Goal: Task Accomplishment & Management: Manage account settings

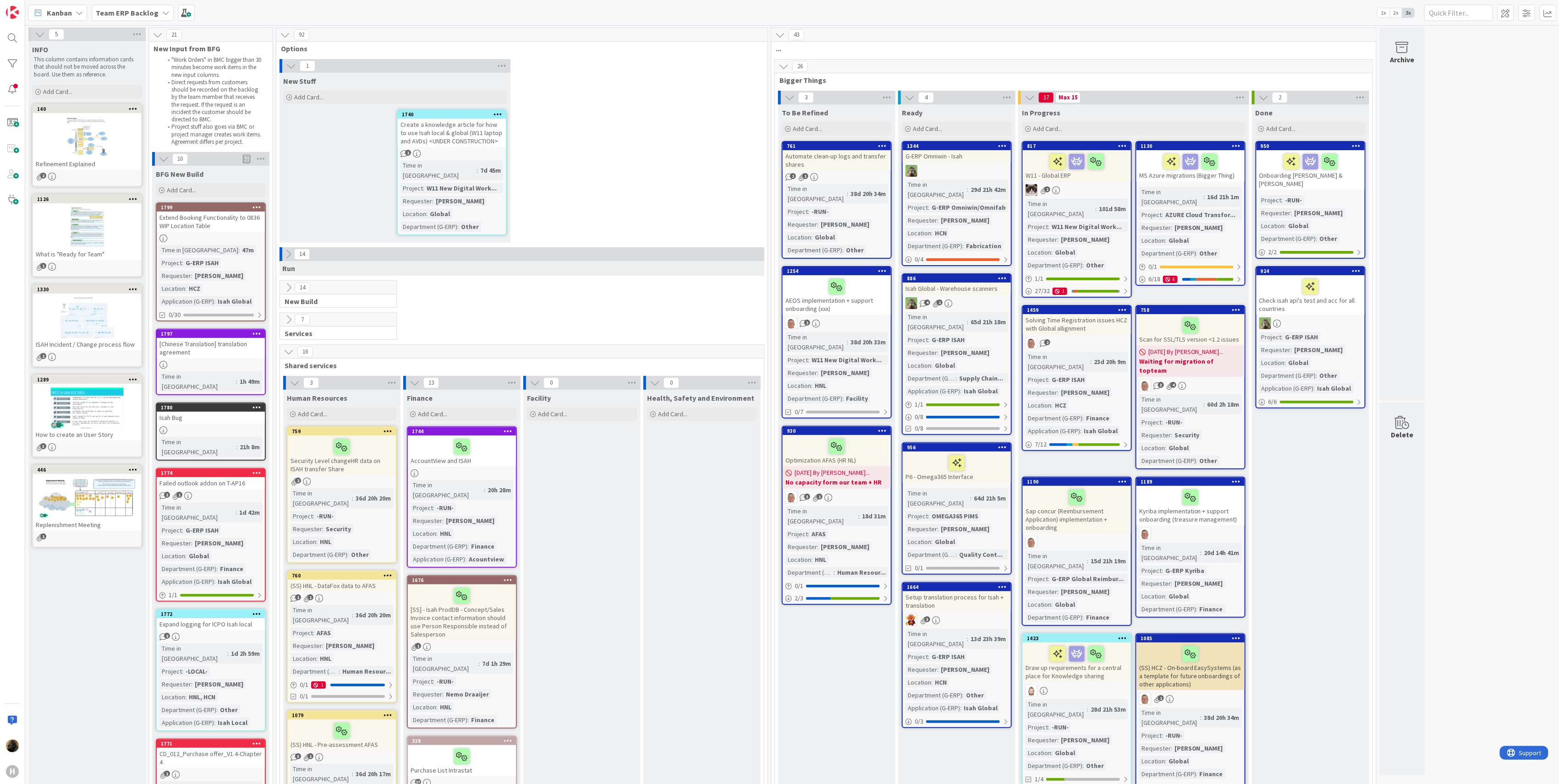
click at [226, 618] on div "Expand logging for ICPO Isah local" at bounding box center [211, 624] width 108 height 12
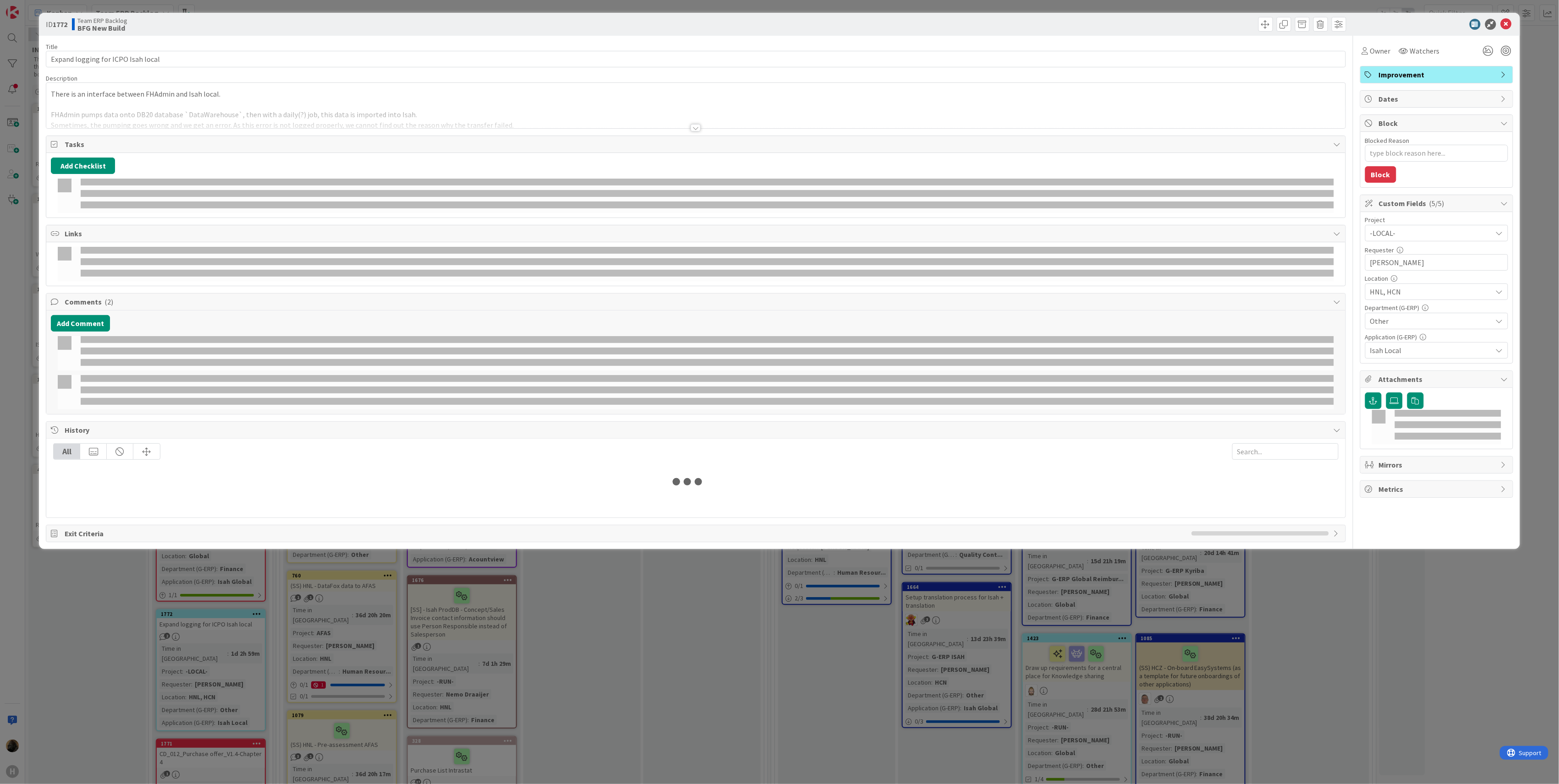
type textarea "x"
select select "sql"
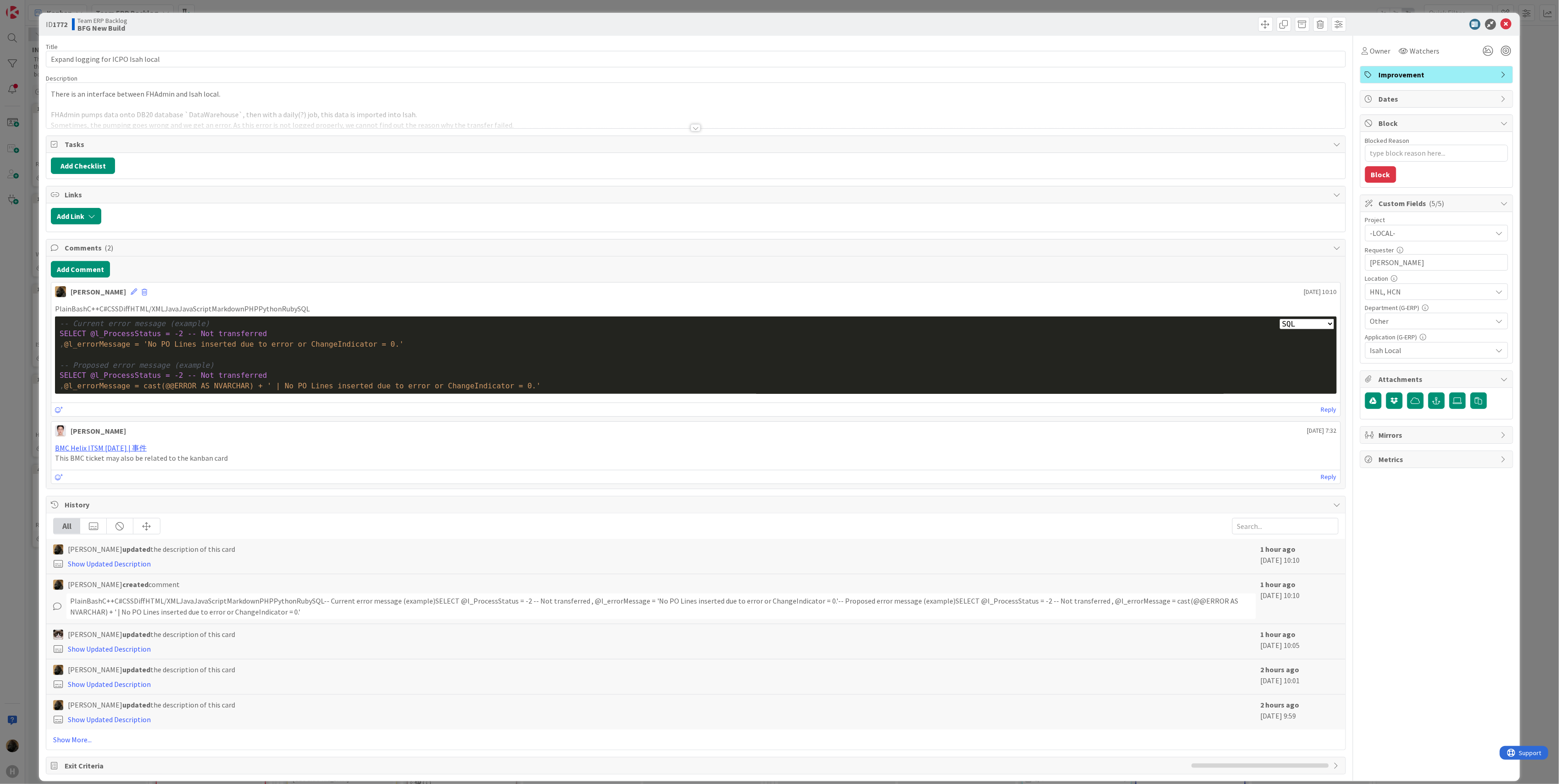
type textarea "x"
click at [692, 123] on div at bounding box center [695, 116] width 1299 height 24
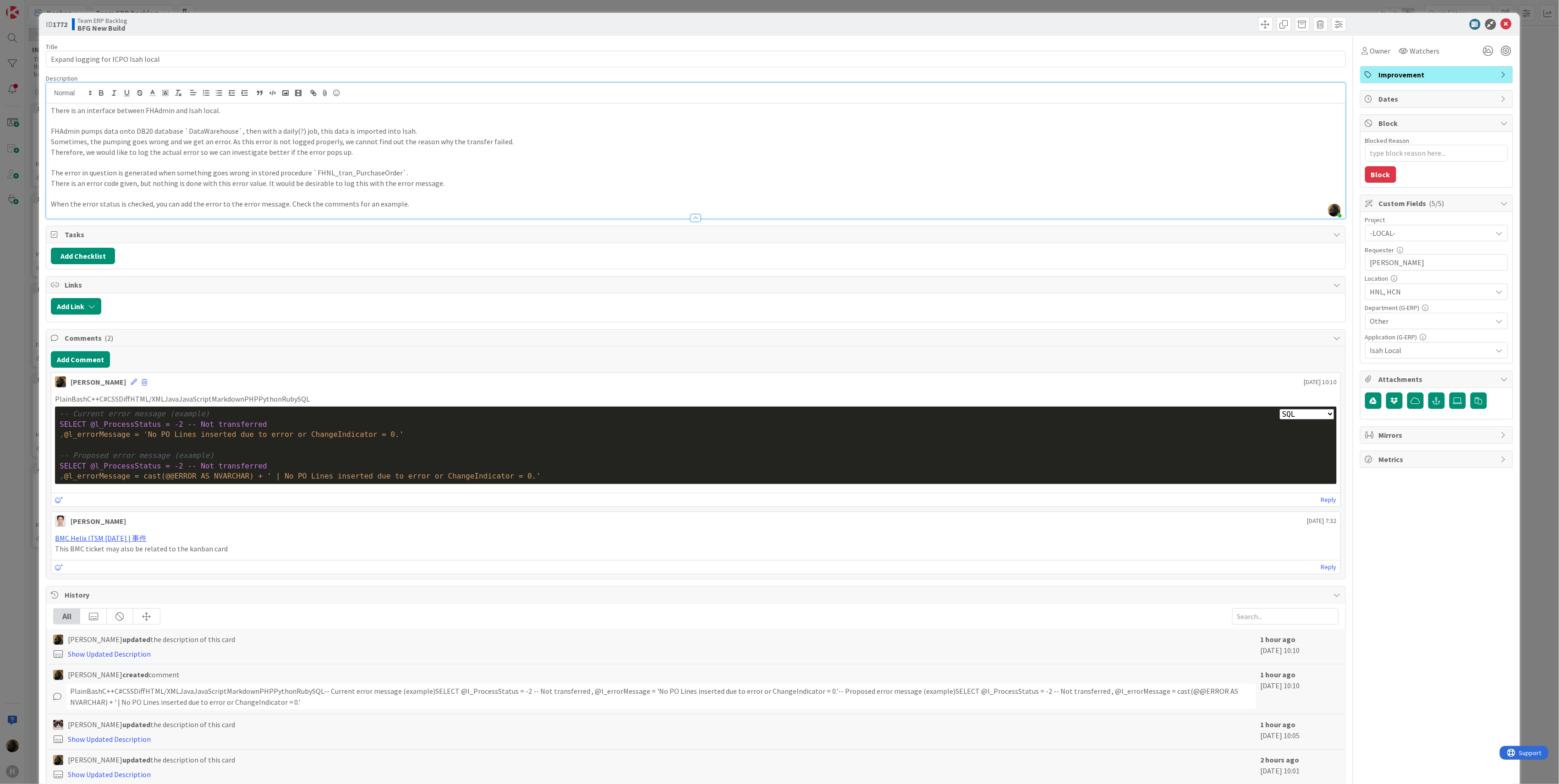
click at [401, 206] on p "When the error status is checked, you can add the error to the error message. C…" at bounding box center [696, 204] width 1290 height 10
click at [432, 186] on p "There is an error code given, but nothing is done with this error value. It wou…" at bounding box center [696, 183] width 1290 height 10
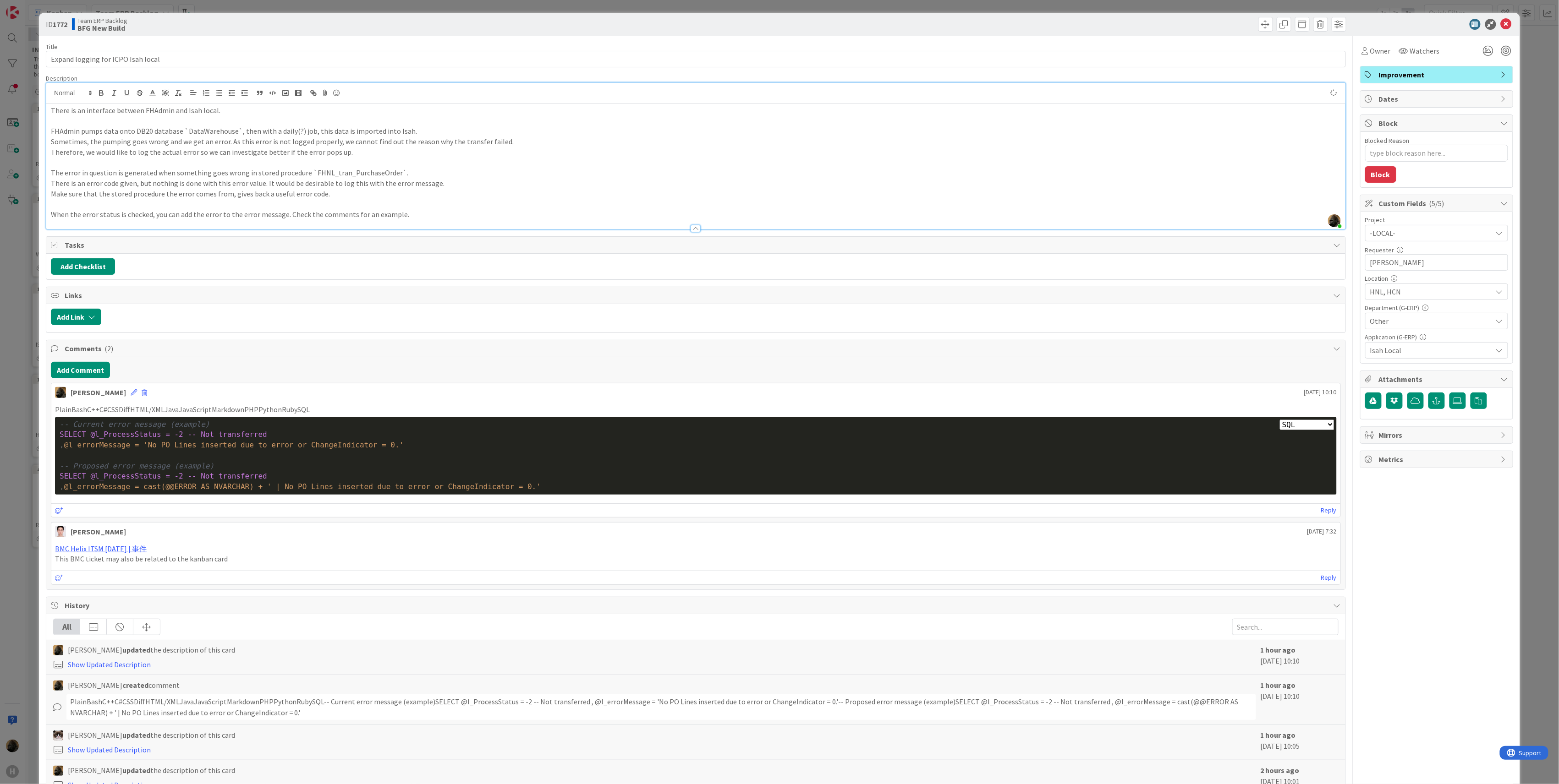
type textarea "x"
click at [425, 188] on p "There is an error code given, but nothing is done with this error value. It wou…" at bounding box center [696, 183] width 1290 height 10
click at [405, 212] on p "When the error status is checked, you can add the error to the error message. C…" at bounding box center [696, 214] width 1290 height 10
click at [406, 204] on p at bounding box center [696, 204] width 1290 height 10
click at [8, 328] on div "ID 1772 Team ERP Backlog BFG New Build Title 34 / 128 Expand logging for ICPO I…" at bounding box center [780, 392] width 1559 height 784
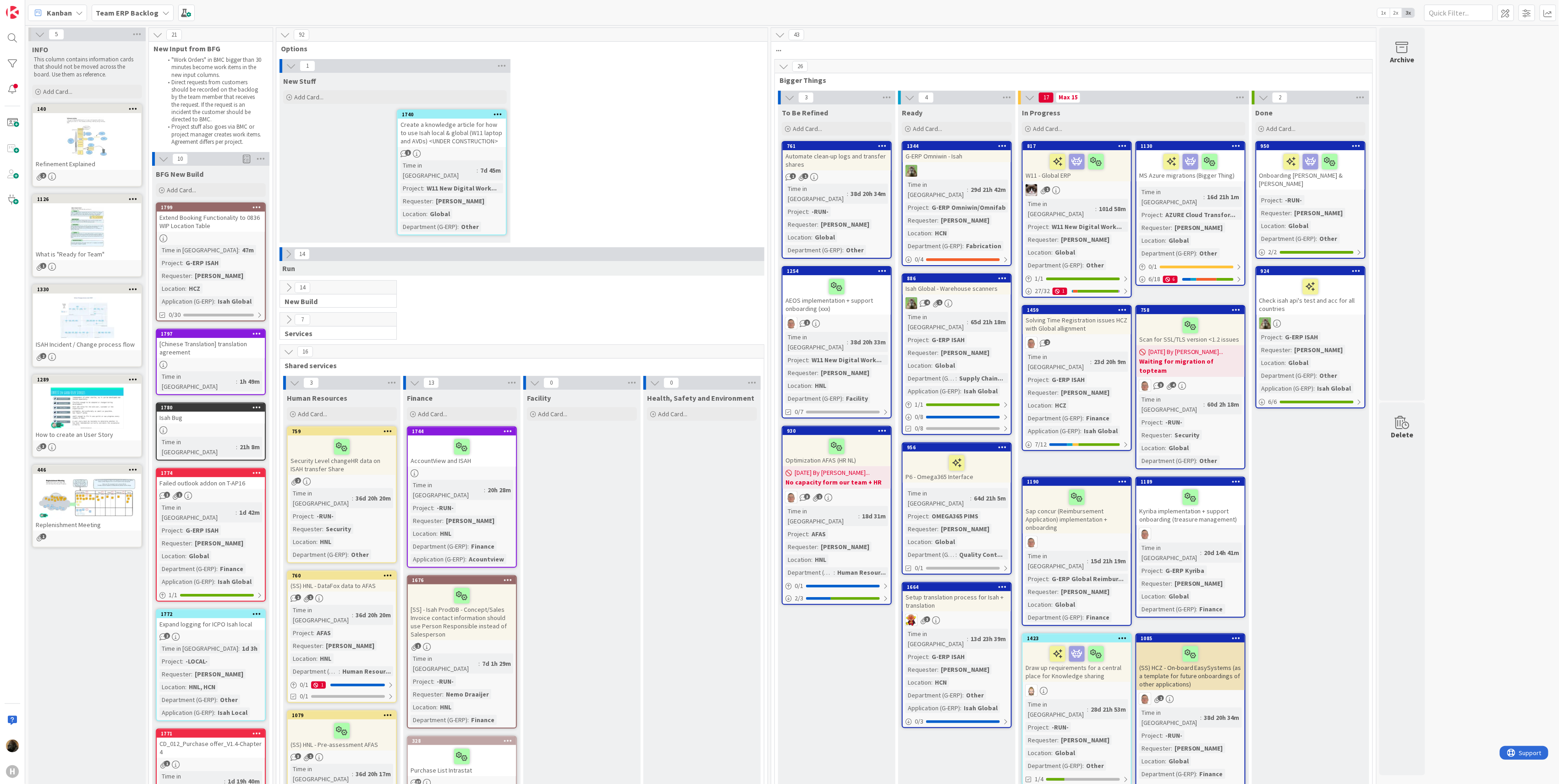
click at [135, 23] on div "Kanban Team ERP Backlog 1x 2x 3x" at bounding box center [792, 13] width 1534 height 25
click at [137, 20] on div "Team ERP Backlog" at bounding box center [133, 13] width 82 height 16
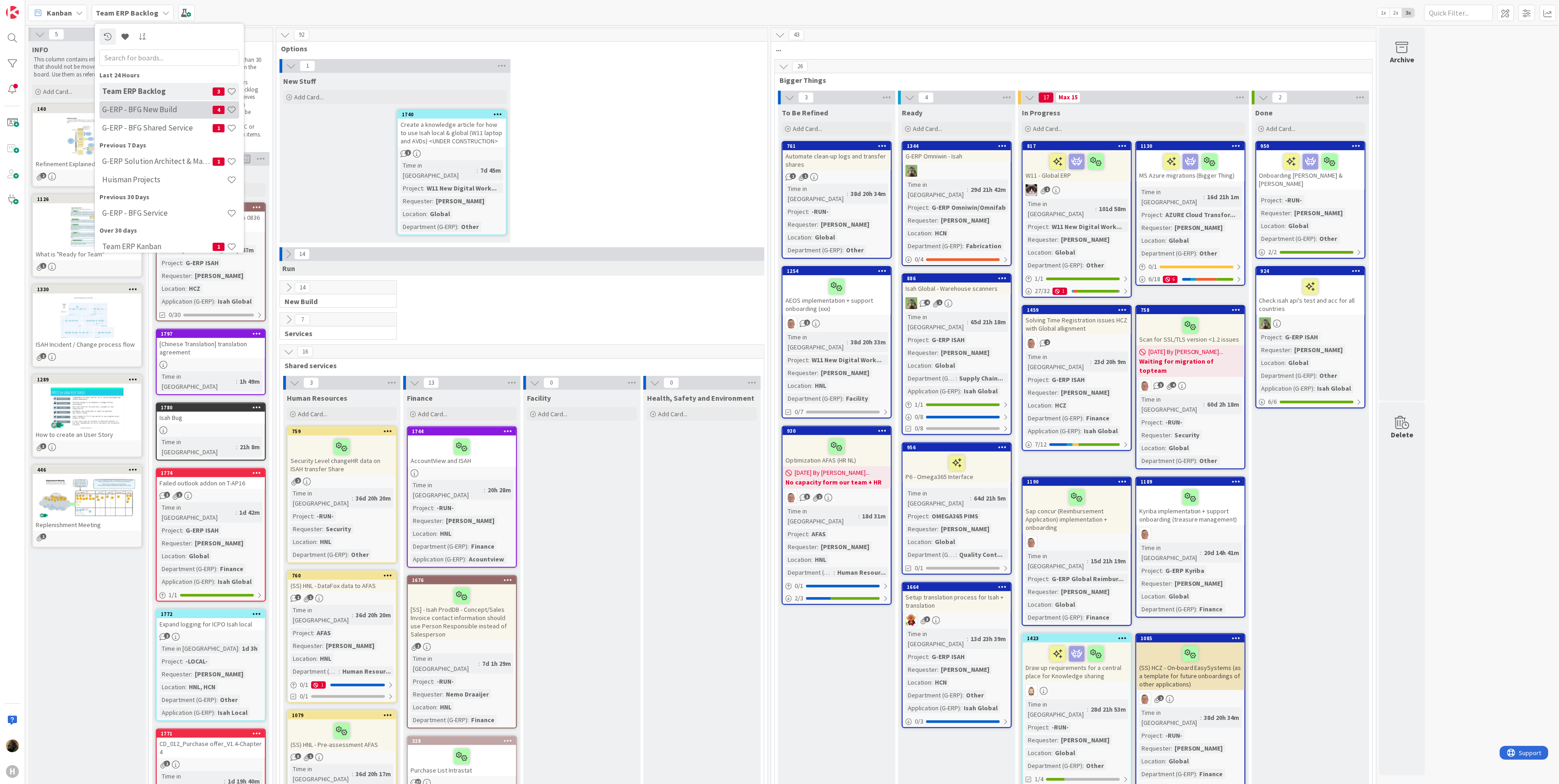
click at [136, 114] on h4 "G-ERP - BFG New Build" at bounding box center [157, 109] width 110 height 9
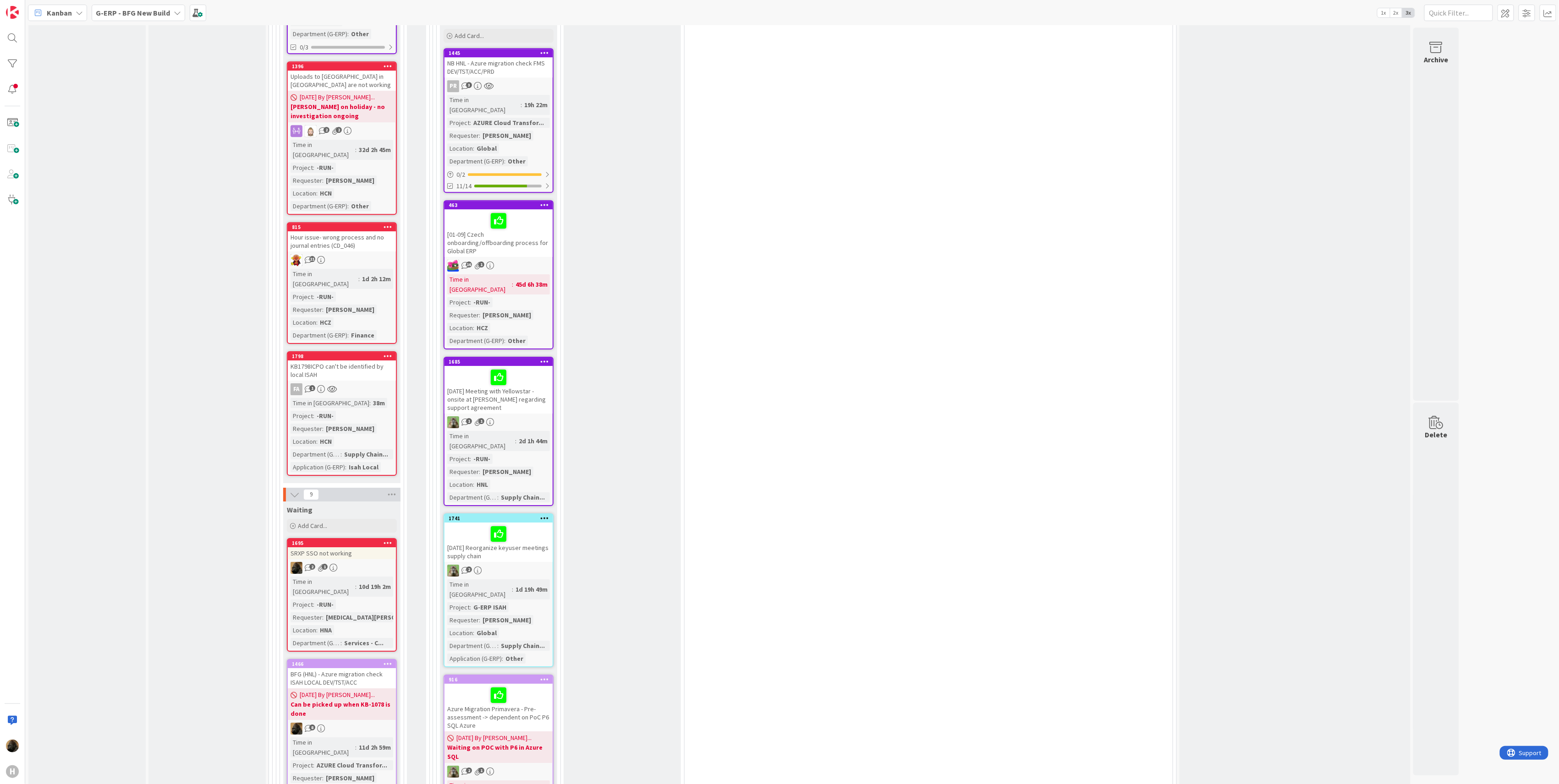
scroll to position [2199, 0]
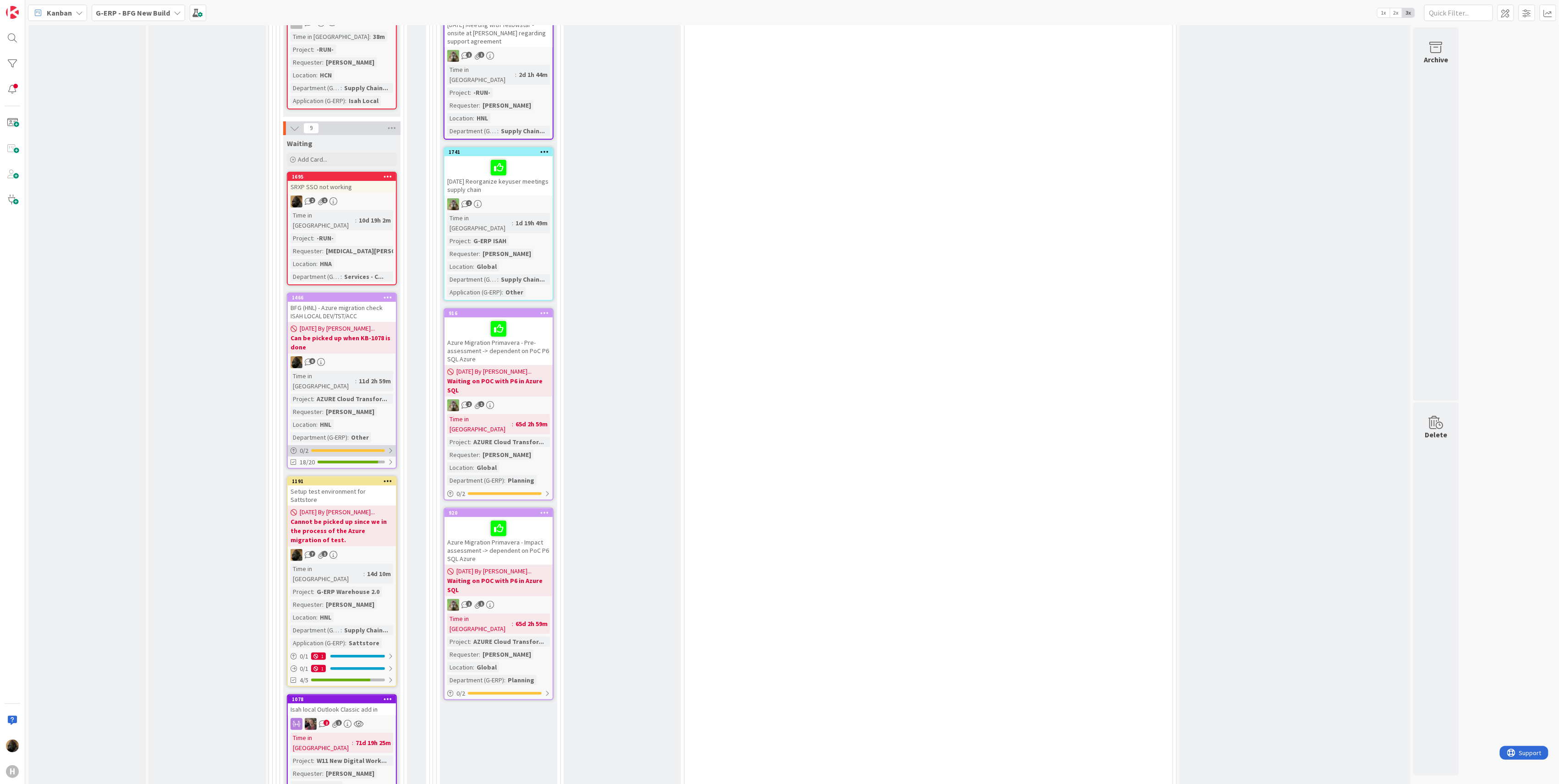
click at [317, 445] on div "0 / 2" at bounding box center [342, 451] width 108 height 11
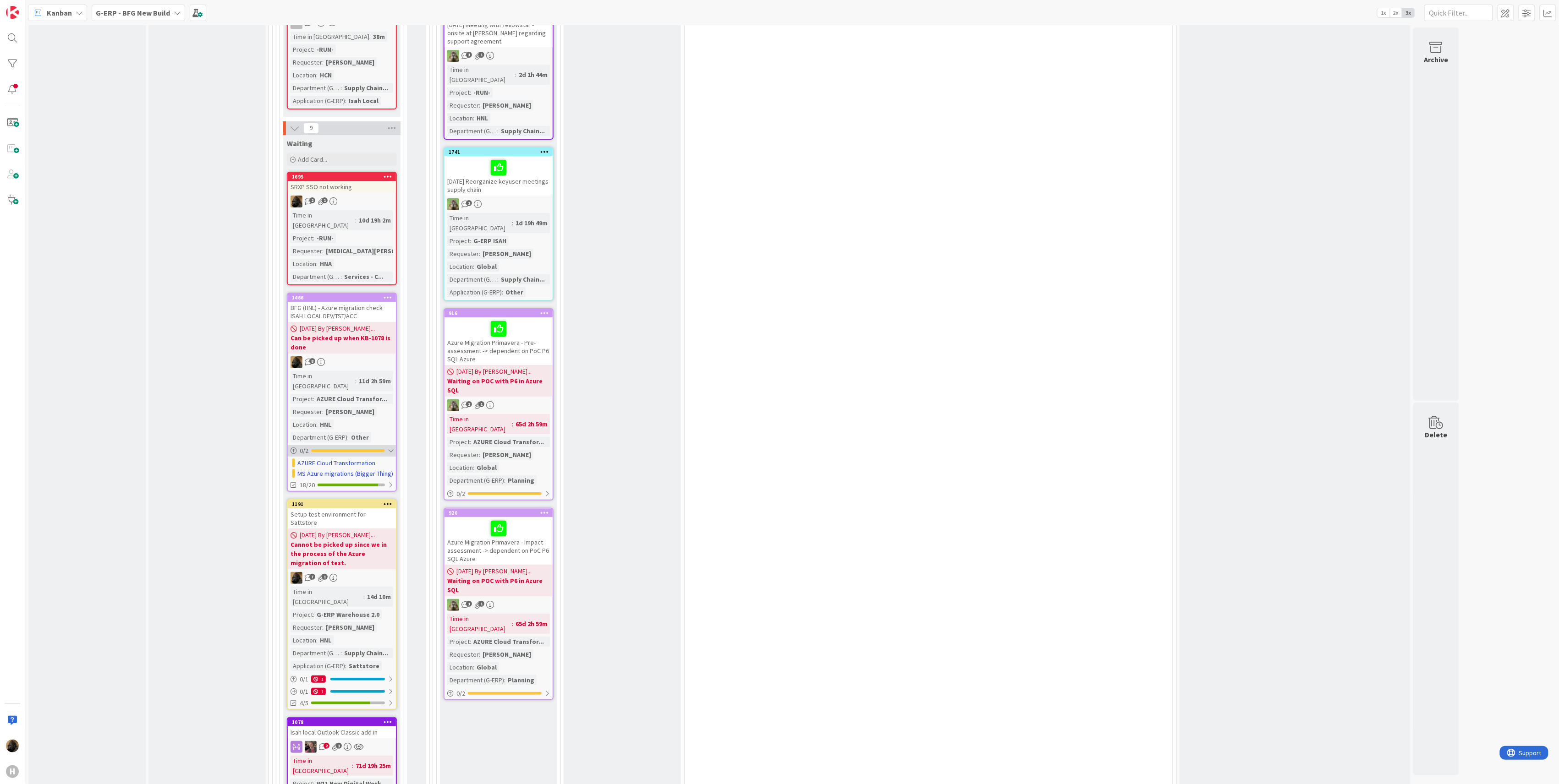
click at [314, 449] on div at bounding box center [348, 451] width 74 height 3
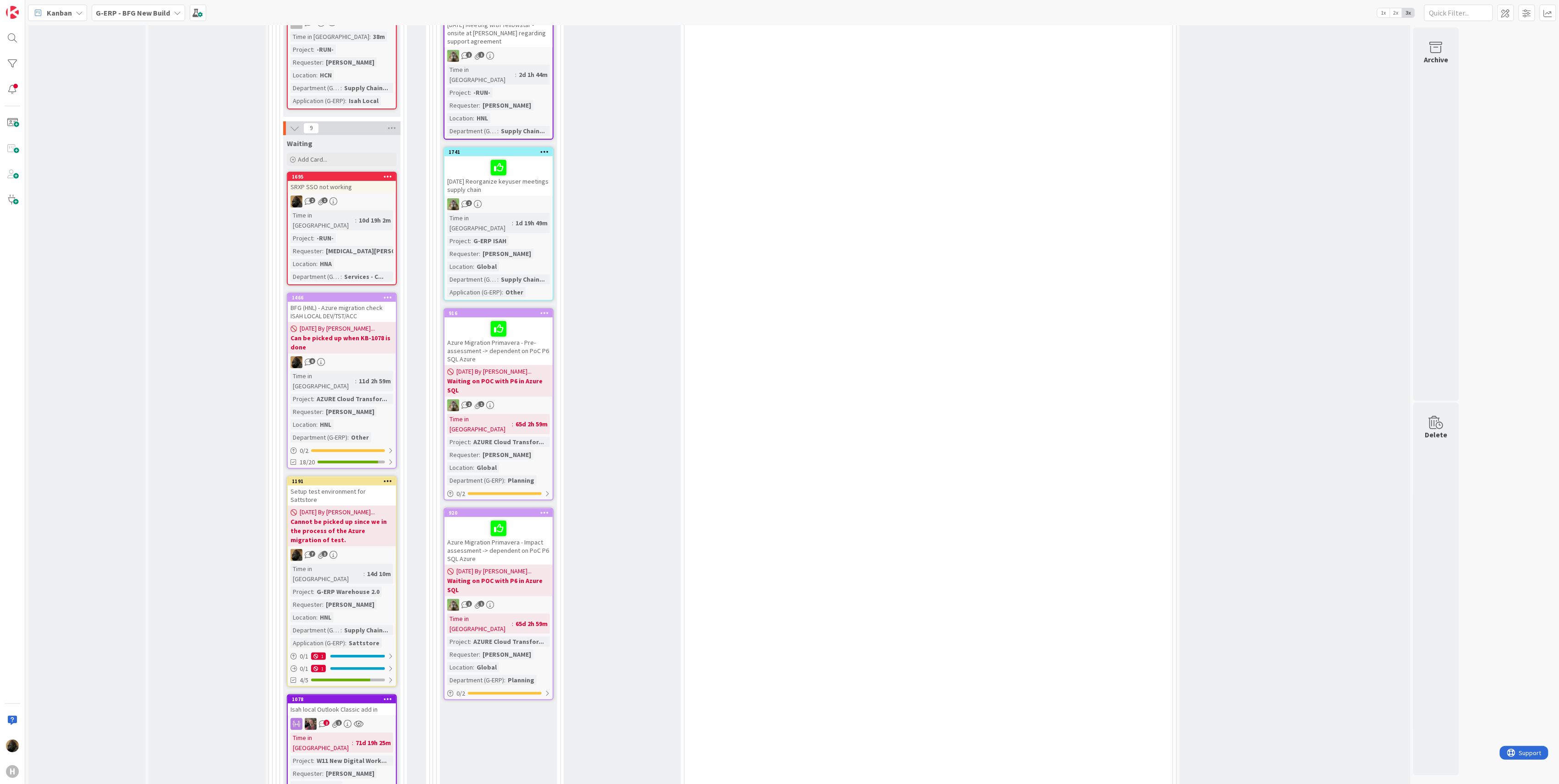
click at [323, 333] on b "Can be picked up when KB-1078 is done" at bounding box center [342, 342] width 103 height 18
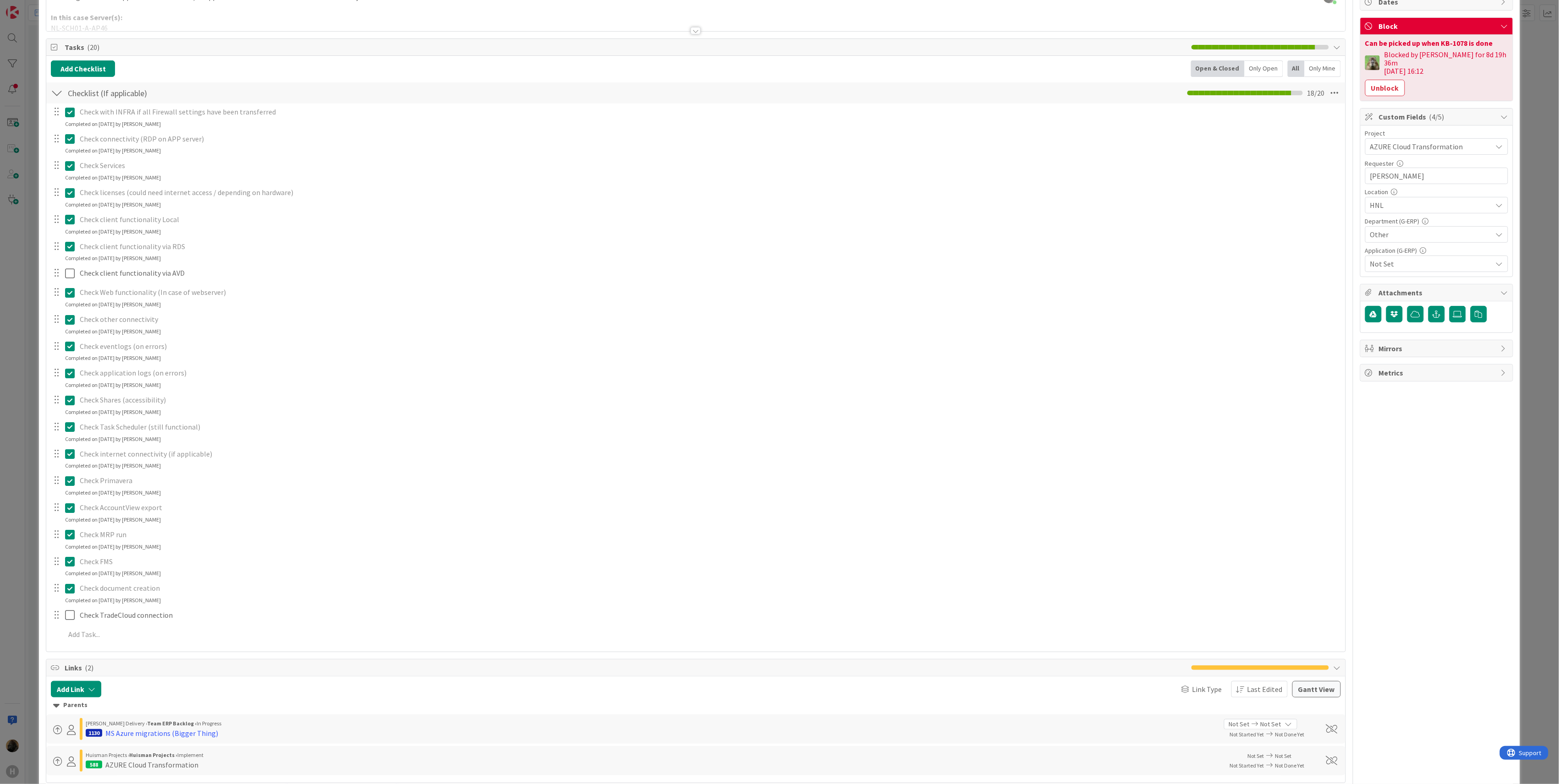
scroll to position [122, 0]
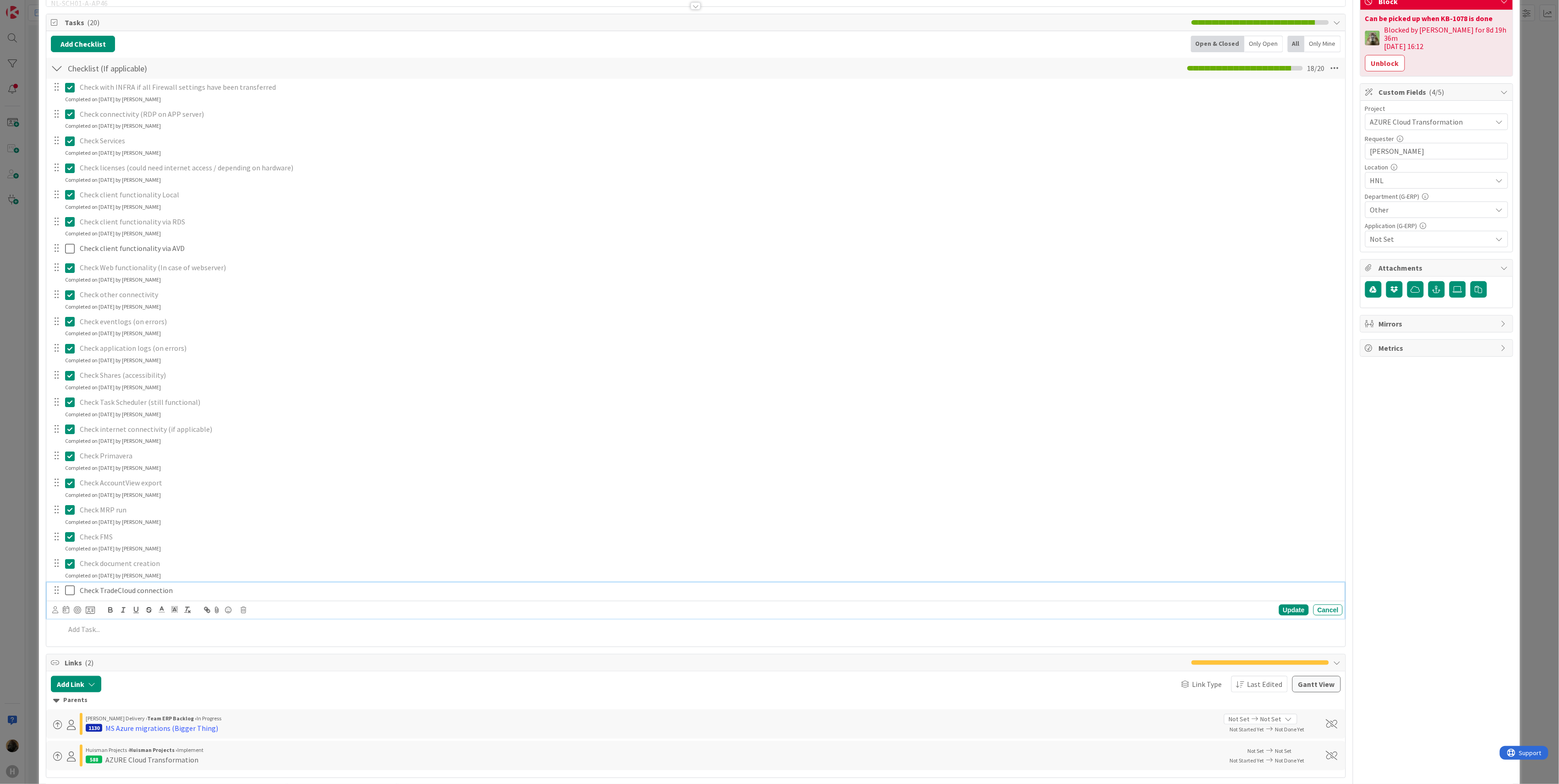
click at [73, 596] on icon at bounding box center [72, 590] width 14 height 11
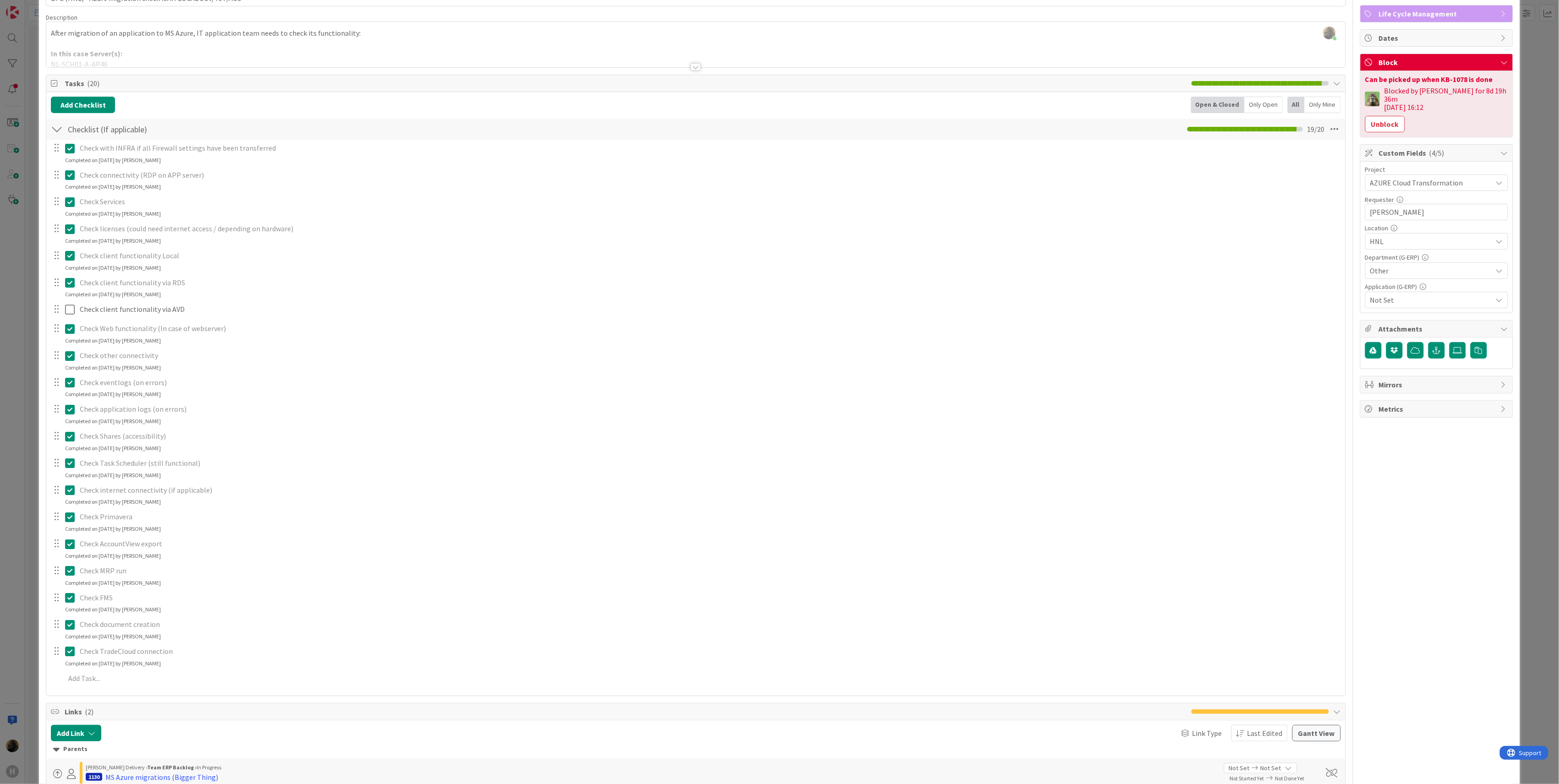
scroll to position [0, 0]
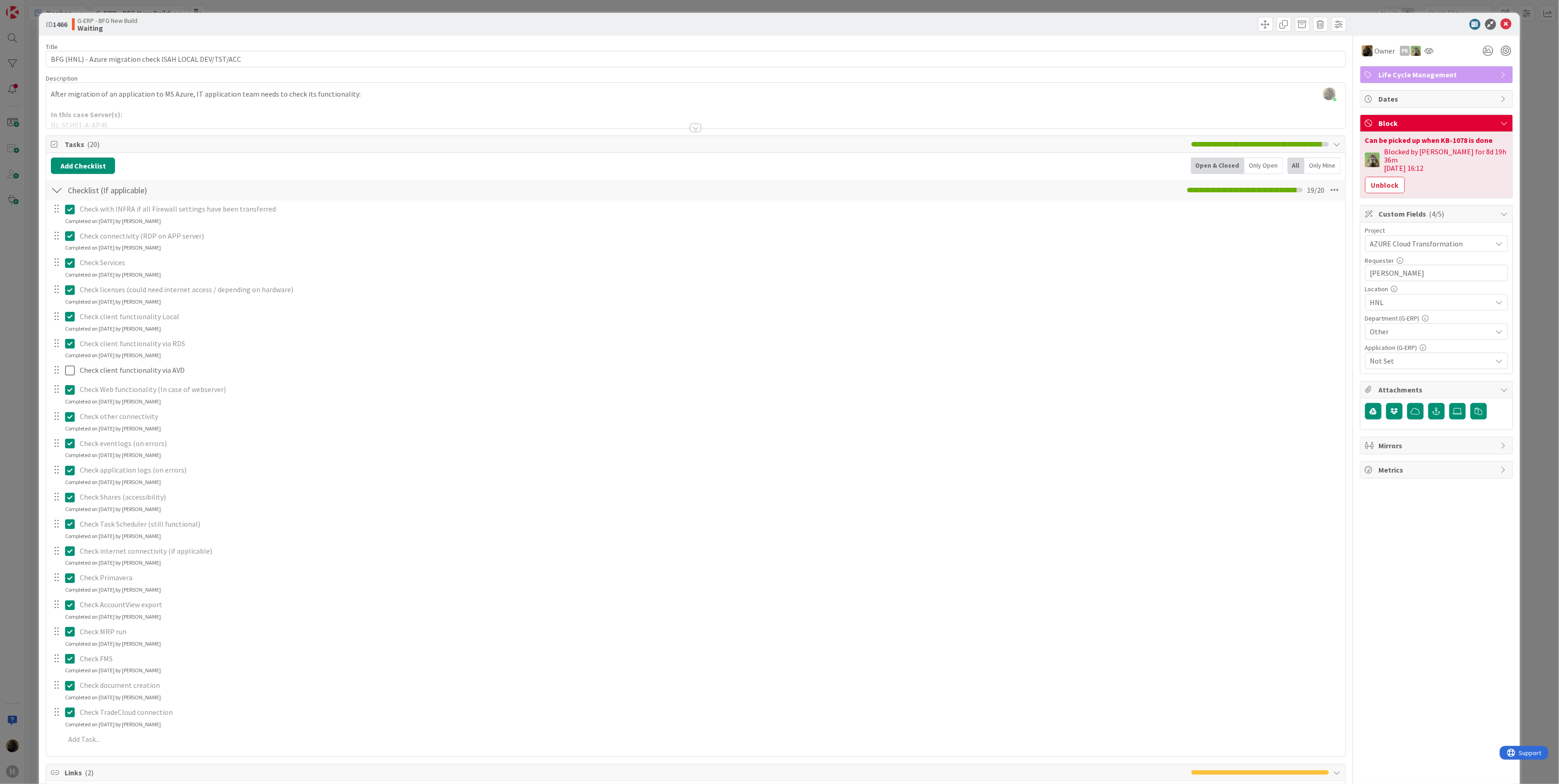
click at [22, 364] on div "ID 1466 G-ERP - BFG New Build Waiting Title 56 / 128 BFG (HNL) - Azure migratio…" at bounding box center [780, 392] width 1559 height 784
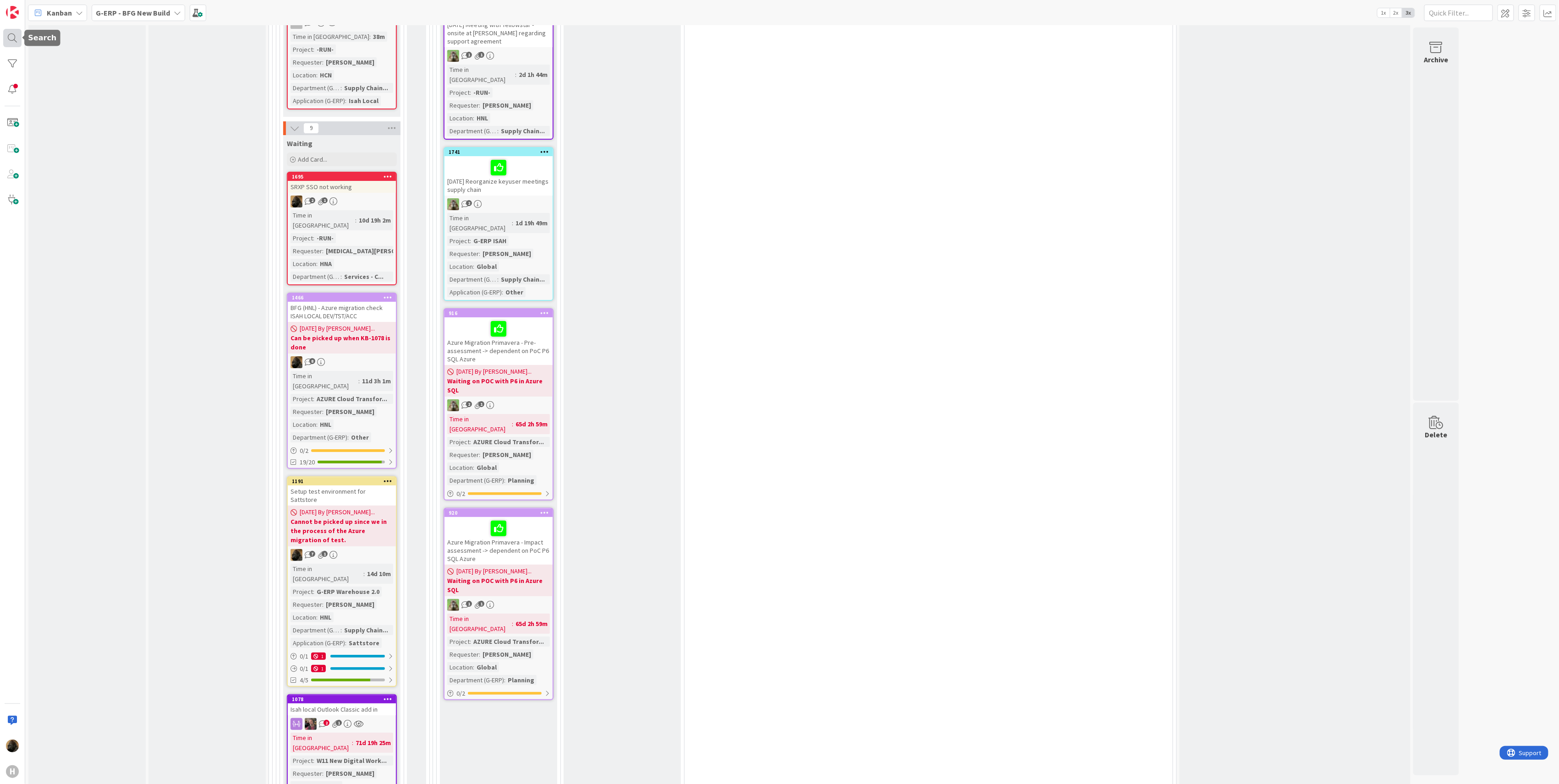
click at [14, 37] on div at bounding box center [12, 38] width 18 height 18
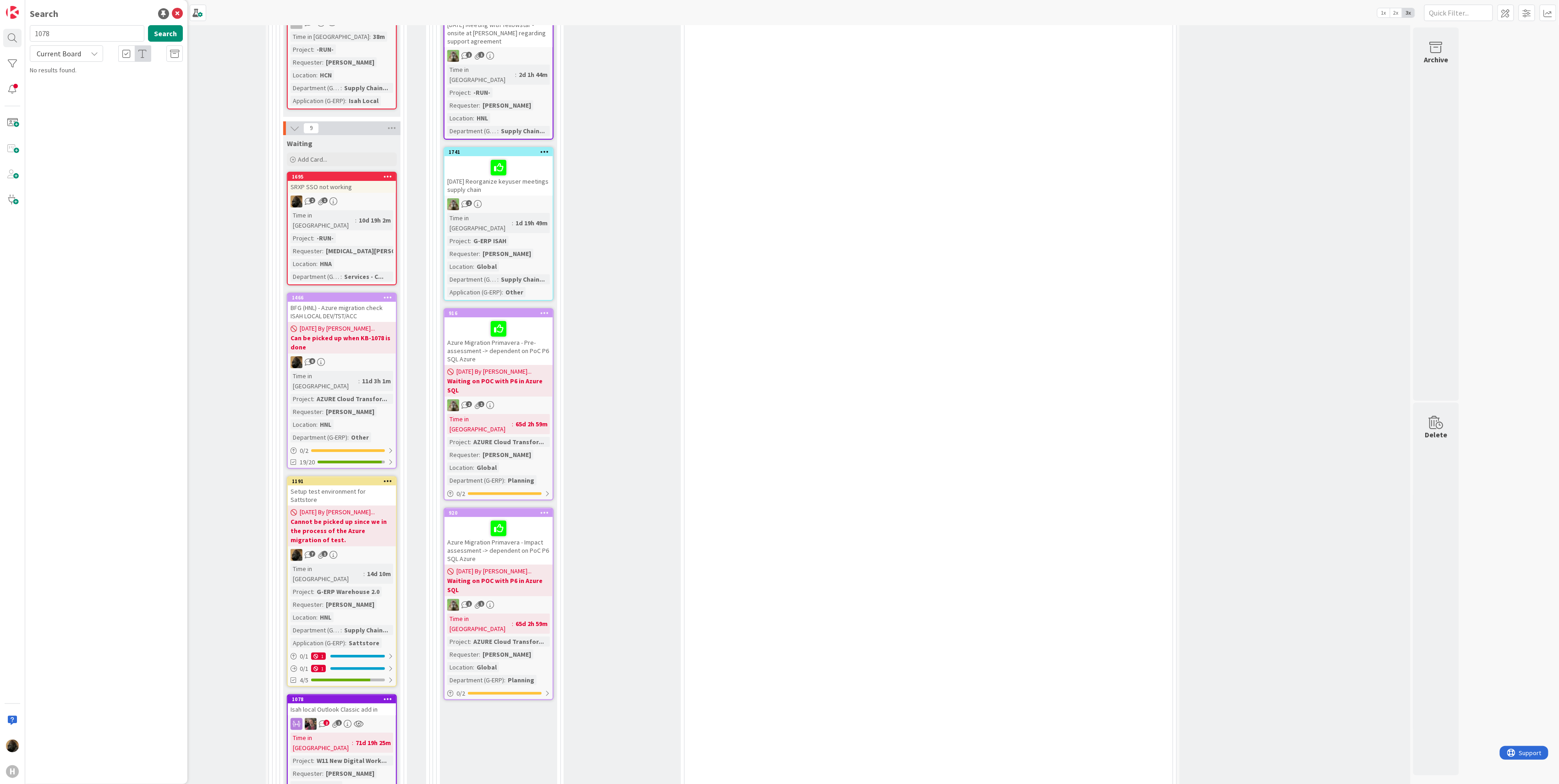
type input "1078"
click at [158, 77] on p "Isah local Outlook Classic add in" at bounding box center [113, 81] width 140 height 10
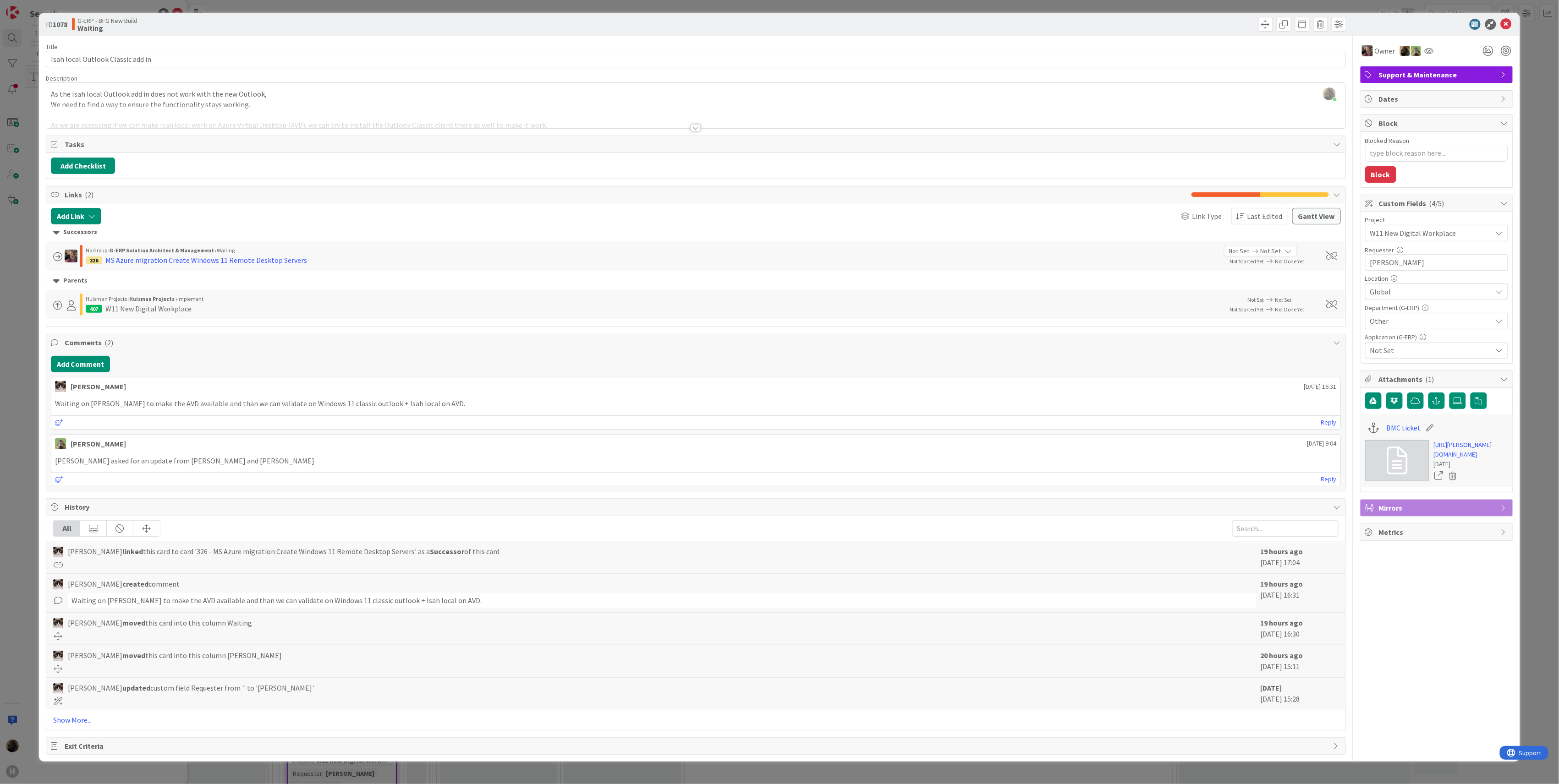
click at [24, 393] on div "ID 1078 G-ERP - BFG New Build Waiting Title 33 / 128 Isah local Outlook Classic…" at bounding box center [780, 392] width 1559 height 784
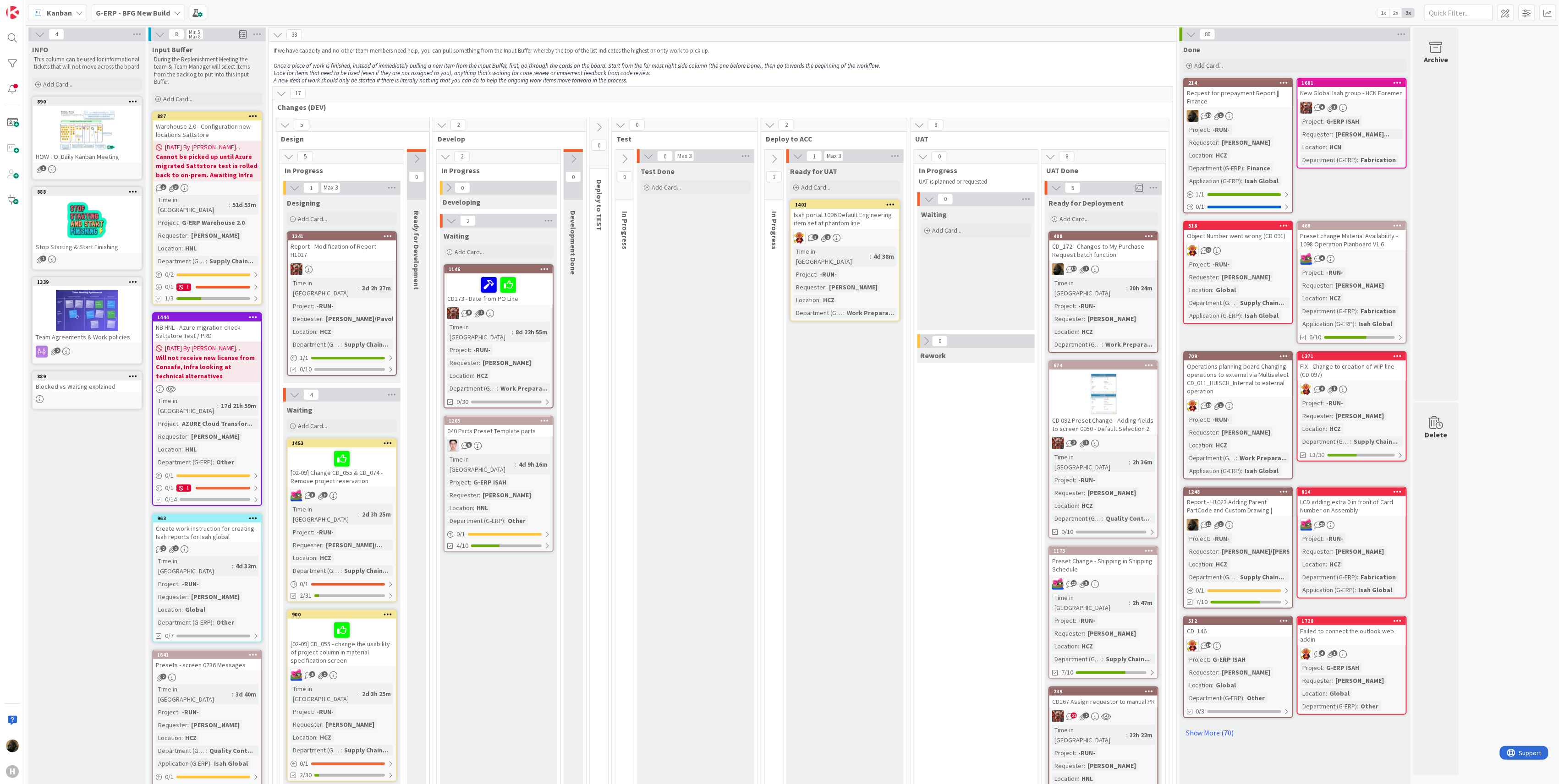
click at [151, 12] on b "G-ERP - BFG New Build" at bounding box center [133, 13] width 74 height 9
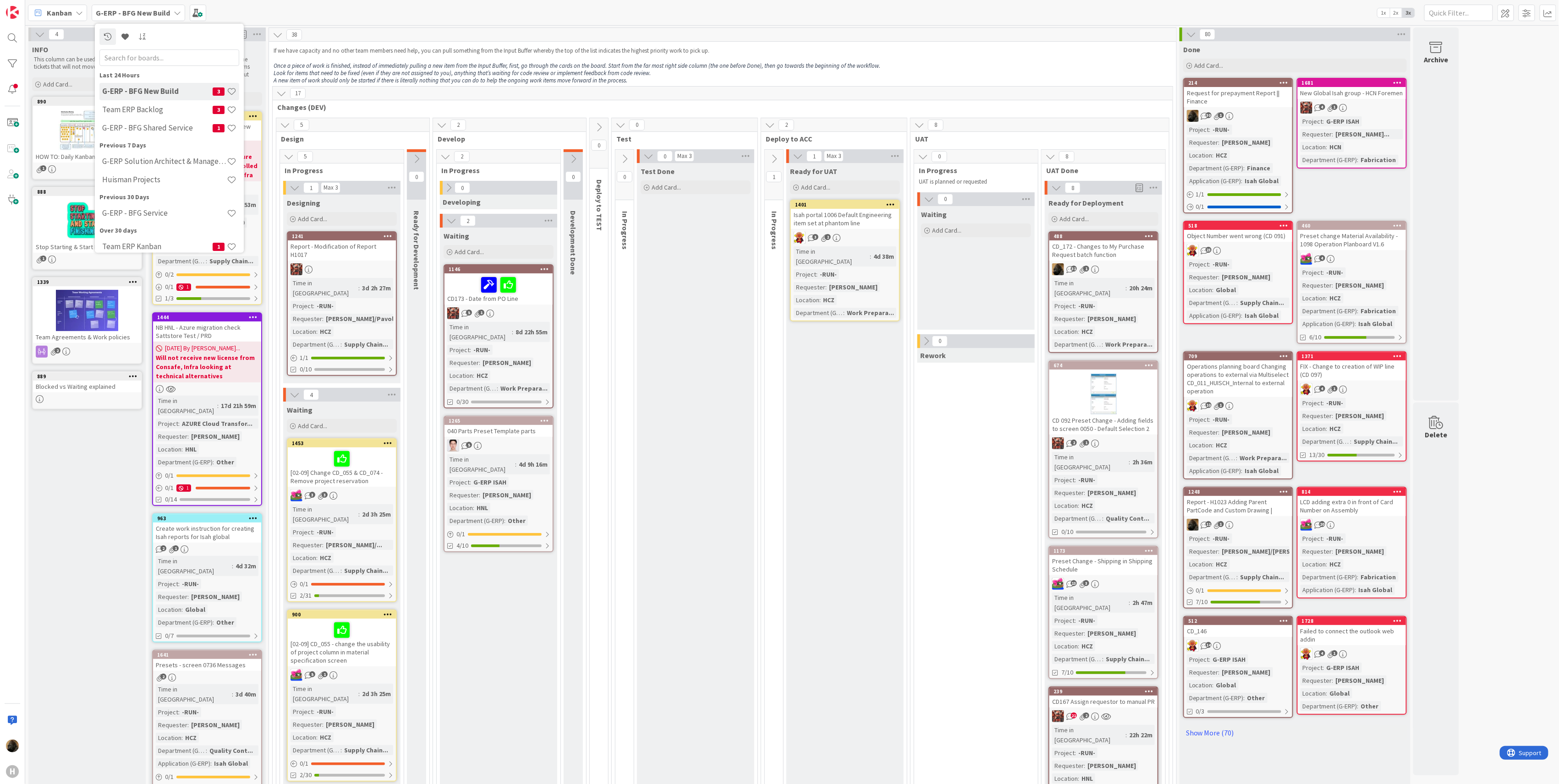
click at [72, 9] on div "Kanban" at bounding box center [57, 13] width 59 height 16
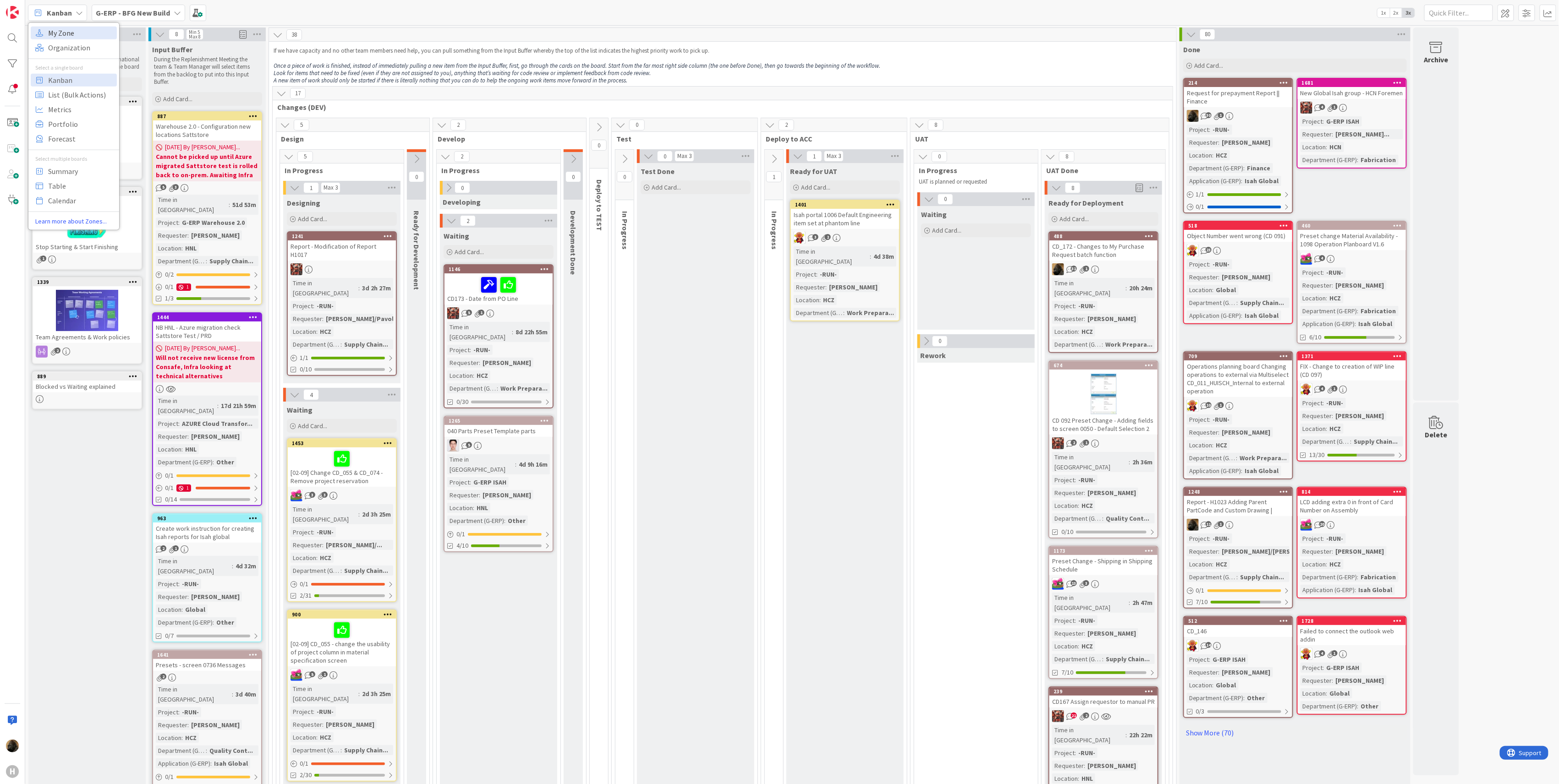
click at [57, 33] on span "My Zone" at bounding box center [81, 32] width 66 height 14
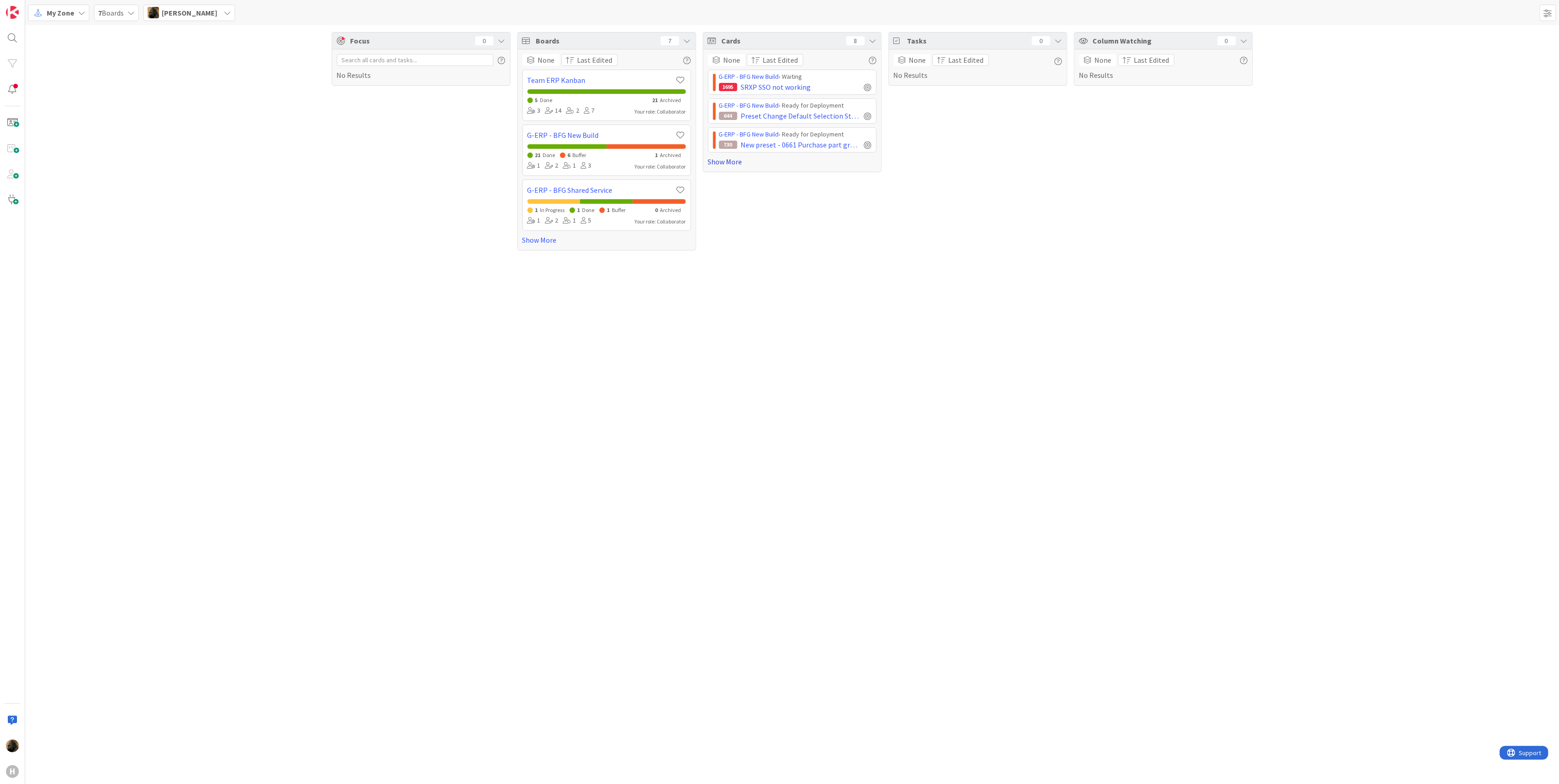
click at [732, 162] on link "Show More" at bounding box center [792, 162] width 169 height 11
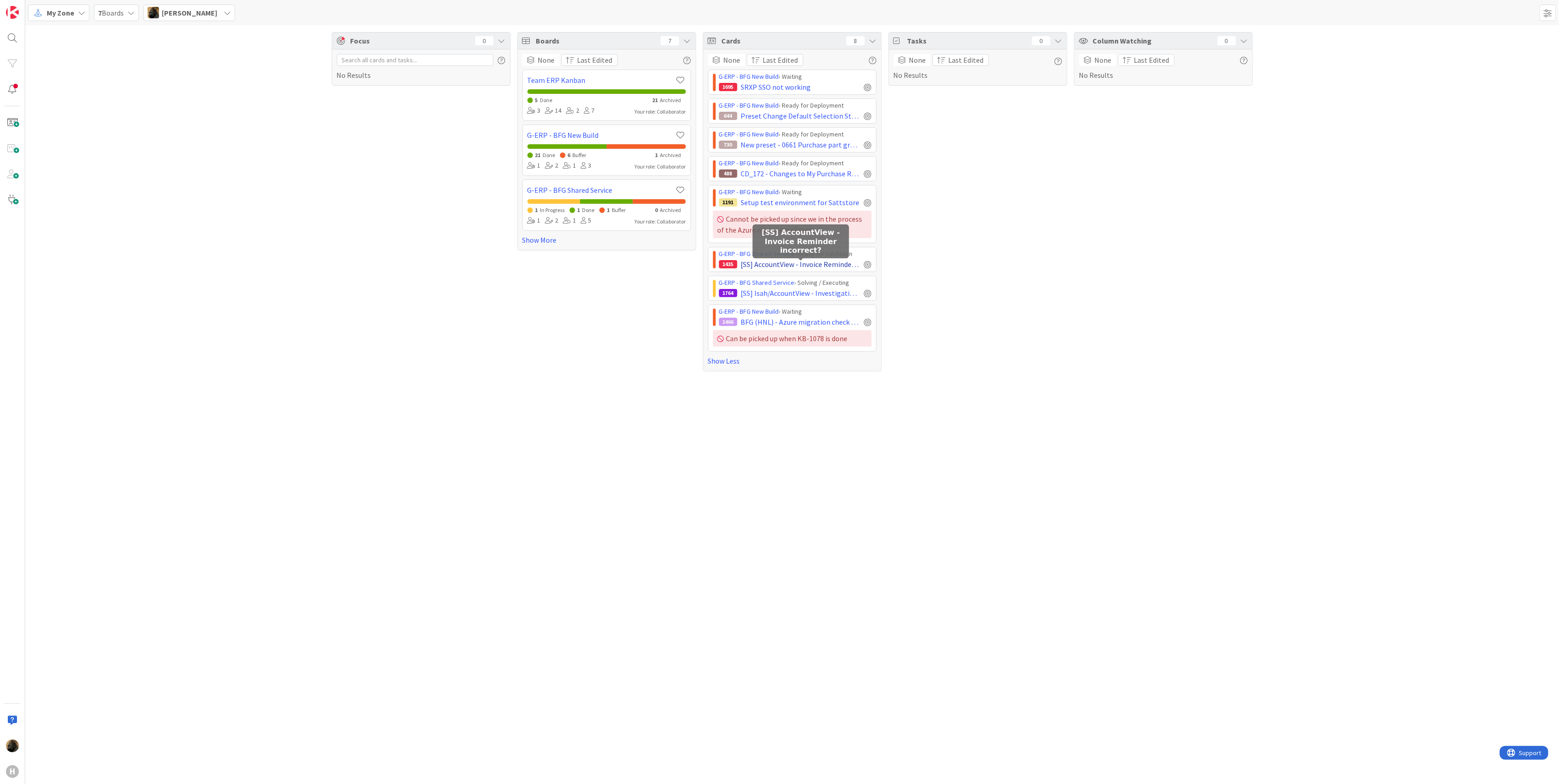
click at [765, 269] on span "[SS] AccountView - Invoice Reminder incorrect?" at bounding box center [801, 264] width 120 height 11
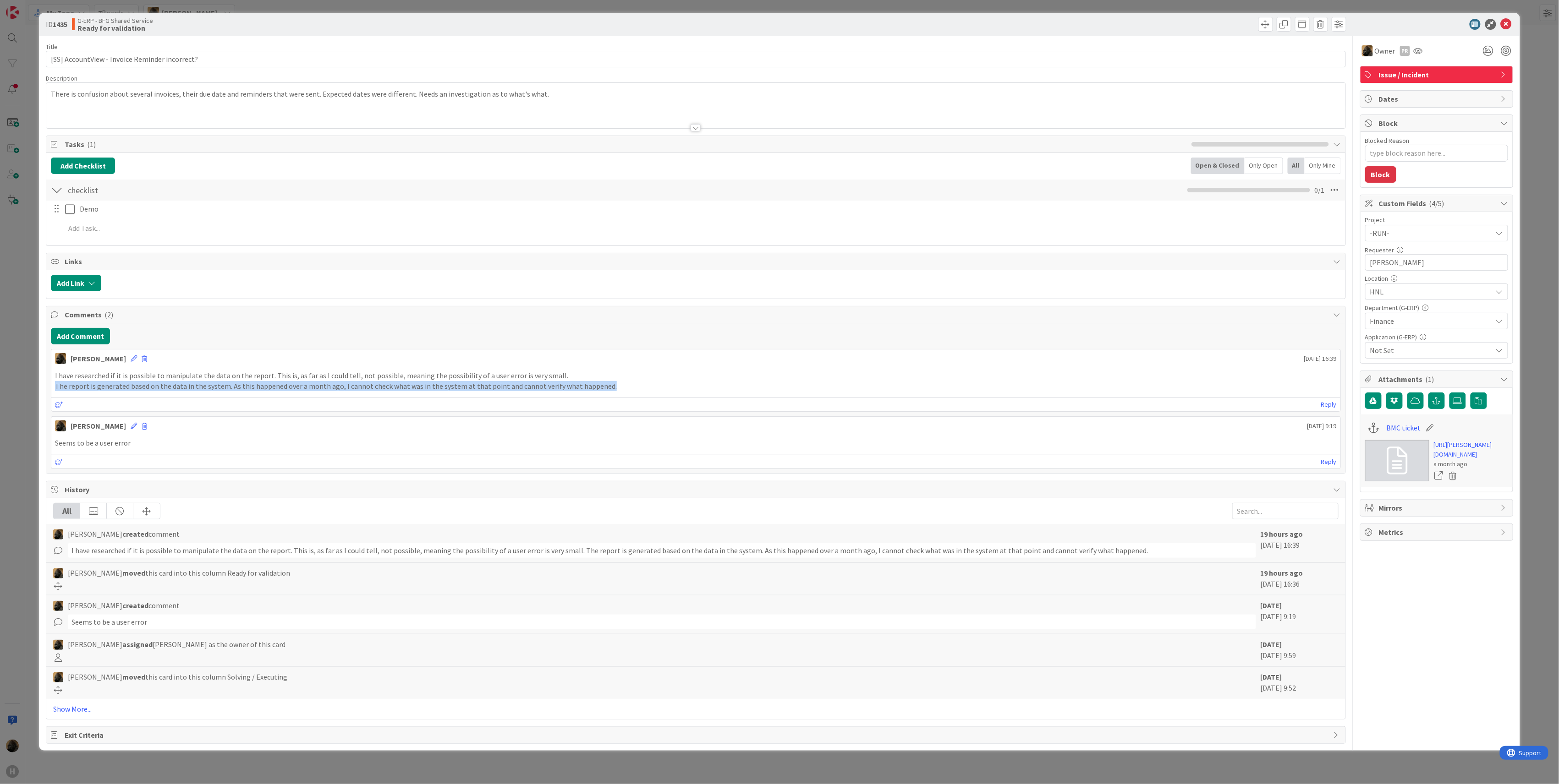
drag, startPoint x: 639, startPoint y: 392, endPoint x: 41, endPoint y: 393, distance: 598.0
click at [41, 393] on div "ID 1435 G-ERP - BFG Shared Service Ready for validation Title 46 / 128 [SS] Acc…" at bounding box center [779, 382] width 1481 height 738
click at [188, 411] on div "Reply" at bounding box center [696, 404] width 1289 height 14
drag, startPoint x: 1504, startPoint y: 26, endPoint x: 662, endPoint y: 221, distance: 864.3
click at [1504, 26] on icon at bounding box center [1506, 24] width 11 height 11
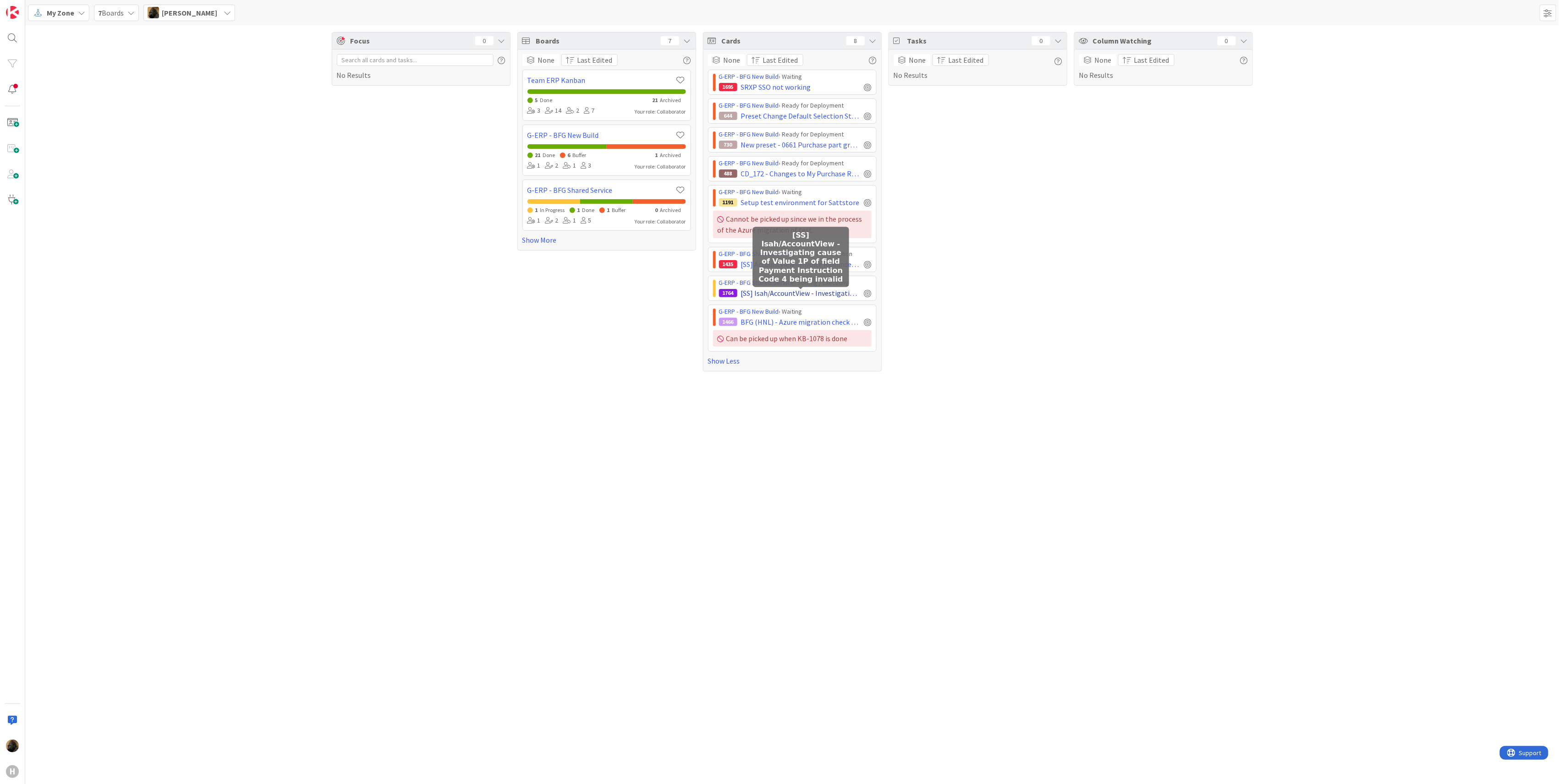
click at [838, 292] on span "[SS] Isah/AccountView - Investigating cause of Value 1P of field Payment Instru…" at bounding box center [801, 293] width 120 height 11
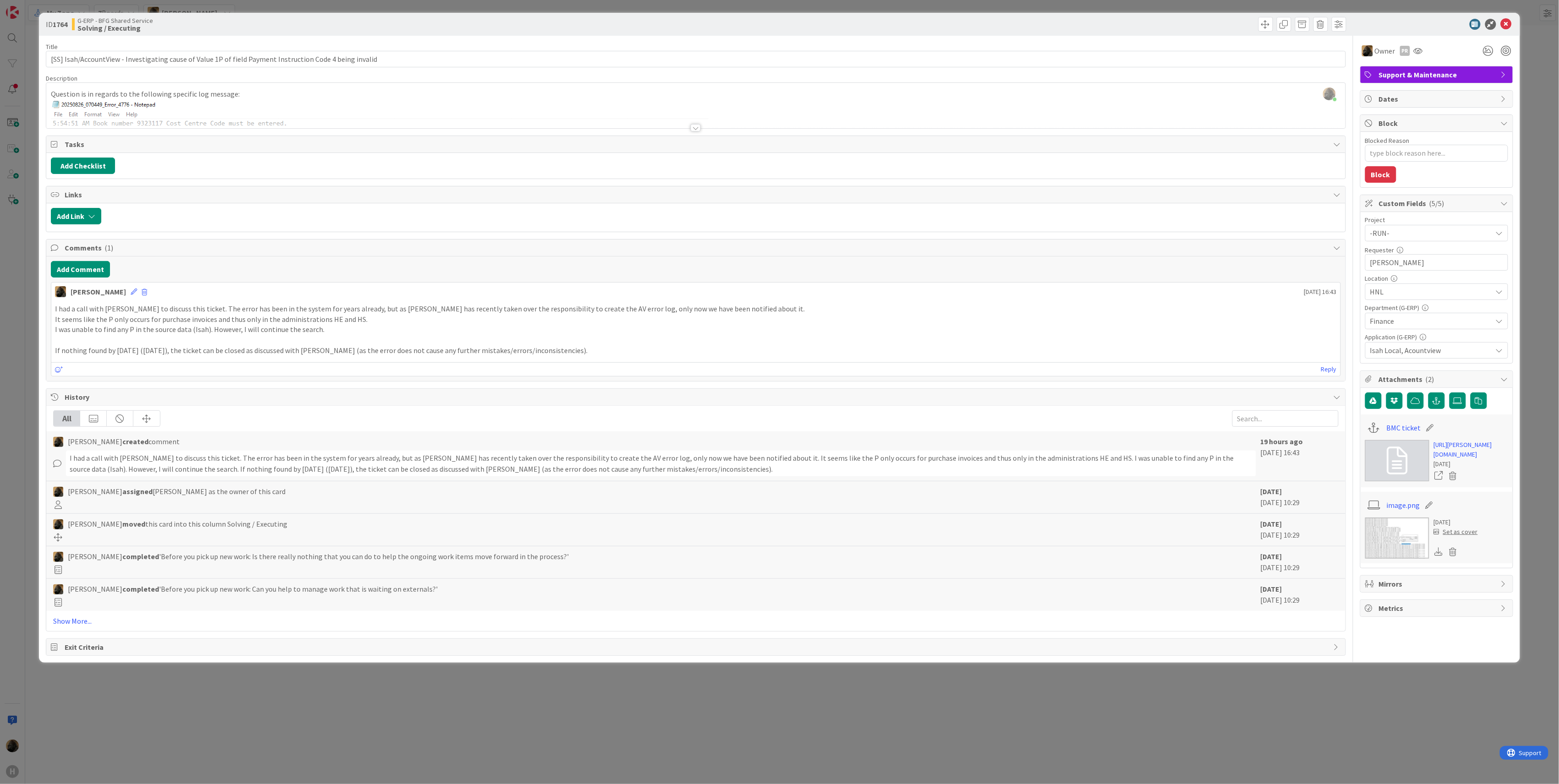
click at [488, 688] on div "ID 1764 G-ERP - BFG Shared Service Solving / Executing Title 105 / 128 [SS] Isa…" at bounding box center [780, 392] width 1559 height 784
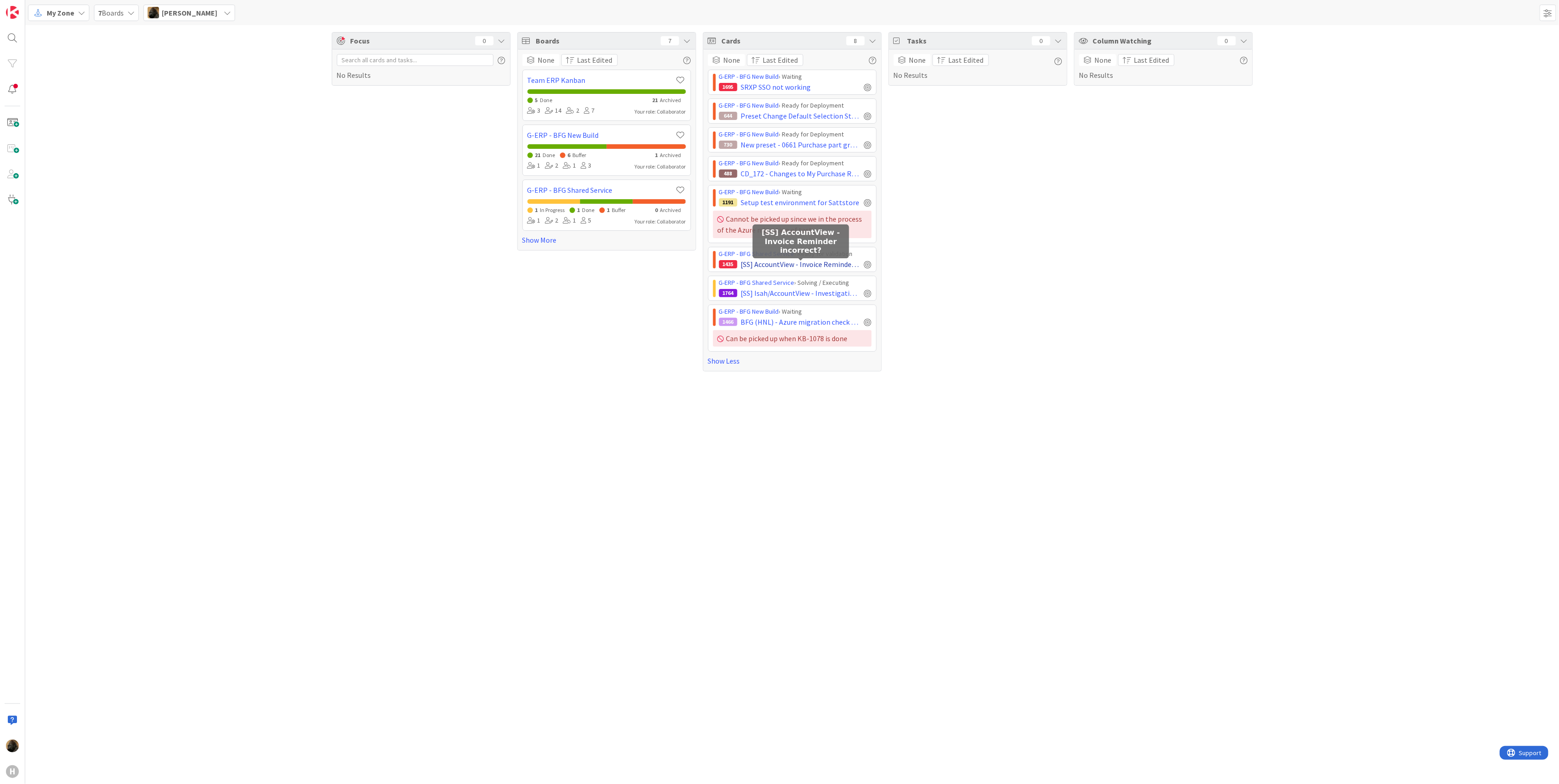
click at [766, 263] on span "[SS] AccountView - Invoice Reminder incorrect?" at bounding box center [801, 264] width 120 height 11
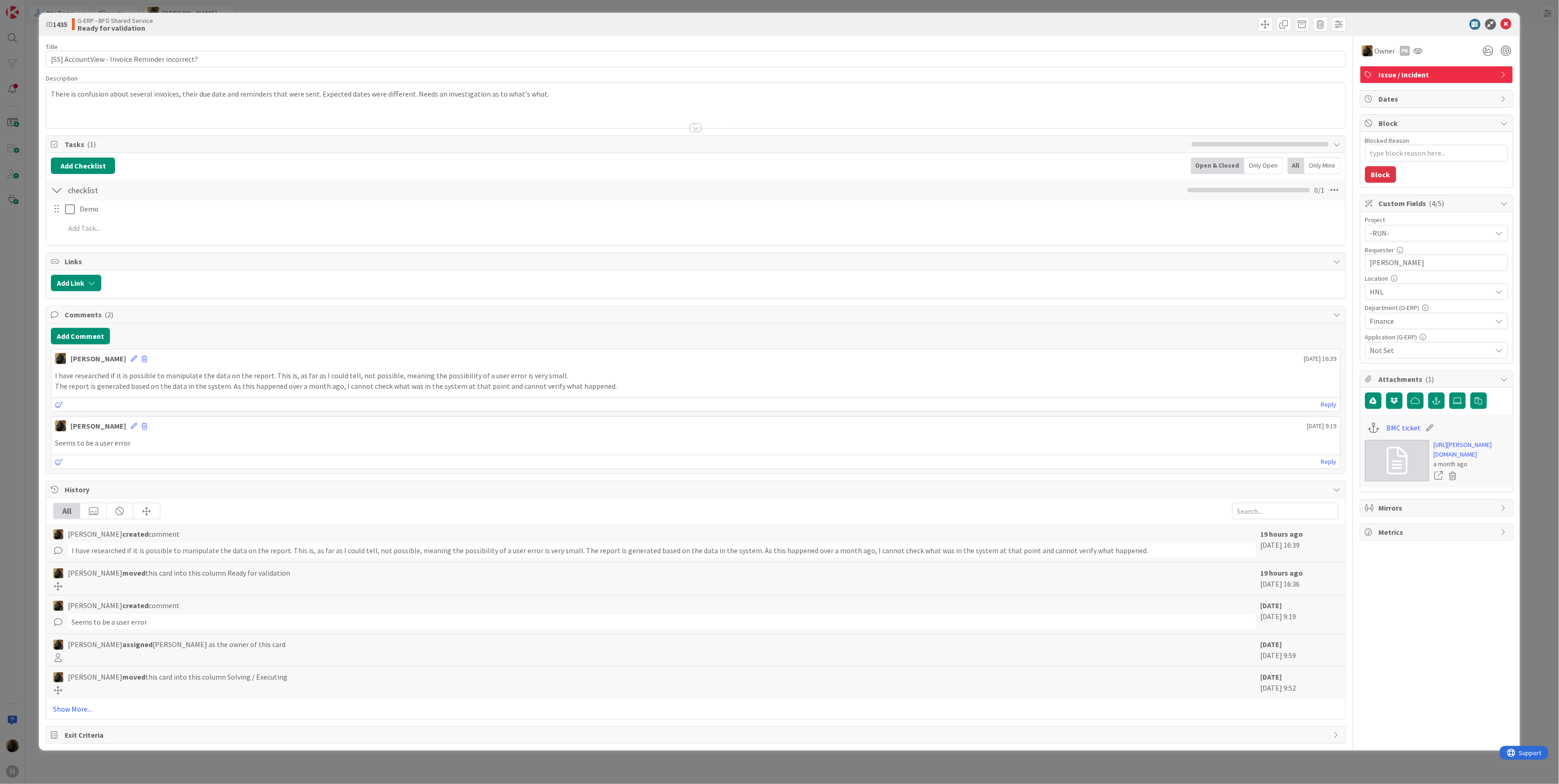
type textarea "x"
click at [28, 348] on div "ID 1435 G-ERP - BFG Shared Service Ready for validation Title 46 / 128 [SS] Acc…" at bounding box center [780, 392] width 1559 height 784
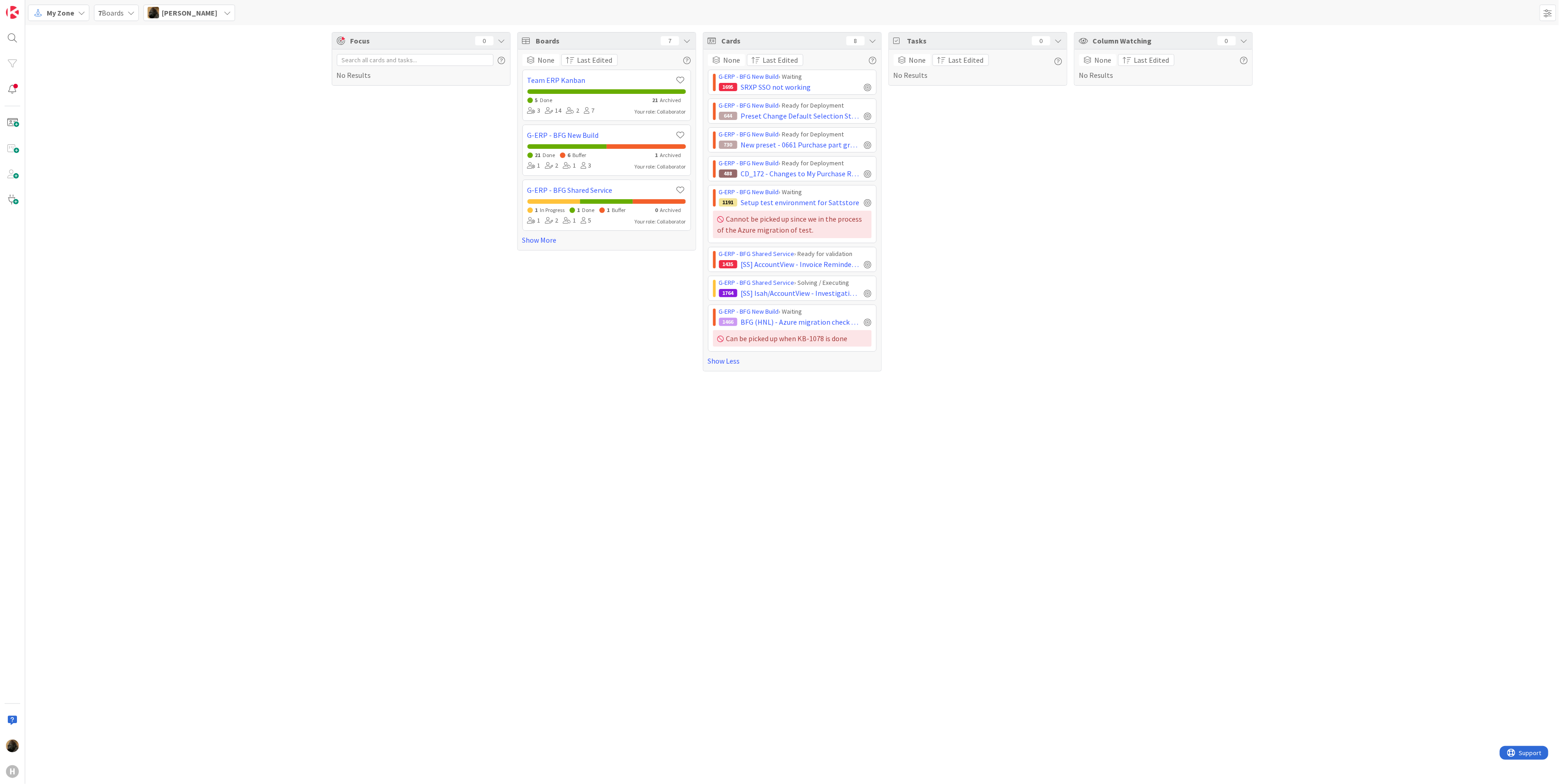
click at [63, 13] on span "My Zone" at bounding box center [60, 13] width 27 height 11
click at [66, 73] on span "Kanban" at bounding box center [81, 79] width 66 height 14
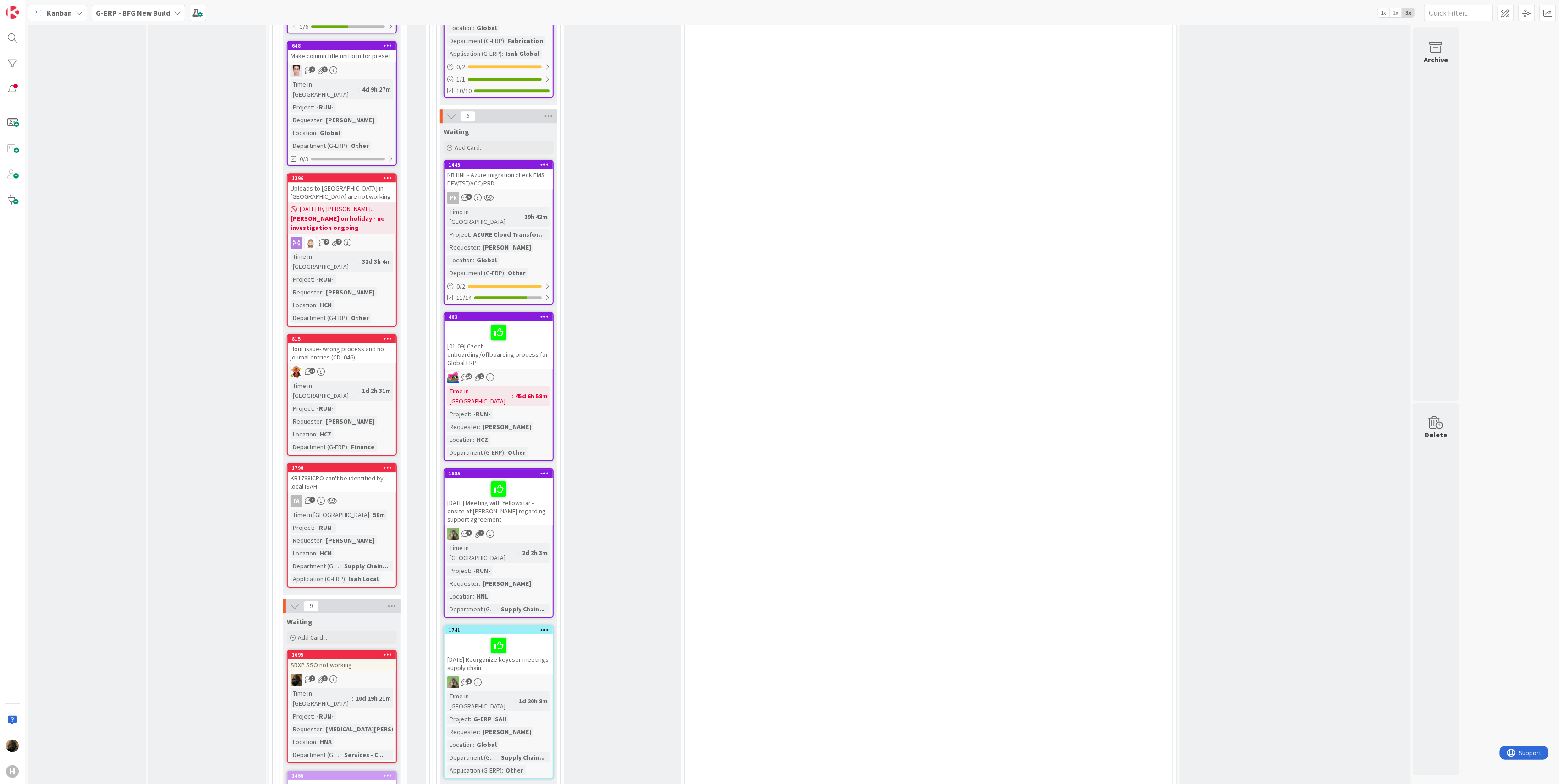
scroll to position [1466, 0]
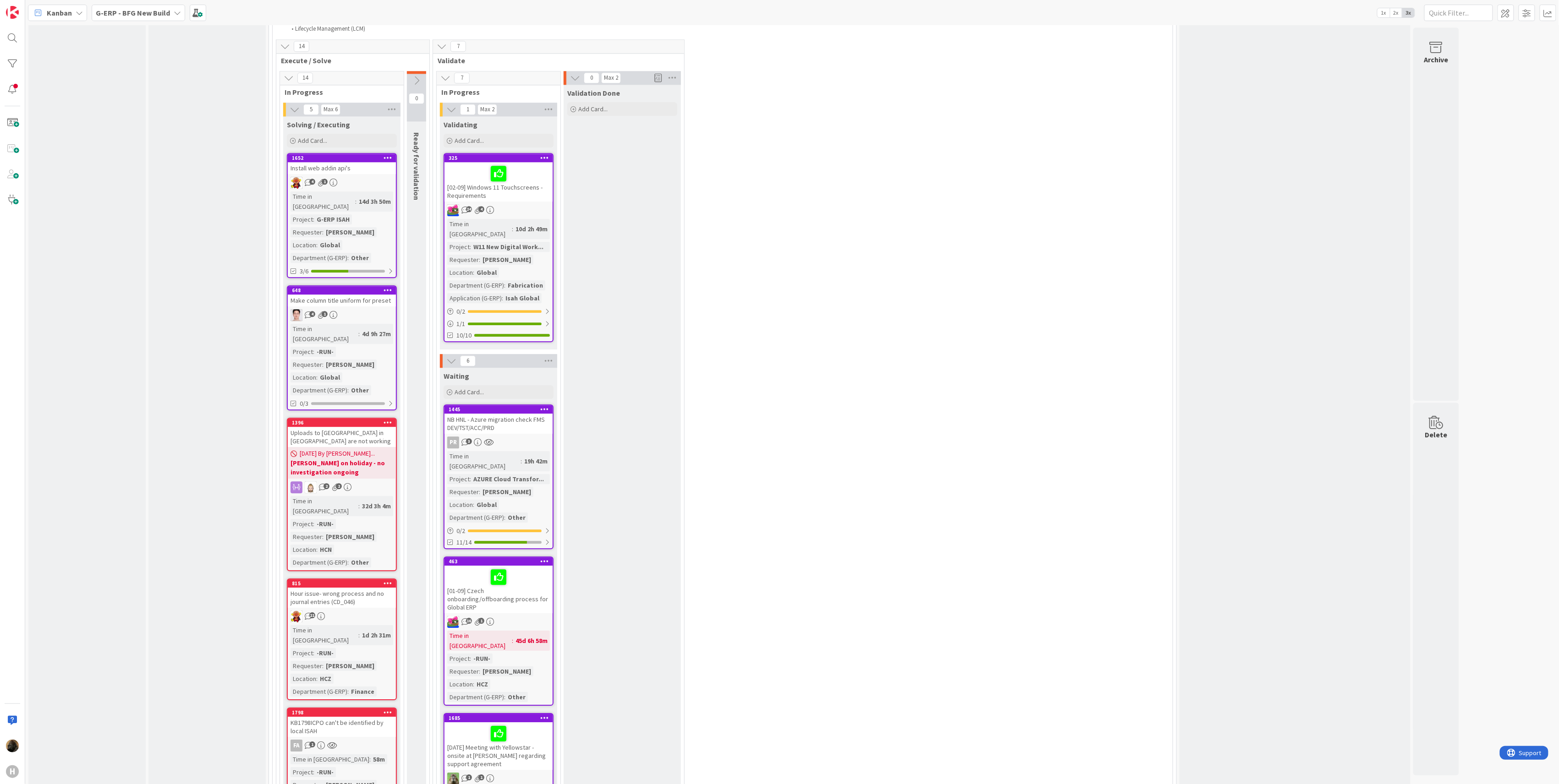
click at [214, 387] on div "Input Buffer During the Replenishment Meeting the team & Team Manager will sele…" at bounding box center [207, 521] width 117 height 3892
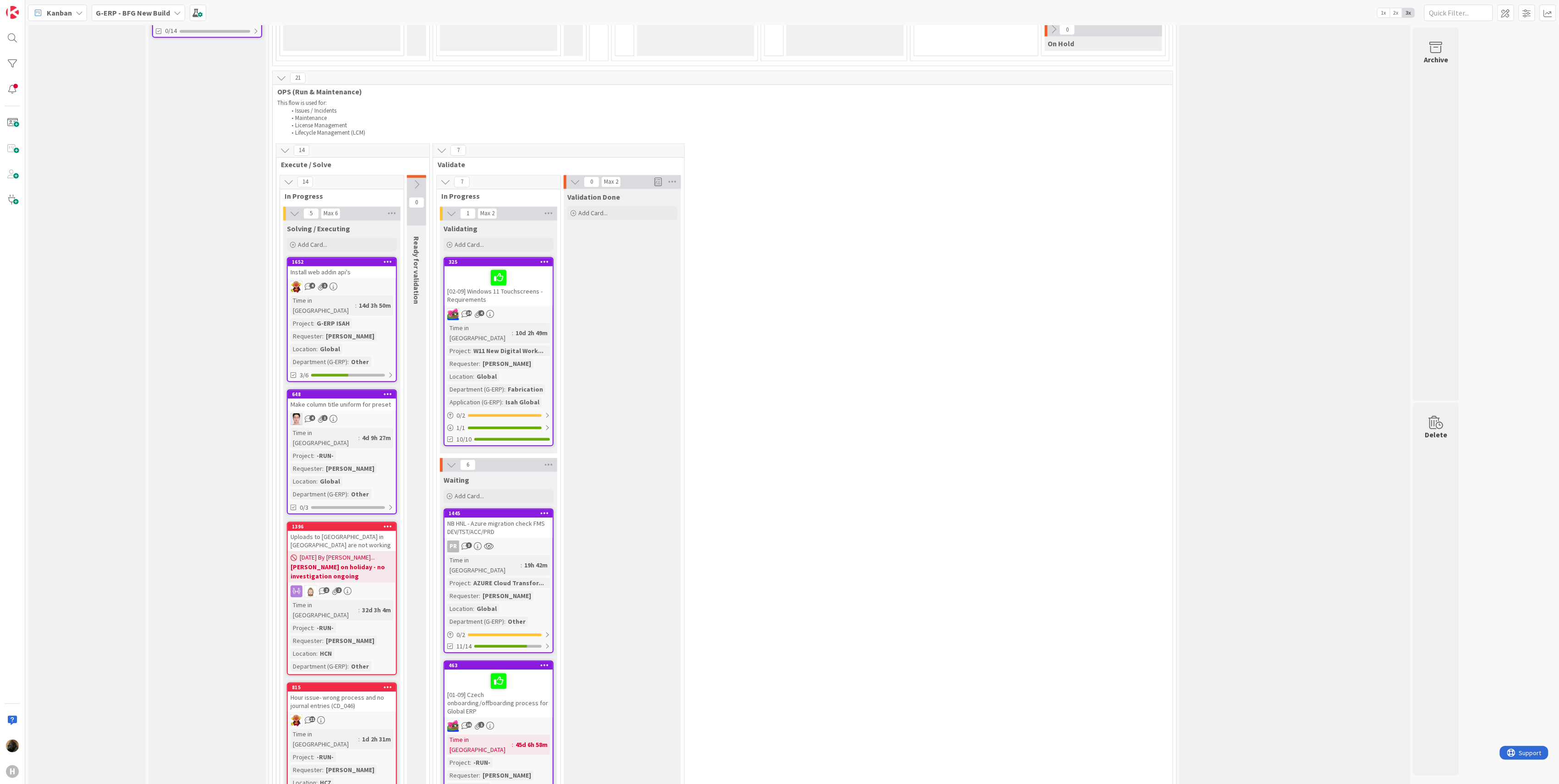
scroll to position [1282, 0]
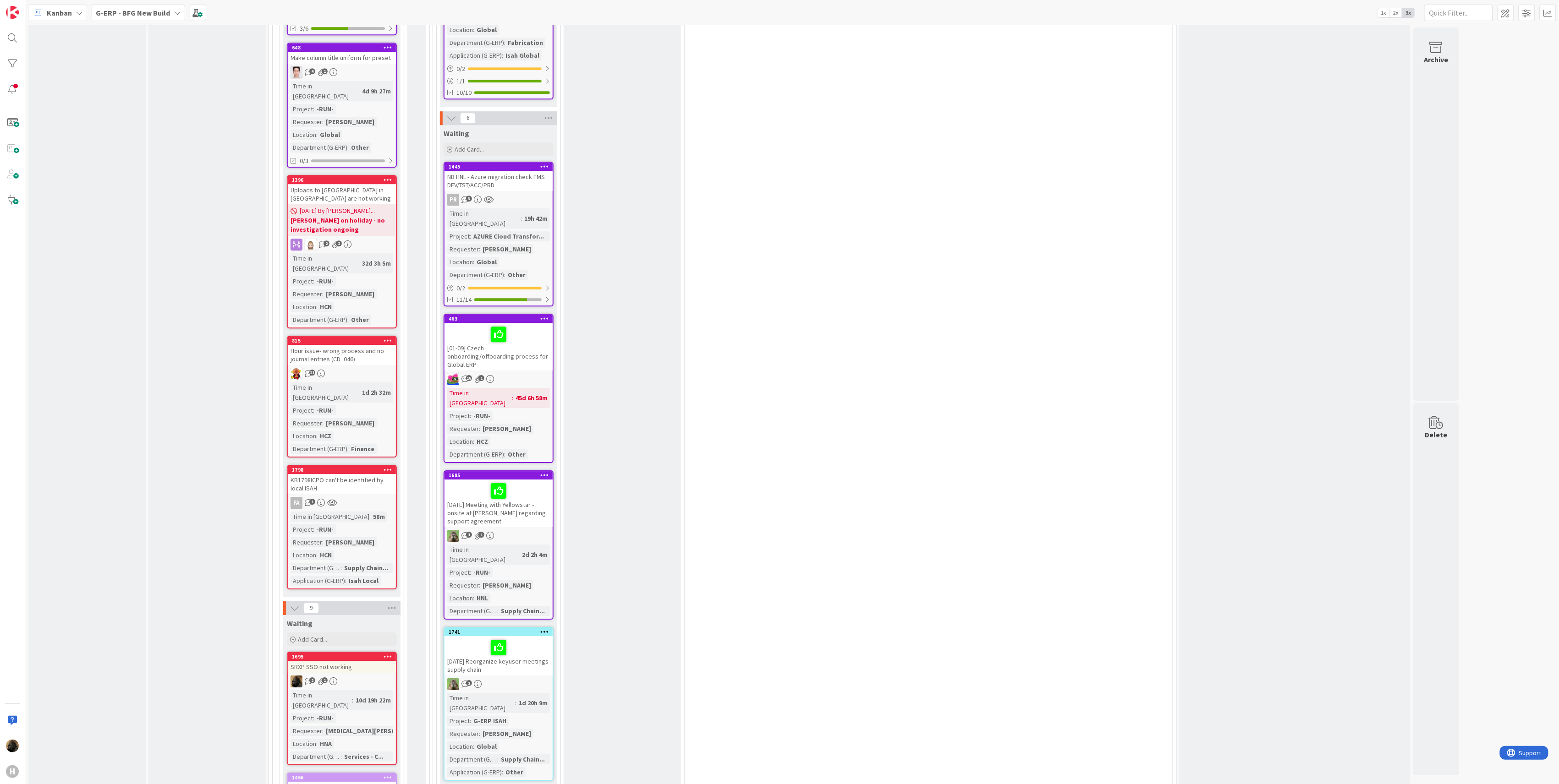
scroll to position [1710, 0]
click at [340, 472] on div "KB1798ICPO can't be identified by local ISAH" at bounding box center [342, 482] width 108 height 20
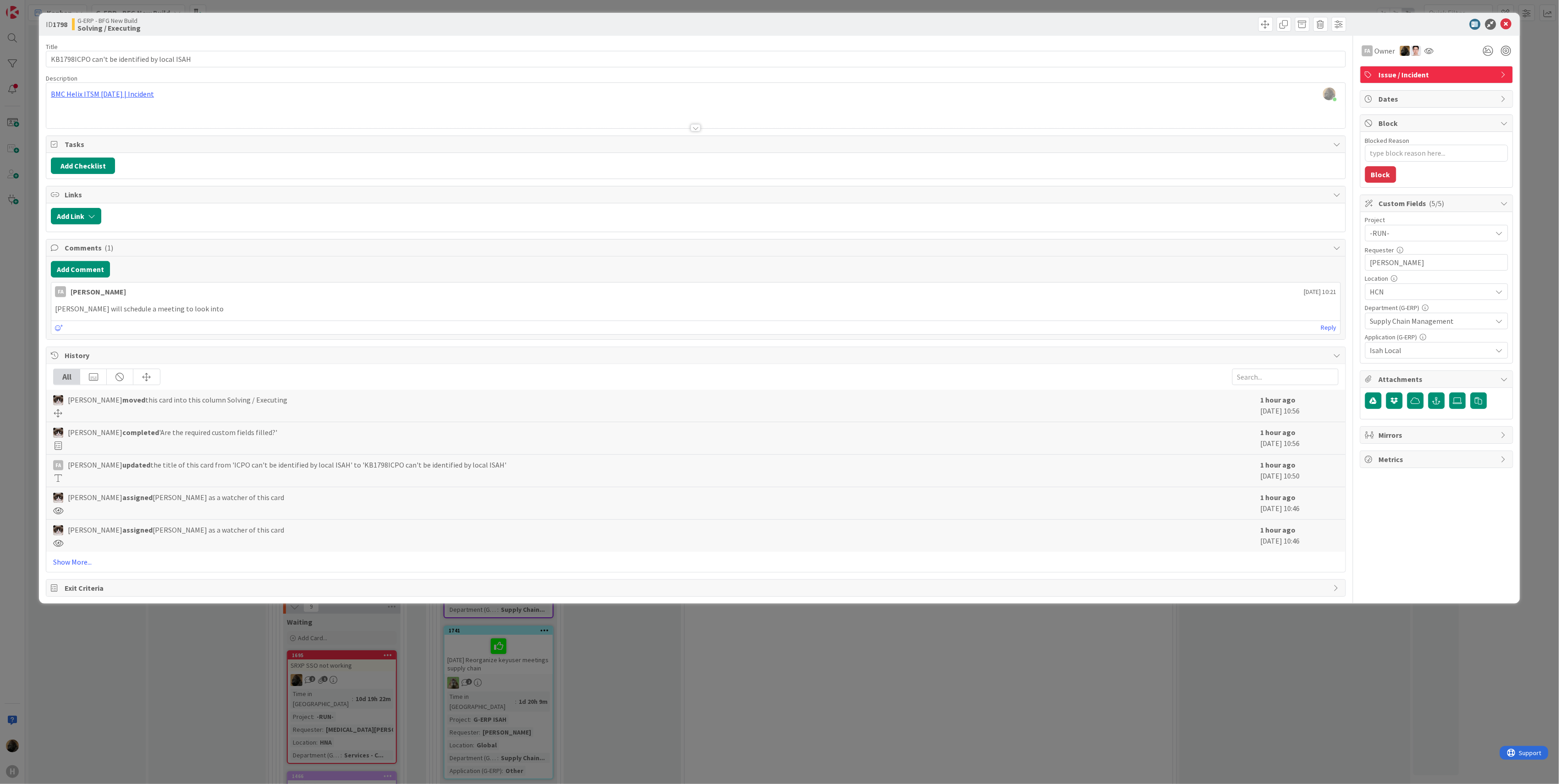
click at [218, 120] on div at bounding box center [695, 116] width 1299 height 24
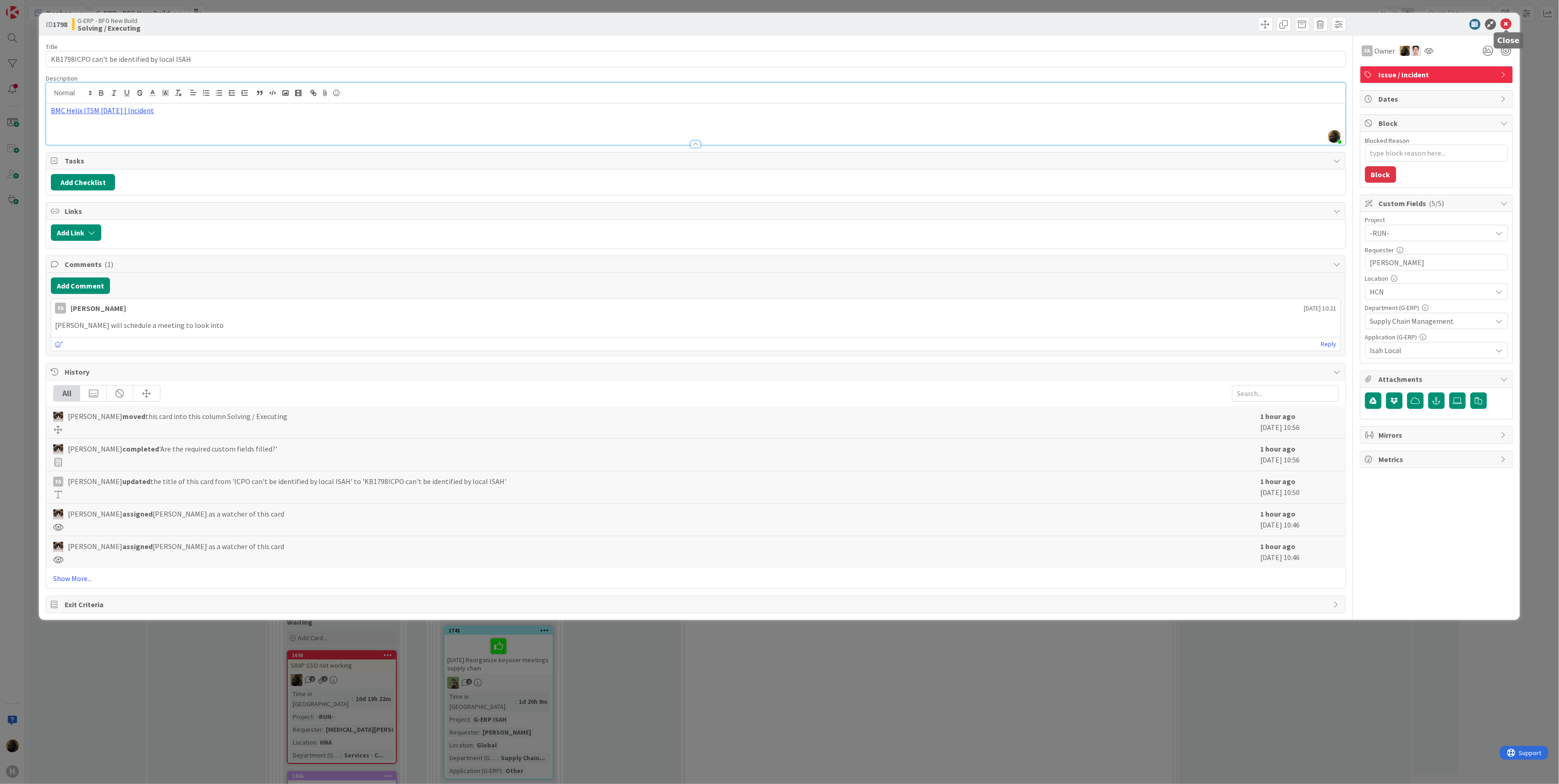
click at [1509, 25] on icon at bounding box center [1506, 24] width 11 height 11
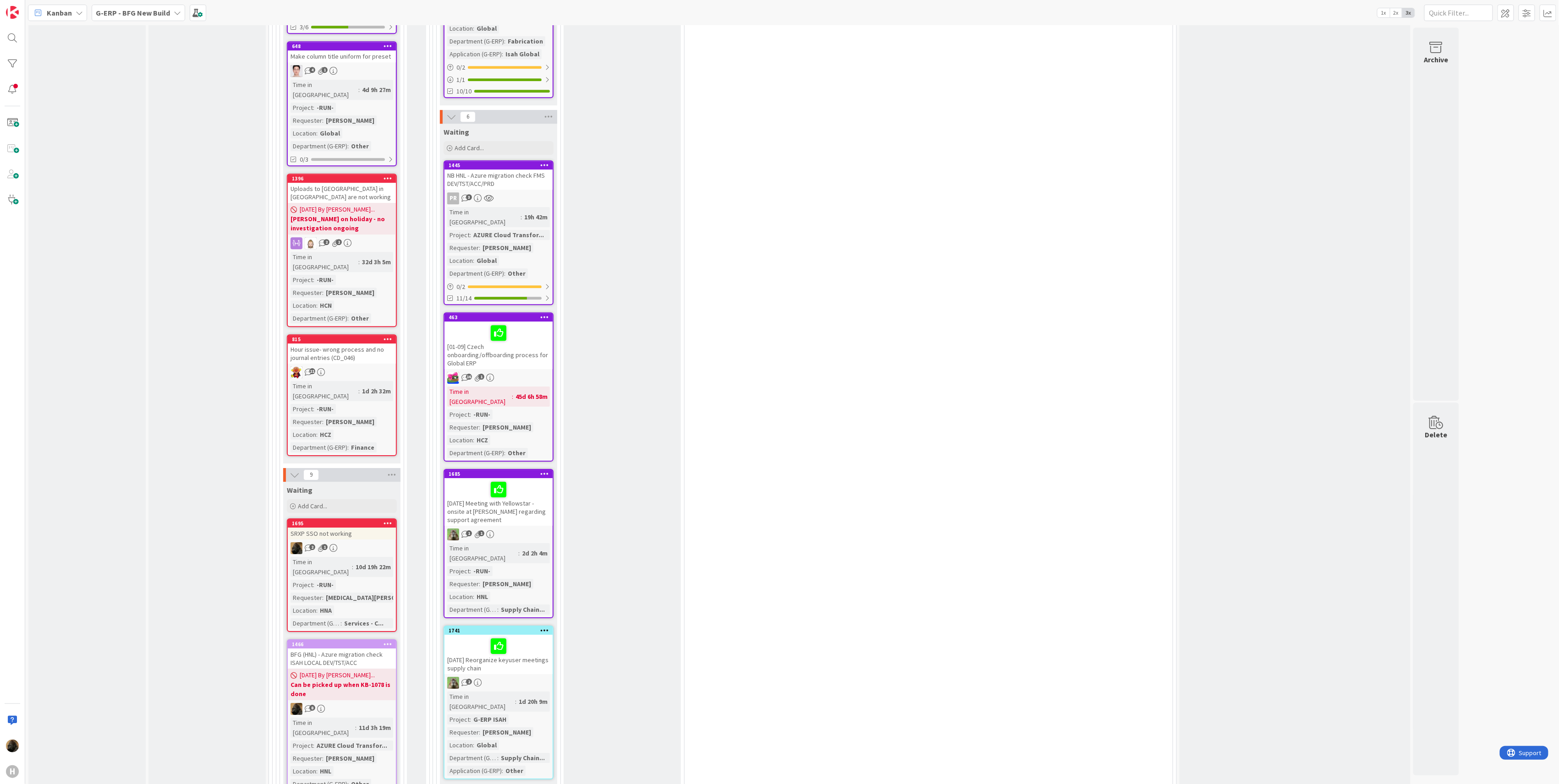
scroll to position [1282, 0]
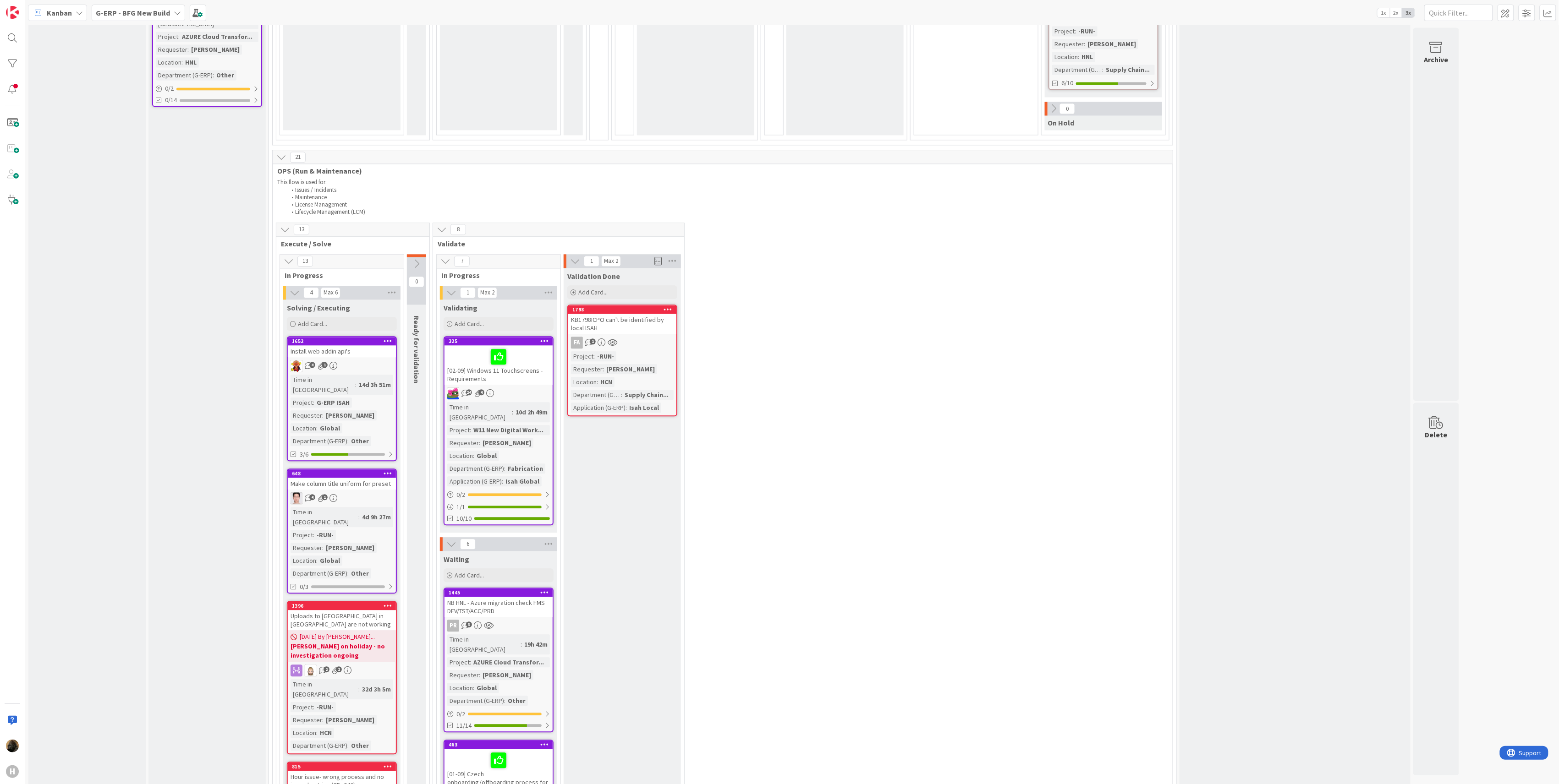
click at [625, 314] on div "KB1798ICPO can't be identified by local ISAH" at bounding box center [622, 324] width 108 height 20
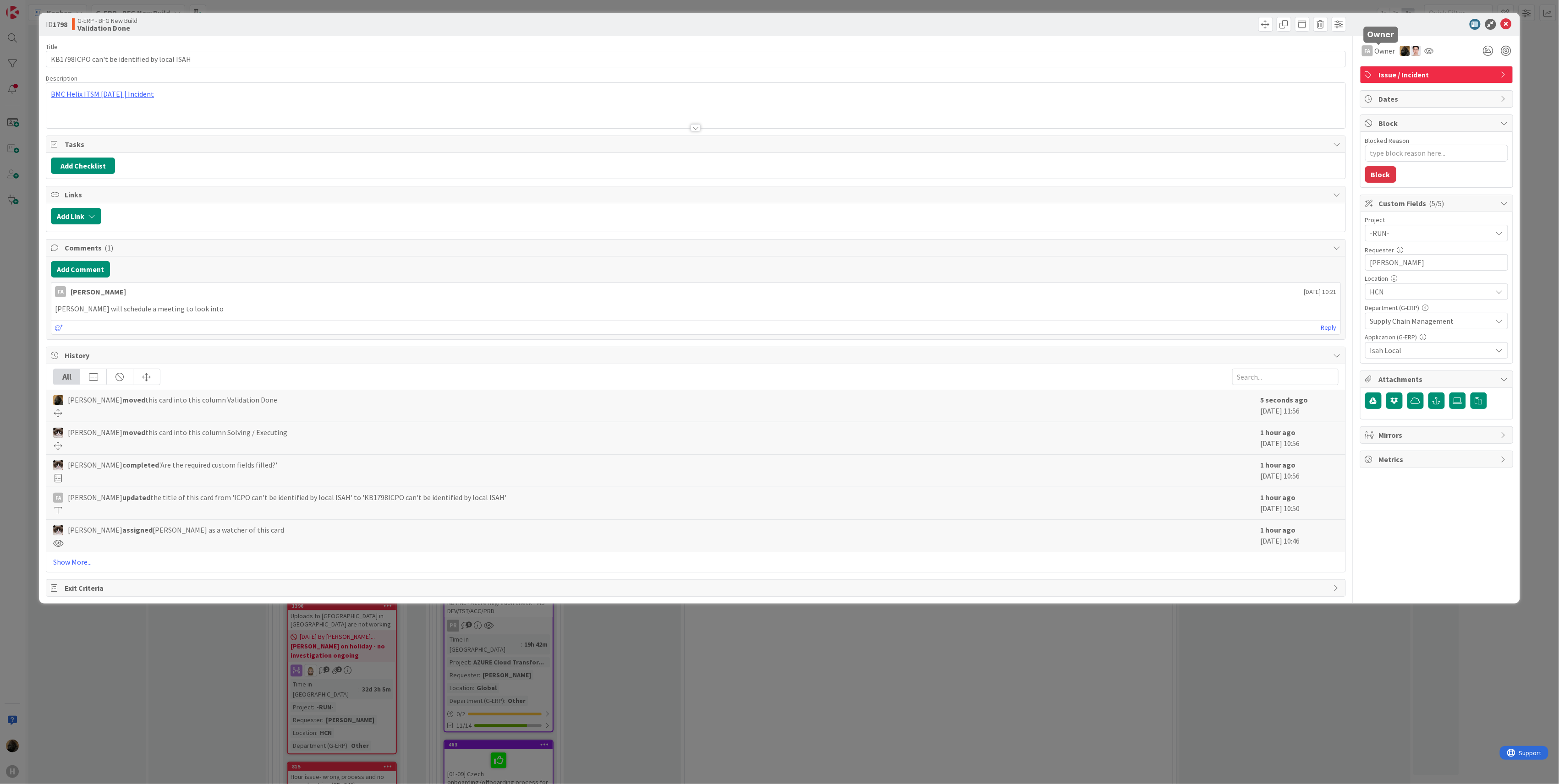
type textarea "x"
click at [108, 273] on button "Add Comment" at bounding box center [80, 269] width 59 height 16
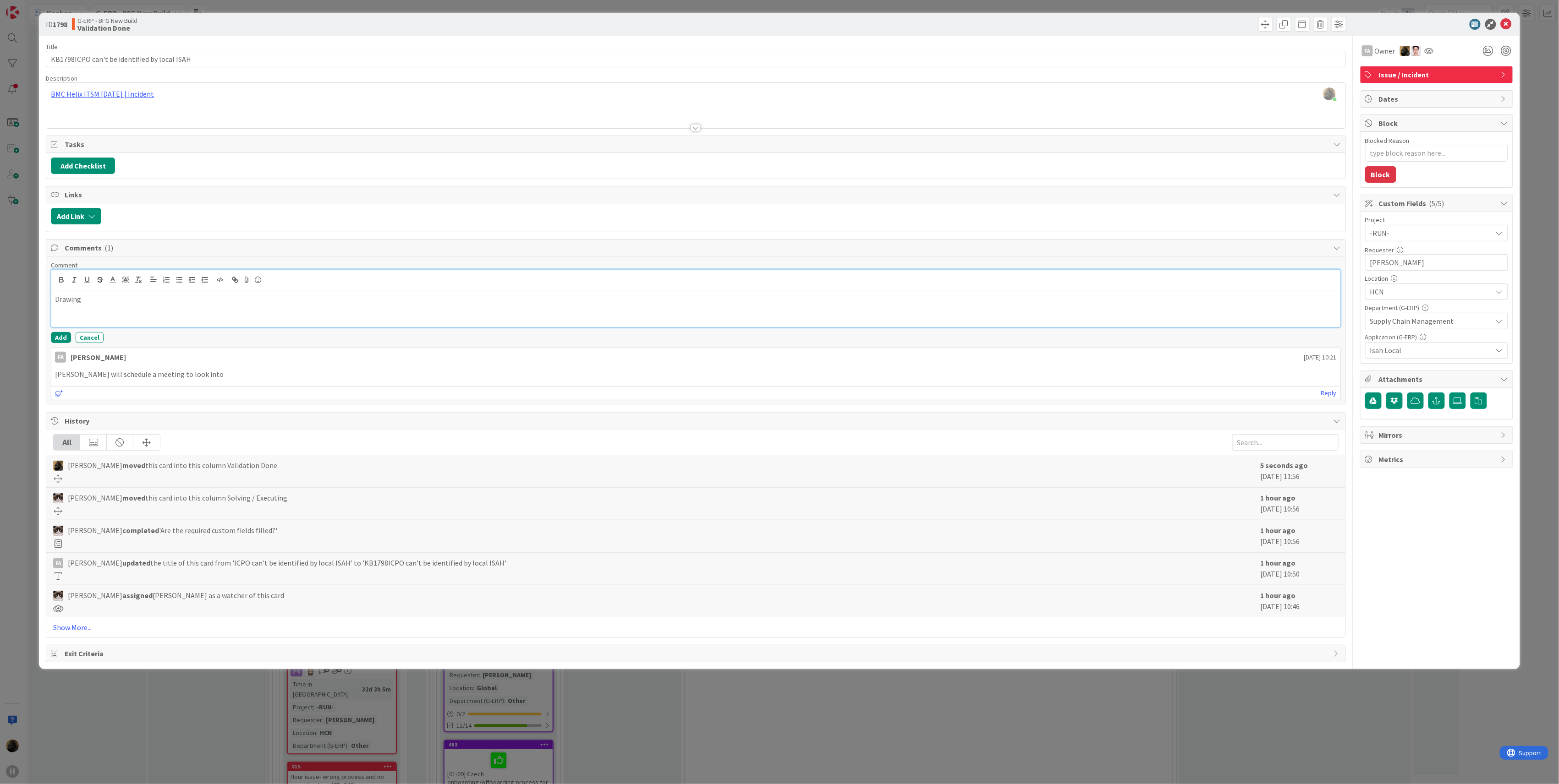
click at [243, 315] on div "Drawing" at bounding box center [696, 309] width 1289 height 37
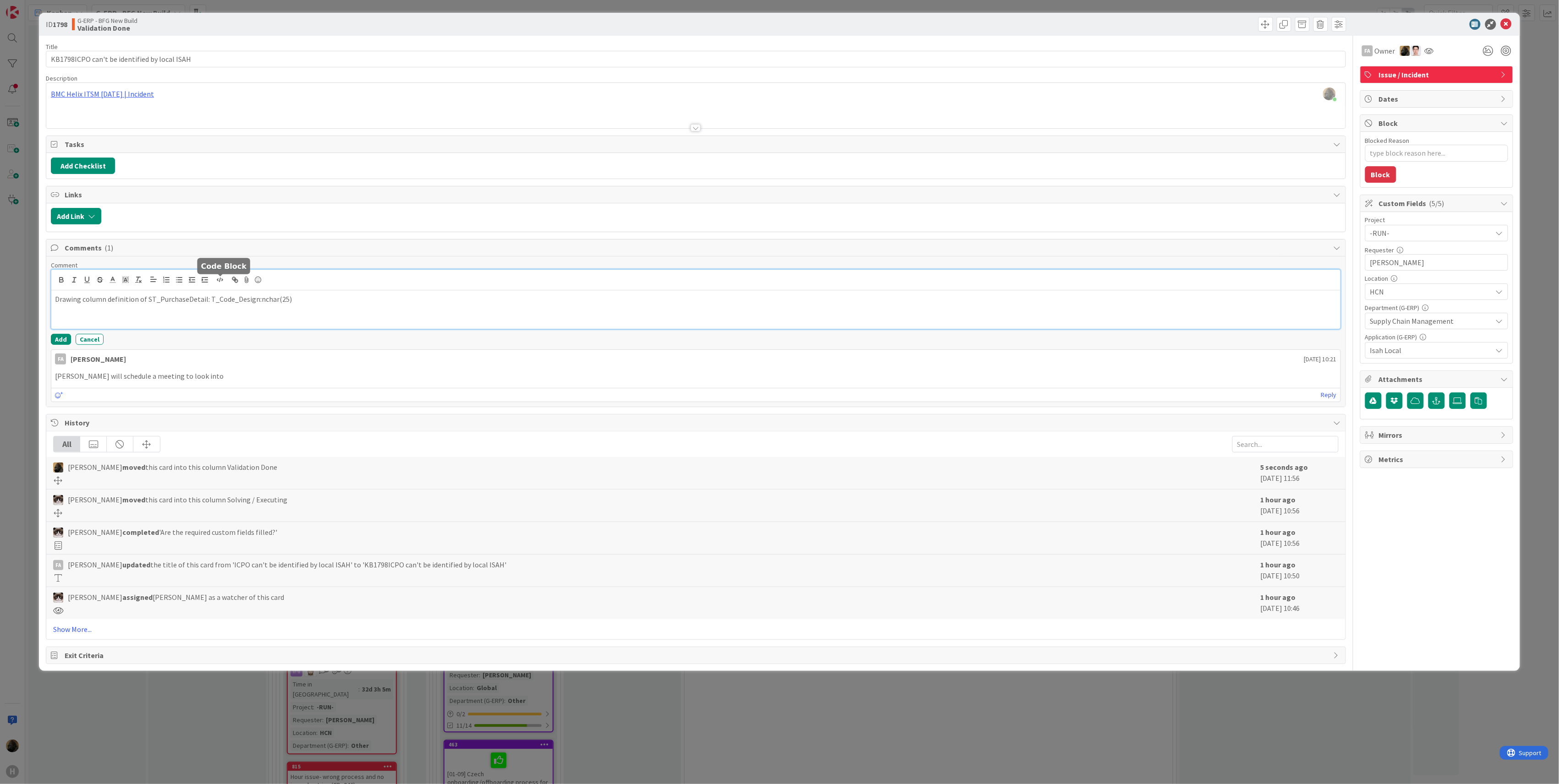
click at [218, 282] on icon "button" at bounding box center [220, 280] width 8 height 8
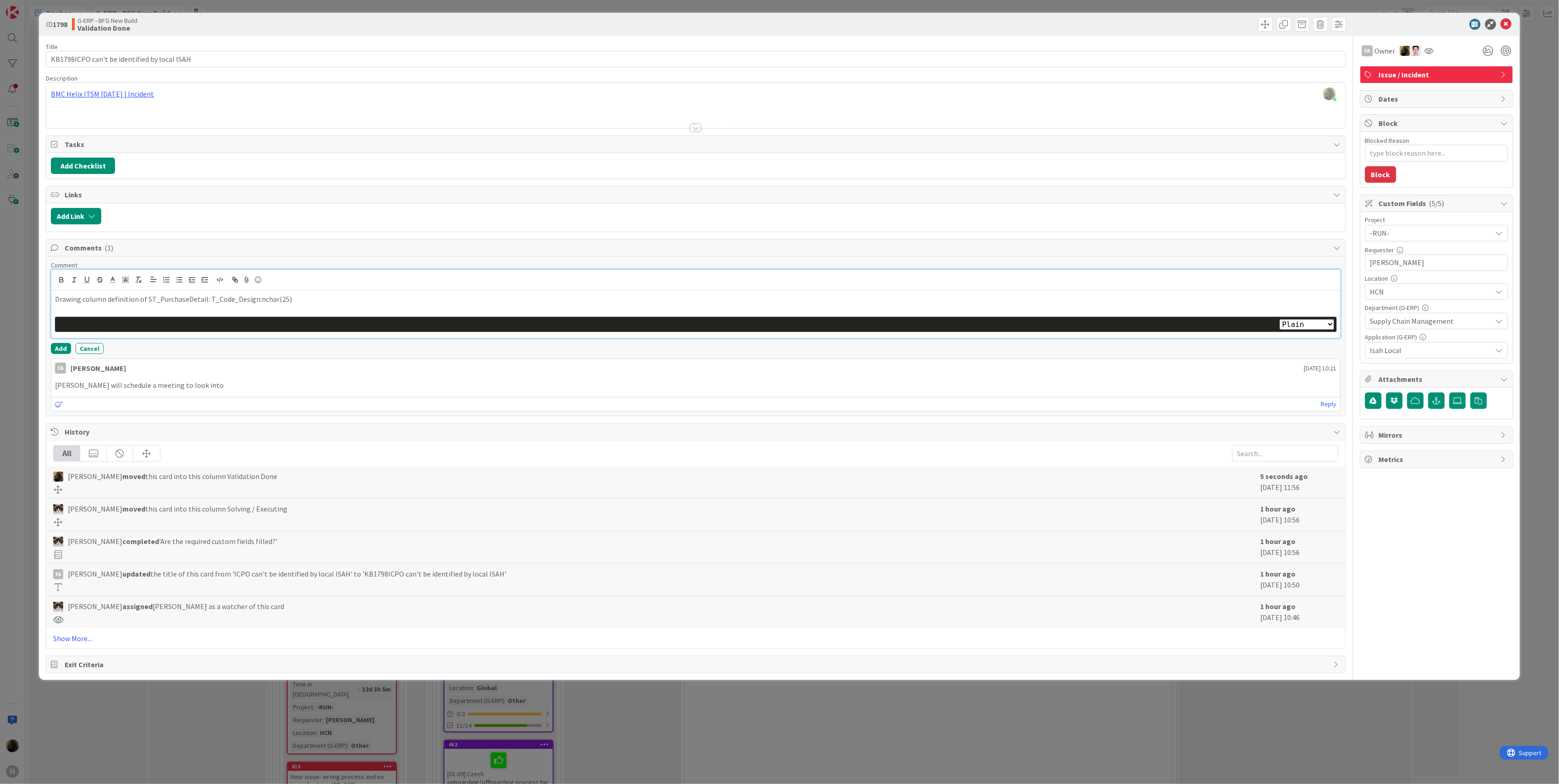
click at [1301, 332] on div "Plain Bash C++ C# CSS Diff HTML/XML Java JavaScript Markdown PHP Python Ruby SQL" at bounding box center [696, 324] width 1282 height 15
click at [1301, 325] on select "Plain Bash C++ C# CSS Diff HTML/XML Java JavaScript Markdown PHP Python Ruby SQL" at bounding box center [1307, 324] width 54 height 10
select select "sql"
click at [1281, 322] on select "Plain Bash C++ C# CSS Diff HTML/XML Java JavaScript Markdown PHP Python Ruby SQL" at bounding box center [1307, 324] width 54 height 10
click at [310, 330] on div at bounding box center [695, 324] width 1273 height 10
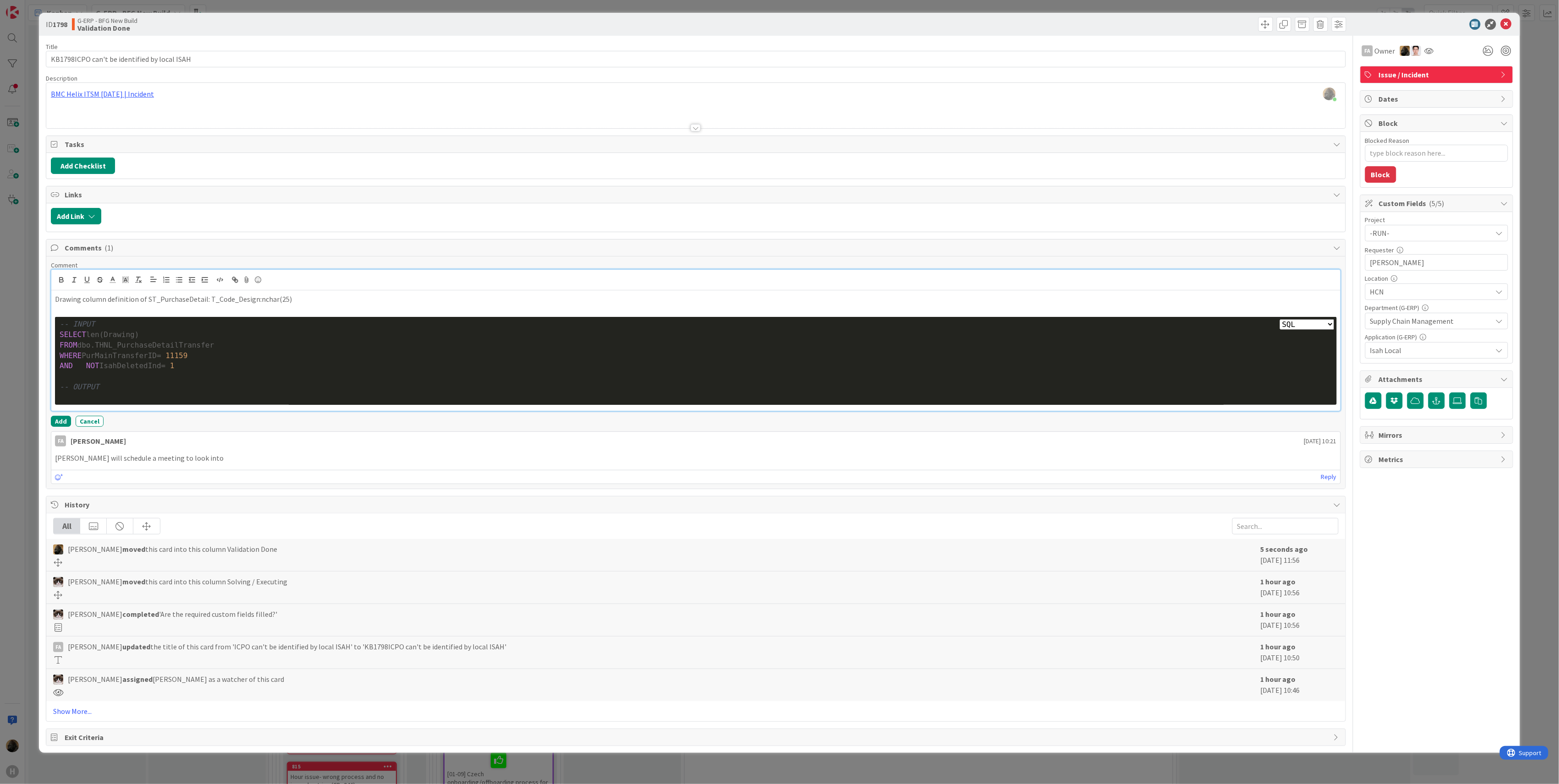
click at [231, 393] on div "-- OUTPUT" at bounding box center [695, 387] width 1273 height 10
click at [225, 400] on div at bounding box center [695, 397] width 1273 height 10
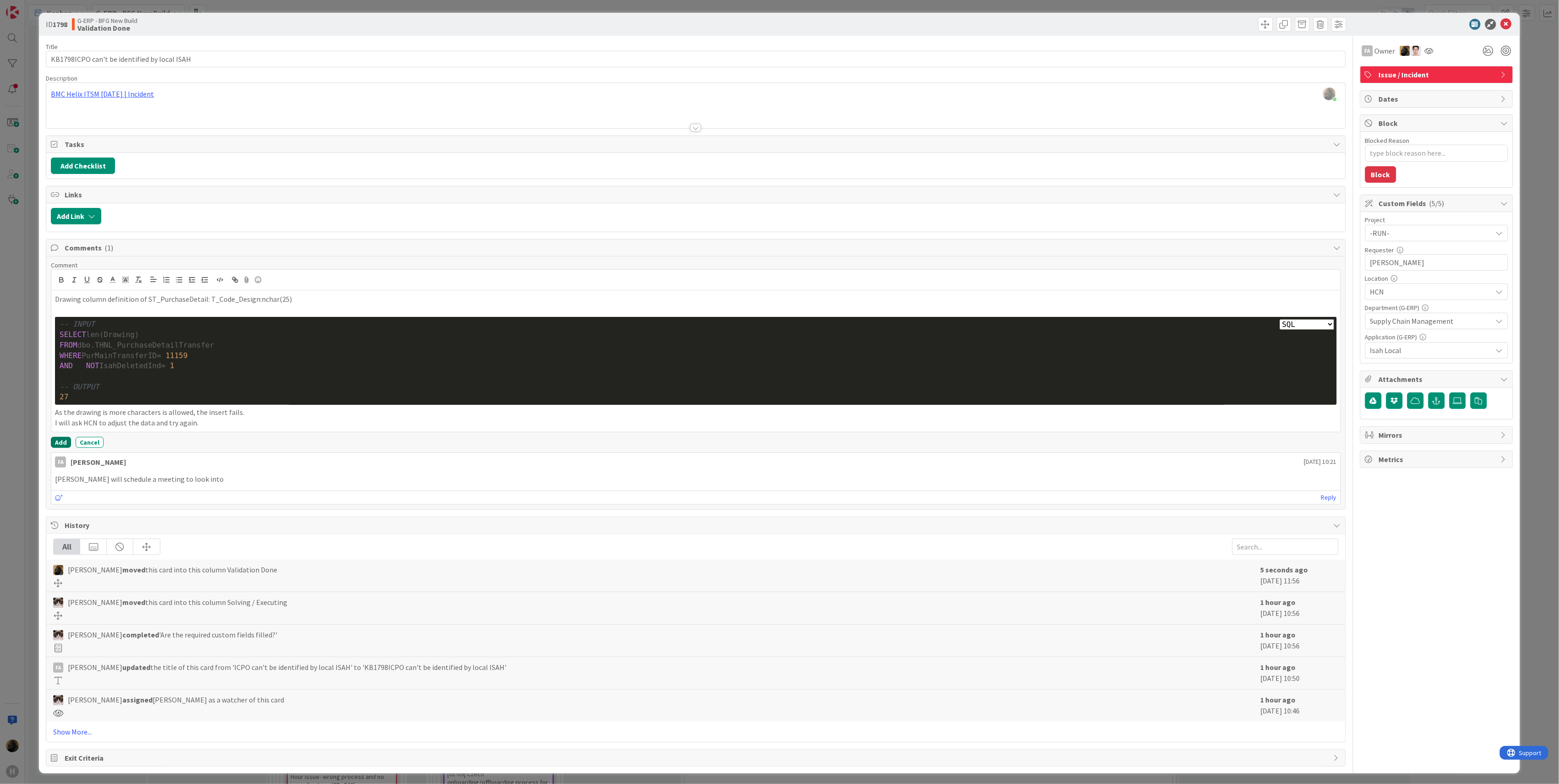
click at [57, 442] on button "Add" at bounding box center [61, 442] width 20 height 11
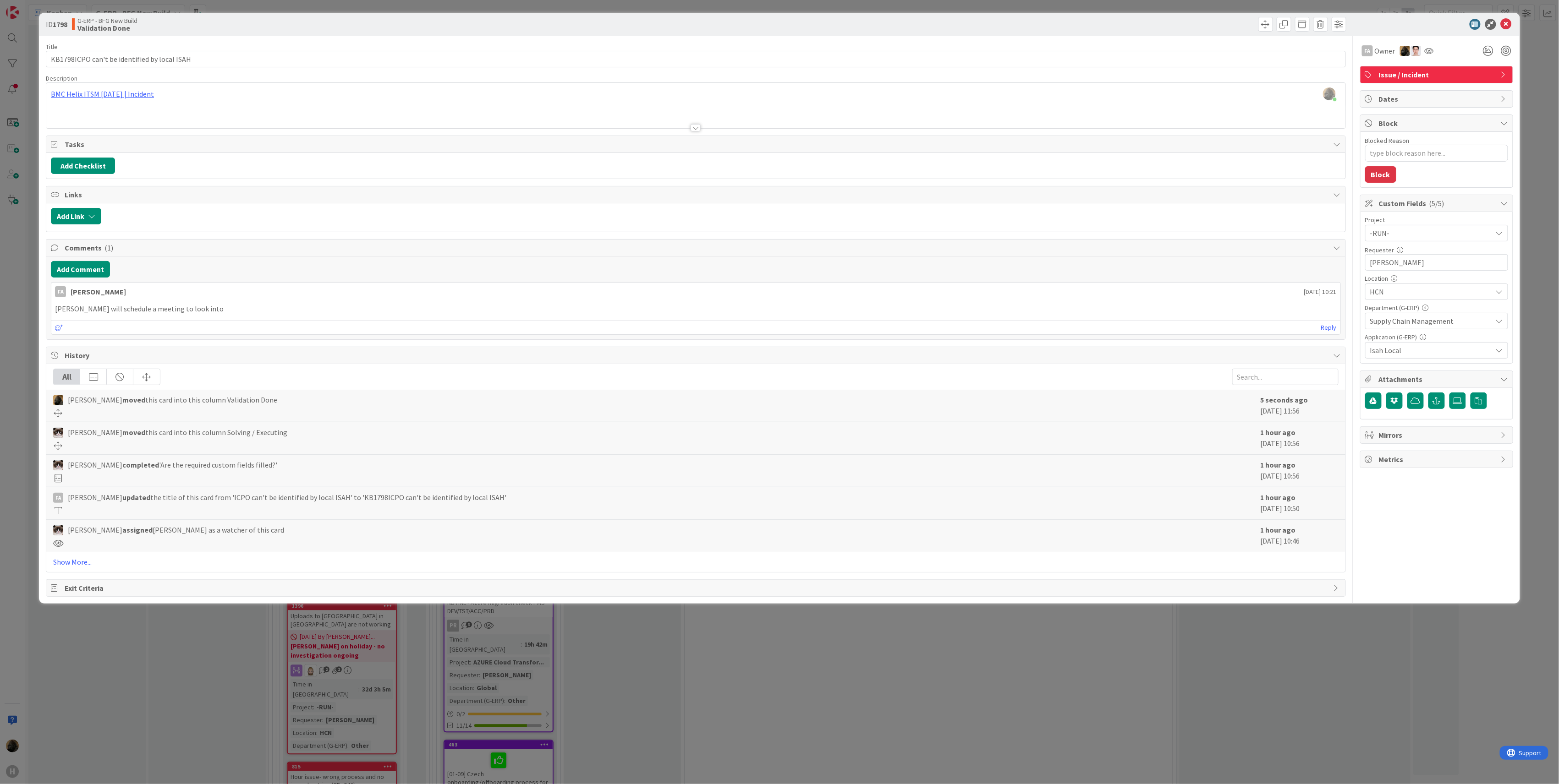
type textarea "x"
select select "sql"
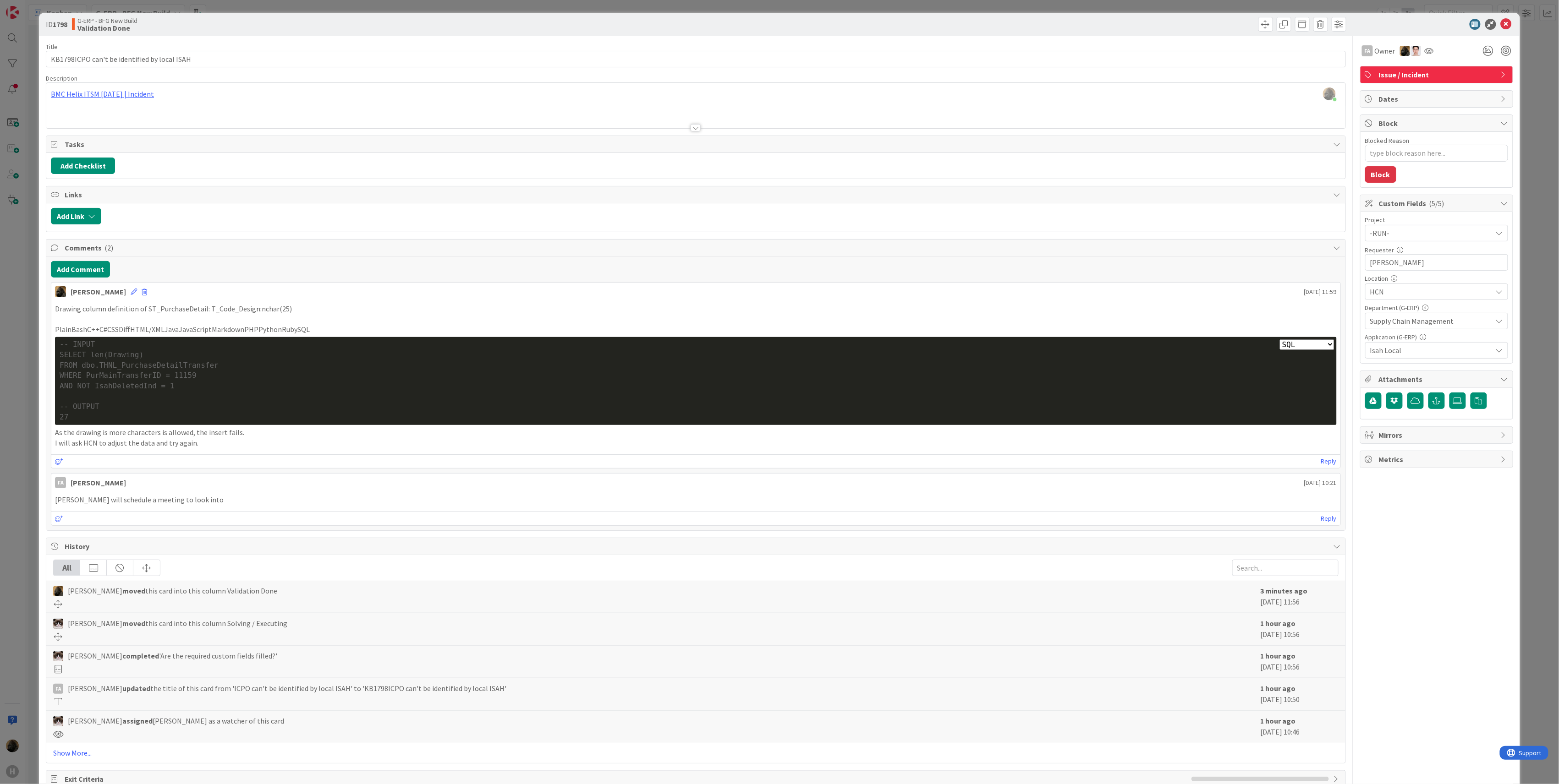
click at [12, 409] on div "ID 1798 G-ERP - BFG New Build Validation Done Title 44 / 128 KB1798ICPO can't b…" at bounding box center [780, 392] width 1559 height 784
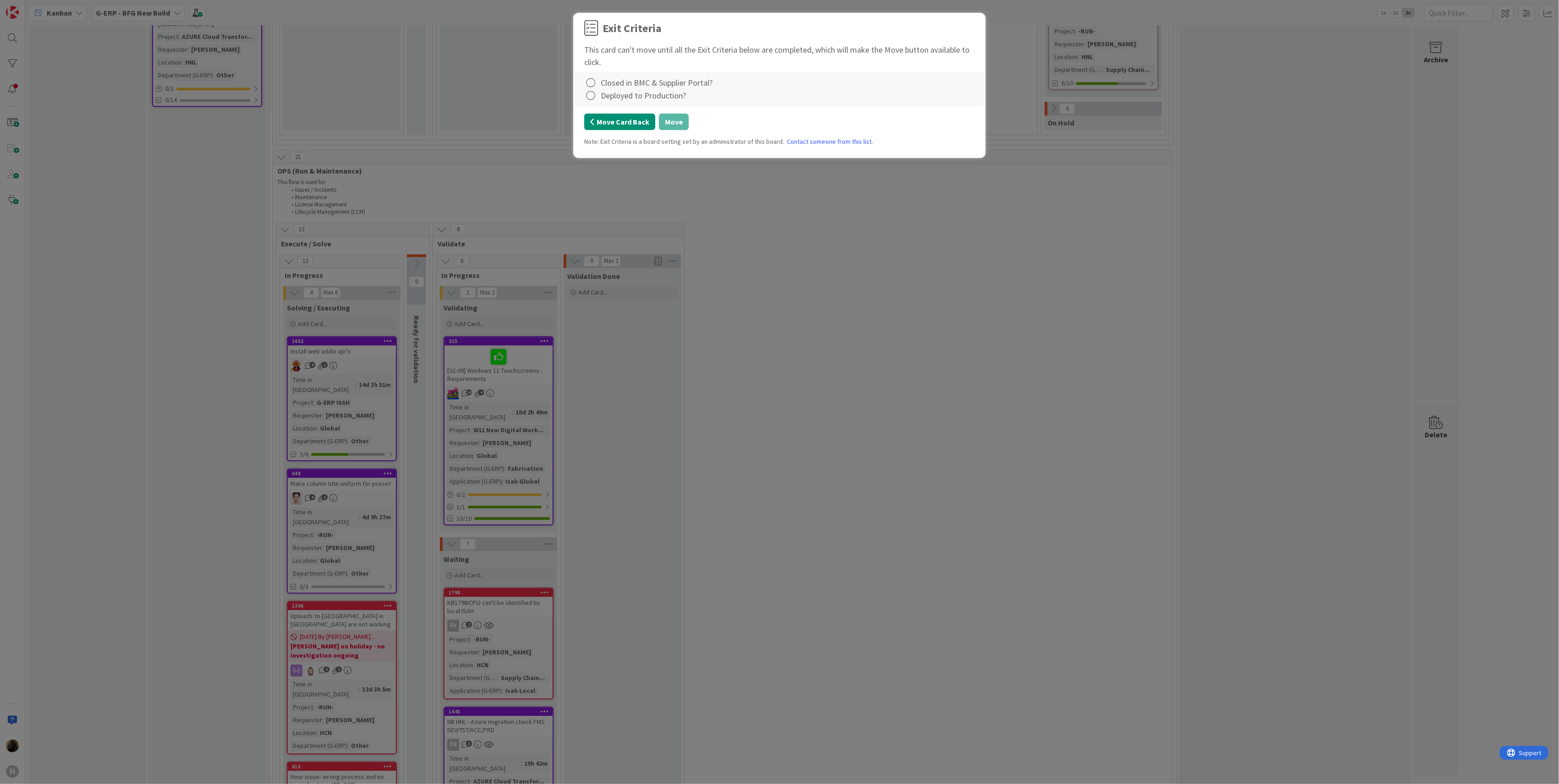
click at [607, 119] on button "Move Card Back" at bounding box center [619, 122] width 71 height 16
click at [627, 130] on button "Move Card Back" at bounding box center [619, 122] width 71 height 16
click at [588, 85] on icon at bounding box center [590, 82] width 13 height 13
click at [608, 120] on link "Not Applicable" at bounding box center [641, 116] width 114 height 13
click at [589, 99] on icon at bounding box center [590, 96] width 13 height 13
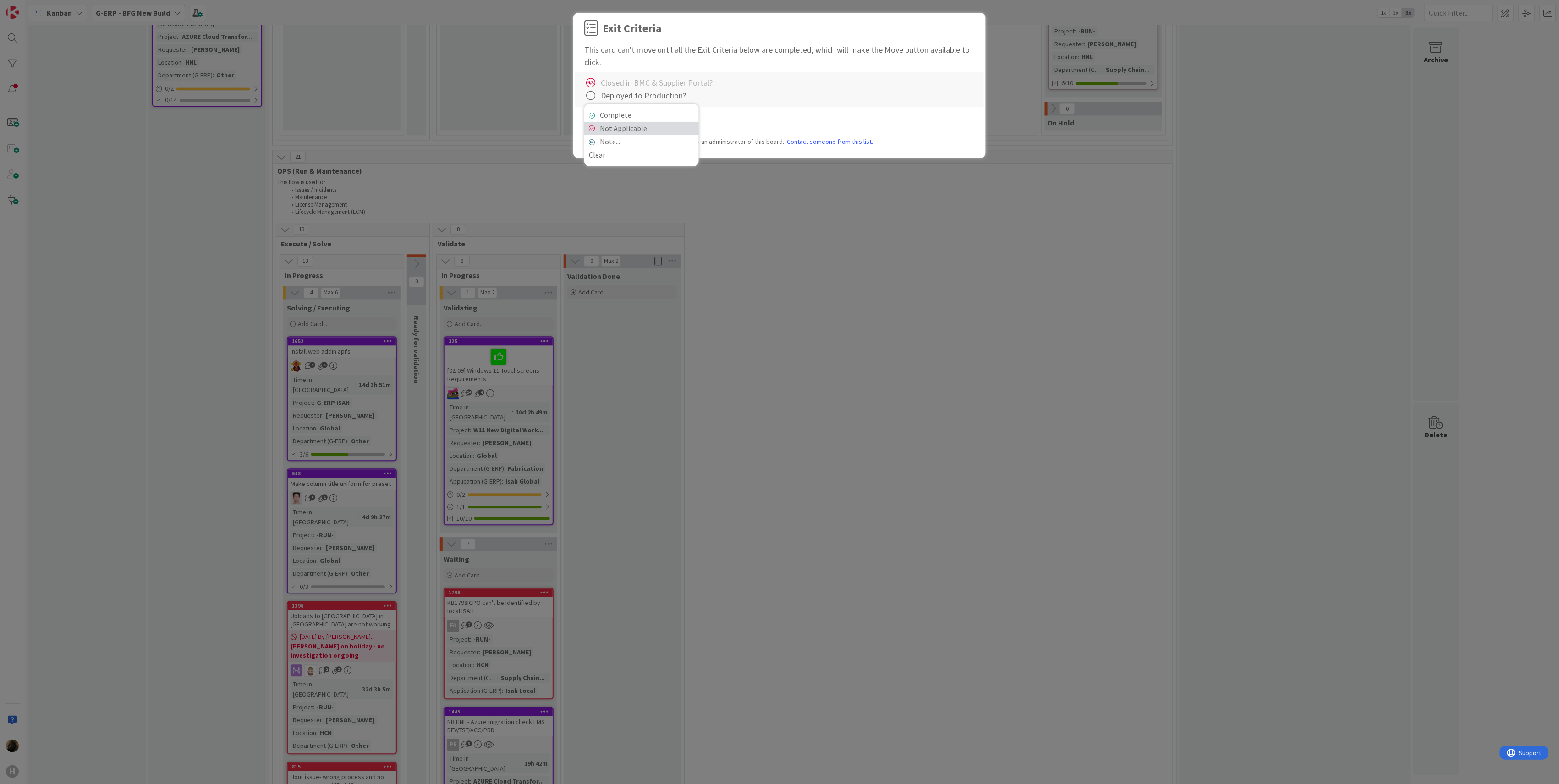
click at [603, 132] on link "Not Applicable" at bounding box center [641, 128] width 114 height 13
click at [675, 125] on button "Move" at bounding box center [674, 122] width 30 height 16
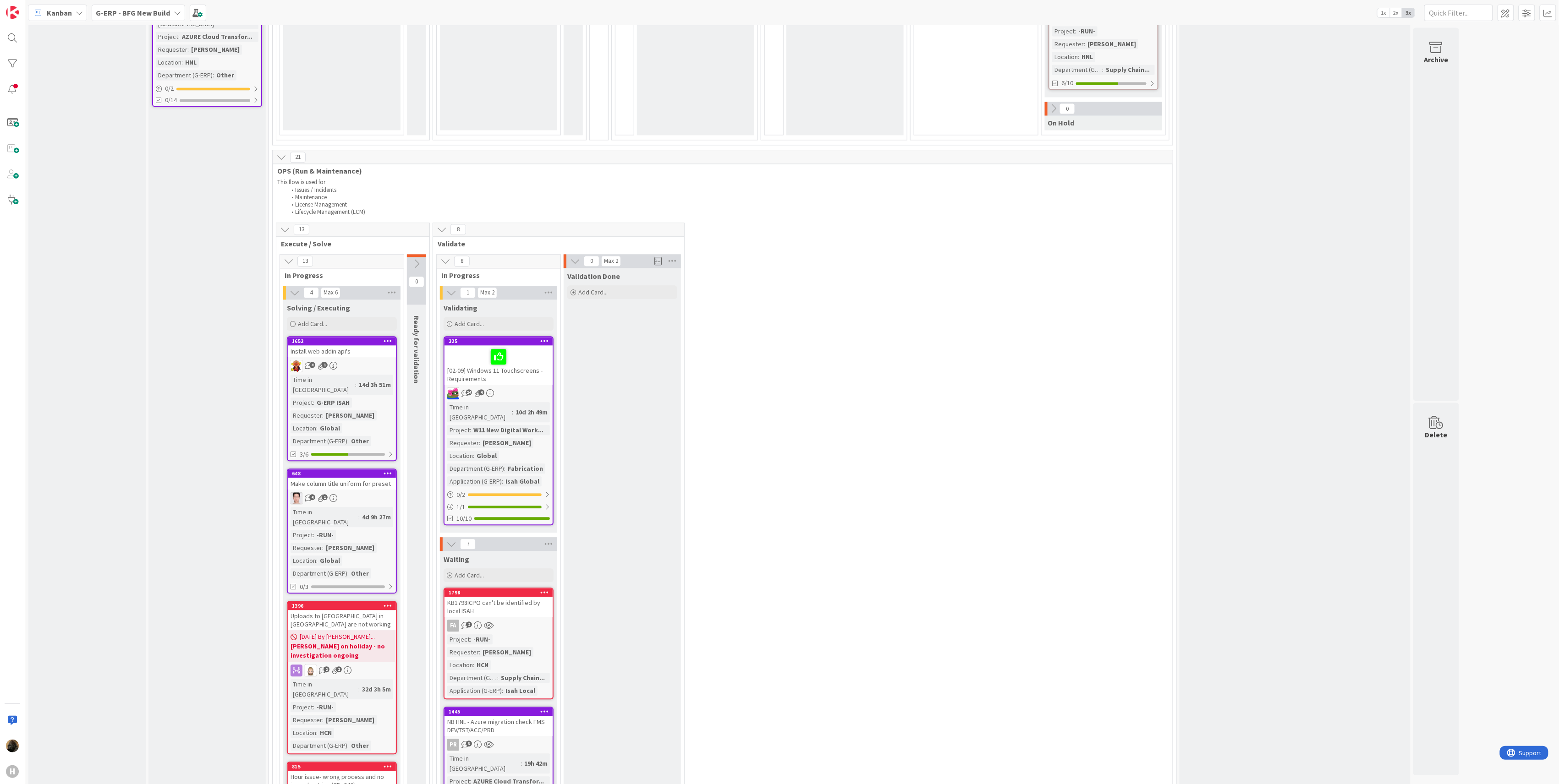
click at [507, 597] on div "KB1798ICPO can't be identified by local ISAH" at bounding box center [498, 607] width 108 height 20
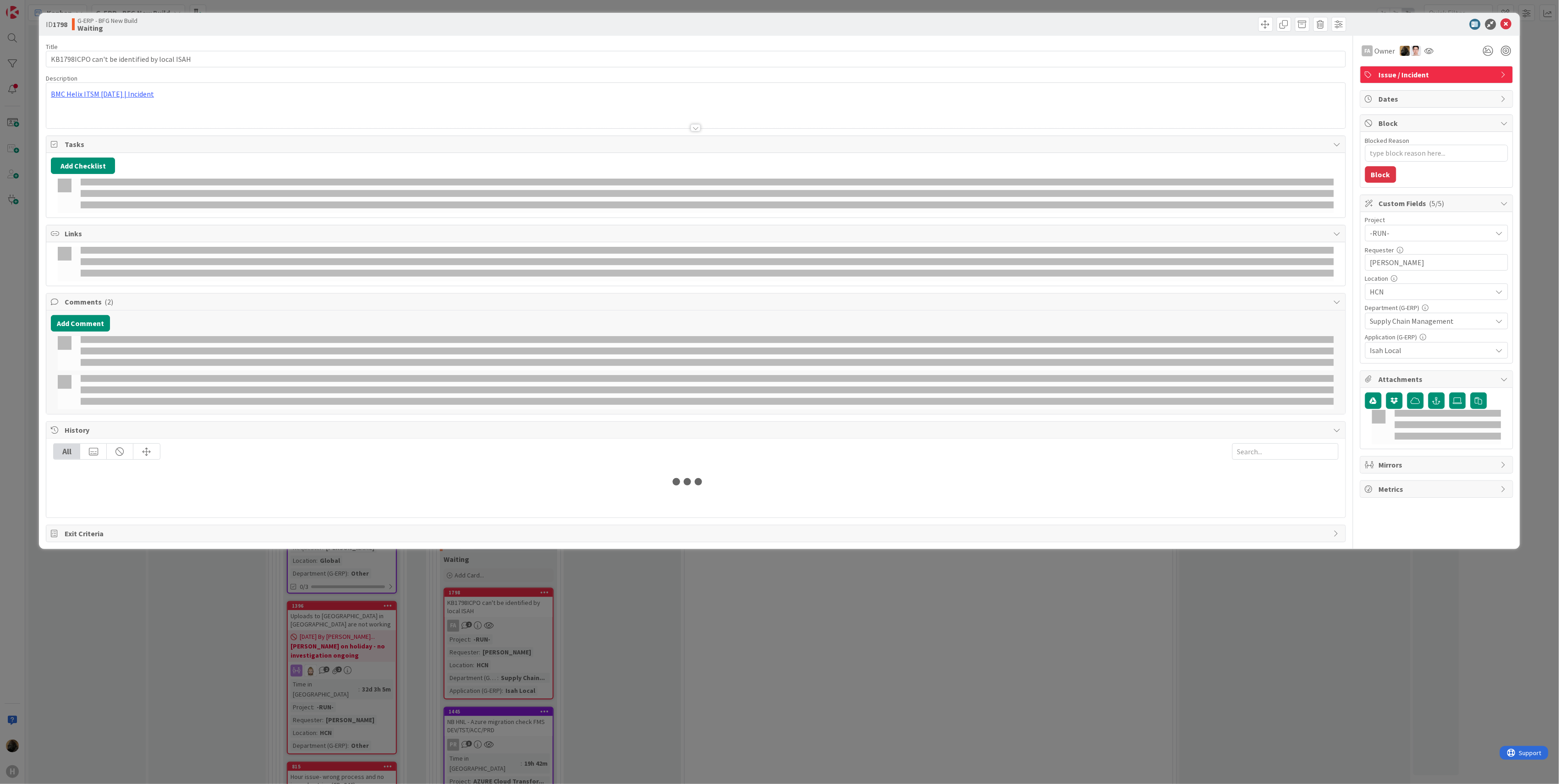
type textarea "x"
select select "sql"
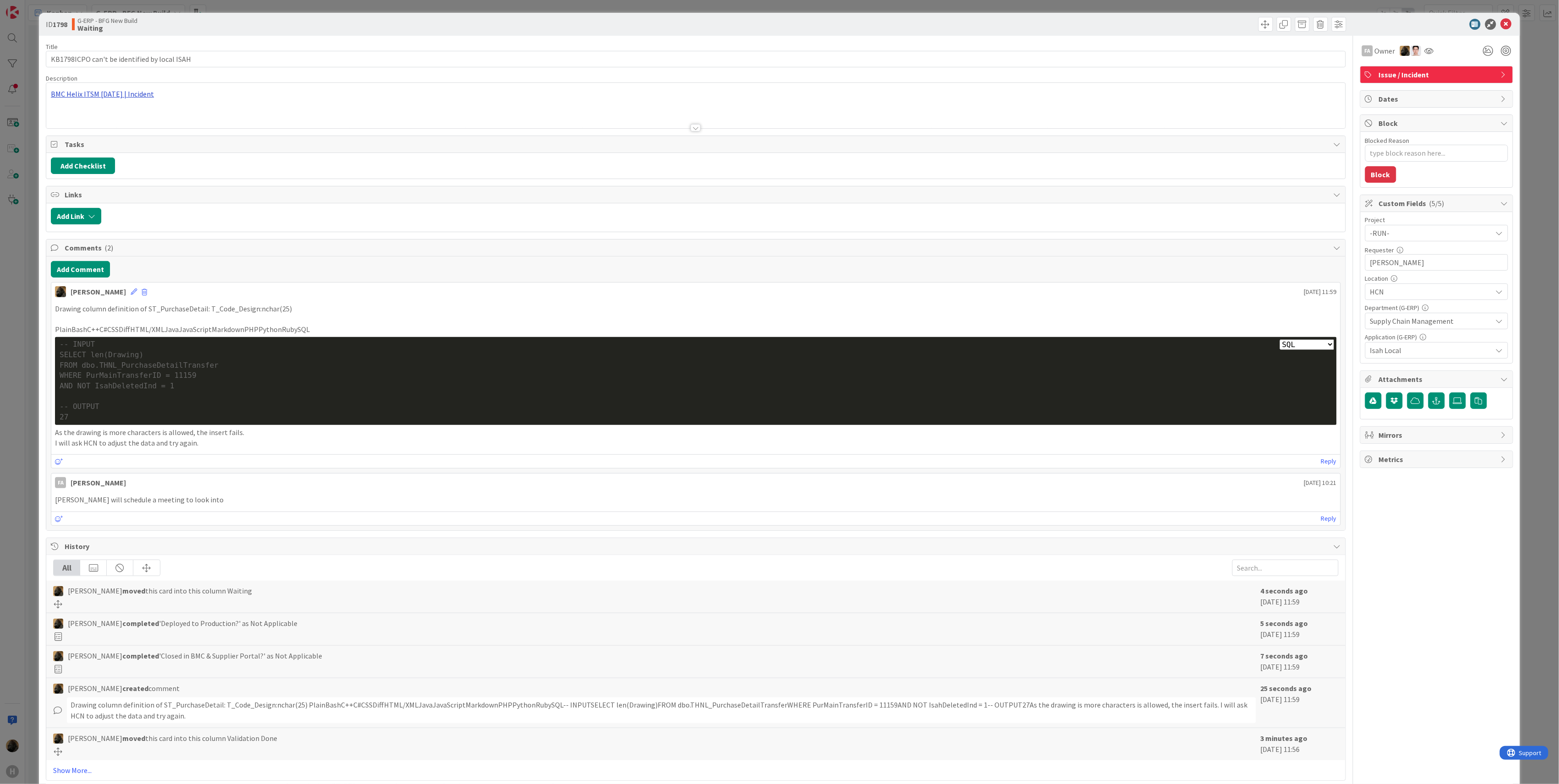
click at [114, 93] on div "BMC Helix ITSM 23.3.02 | Incident" at bounding box center [695, 105] width 1299 height 45
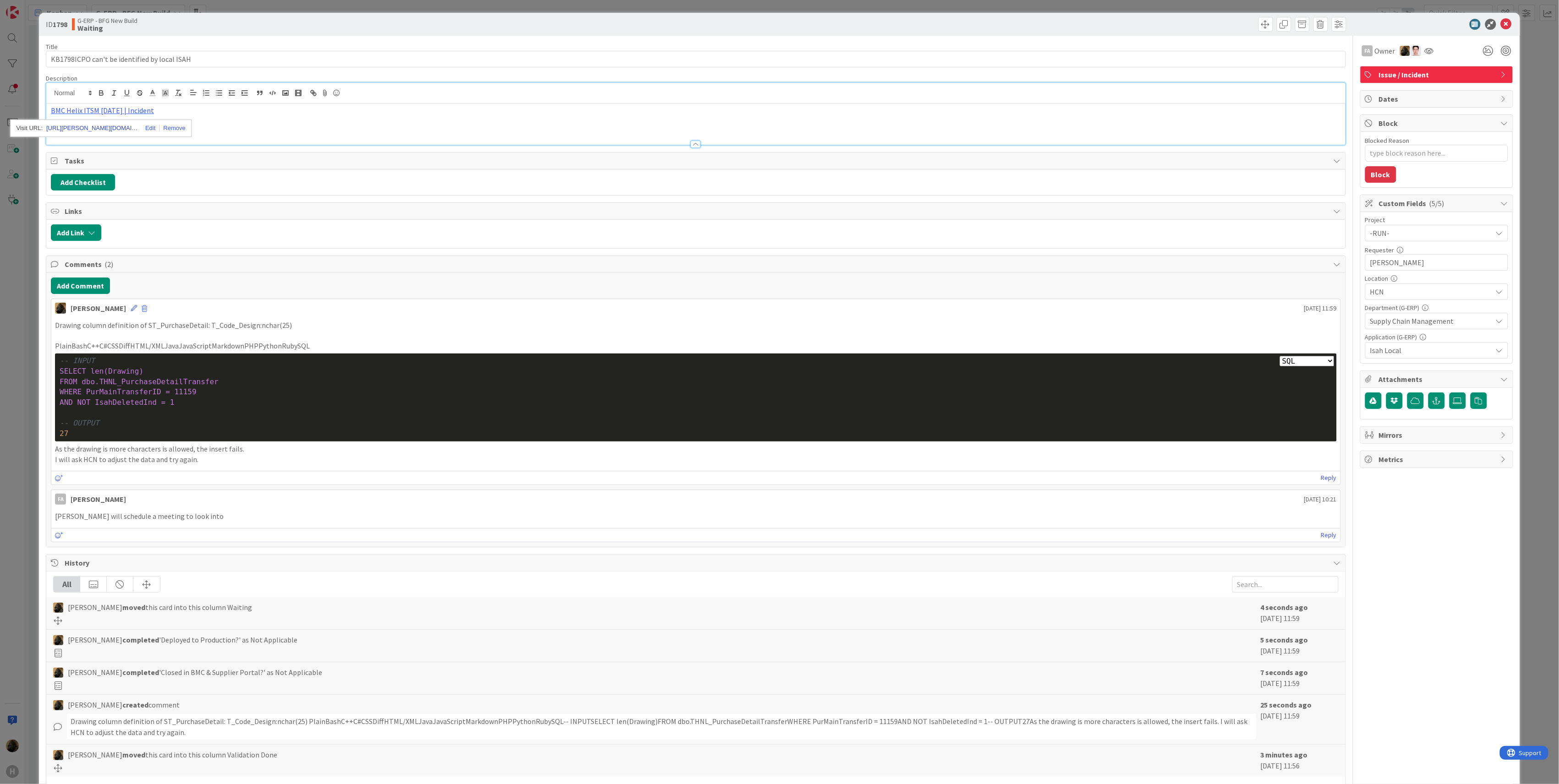
click at [103, 132] on link "https://huisman-smartit.onbmc.com/smartit/app/#/incident/AGGHEXFAF704DATBOKC6TB…" at bounding box center [91, 128] width 91 height 12
click at [437, 350] on p "PlainBashC++C#CSSDiffHTML/XMLJavaJavaScriptMarkdownPHPPythonRubySQL" at bounding box center [696, 345] width 1282 height 10
click at [199, 422] on div "-- OUTPUT" at bounding box center [695, 423] width 1273 height 10
click at [8, 444] on div "ID 1798 G-ERP - BFG New Build Waiting Title 44 / 128 KB1798ICPO can't be identi…" at bounding box center [780, 392] width 1559 height 784
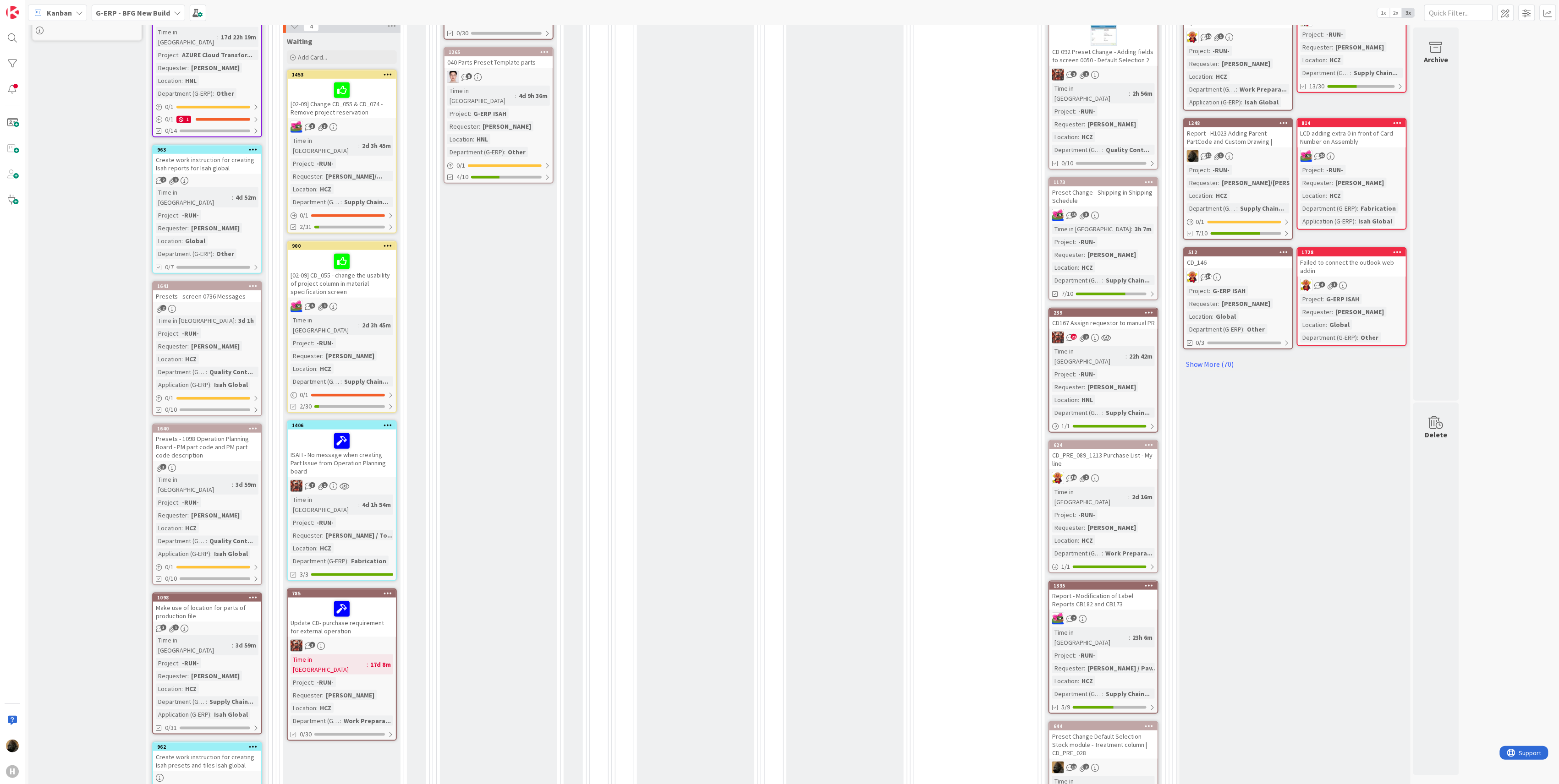
scroll to position [367, 0]
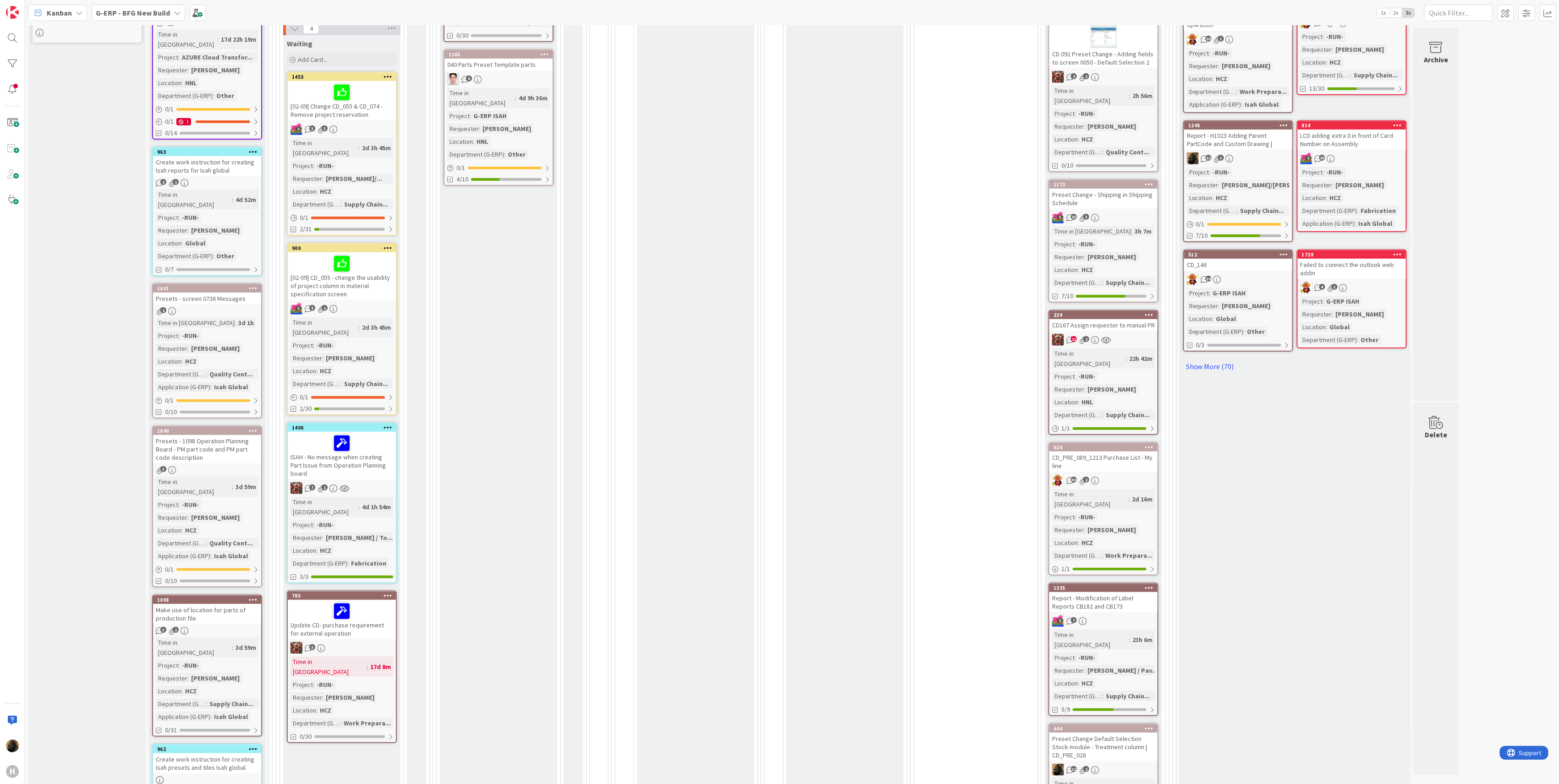
click at [142, 16] on b "G-ERP - BFG New Build" at bounding box center [133, 13] width 74 height 9
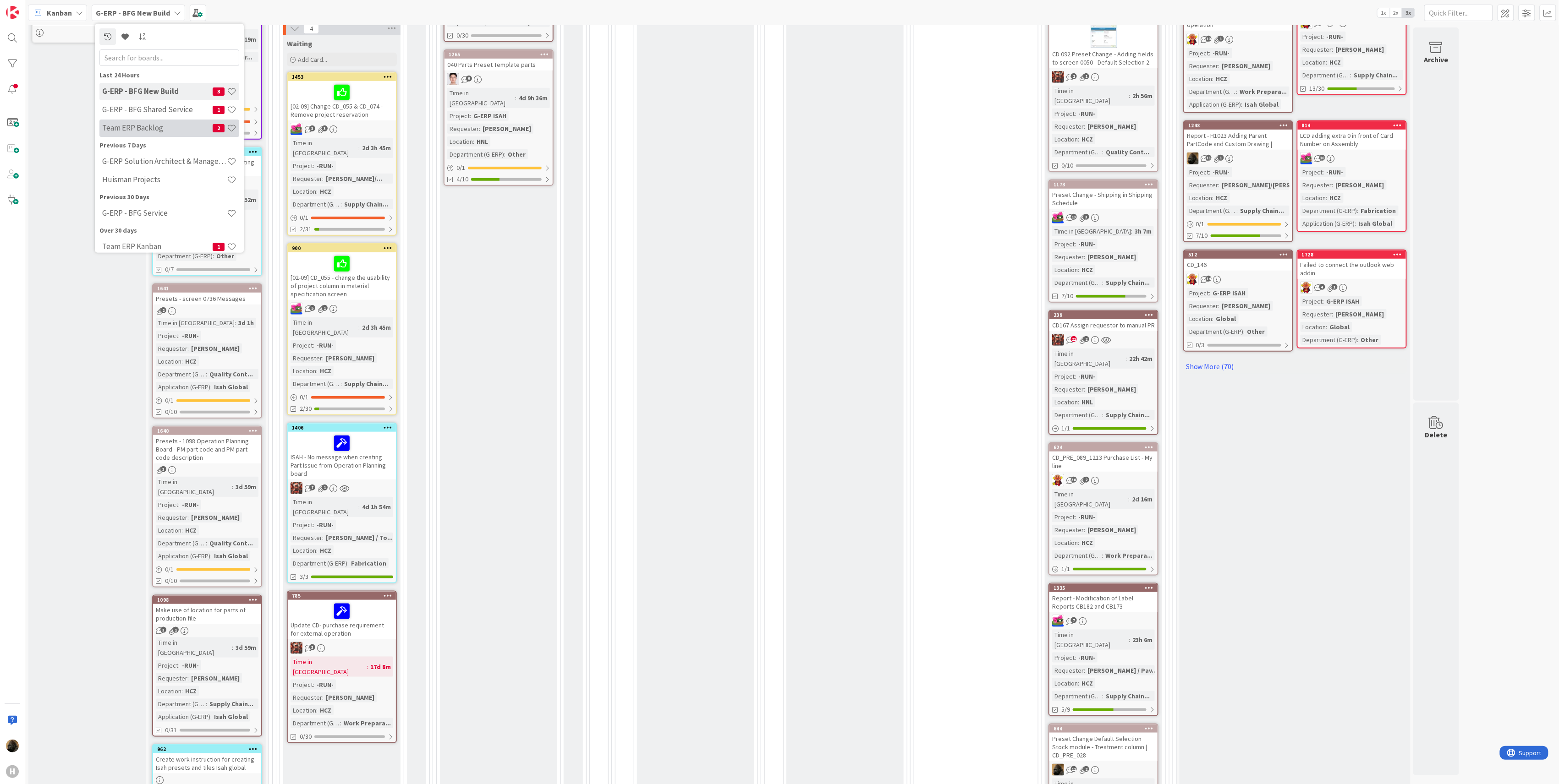
click at [146, 134] on div "Team ERP Backlog 2" at bounding box center [169, 128] width 140 height 18
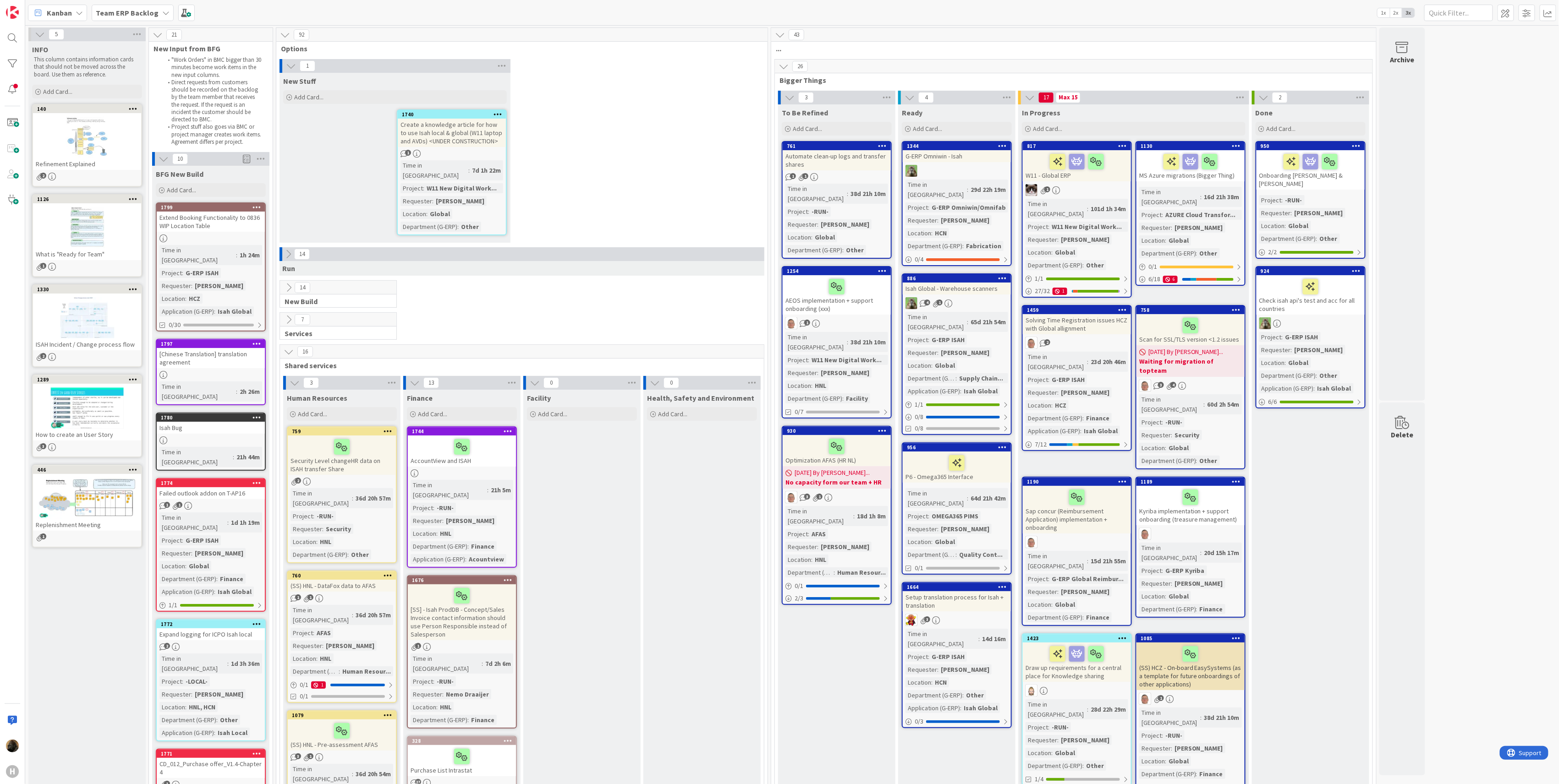
click at [224, 629] on div "Expand logging for ICPO Isah local" at bounding box center [211, 635] width 108 height 12
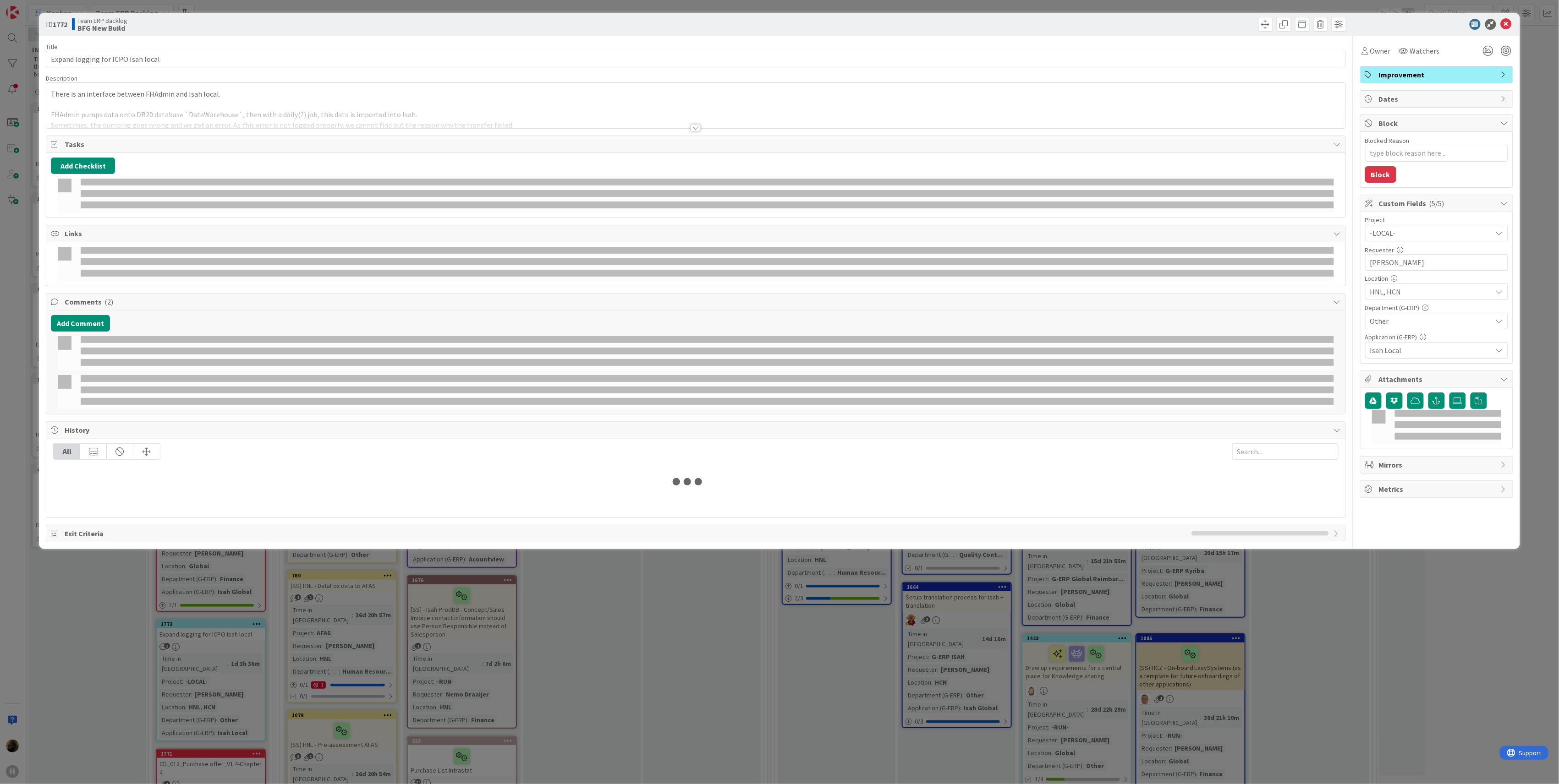
type textarea "x"
select select "sql"
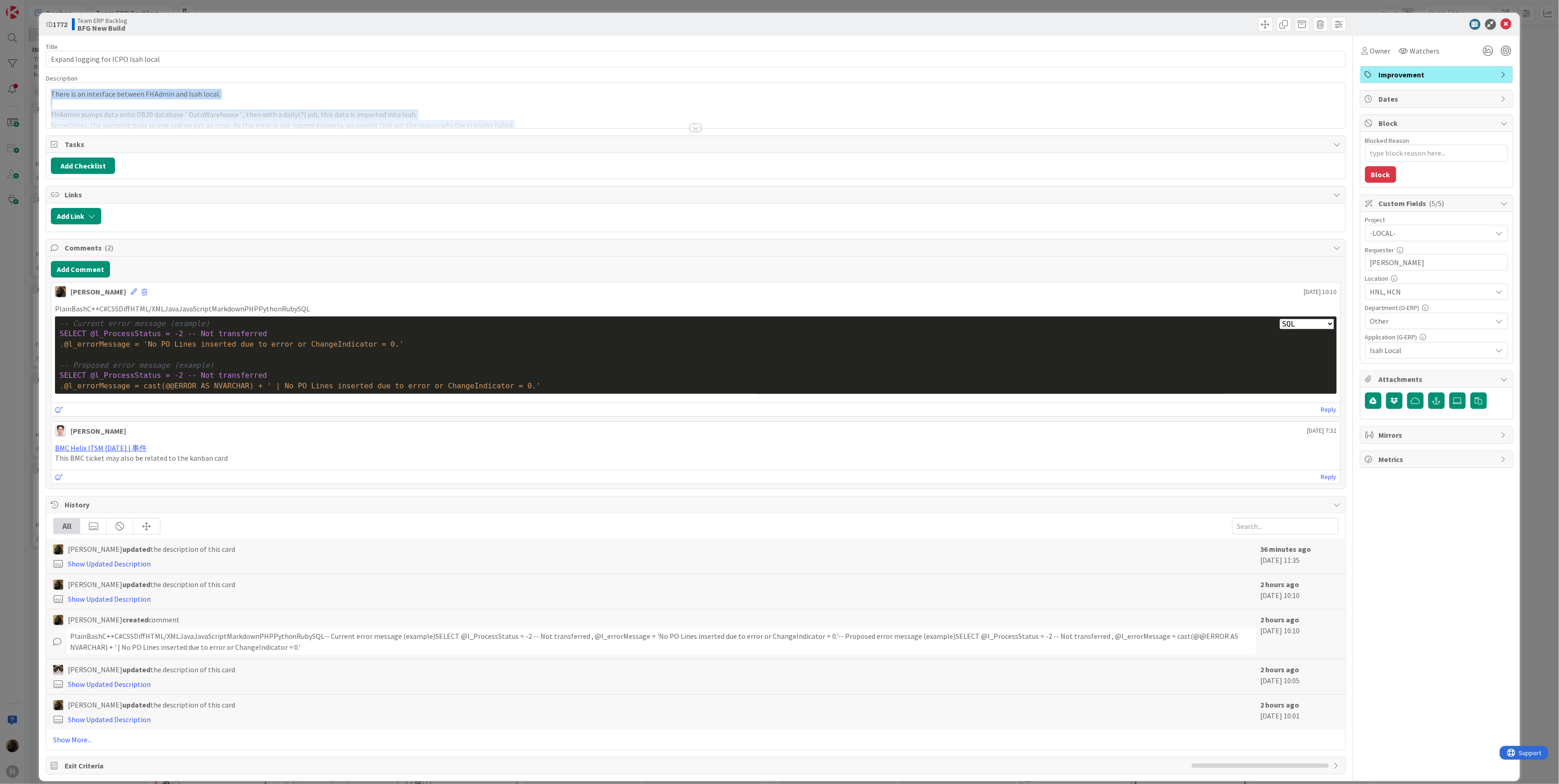
click at [686, 130] on div "Title 34 / 128 Expand logging for ICPO Isah local Description There is an inter…" at bounding box center [696, 405] width 1300 height 739
click at [691, 129] on div at bounding box center [695, 128] width 10 height 7
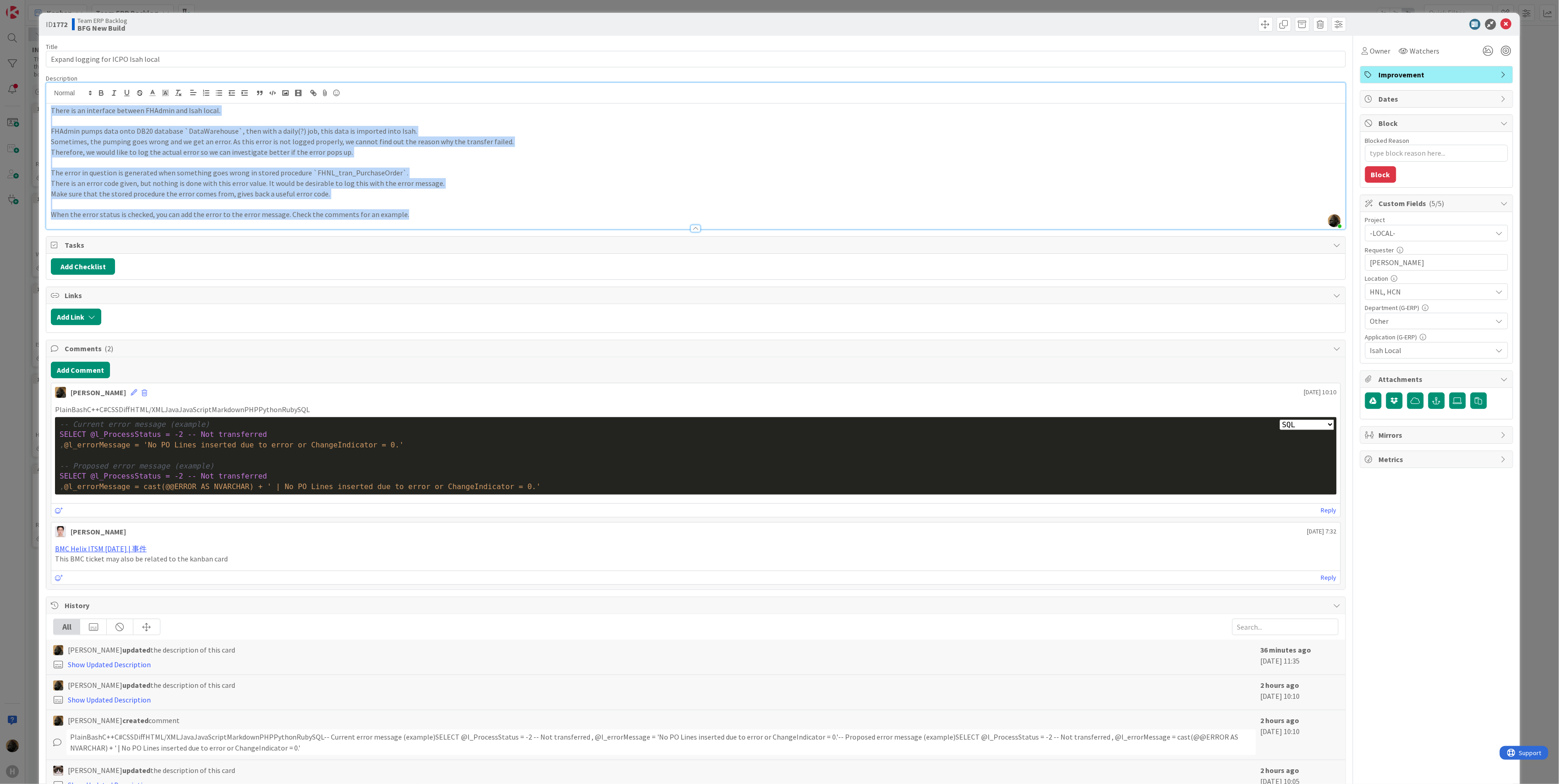
click at [494, 215] on p "When the error status is checked, you can add the error to the error message. C…" at bounding box center [696, 214] width 1290 height 10
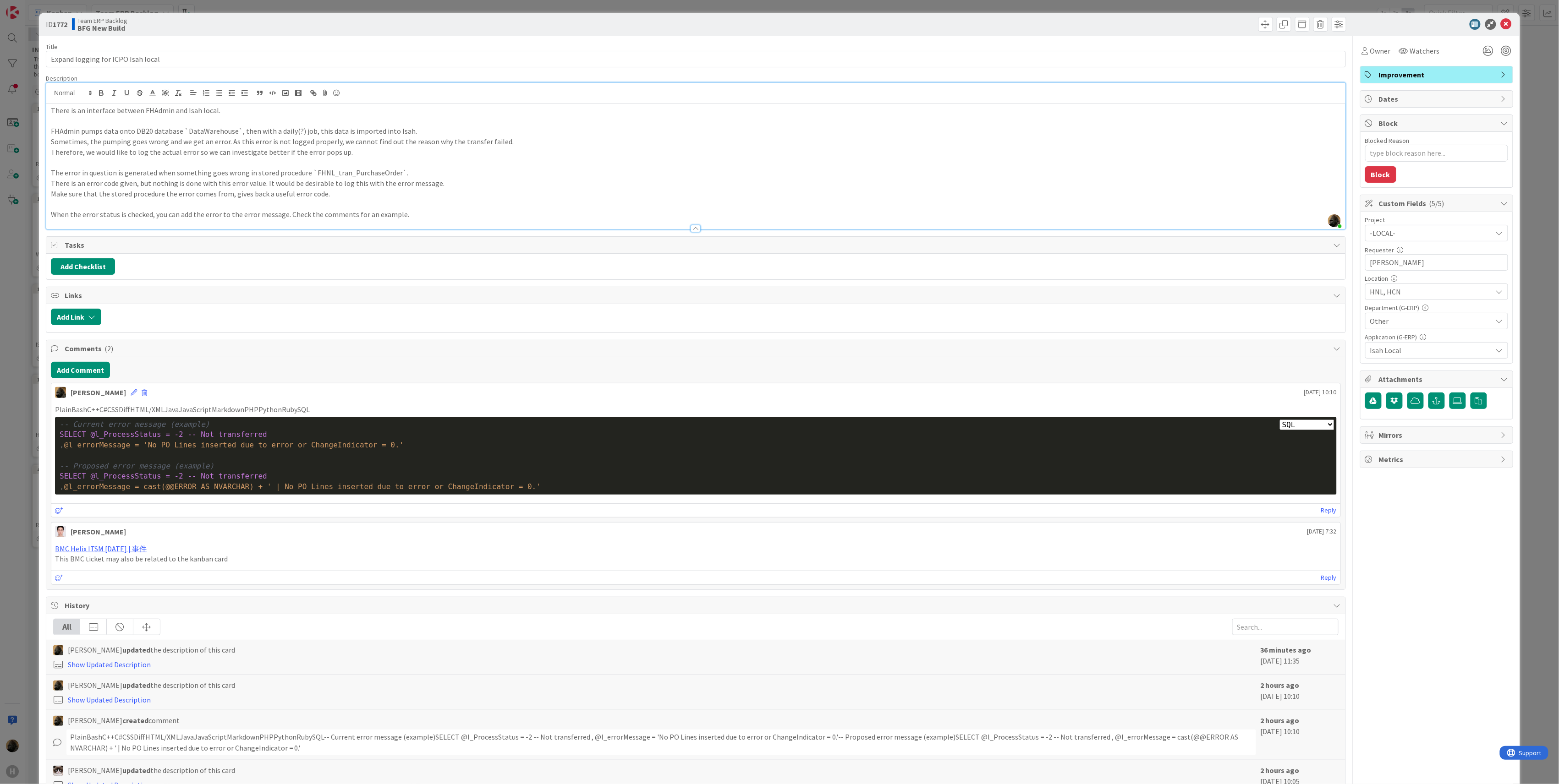
click at [13, 365] on div "ID 1772 Team ERP Backlog BFG New Build Title 34 / 128 Expand logging for ICPO I…" at bounding box center [780, 392] width 1559 height 784
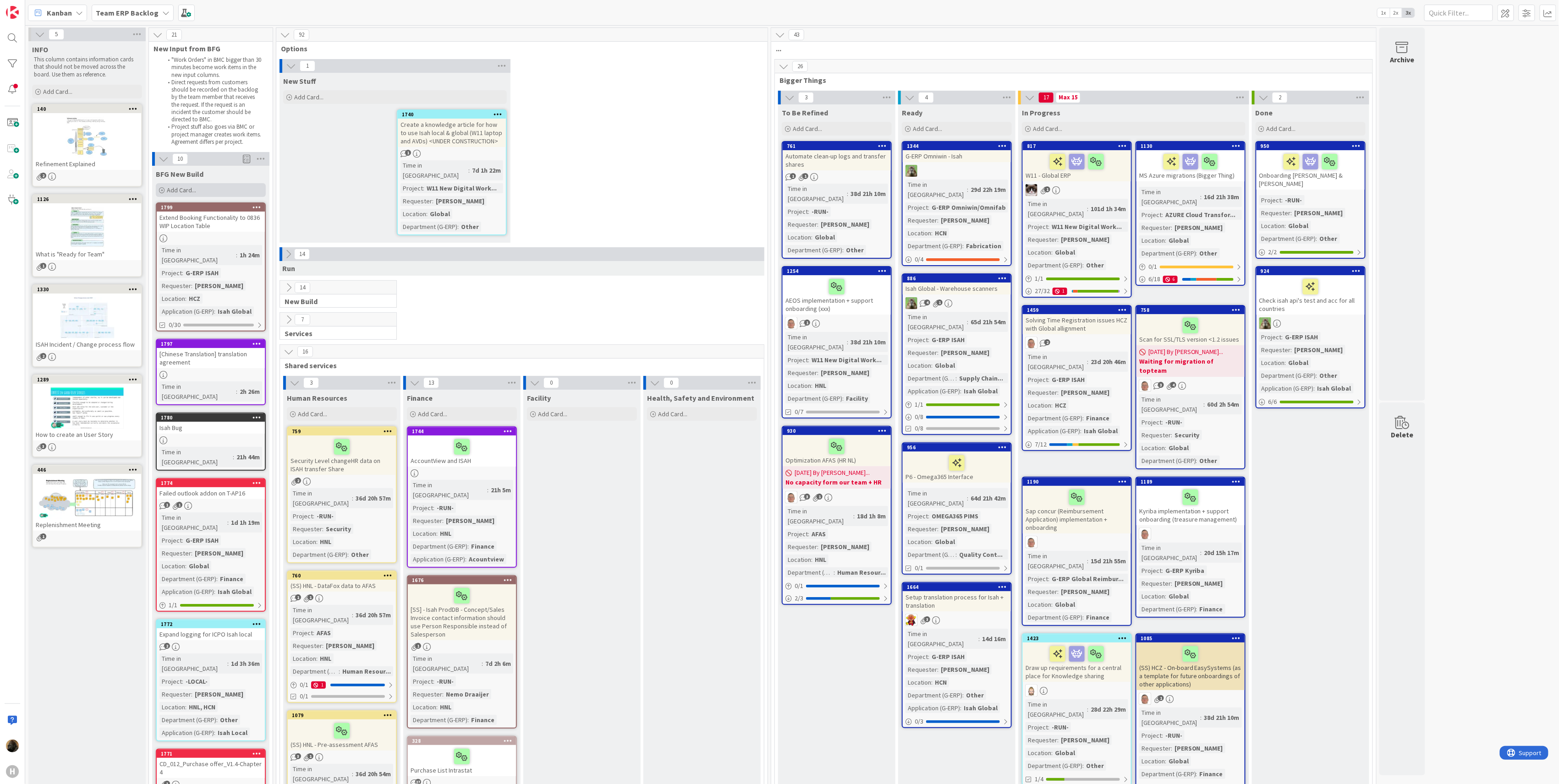
click at [175, 192] on span "Add Card..." at bounding box center [182, 190] width 29 height 8
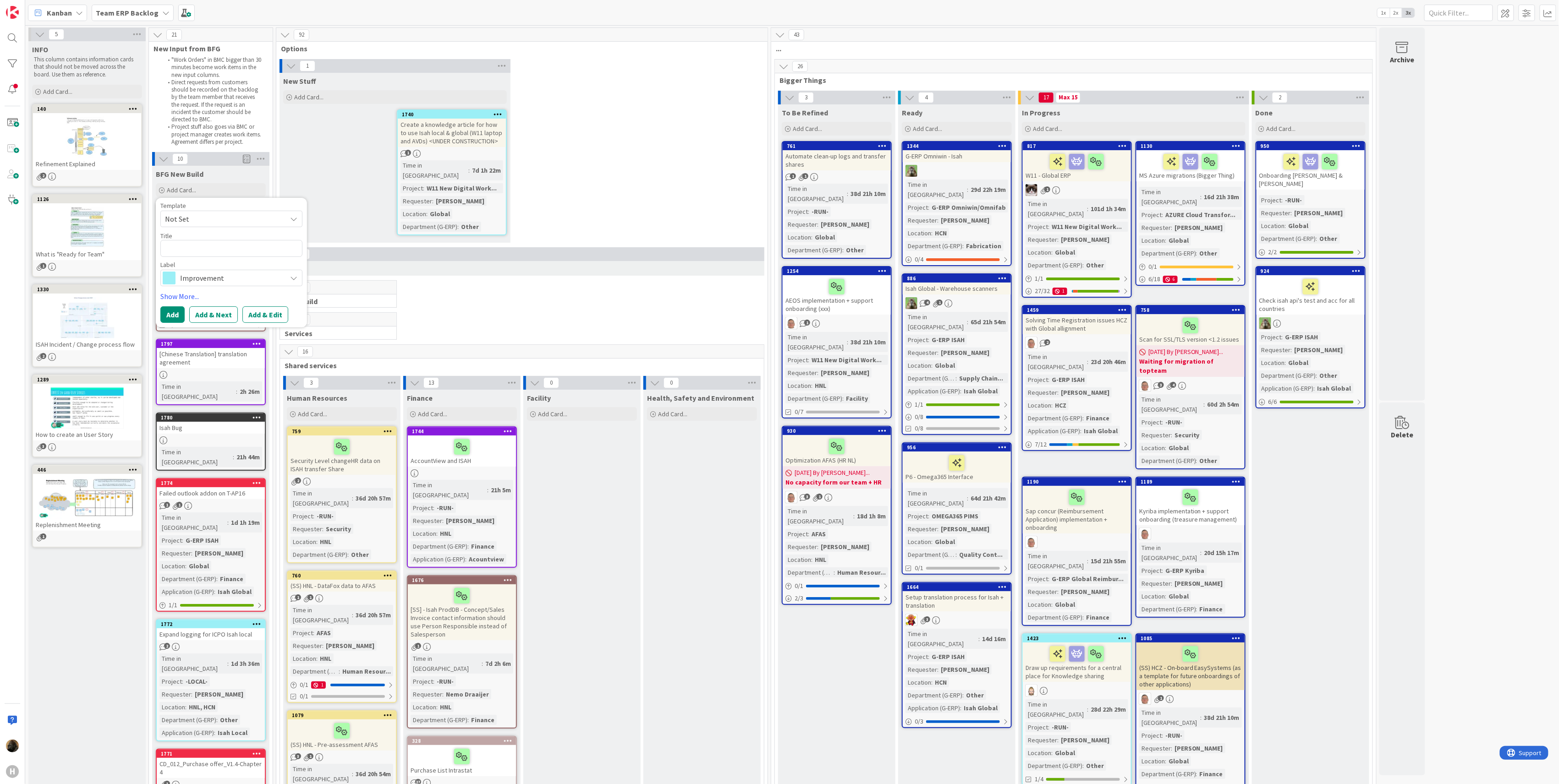
type textarea "x"
type textarea "I"
type textarea "x"
type textarea "IC"
type textarea "x"
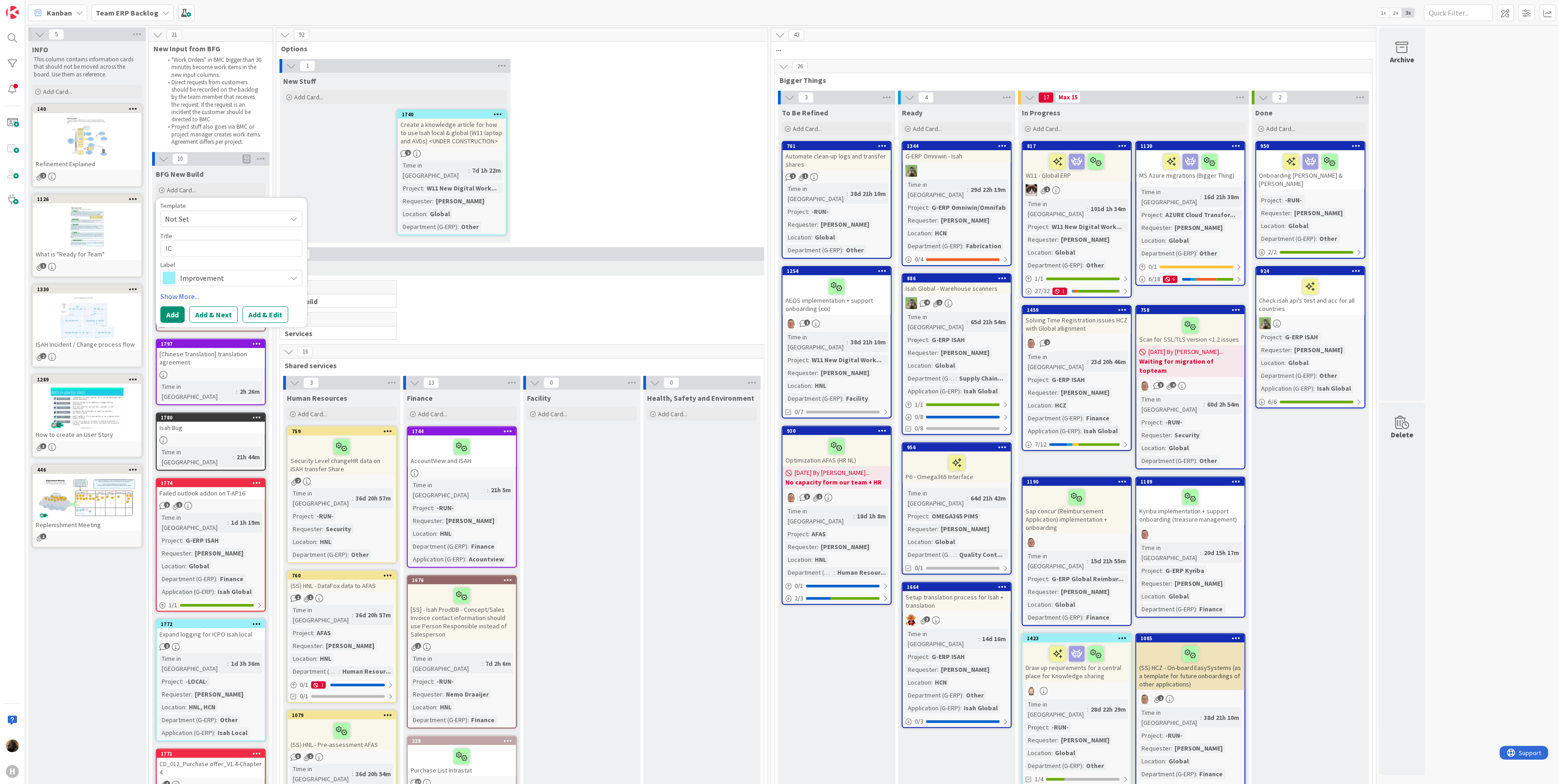
type textarea "ICP"
type textarea "x"
type textarea "ICP"
type textarea "x"
type textarea "ICP"
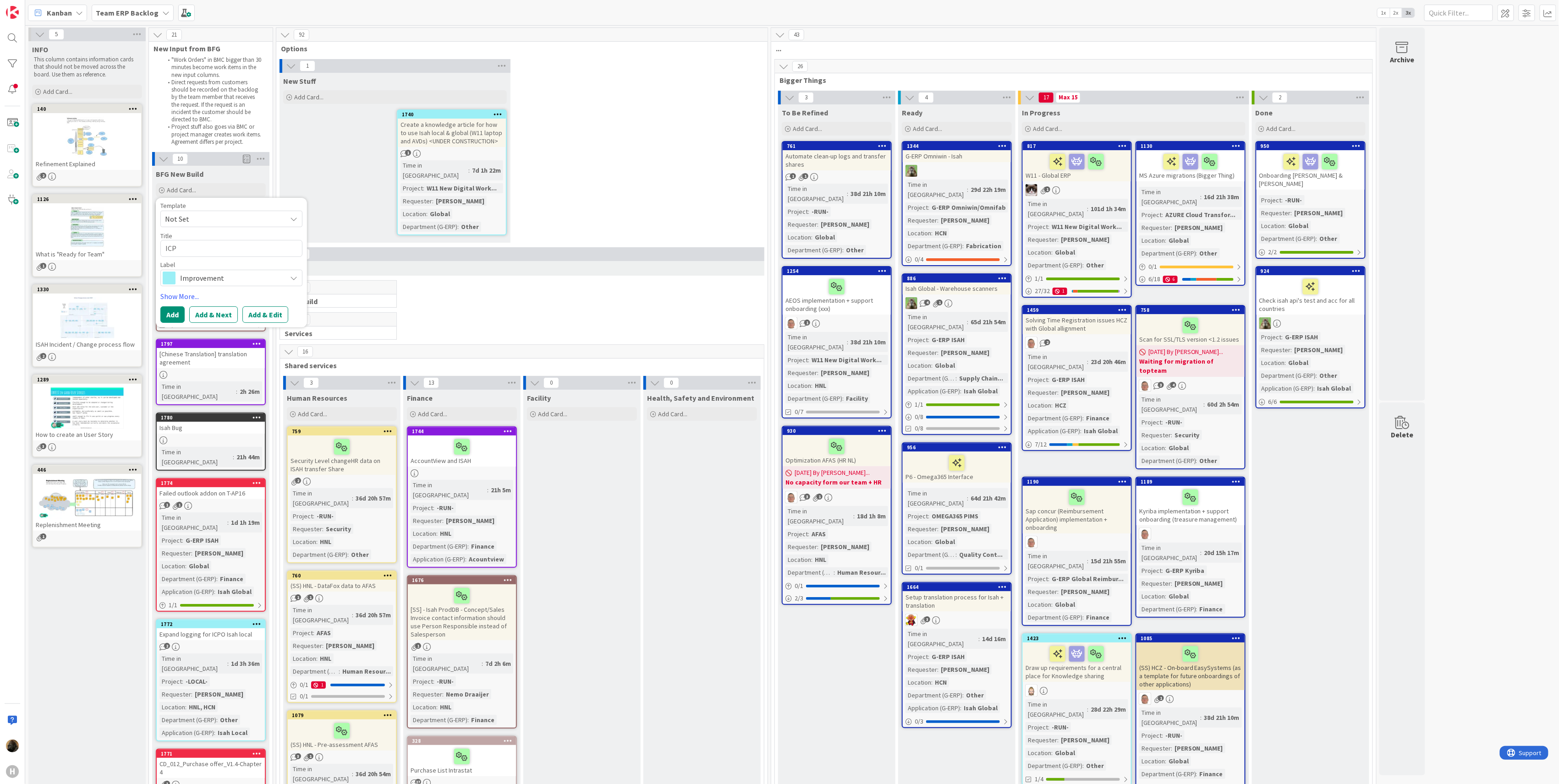
type textarea "x"
type textarea "ICPO"
type textarea "x"
type textarea "ICPO"
type textarea "x"
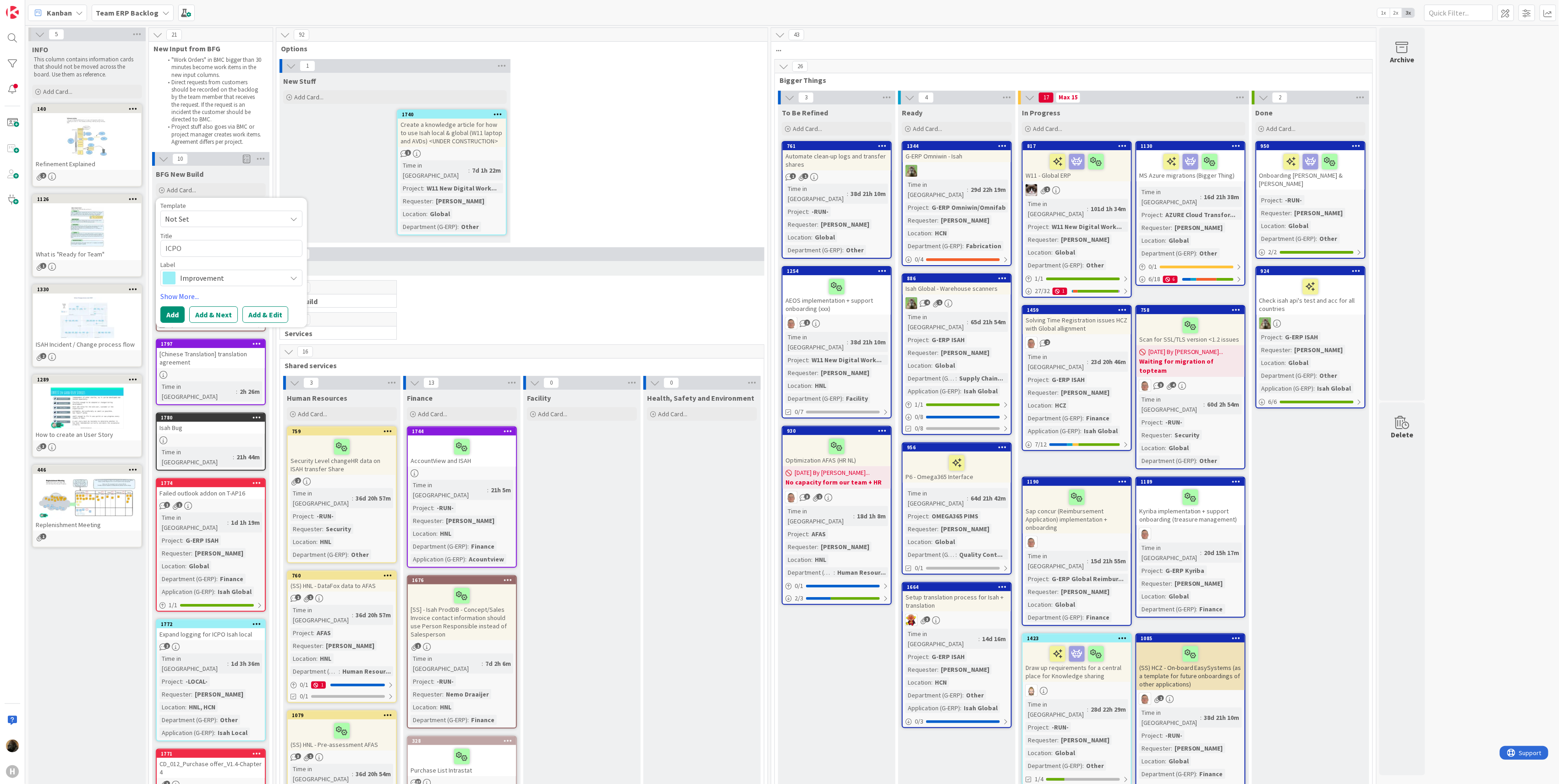
type textarea "ICPO I"
type textarea "x"
type textarea "ICPO Is"
type textarea "x"
type textarea "ICPO Isa"
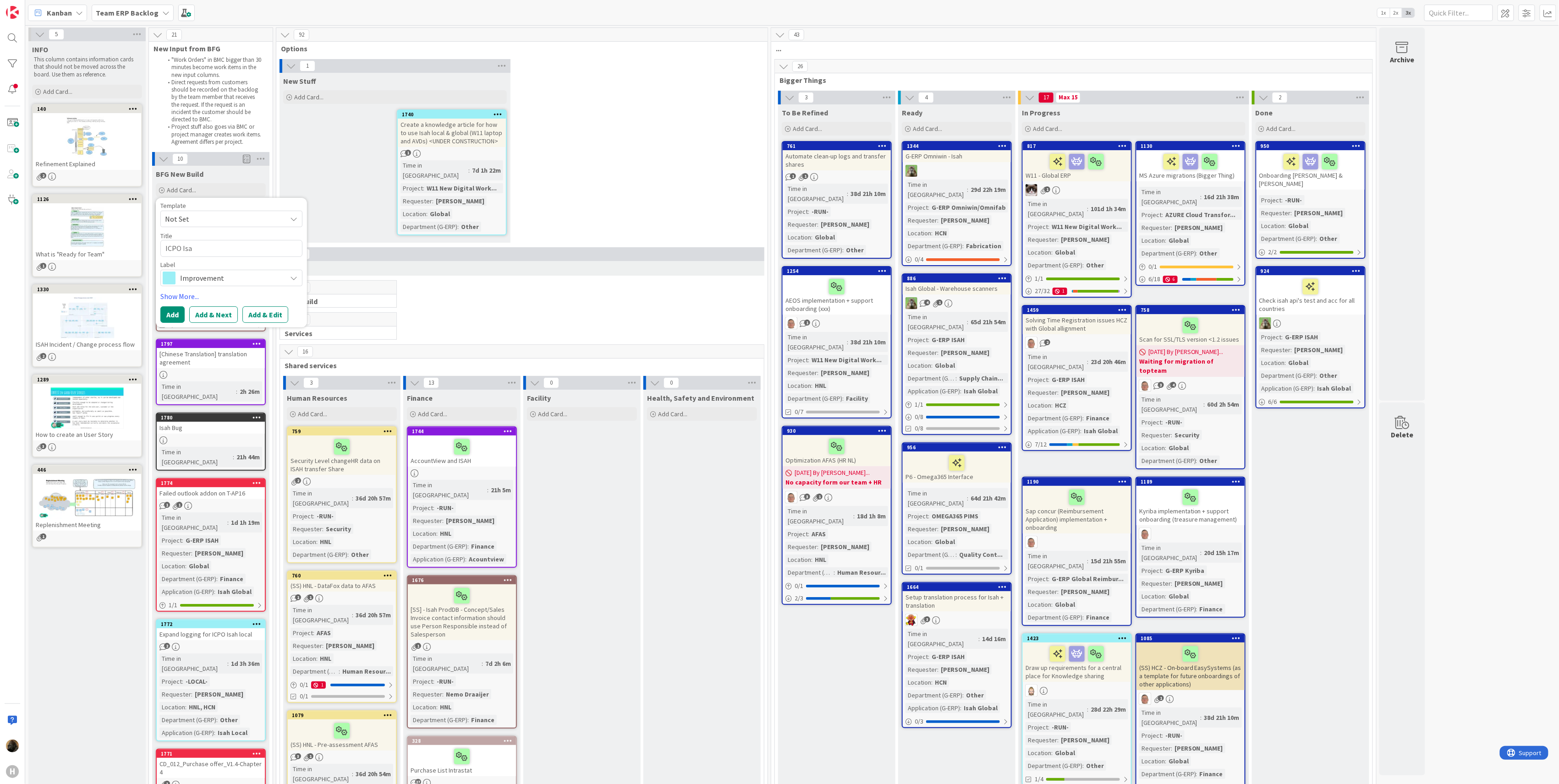
type textarea "x"
type textarea "ICPO Isah"
type textarea "x"
type textarea "ICPO Isah"
type textarea "x"
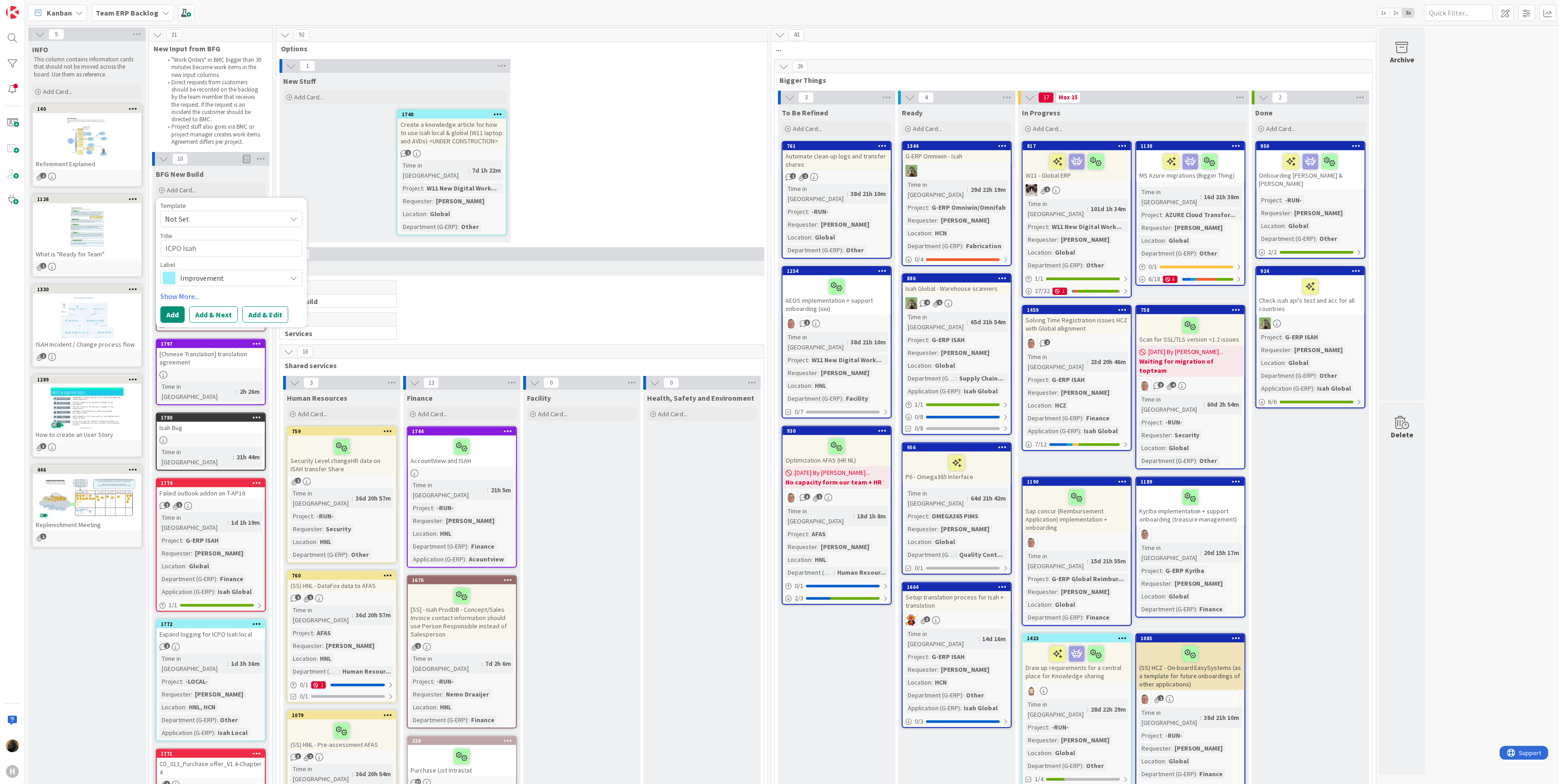
type textarea "ICPO Isah L"
type textarea "x"
type textarea "ICPO Isah"
type textarea "x"
type textarea "ICPO Isah l"
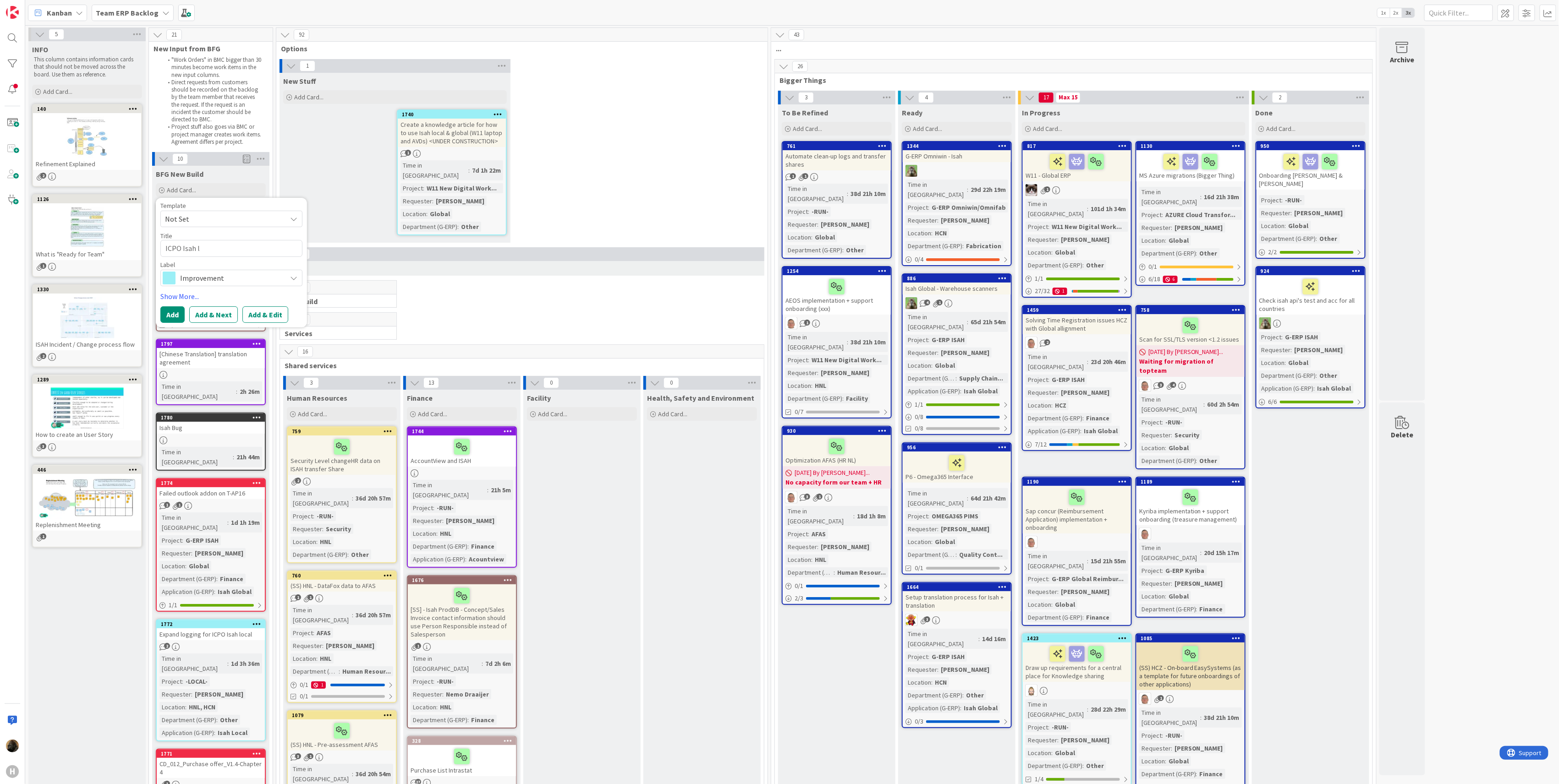
type textarea "x"
type textarea "ICPO Isah loc"
type textarea "x"
type textarea "ICPO Isah loca"
type textarea "x"
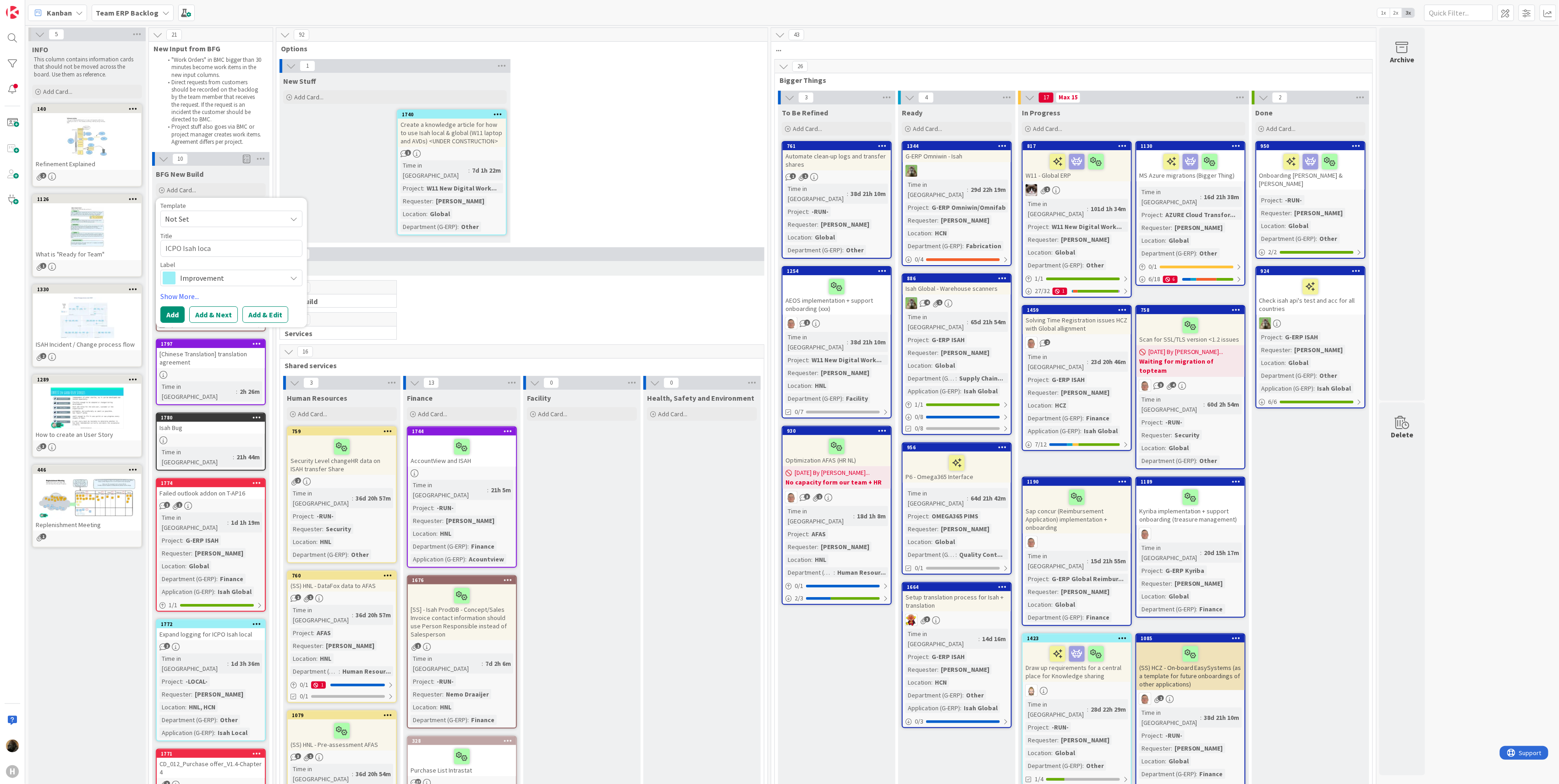
type textarea "ICPO Isah local"
type textarea "x"
type textarea "ICPO Isah local"
type textarea "x"
type textarea "ICPO Isah local t"
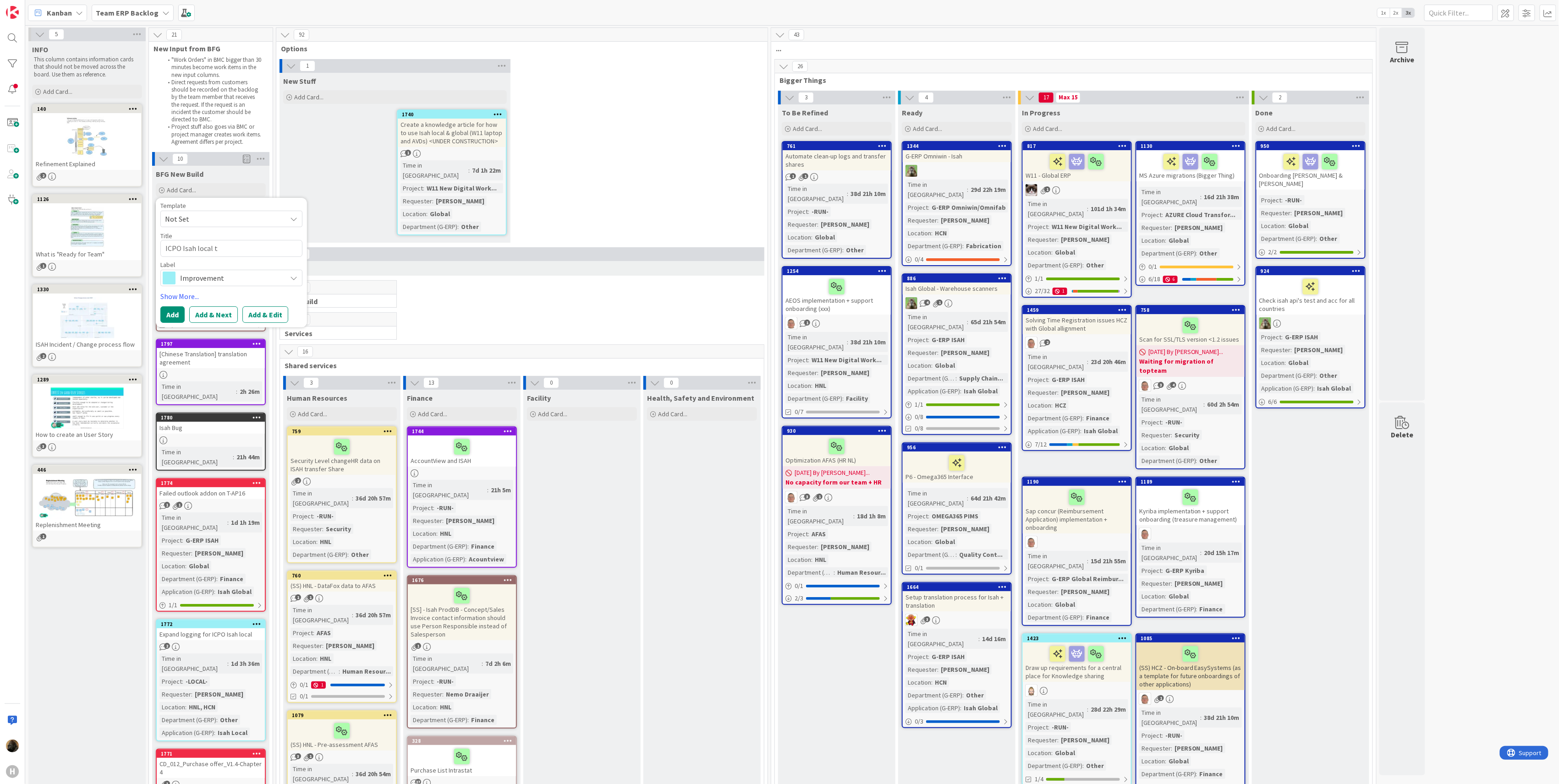
type textarea "x"
type textarea "ICPO Isah local ta"
type textarea "x"
type textarea "ICPO Isah local tab"
type textarea "x"
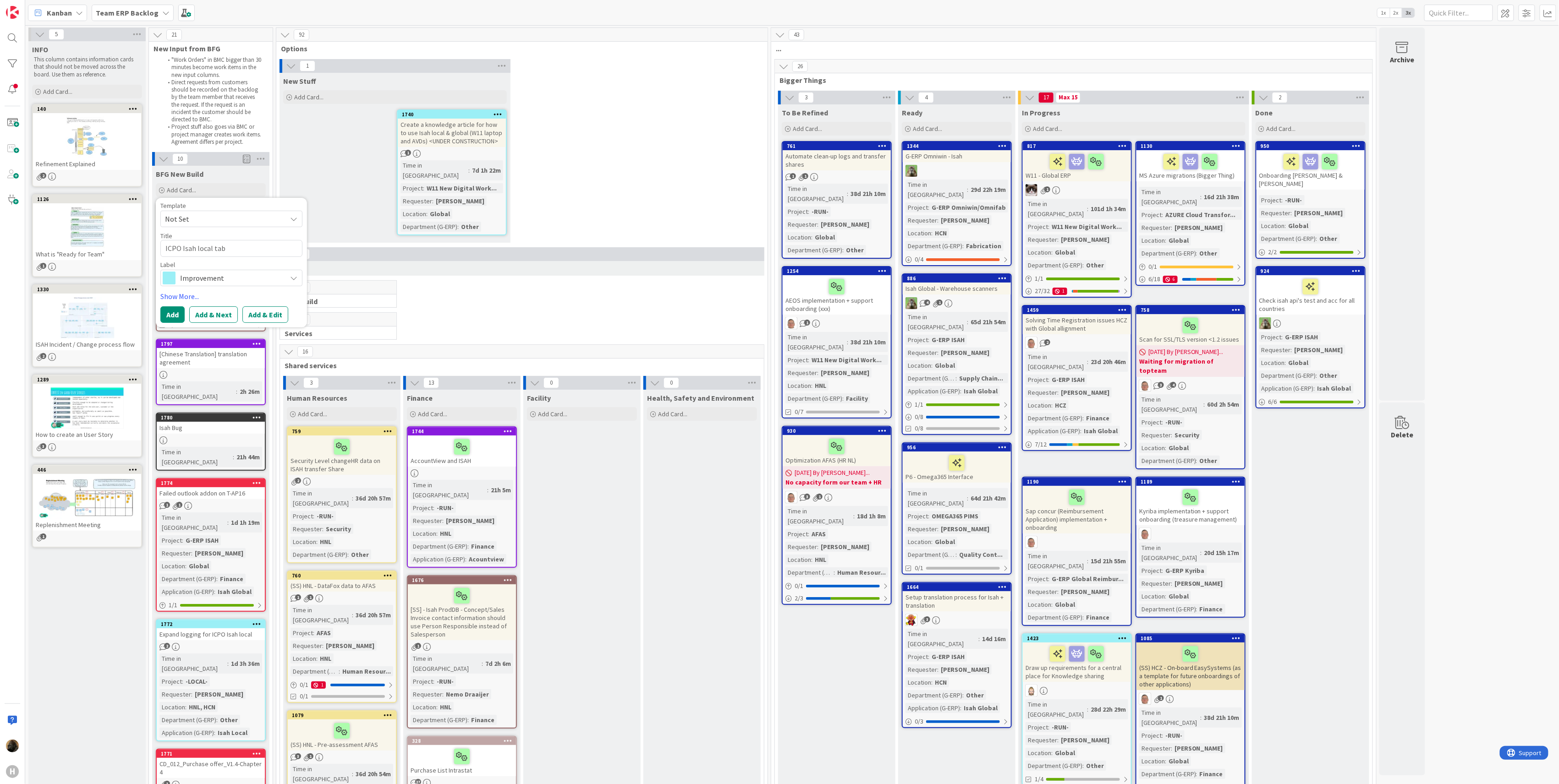
type textarea "ICPO Isah local tabl"
type textarea "x"
type textarea "ICPO Isah local table"
type textarea "x"
type textarea "ICPO Isah local table"
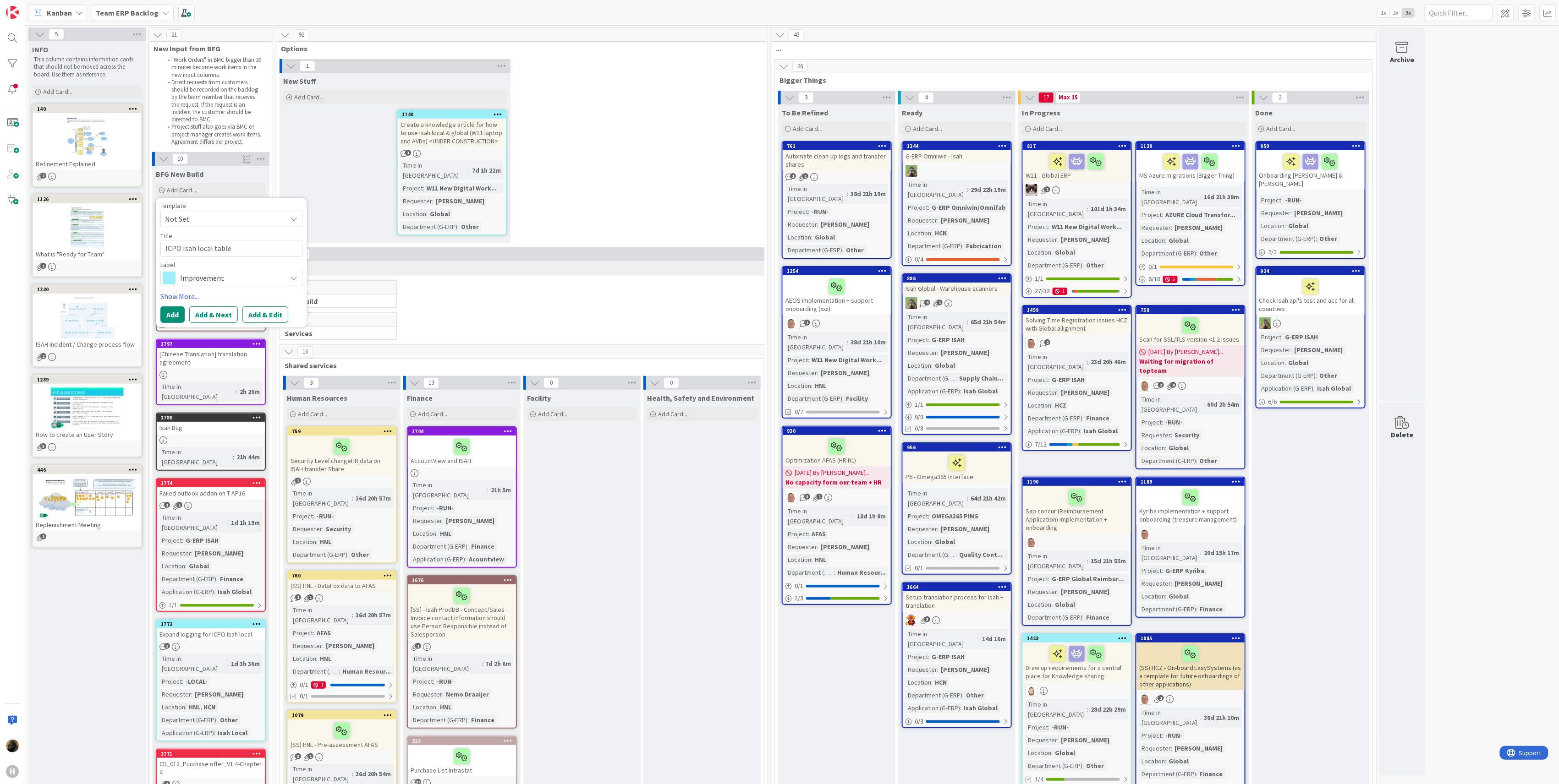
type textarea "x"
type textarea "ICPO Isah local table d"
type textarea "x"
type textarea "ICPO Isah local table de"
type textarea "x"
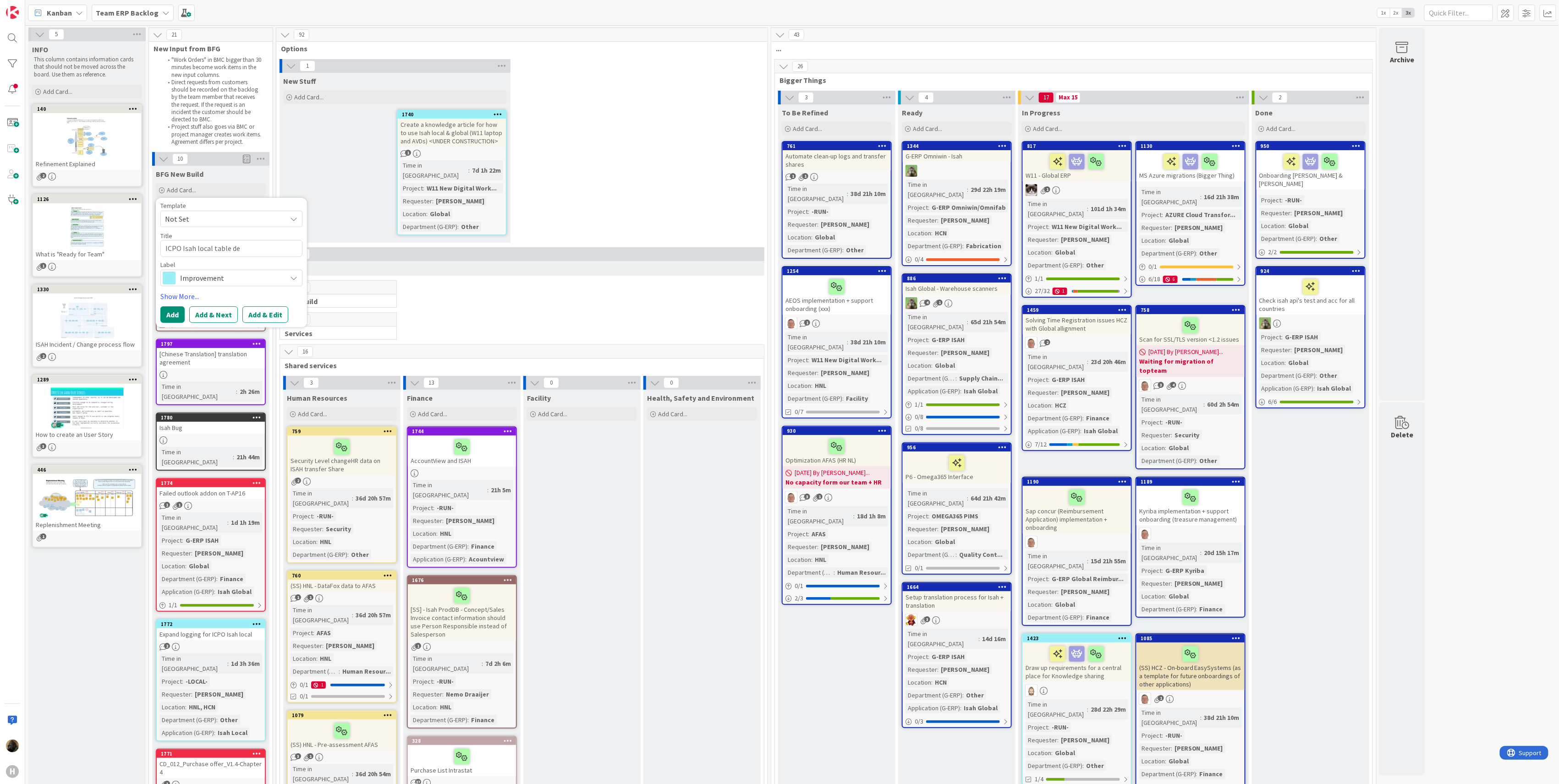
type textarea "ICPO Isah local table def"
type textarea "x"
type textarea "ICPO Isah local table defi"
type textarea "x"
type textarea "ICPO Isah local table defin"
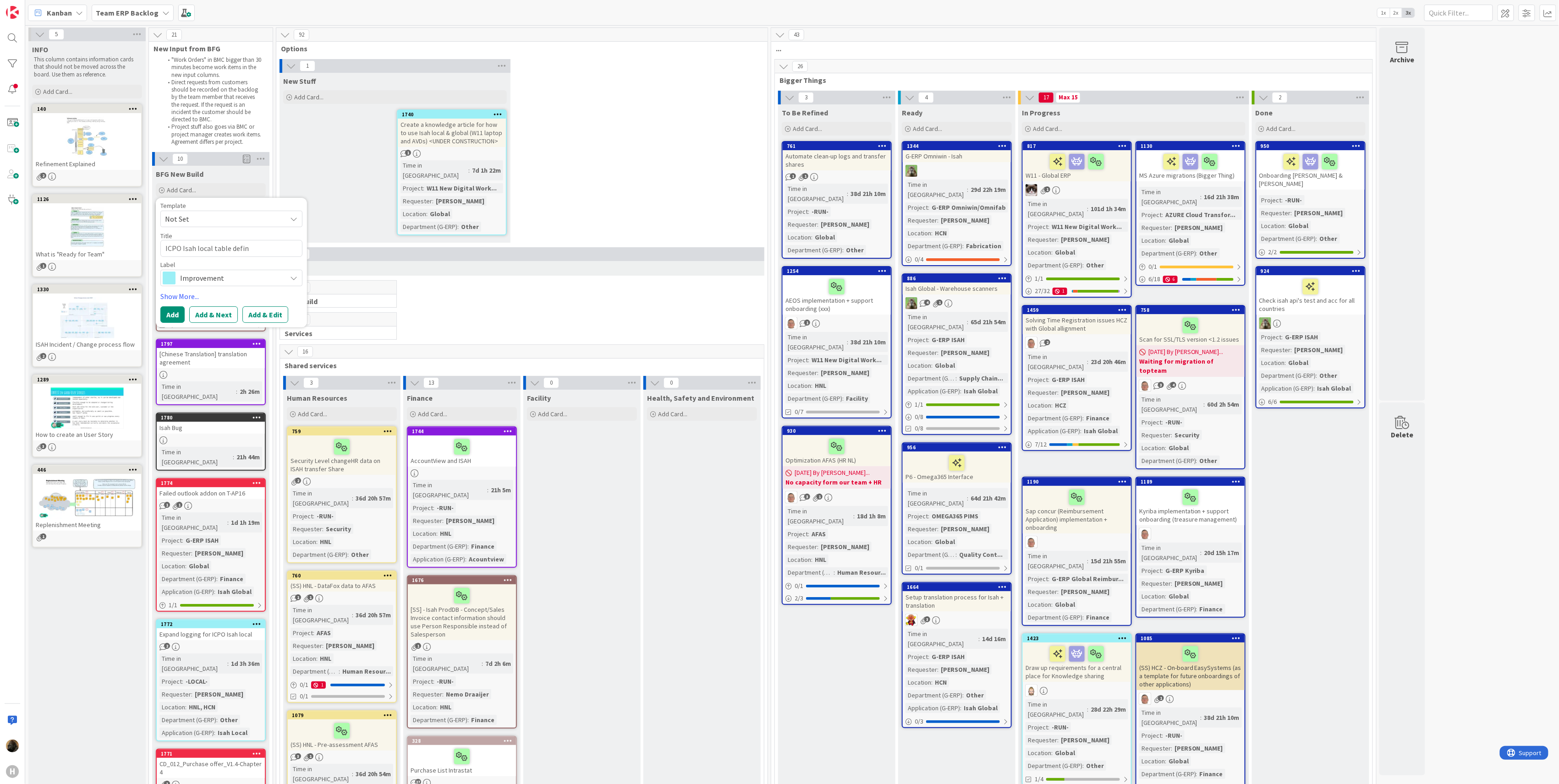
type textarea "x"
type textarea "ICPO Isah local table defini"
type textarea "x"
type textarea "ICPO Isah local table definit"
type textarea "x"
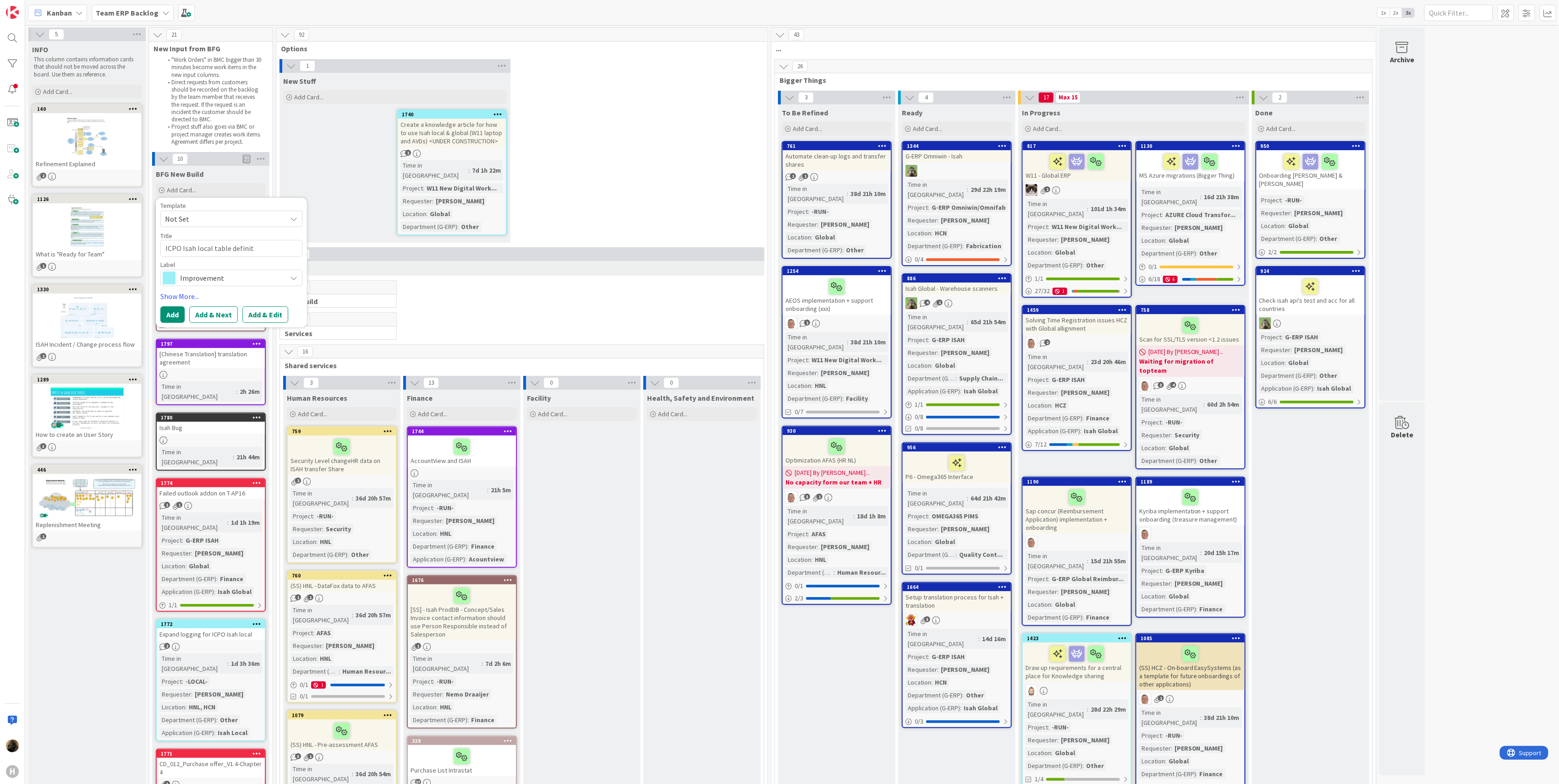
type textarea "ICPO Isah local table definiti"
type textarea "x"
type textarea "ICPO Isah local table definitio"
type textarea "x"
type textarea "ICPO Isah local table definition"
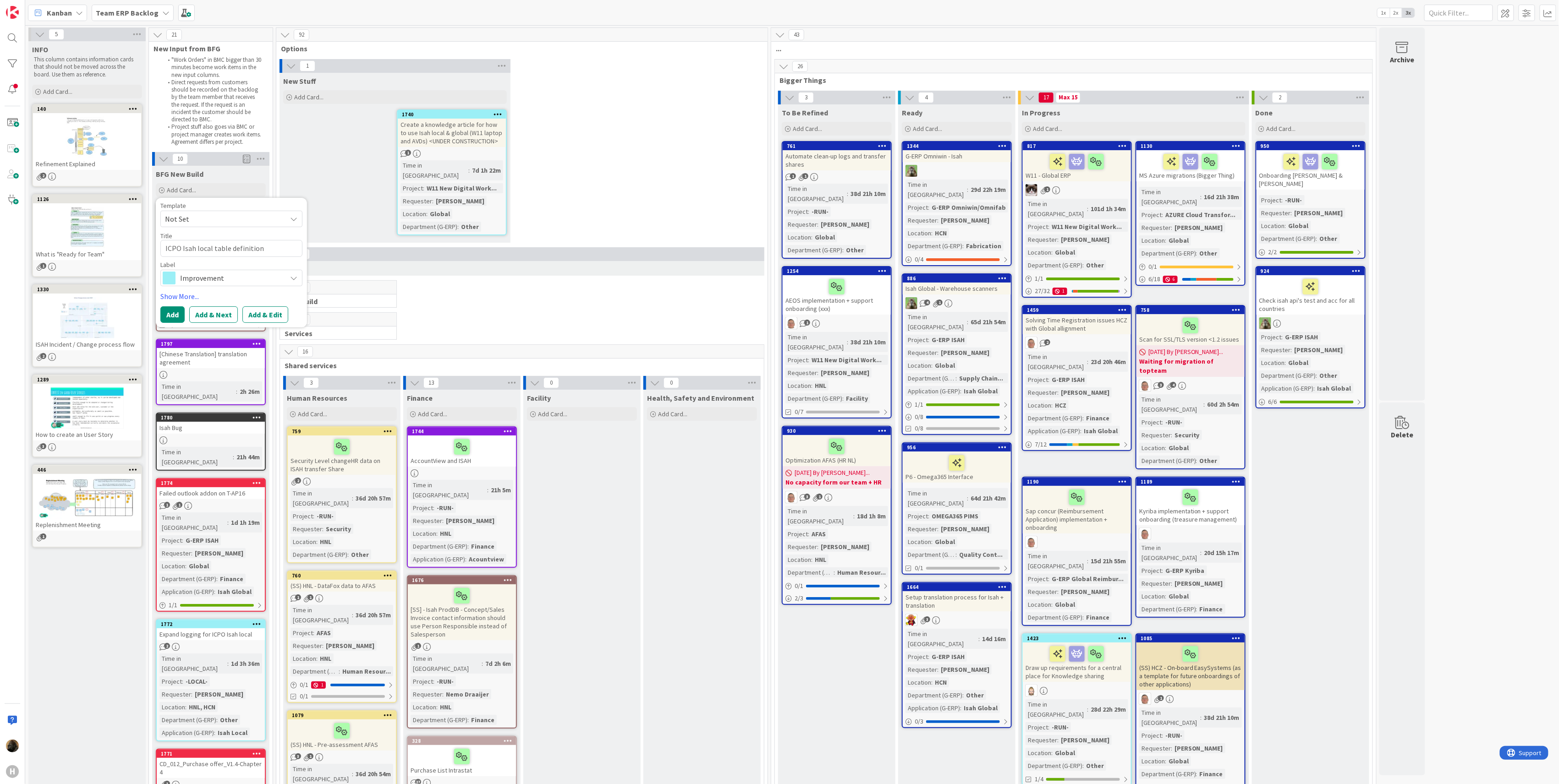
type textarea "x"
type textarea "ICPO Isah local table definition"
type textarea "x"
type textarea "ICPO Isah local table definition a"
type textarea "x"
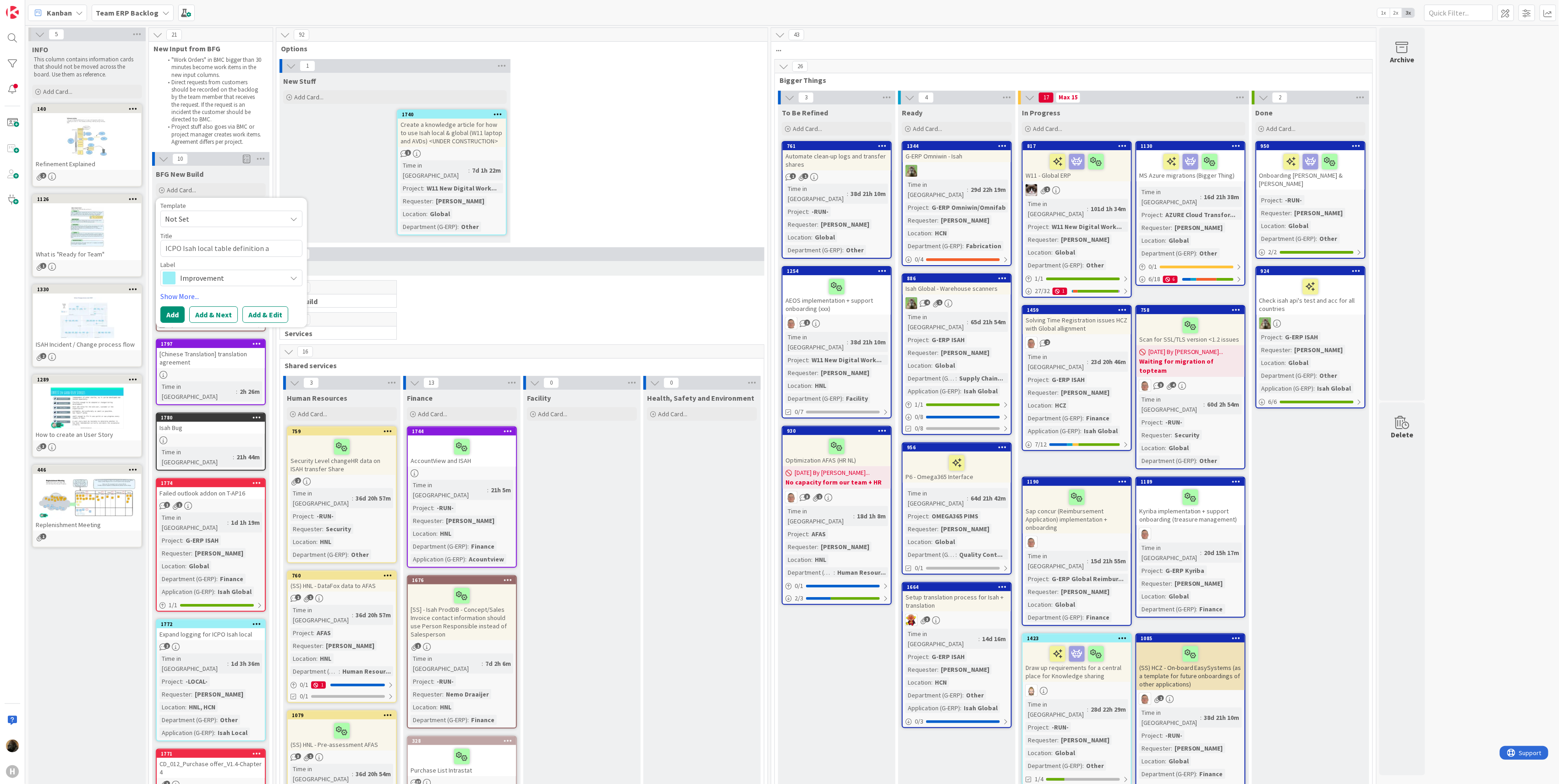
type textarea "ICPO Isah local table definition al"
type textarea "x"
type textarea "ICPO Isah local table definition ali"
type textarea "x"
type textarea "ICPO Isah local table definition alig"
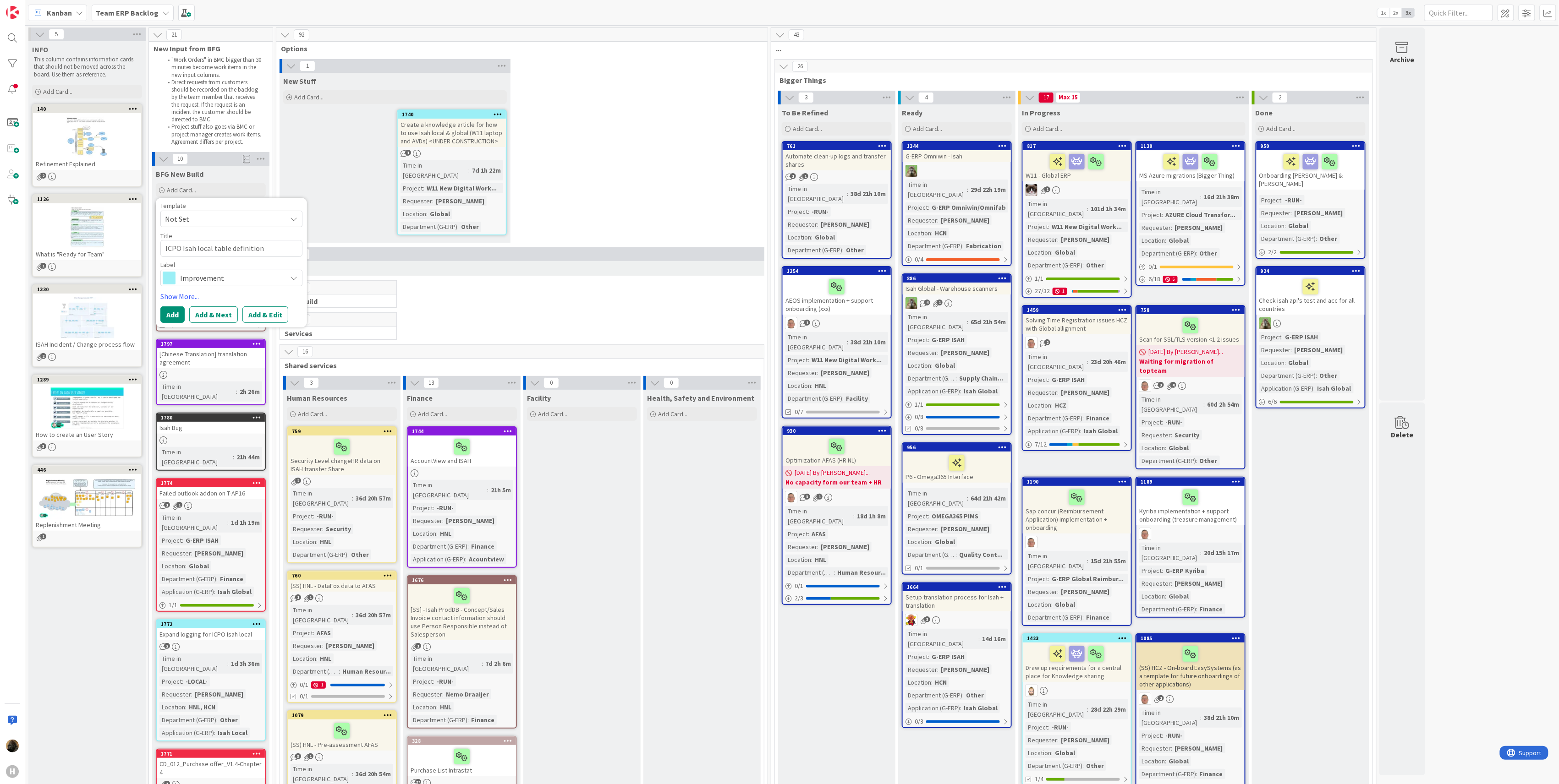
type textarea "x"
type textarea "ICPO Isah local table definition align"
type textarea "x"
type textarea "ICPO Isah local table definition alignm"
type textarea "x"
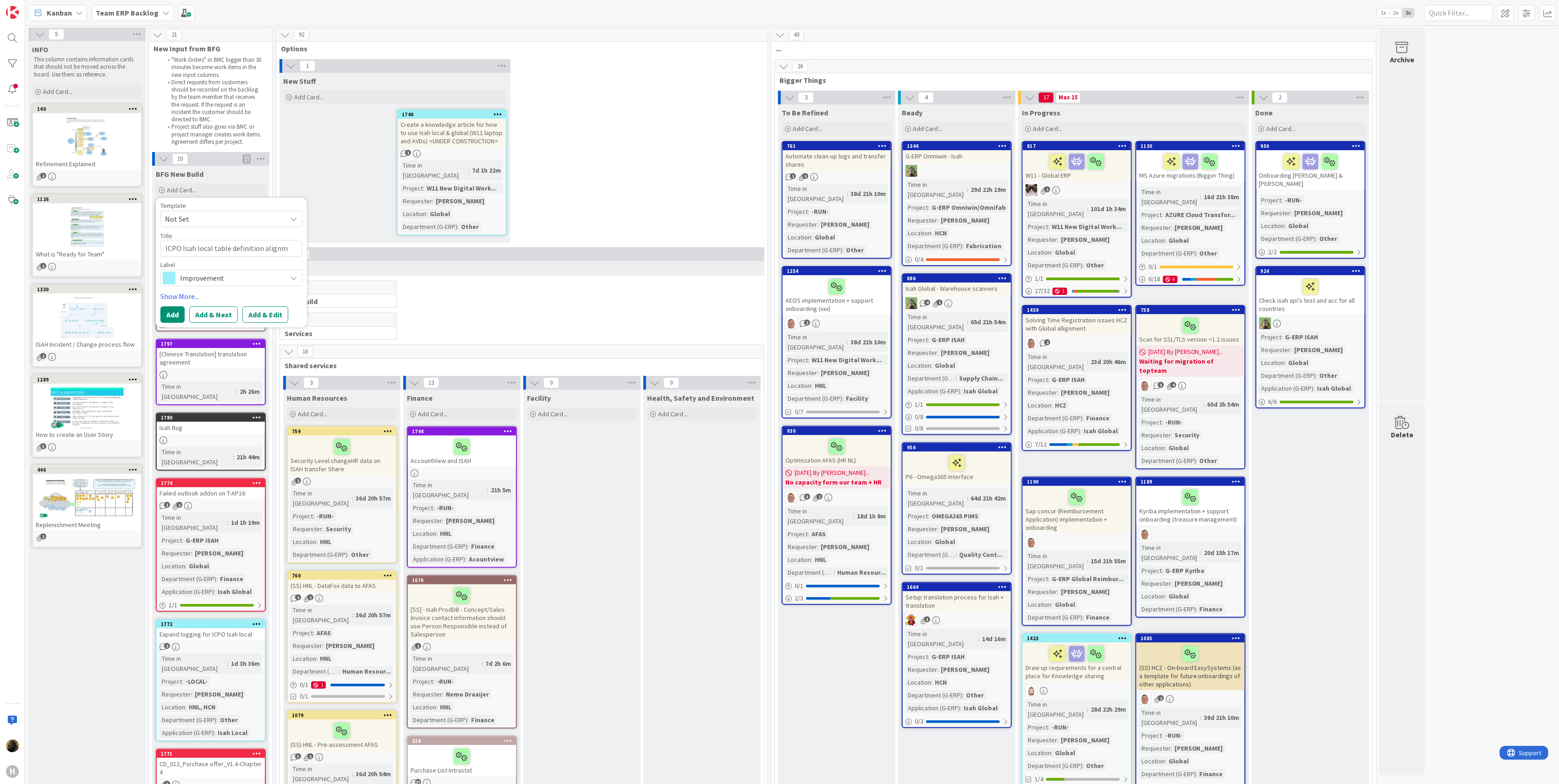
type textarea "ICPO Isah local table definition alignme"
type textarea "x"
type textarea "ICPO Isah local table definition alignmen"
type textarea "x"
type textarea "ICPO Isah local table definition alignment"
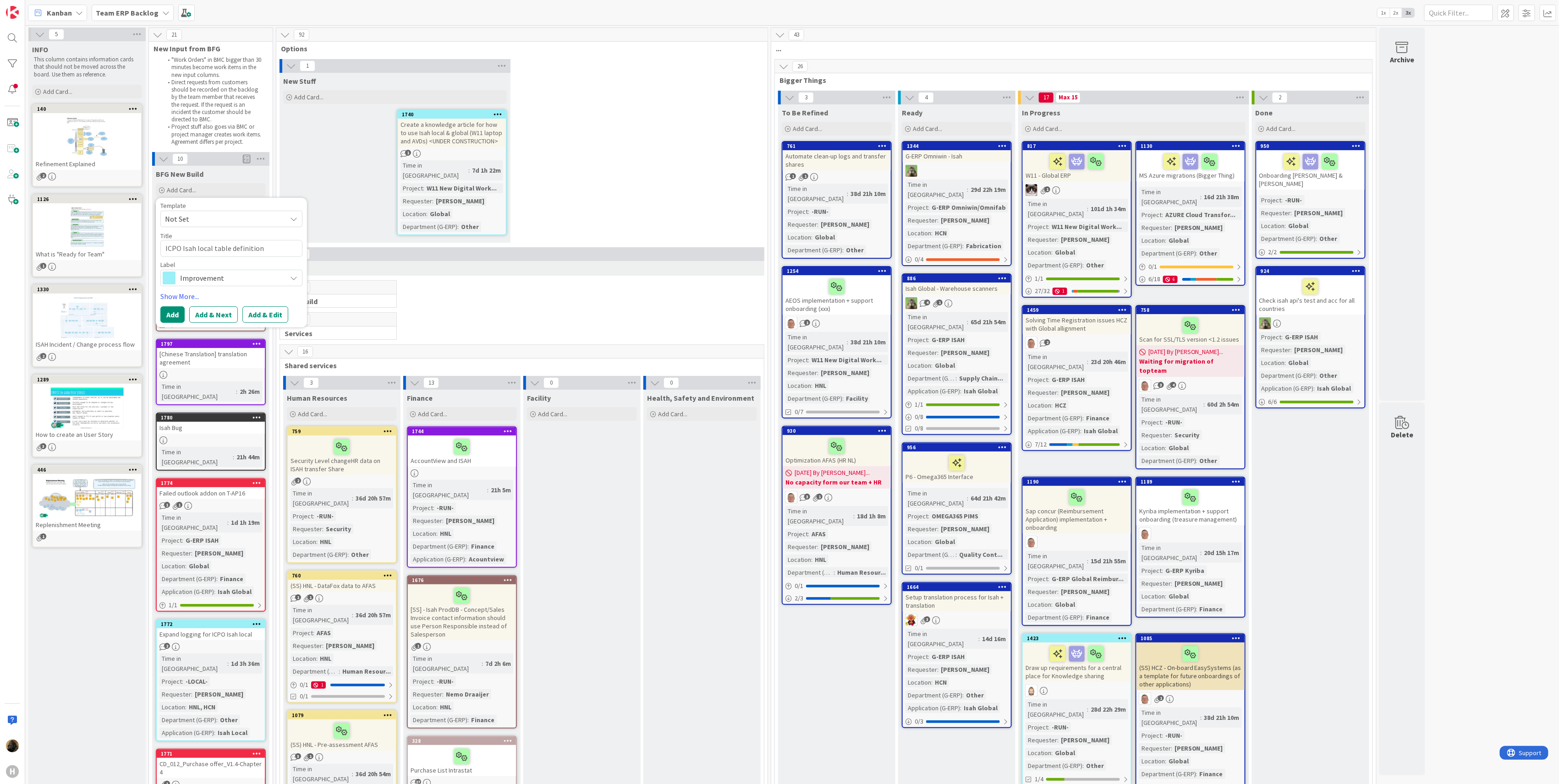
click at [208, 218] on span "Not Set" at bounding box center [222, 219] width 114 height 12
click at [213, 204] on div "Template" at bounding box center [231, 206] width 142 height 7
click at [182, 297] on link "Show More..." at bounding box center [231, 296] width 142 height 11
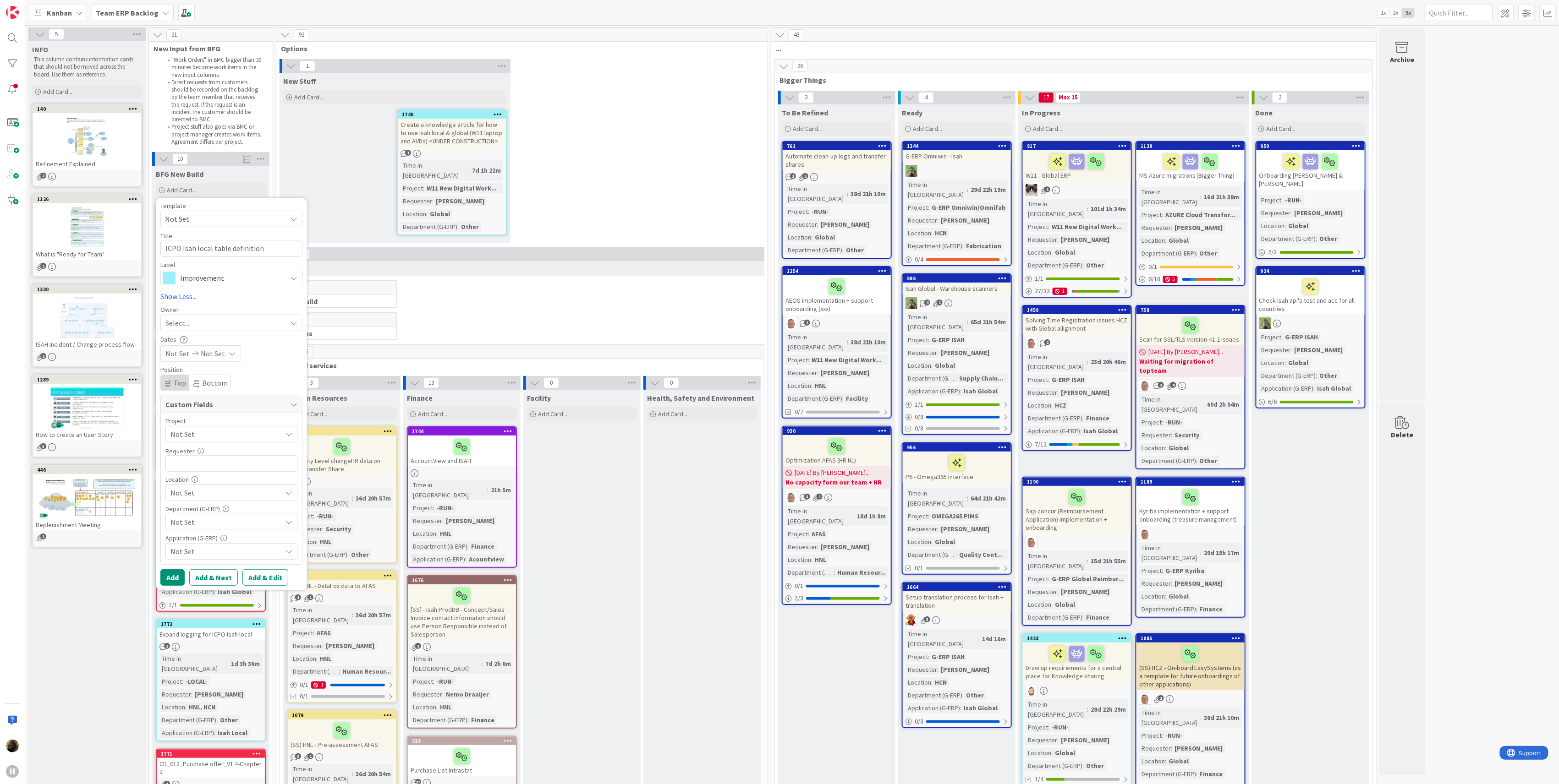
click at [212, 325] on div "Select..." at bounding box center [226, 323] width 121 height 11
click at [215, 316] on div "Select..." at bounding box center [231, 322] width 142 height 16
click at [203, 433] on span "Not Set" at bounding box center [224, 434] width 107 height 13
click at [200, 479] on span "-LOCAL-" at bounding box center [248, 472] width 130 height 14
type textarea "x"
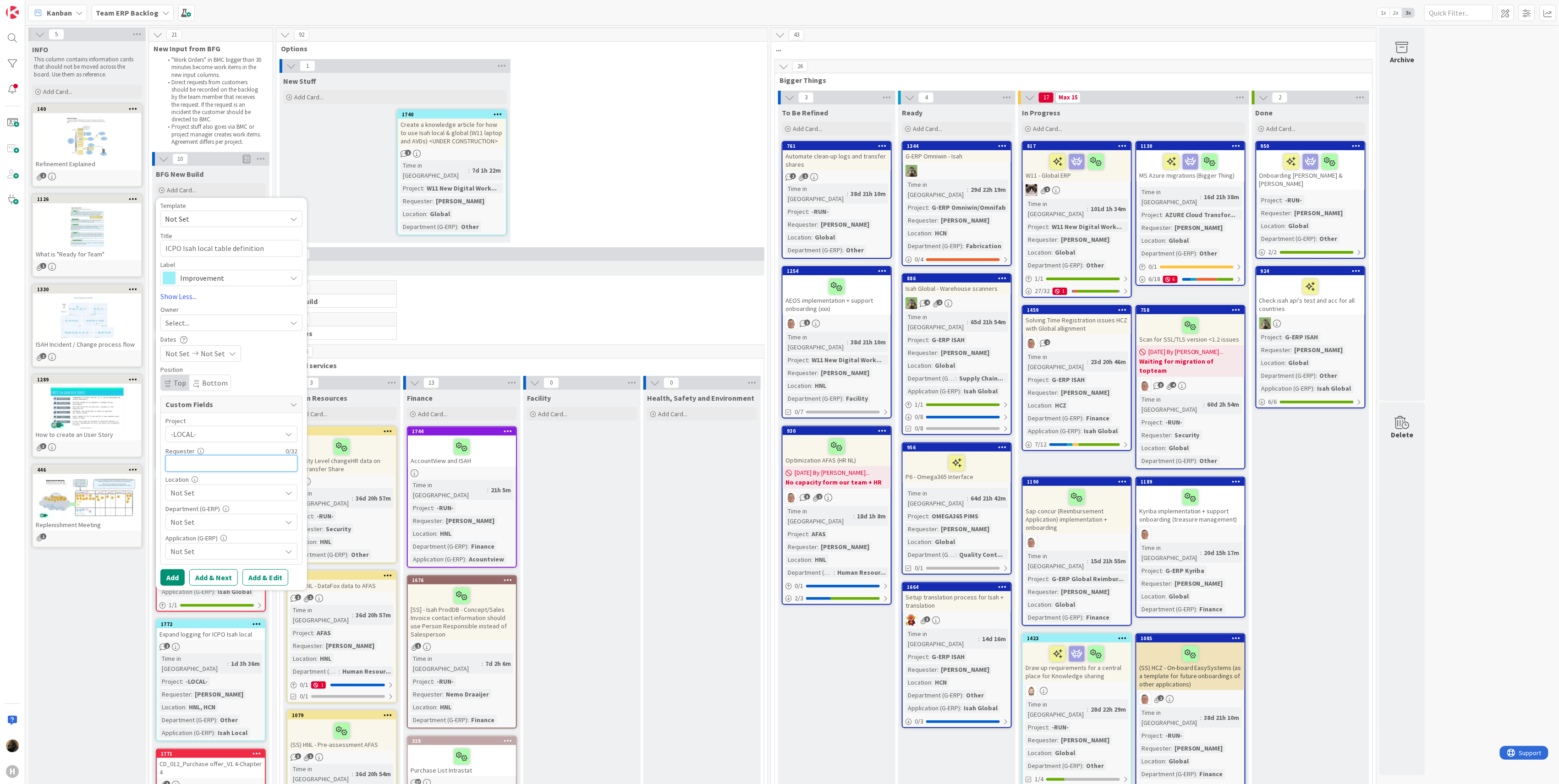
click at [206, 462] on input "text" at bounding box center [231, 463] width 132 height 16
type input "Noah Dezaire"
type textarea "x"
type input "Noah Dezaire"
click at [195, 495] on span "Not Set" at bounding box center [226, 493] width 111 height 11
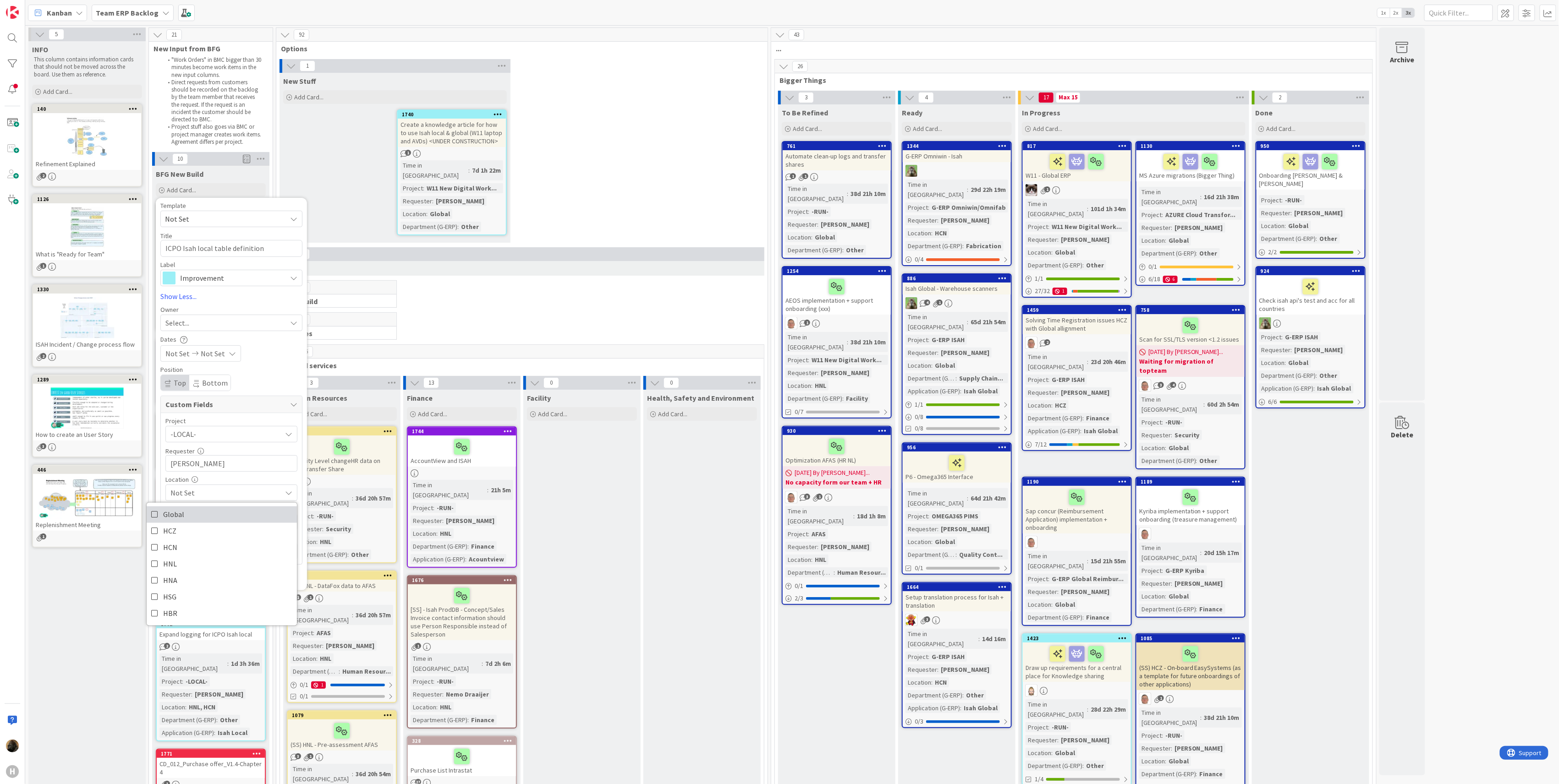
click at [189, 515] on link "Global" at bounding box center [222, 514] width 150 height 16
click at [229, 472] on input "Noah Dezaire" at bounding box center [231, 463] width 132 height 16
click at [222, 525] on span "Not Set" at bounding box center [226, 522] width 111 height 11
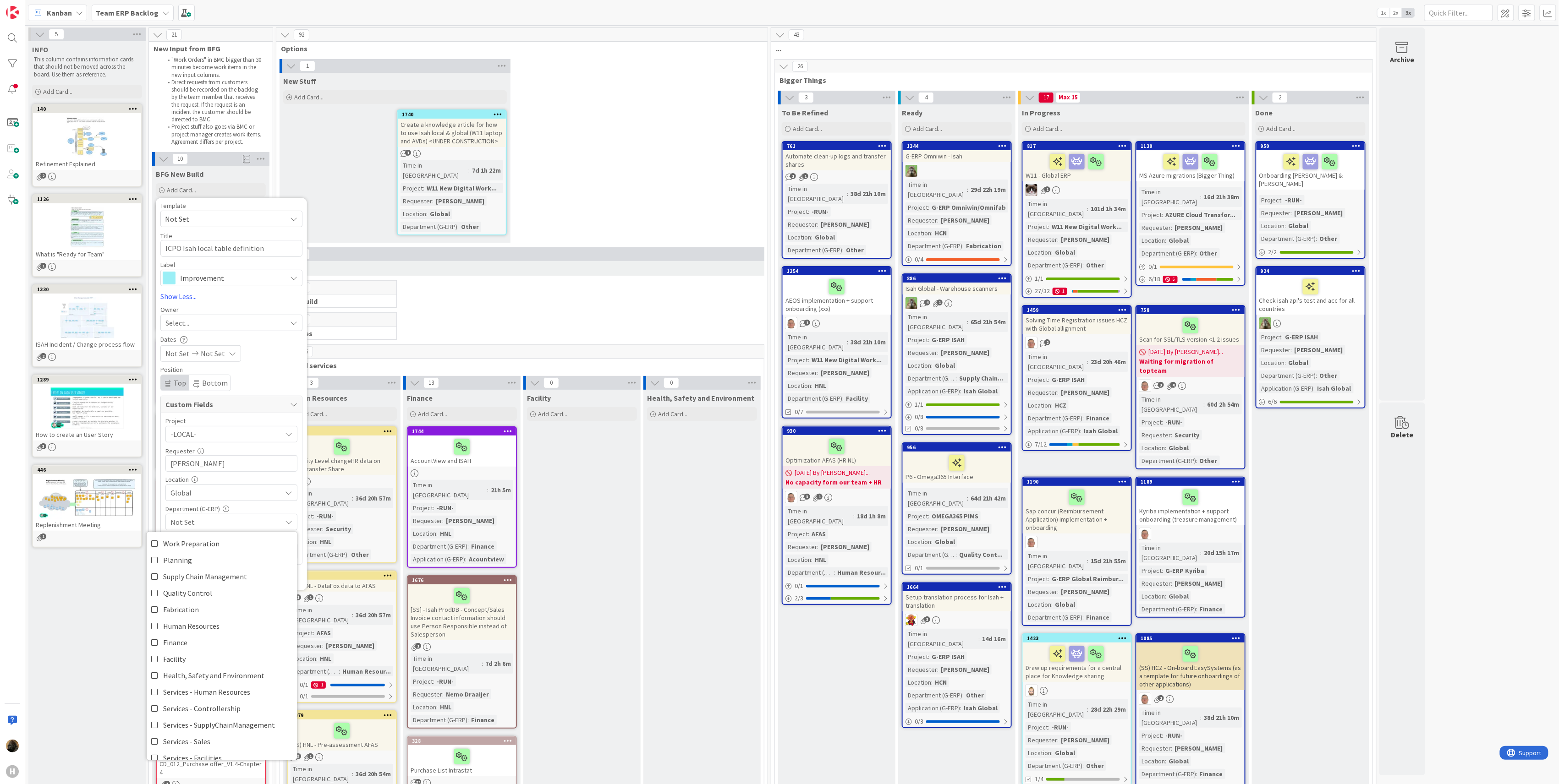
click at [222, 525] on span "Not Set" at bounding box center [226, 522] width 111 height 11
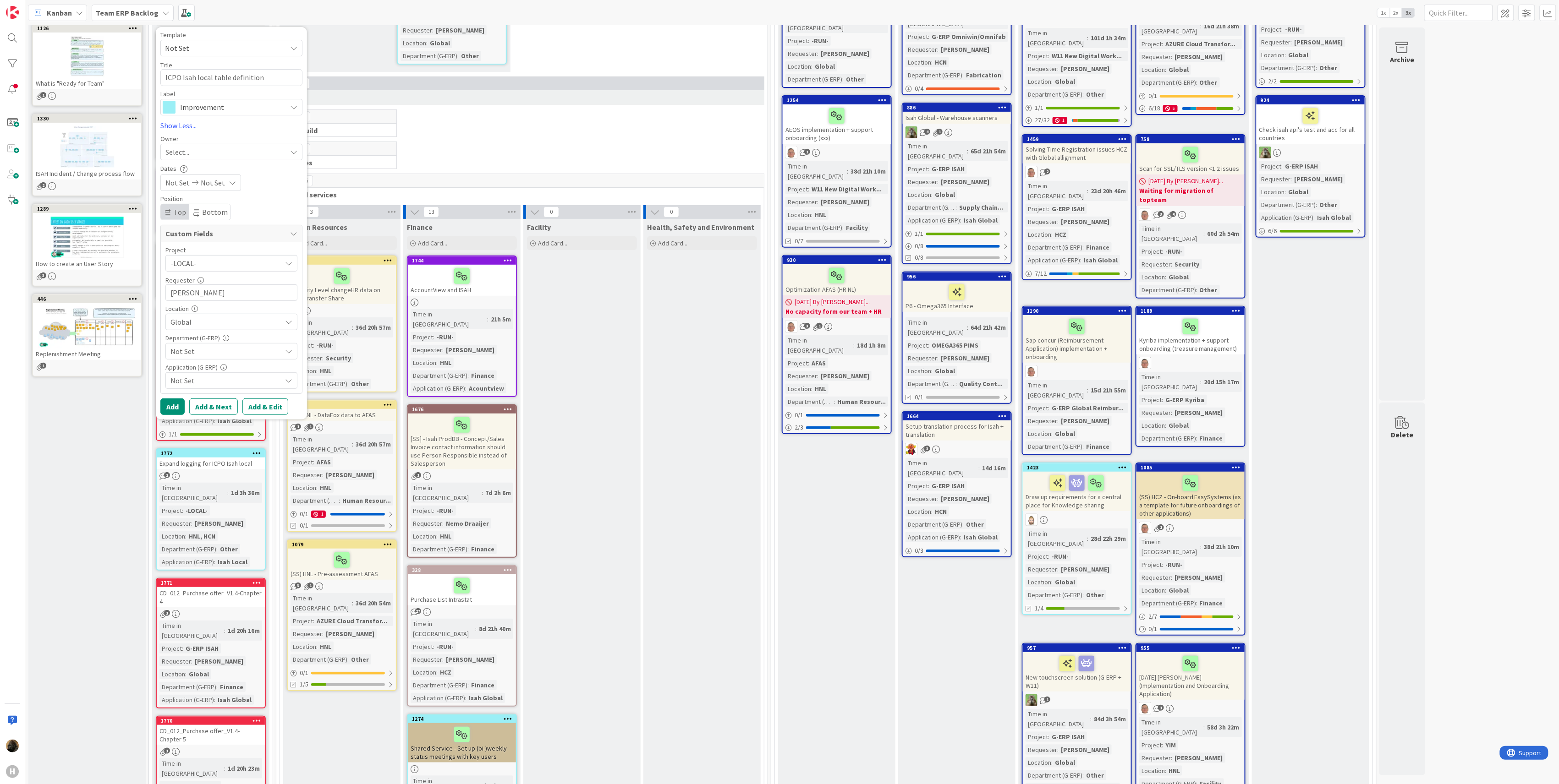
scroll to position [122, 0]
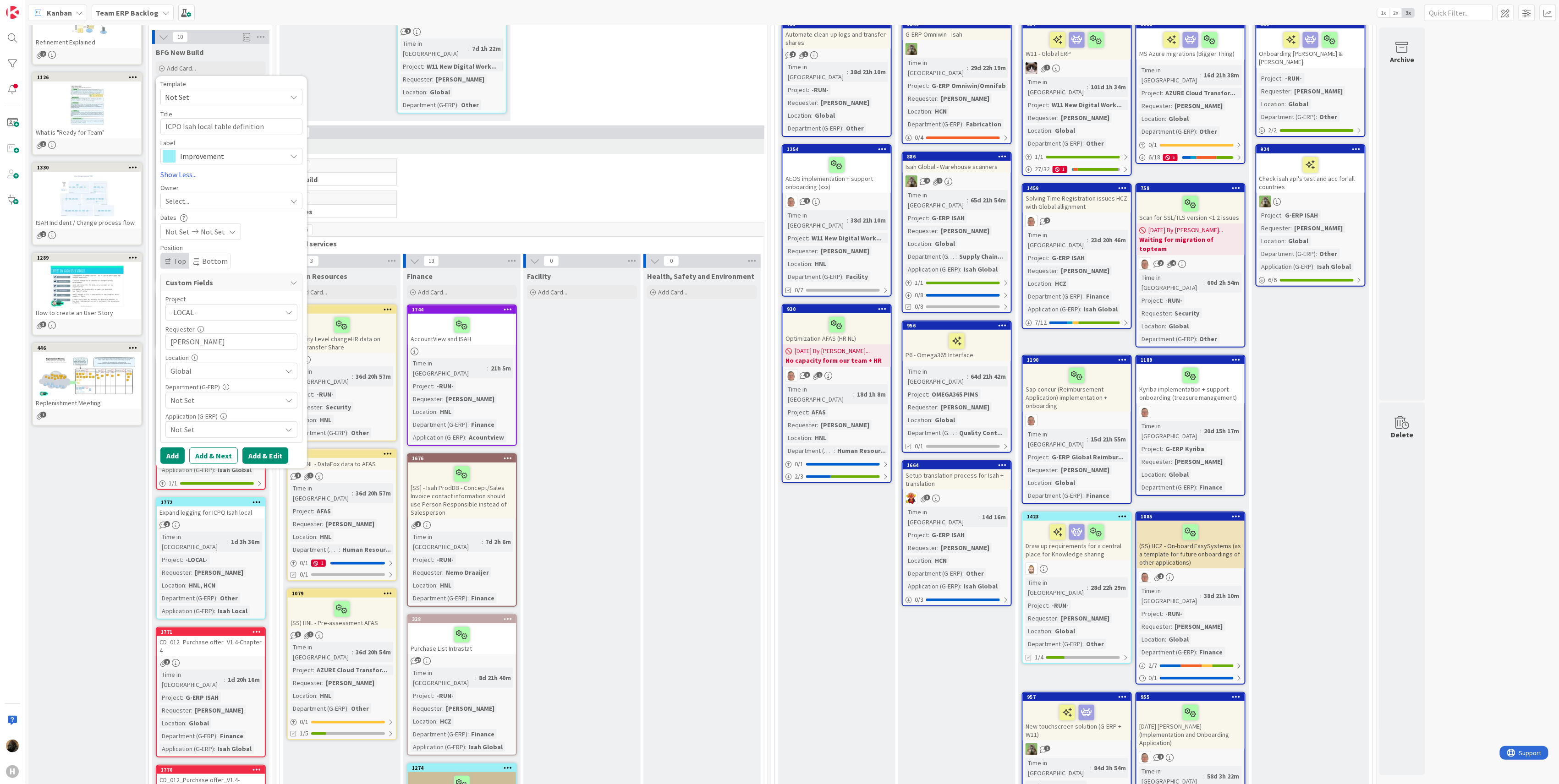
click at [261, 456] on button "Add & Edit" at bounding box center [266, 456] width 46 height 16
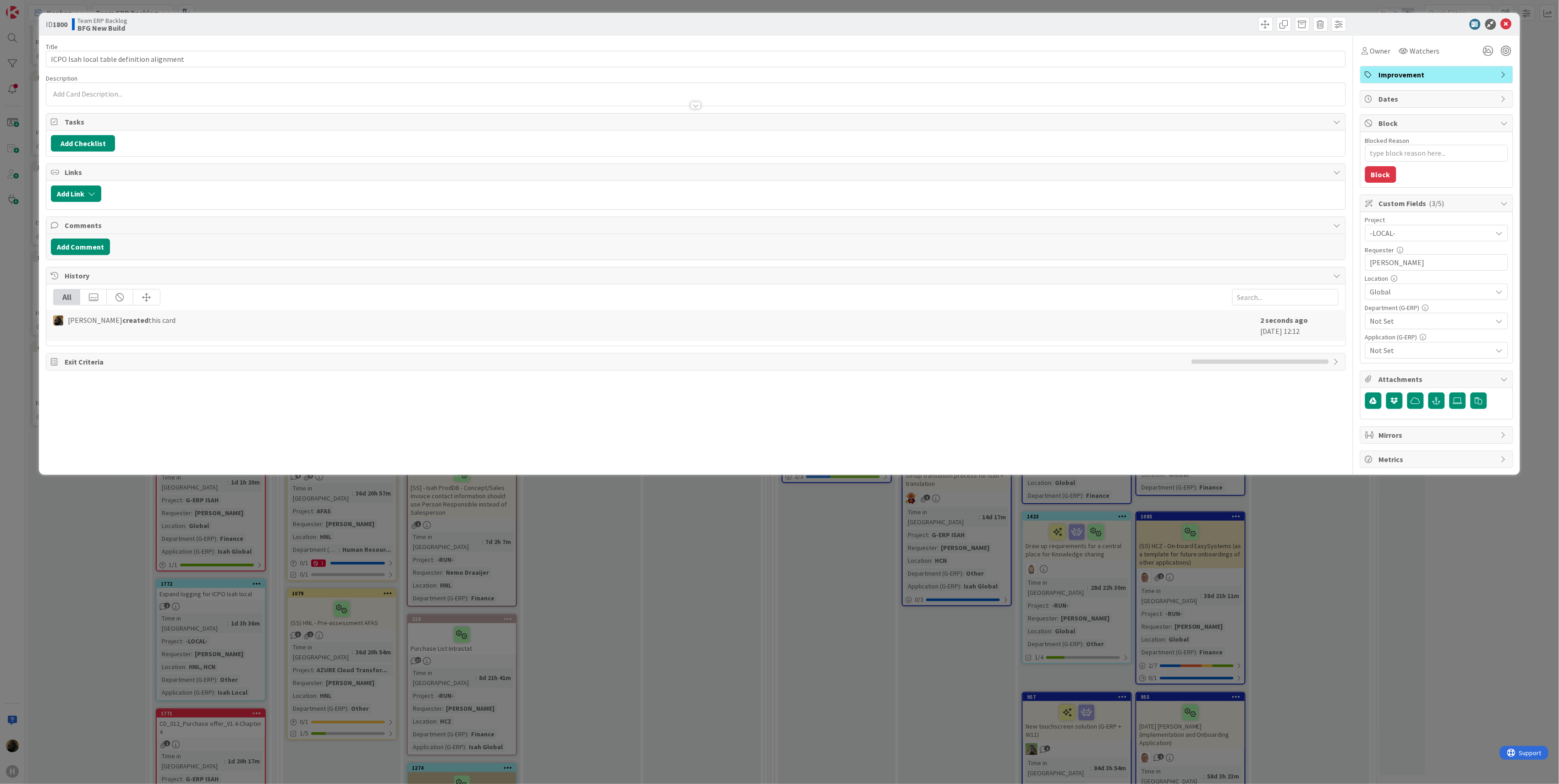
click at [1421, 318] on span "Not Set" at bounding box center [1431, 321] width 122 height 11
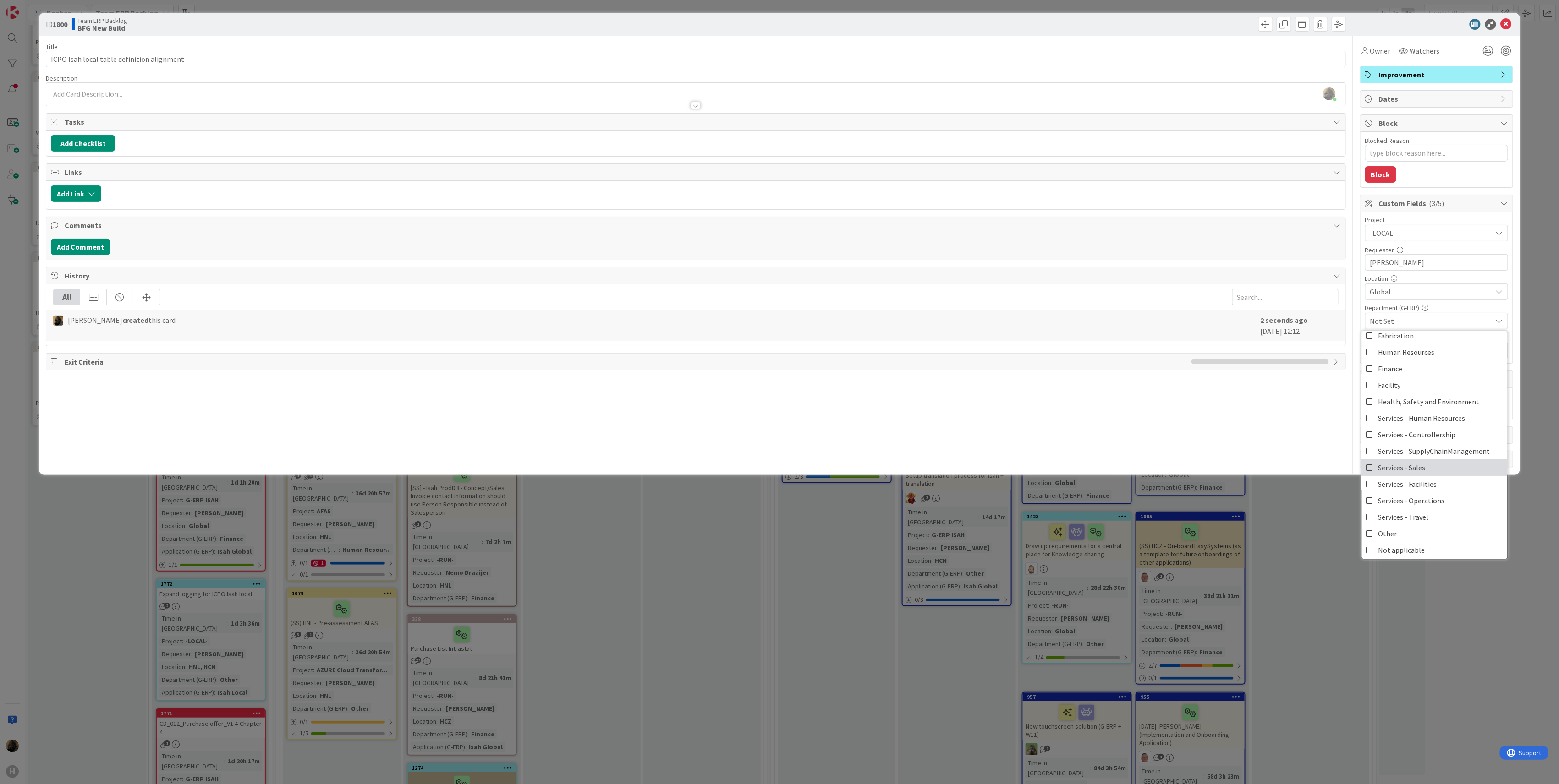
scroll to position [76, 0]
click at [1402, 546] on span "Not applicable" at bounding box center [1402, 547] width 47 height 14
click at [1325, 437] on div "Title 42 / 128 ICPO Isah local table definition alignment Description Noah Deza…" at bounding box center [696, 252] width 1300 height 433
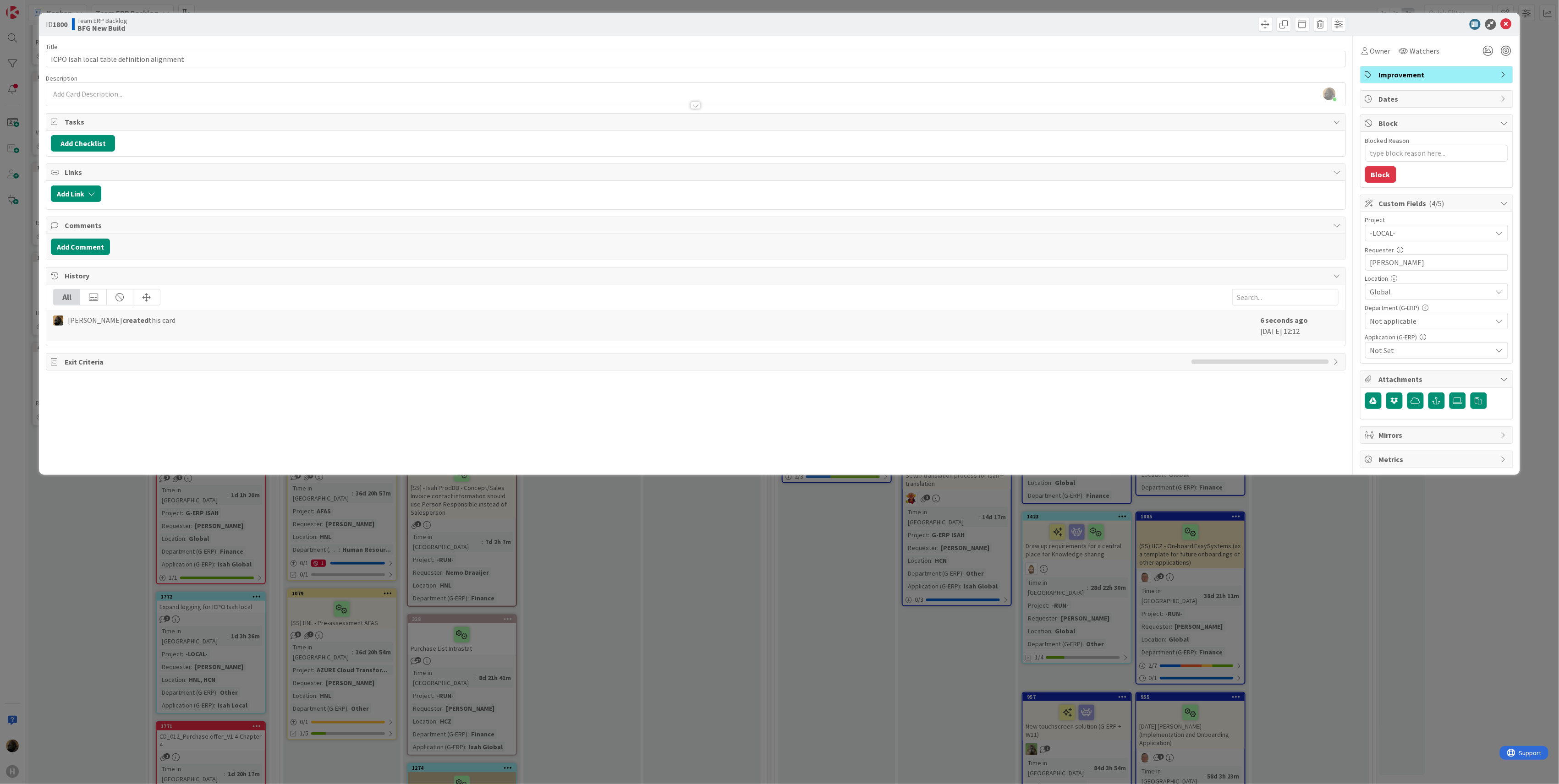
click at [1386, 359] on div "Not Set" at bounding box center [1437, 350] width 143 height 16
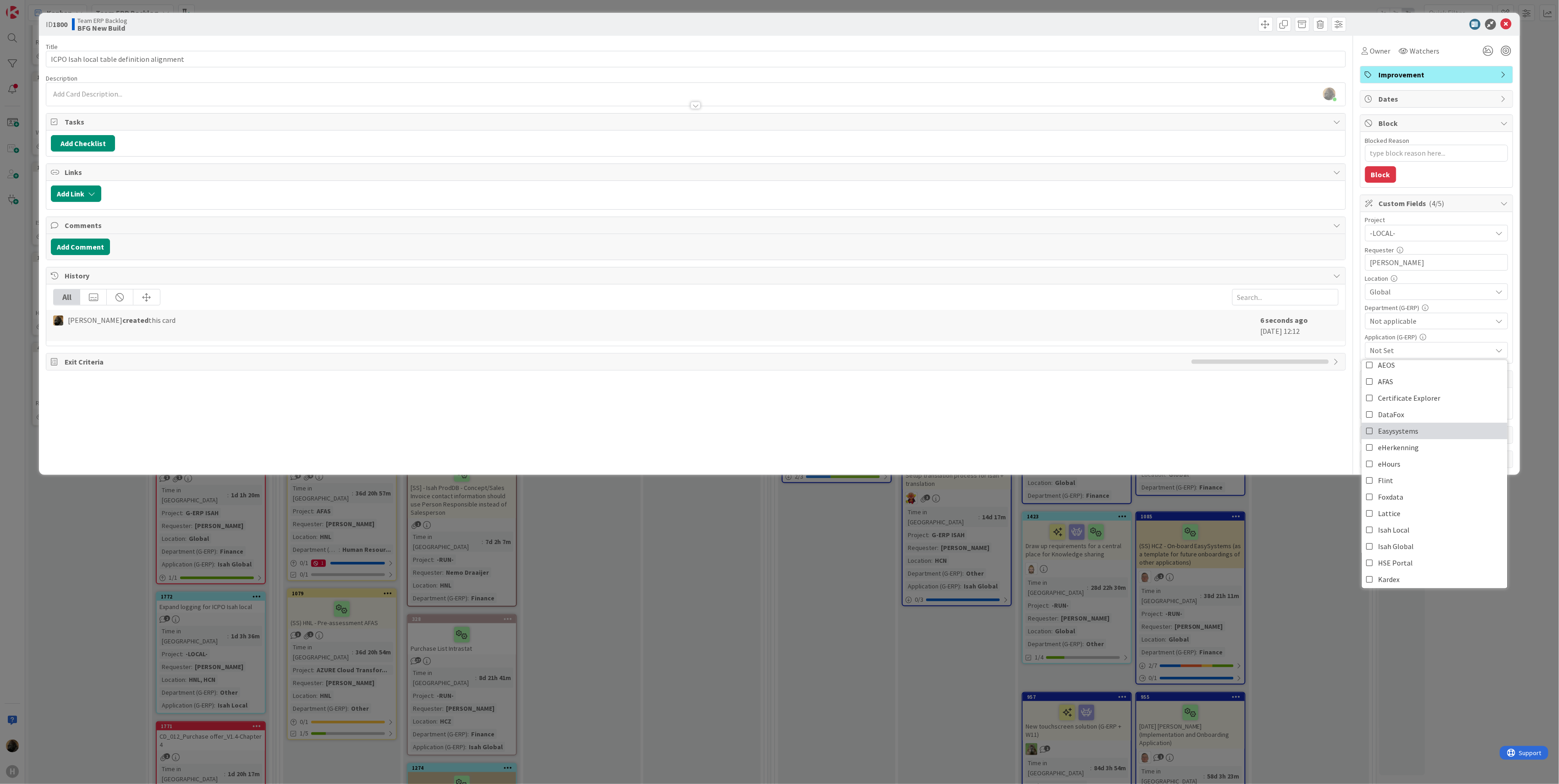
scroll to position [61, 0]
click at [1408, 514] on span "Isah Local" at bounding box center [1394, 509] width 31 height 14
type textarea "x"
click at [1102, 405] on div "Title 42 / 128 ICPO Isah local table definition alignment Description Noah Deza…" at bounding box center [696, 252] width 1300 height 433
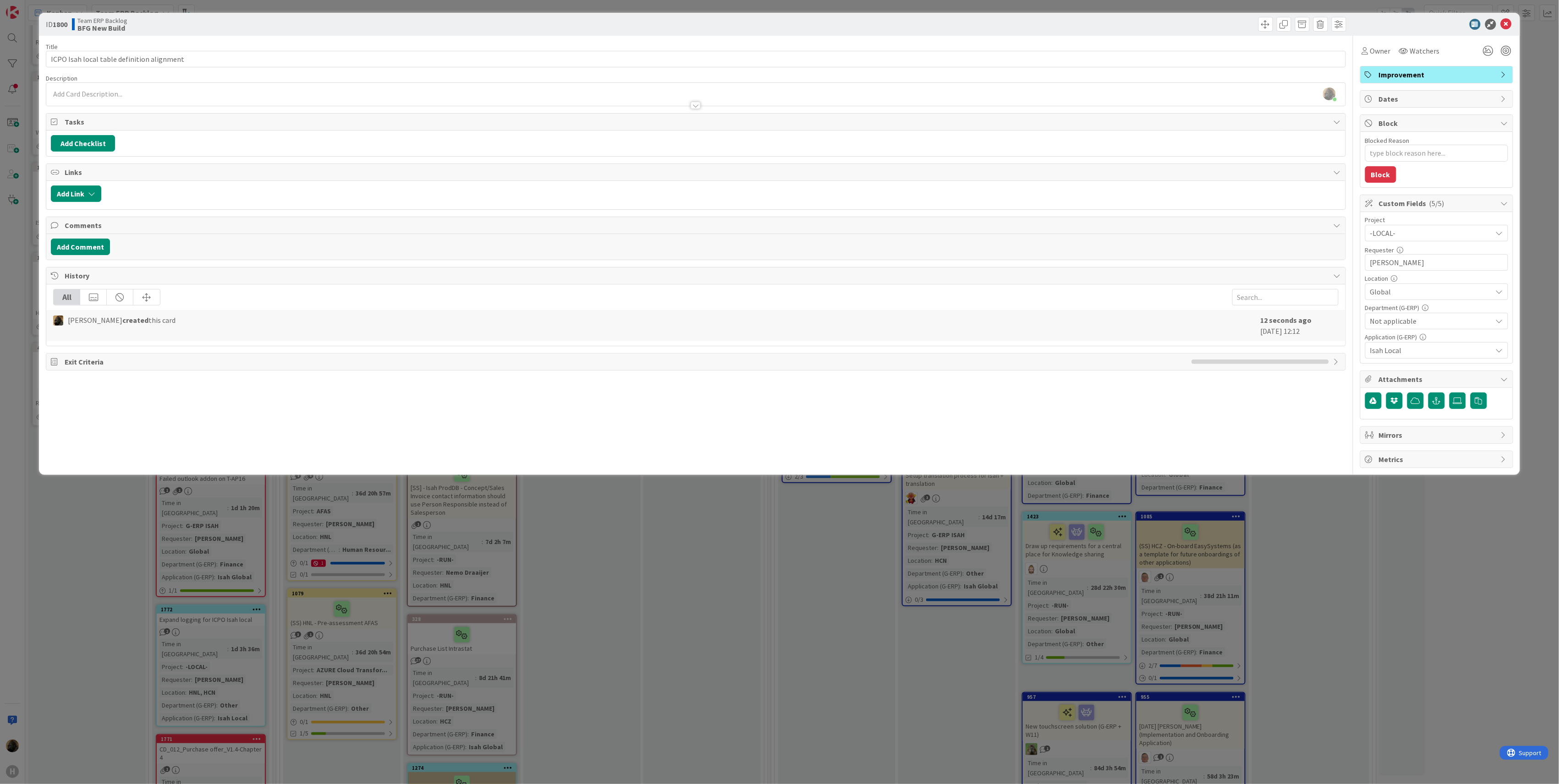
click at [301, 94] on div "Noah Dezaire joined 6 m ago" at bounding box center [695, 94] width 1299 height 23
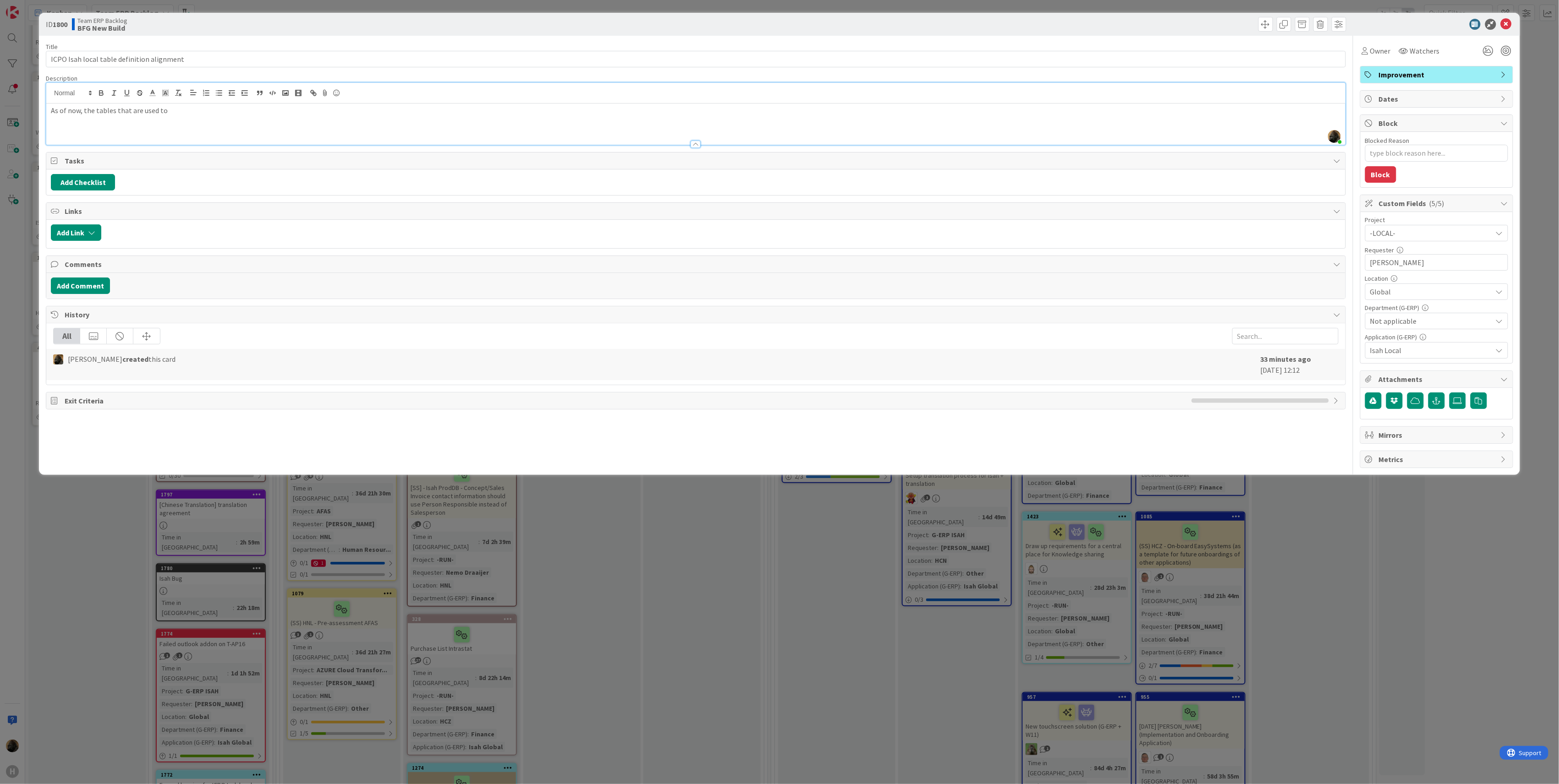
type textarea "x"
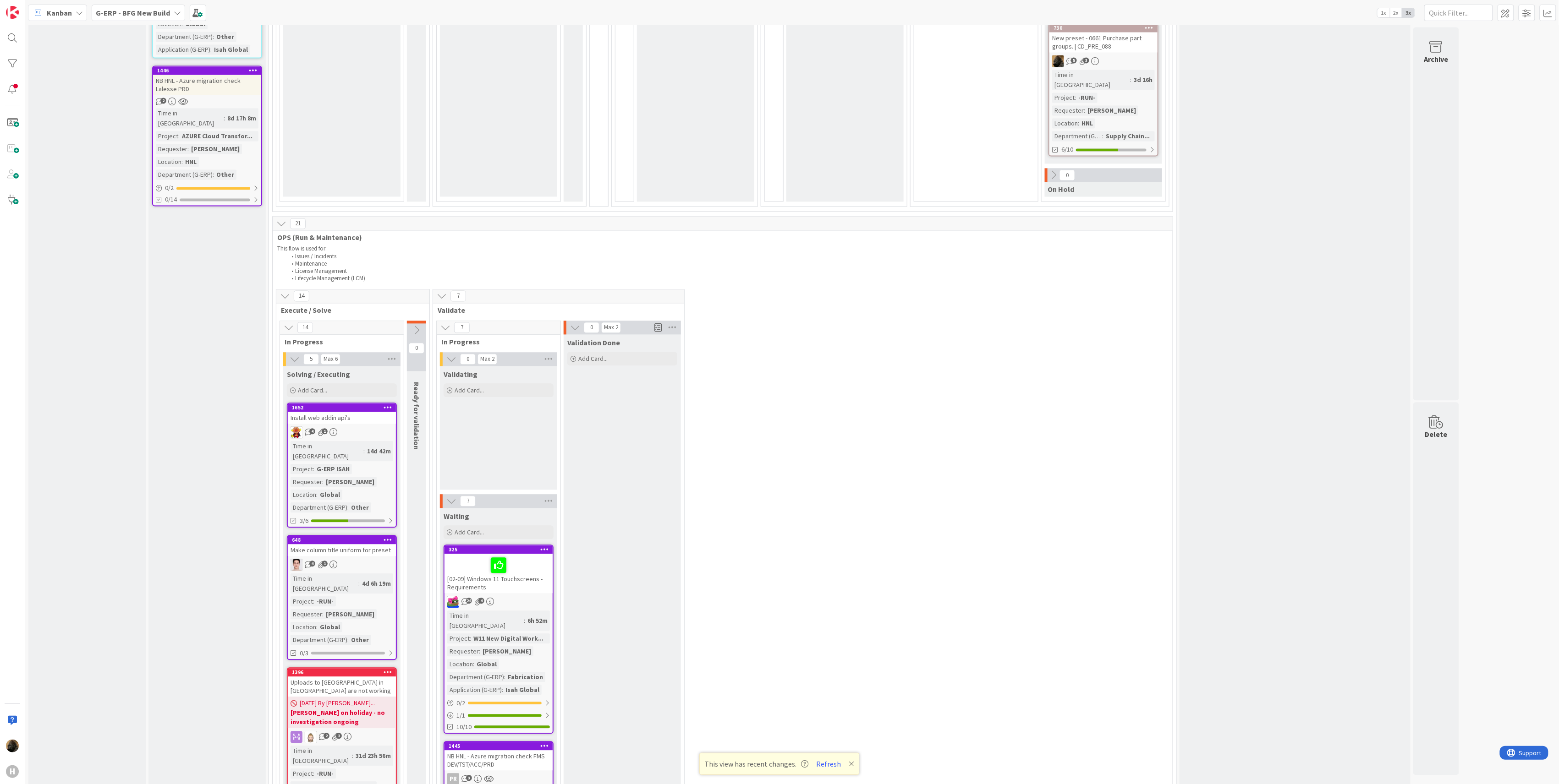
scroll to position [1527, 0]
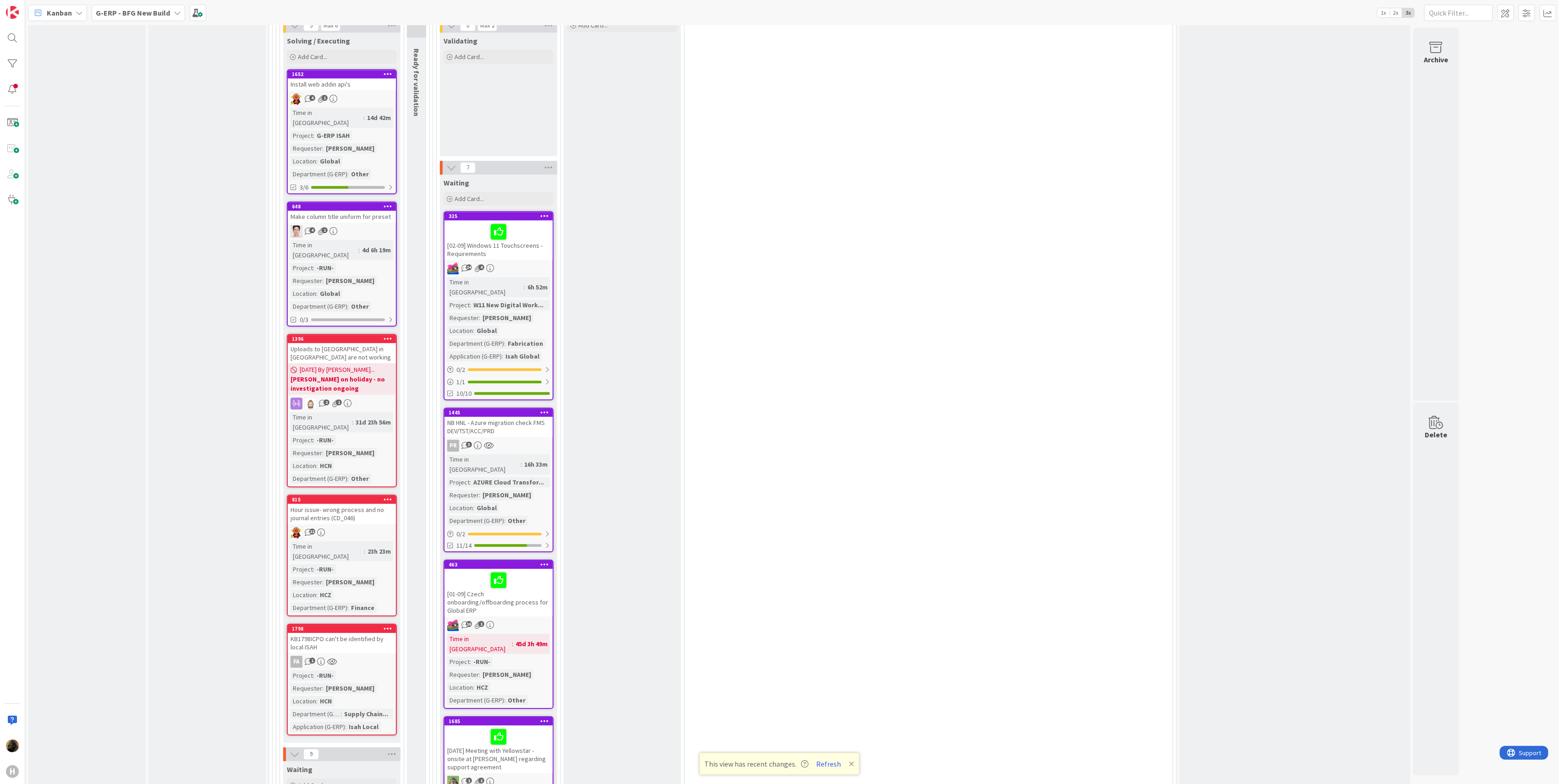
click at [143, 11] on b "G-ERP - BFG New Build" at bounding box center [133, 13] width 74 height 9
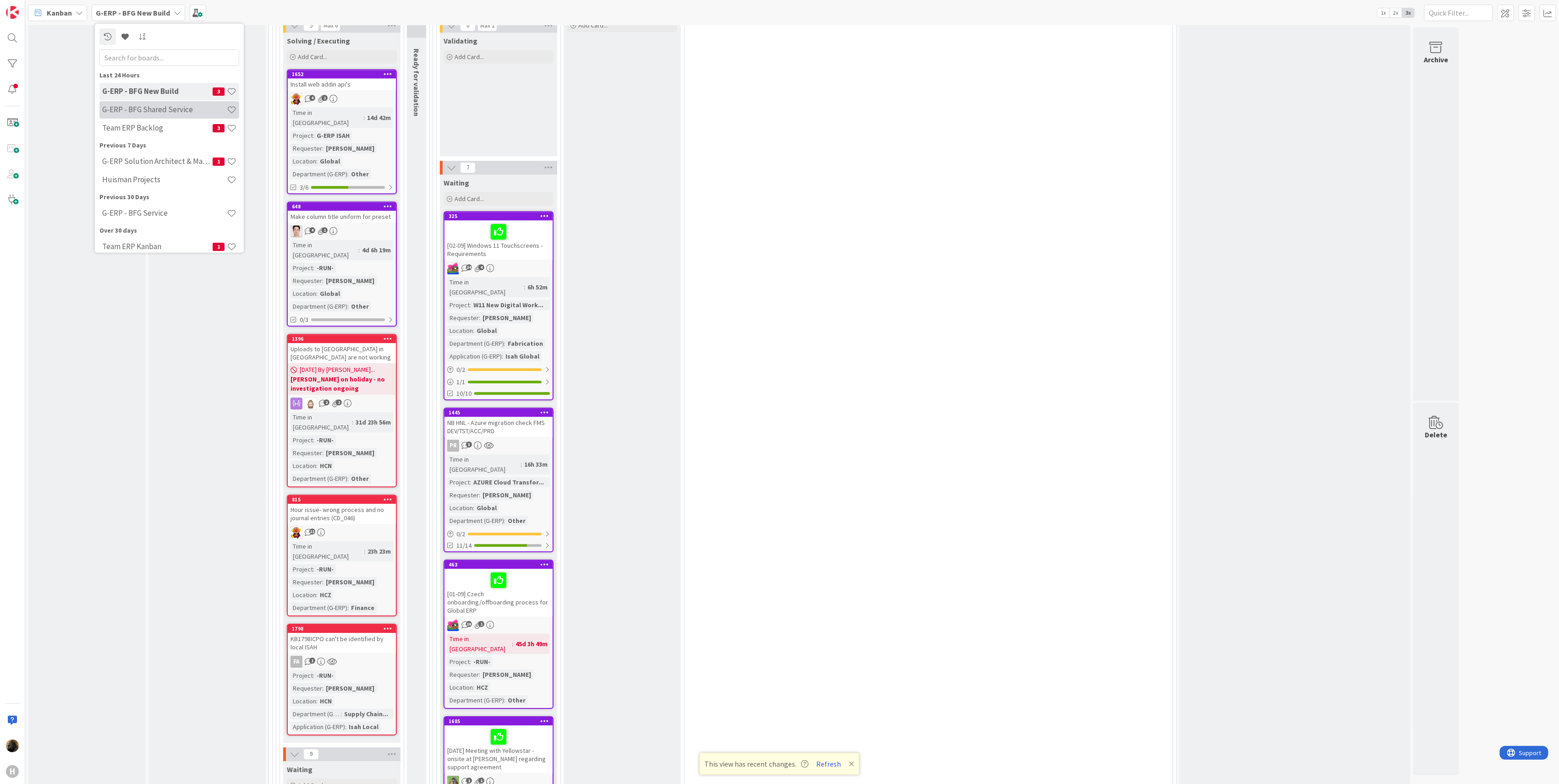
click at [142, 116] on div "G-ERP - BFG Shared Service" at bounding box center [169, 109] width 140 height 18
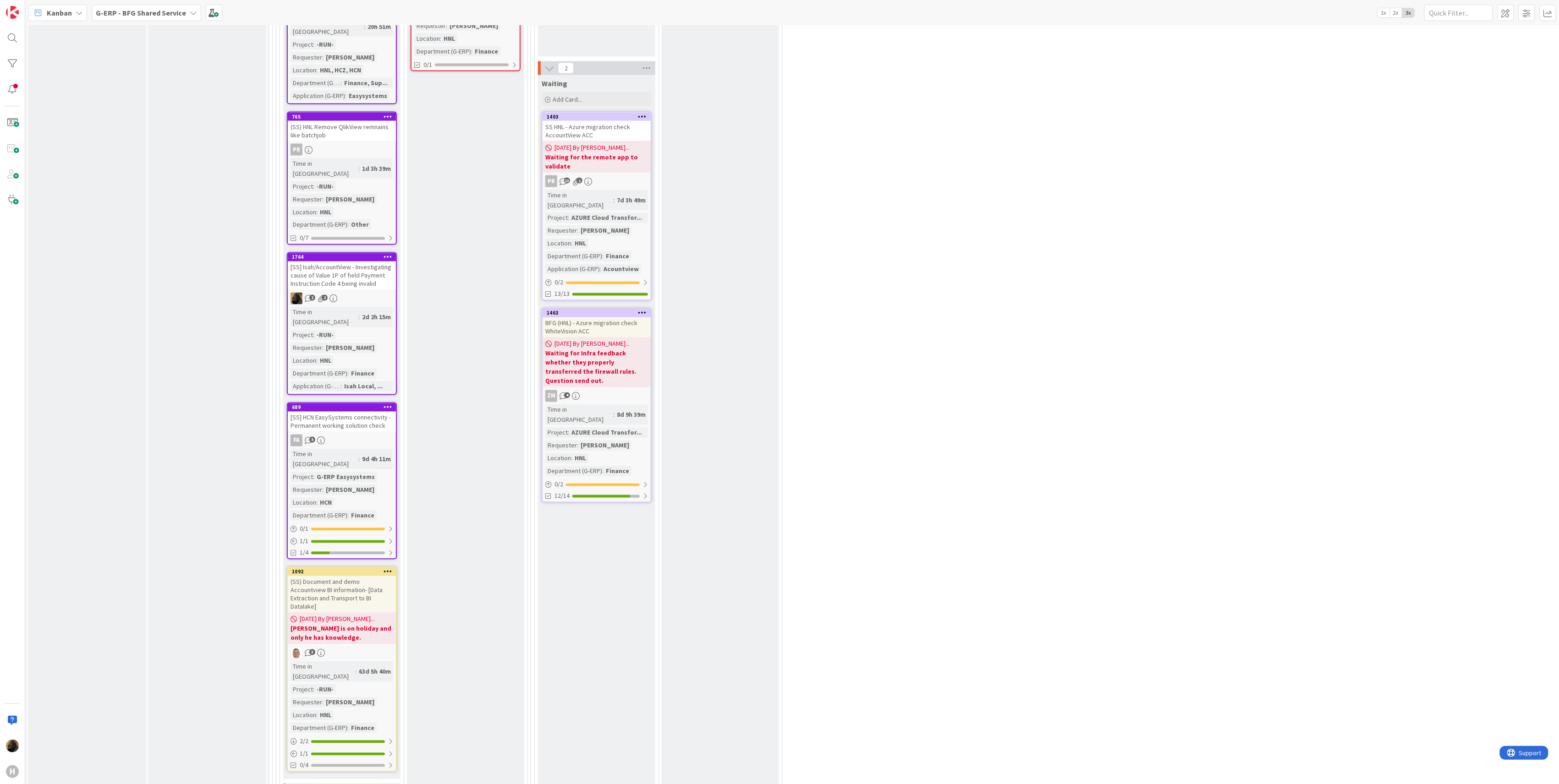
scroll to position [794, 0]
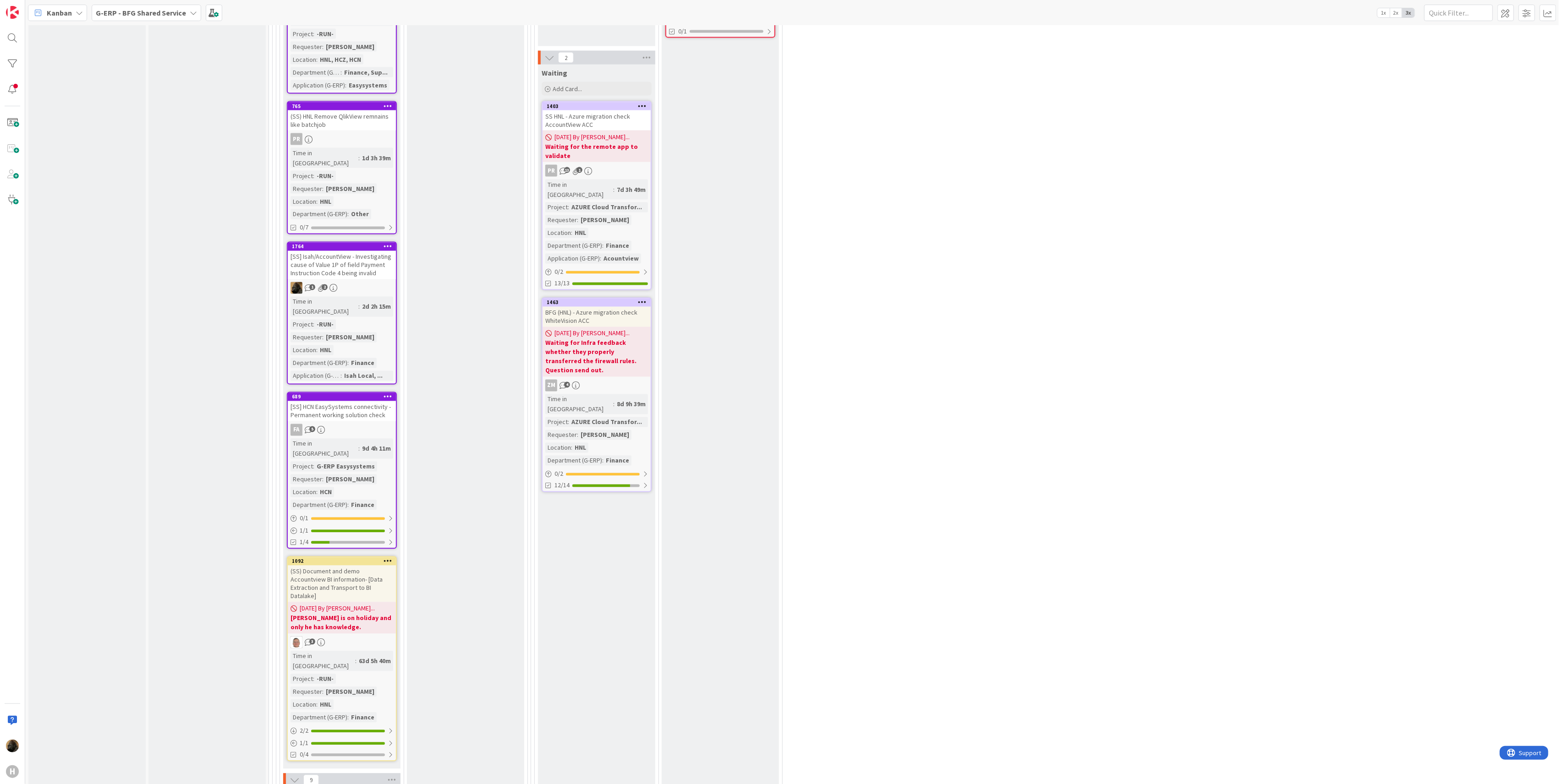
scroll to position [1007, 0]
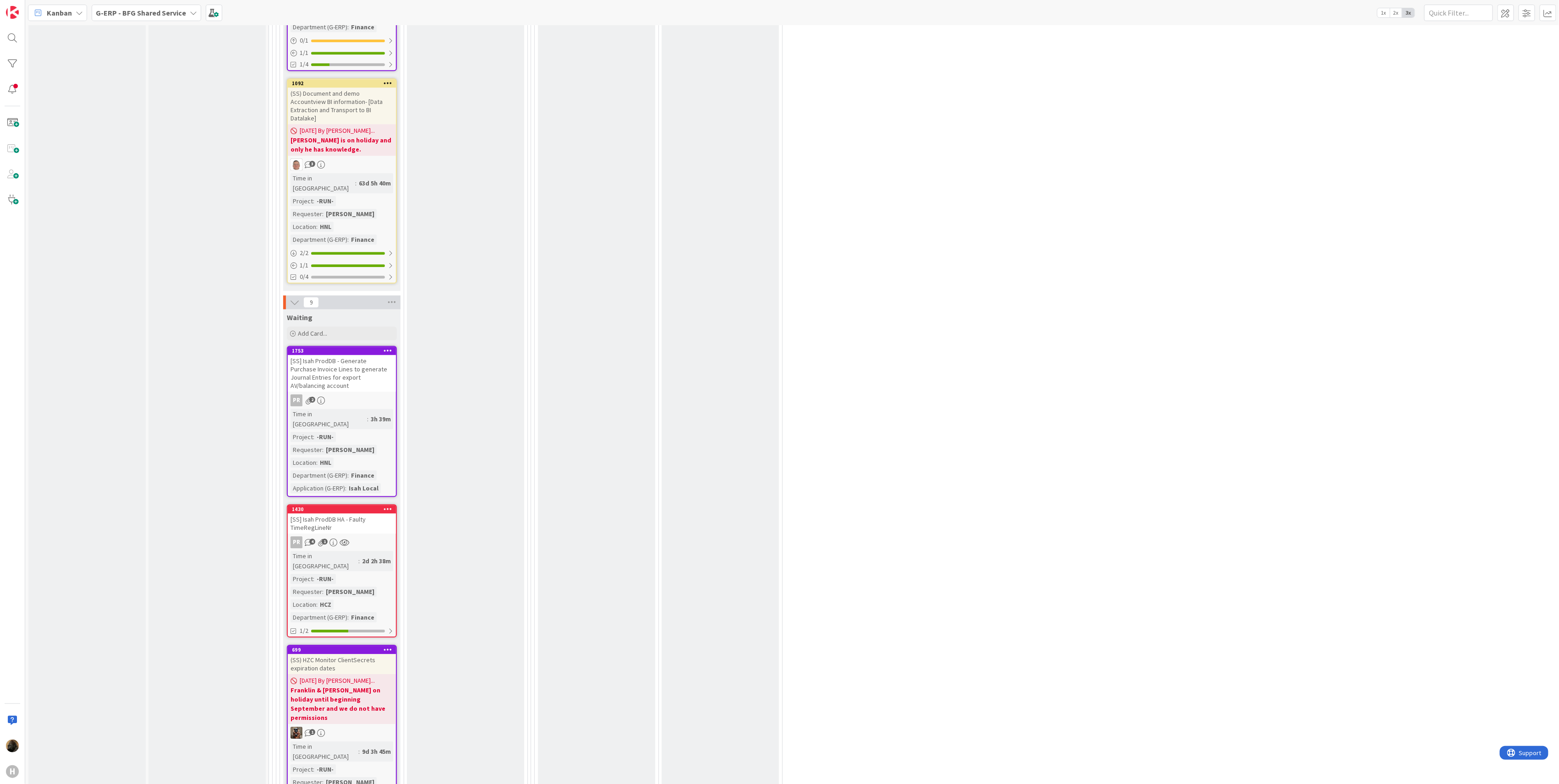
scroll to position [1495, 0]
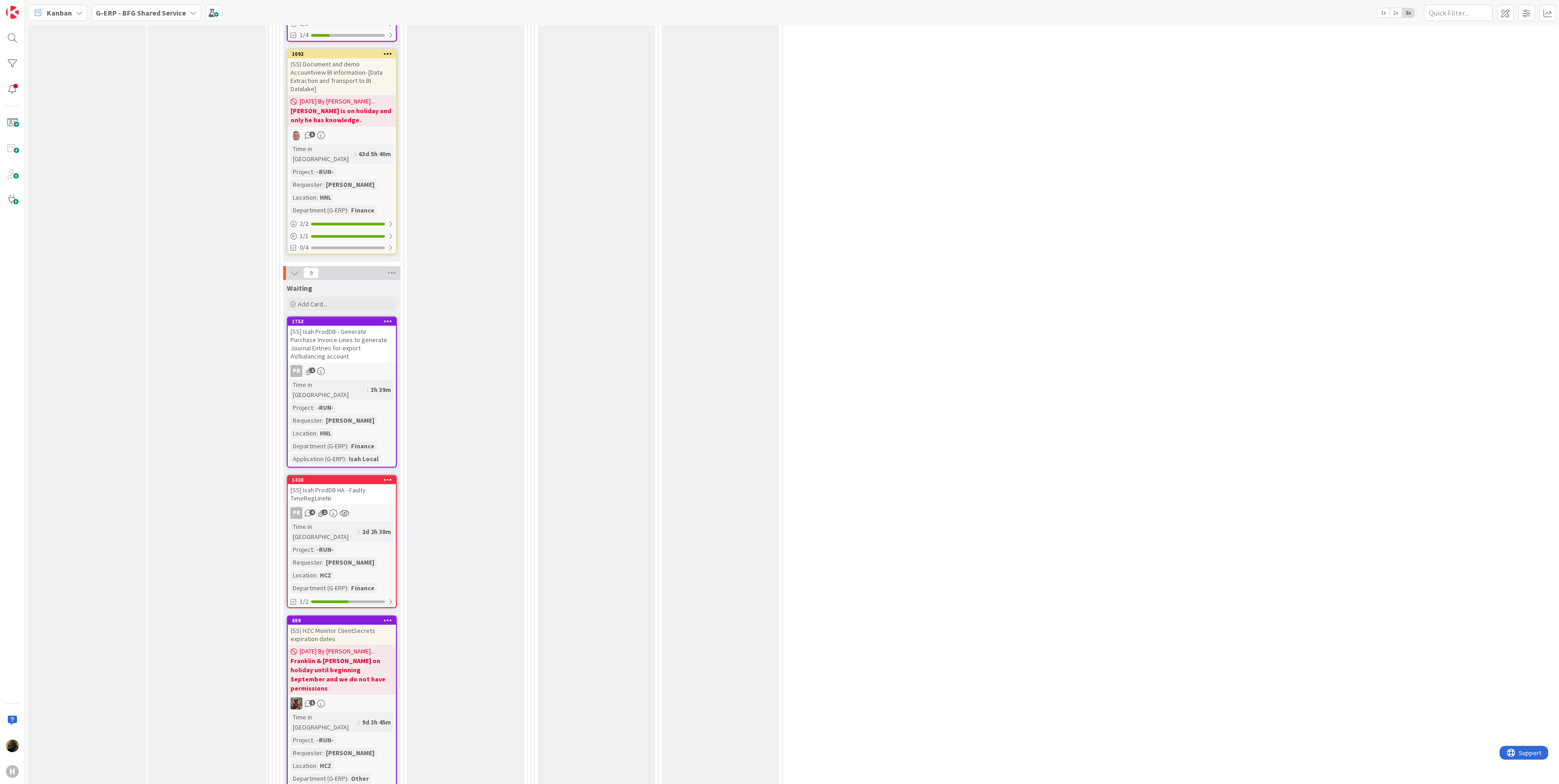
click at [369, 484] on div "[SS] Isah ProdDB HA - Faulty TimeRegLineNr" at bounding box center [342, 494] width 108 height 20
type textarea "x"
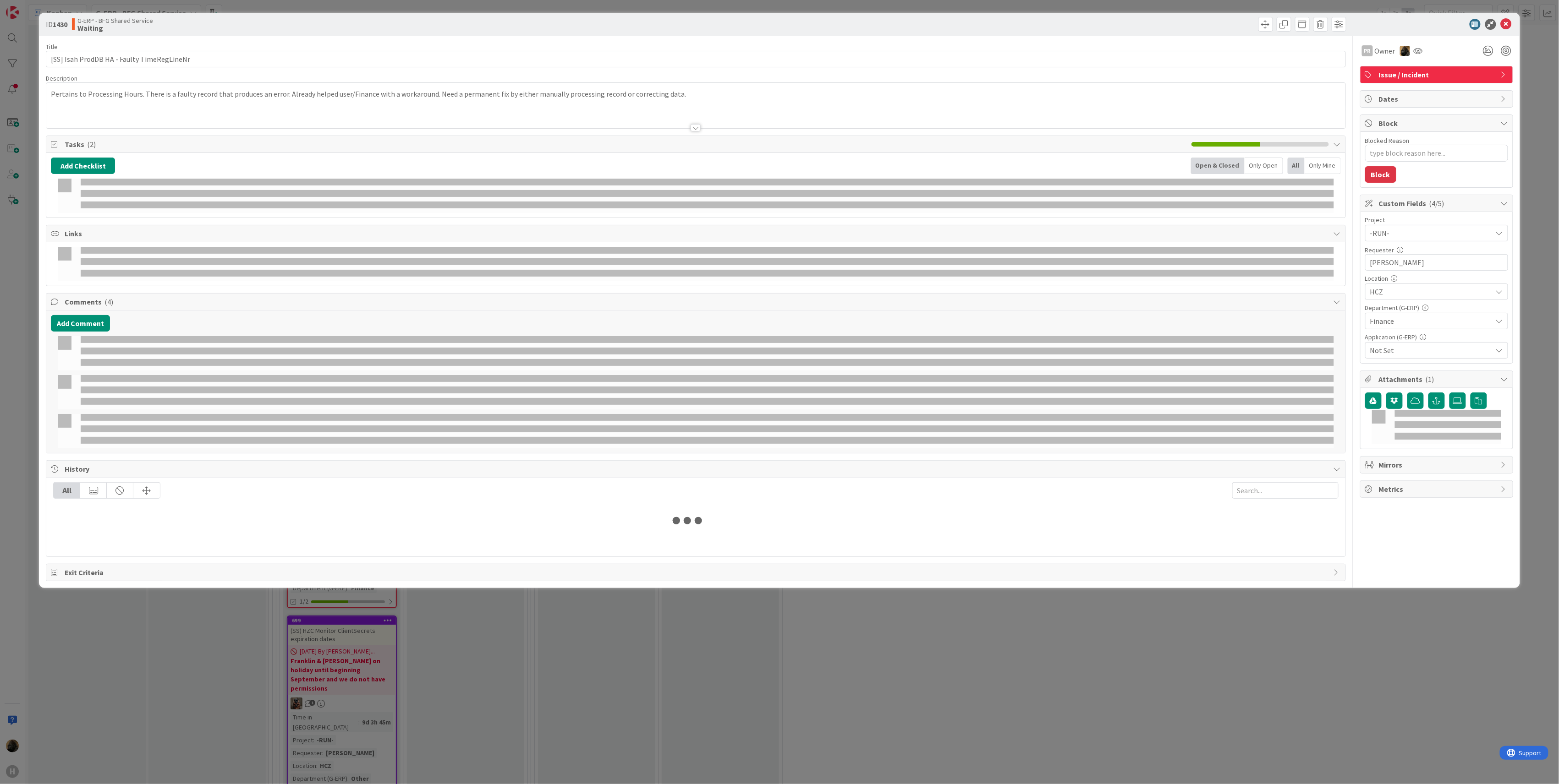
select select "sql"
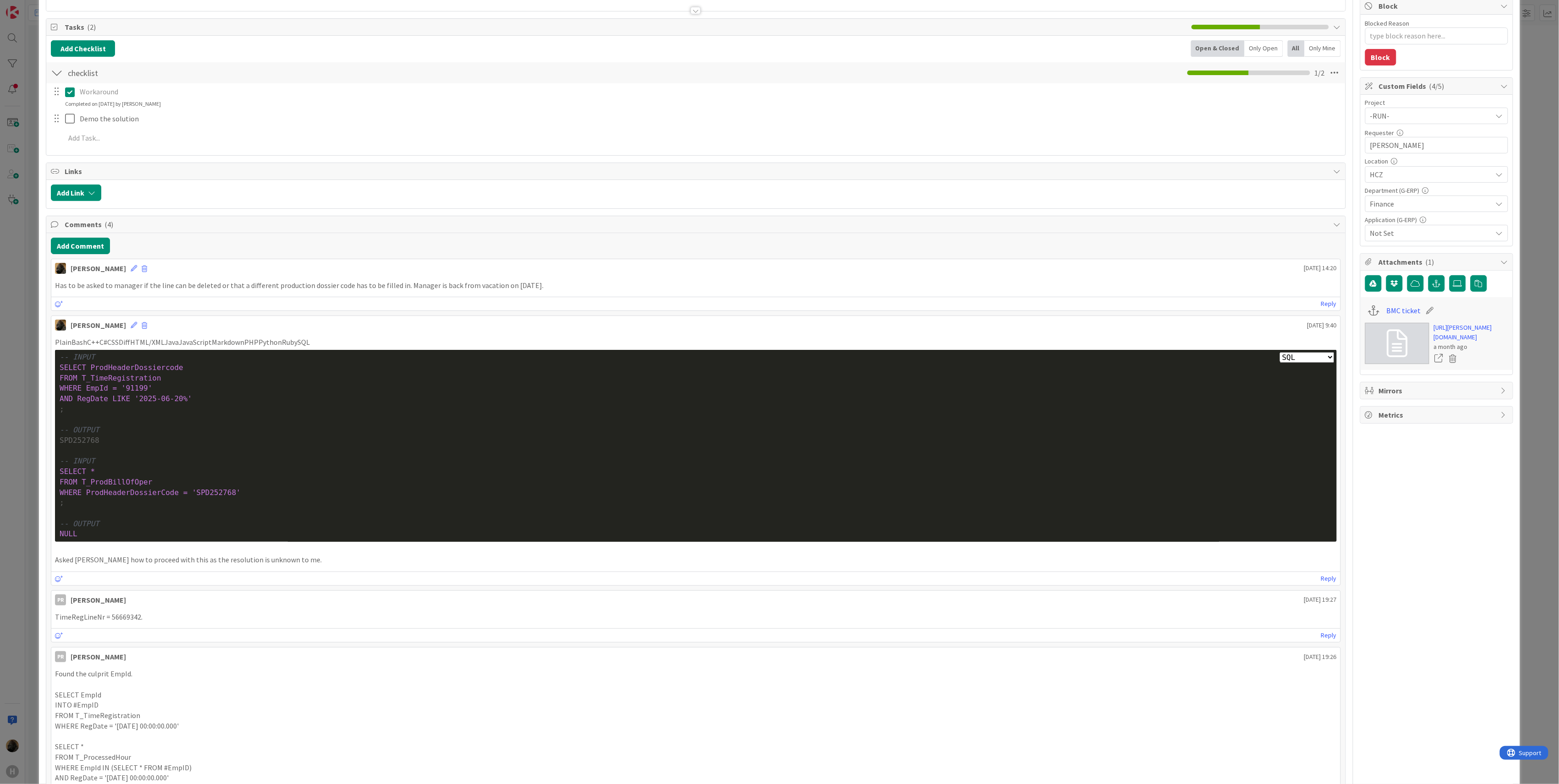
scroll to position [122, 0]
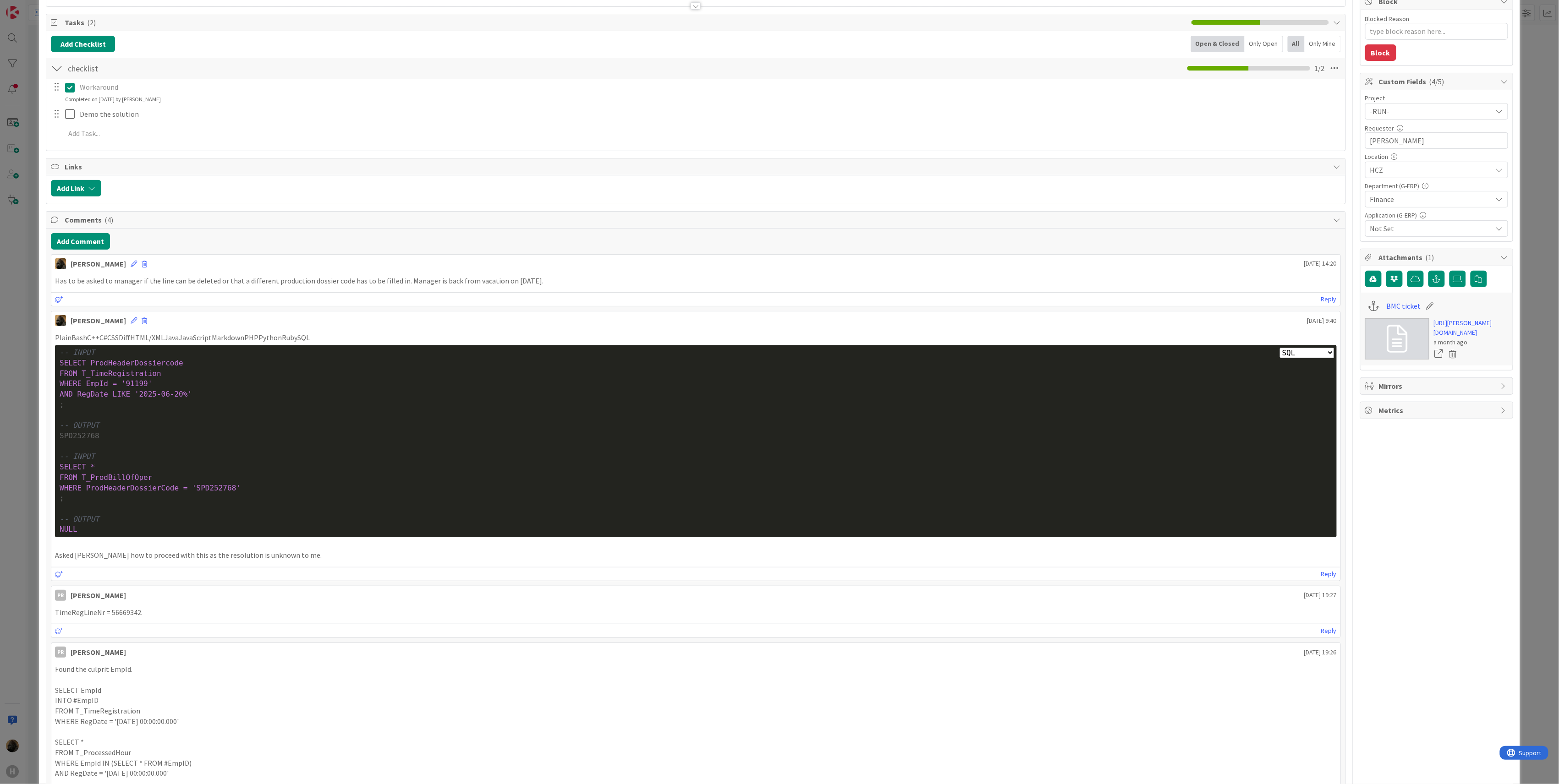
click at [131, 382] on span "WHERE EmpId = '91199'" at bounding box center [105, 384] width 93 height 8
copy span "91199"
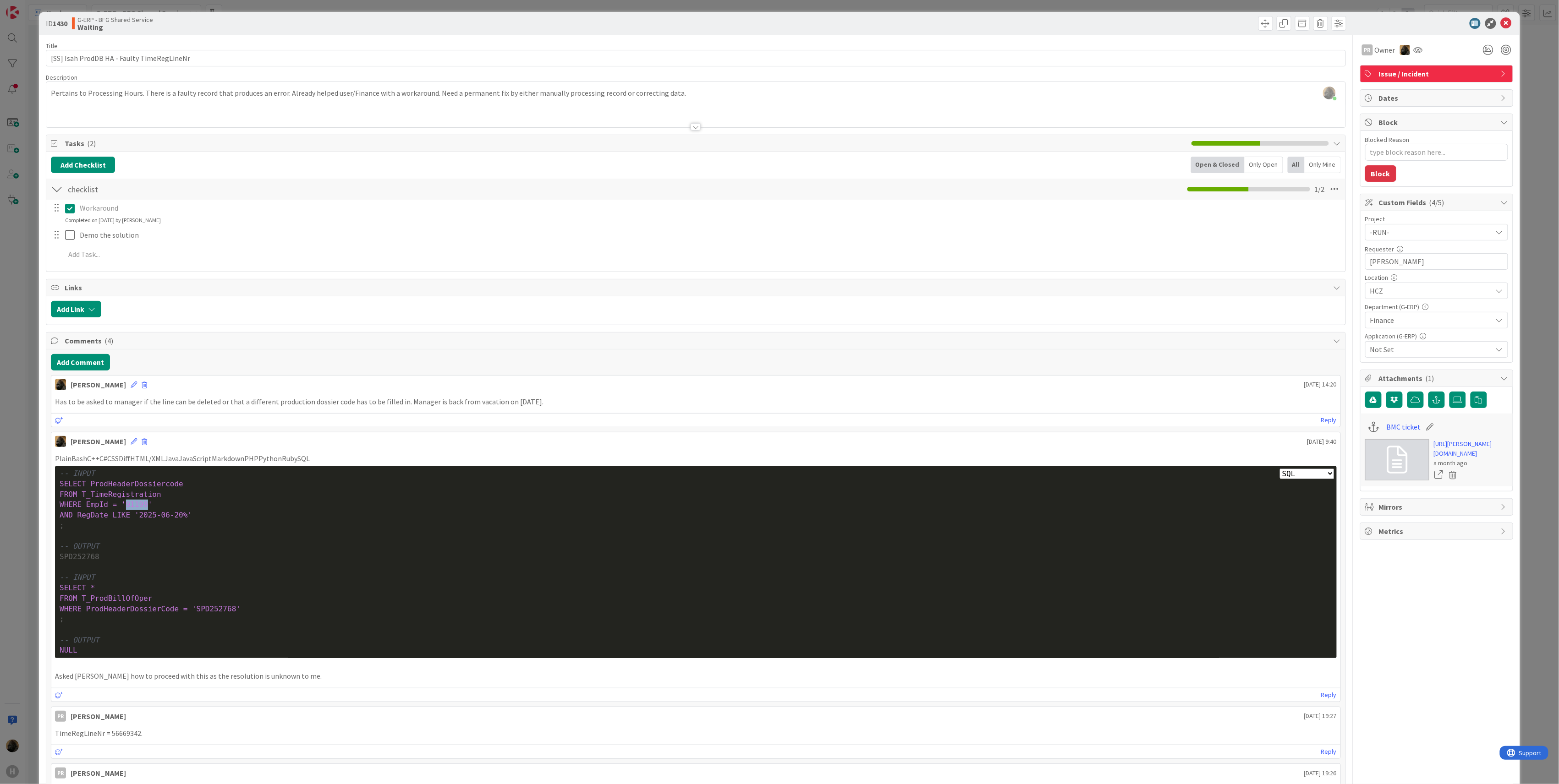
scroll to position [0, 0]
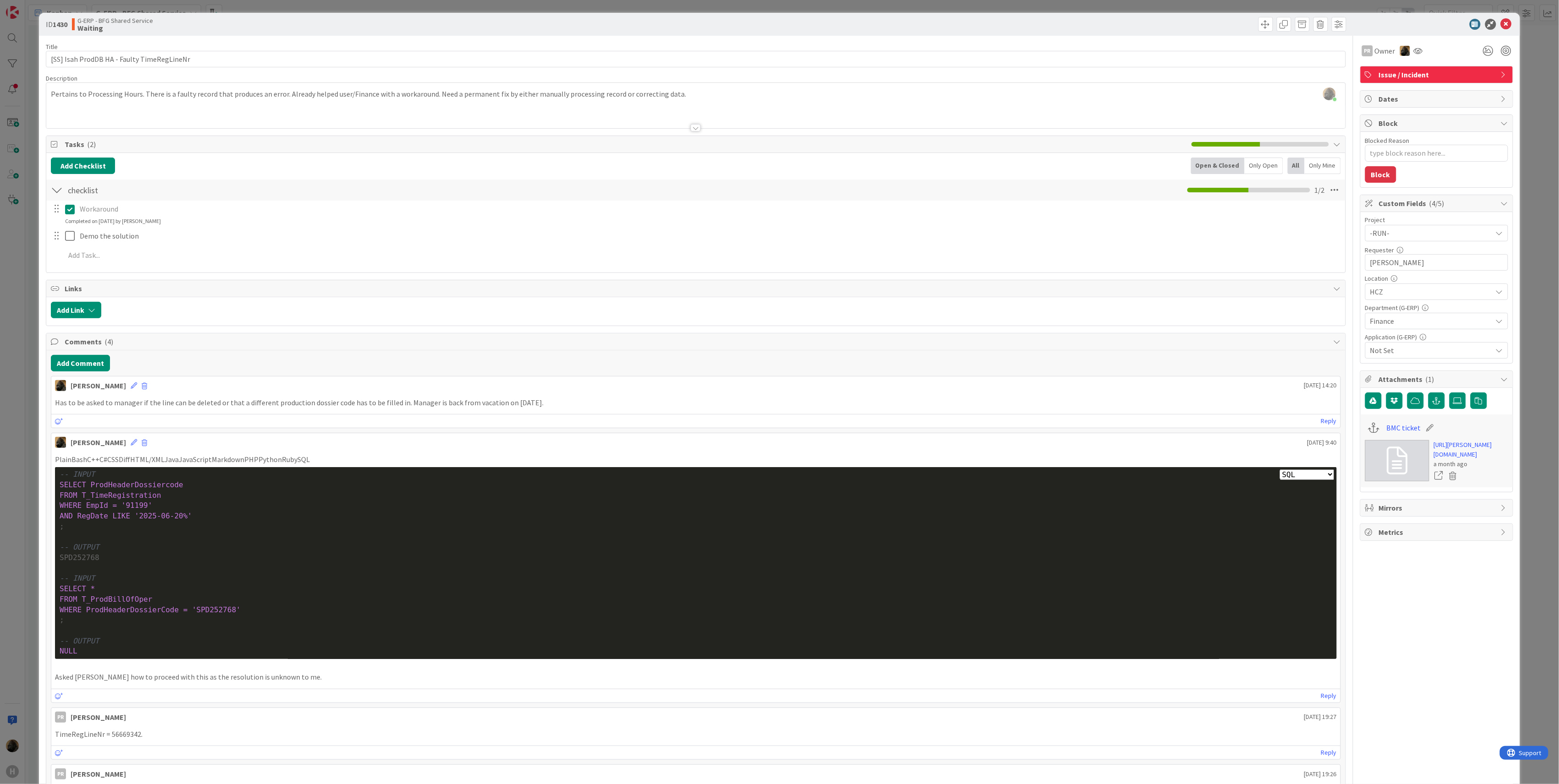
drag, startPoint x: 13, startPoint y: 422, endPoint x: 137, endPoint y: 178, distance: 273.7
click at [13, 422] on div "ID 1430 G-ERP - BFG Shared Service Waiting Title 42 / 128 [SS] Isah ProdDB HA -…" at bounding box center [780, 392] width 1559 height 784
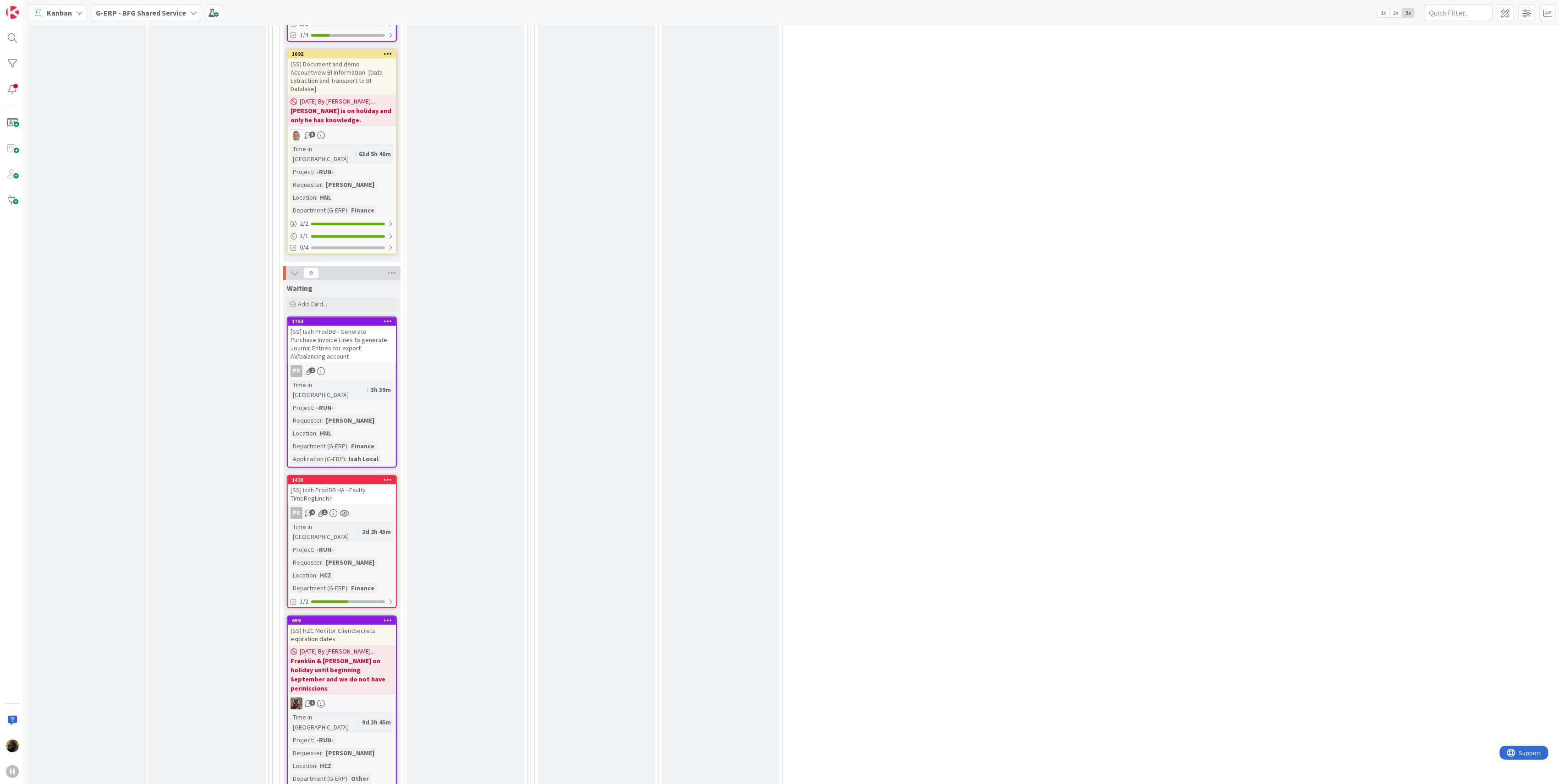
click at [125, 18] on span "G-ERP - BFG Shared Service" at bounding box center [140, 13] width 90 height 11
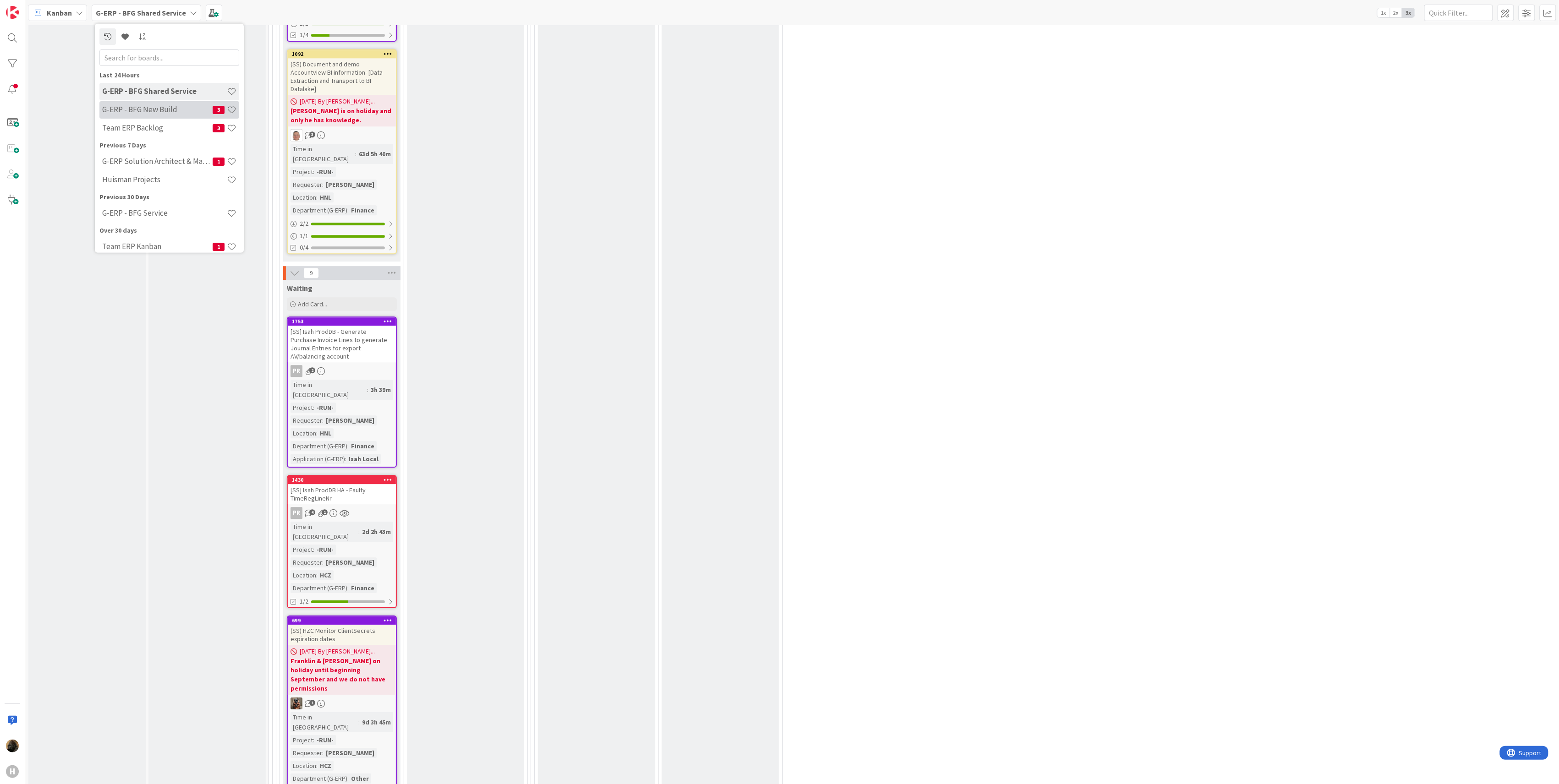
click at [140, 106] on h4 "G-ERP - BFG New Build" at bounding box center [157, 109] width 110 height 9
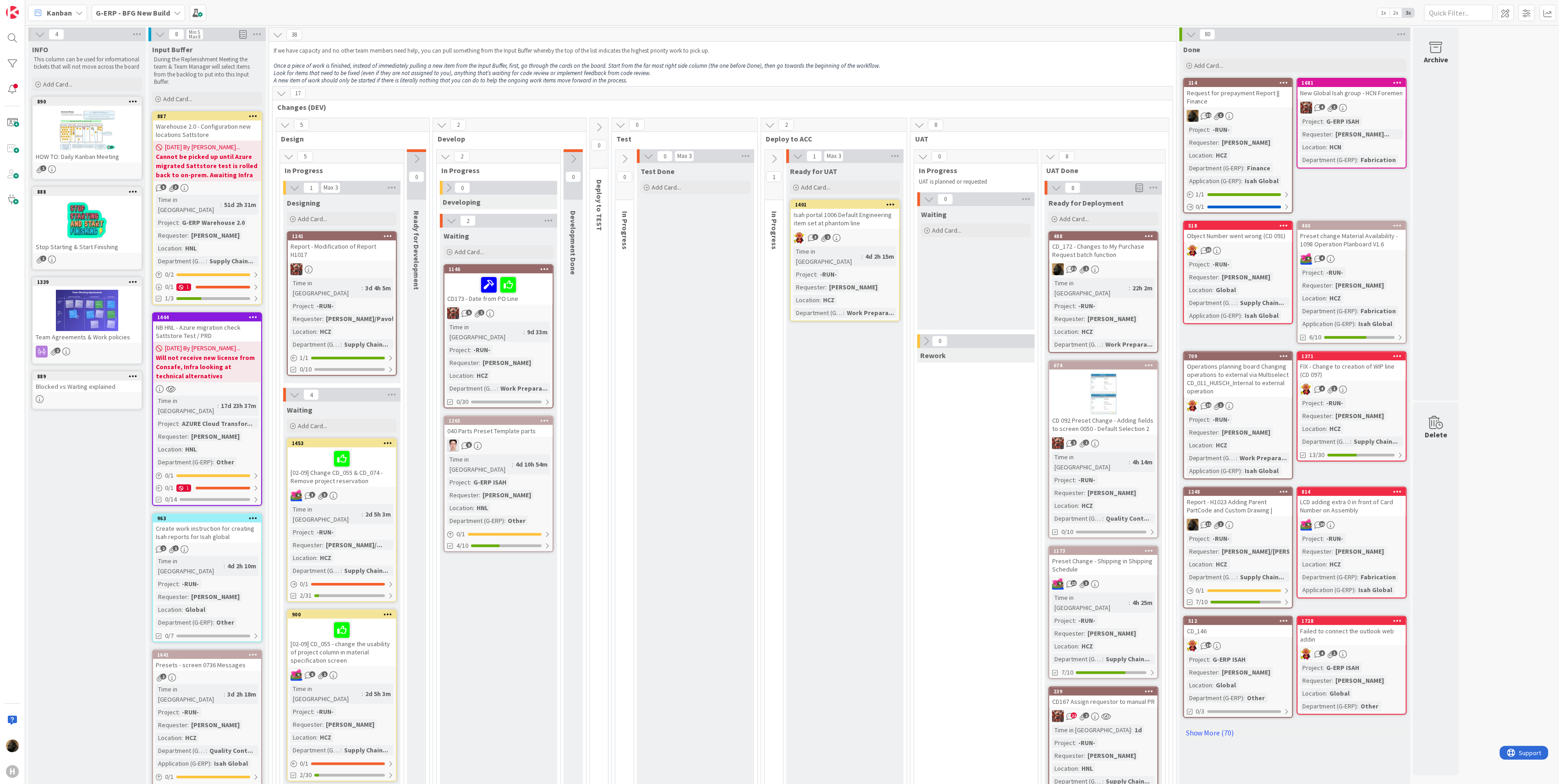
click at [103, 12] on b "G-ERP - BFG New Build" at bounding box center [133, 13] width 74 height 9
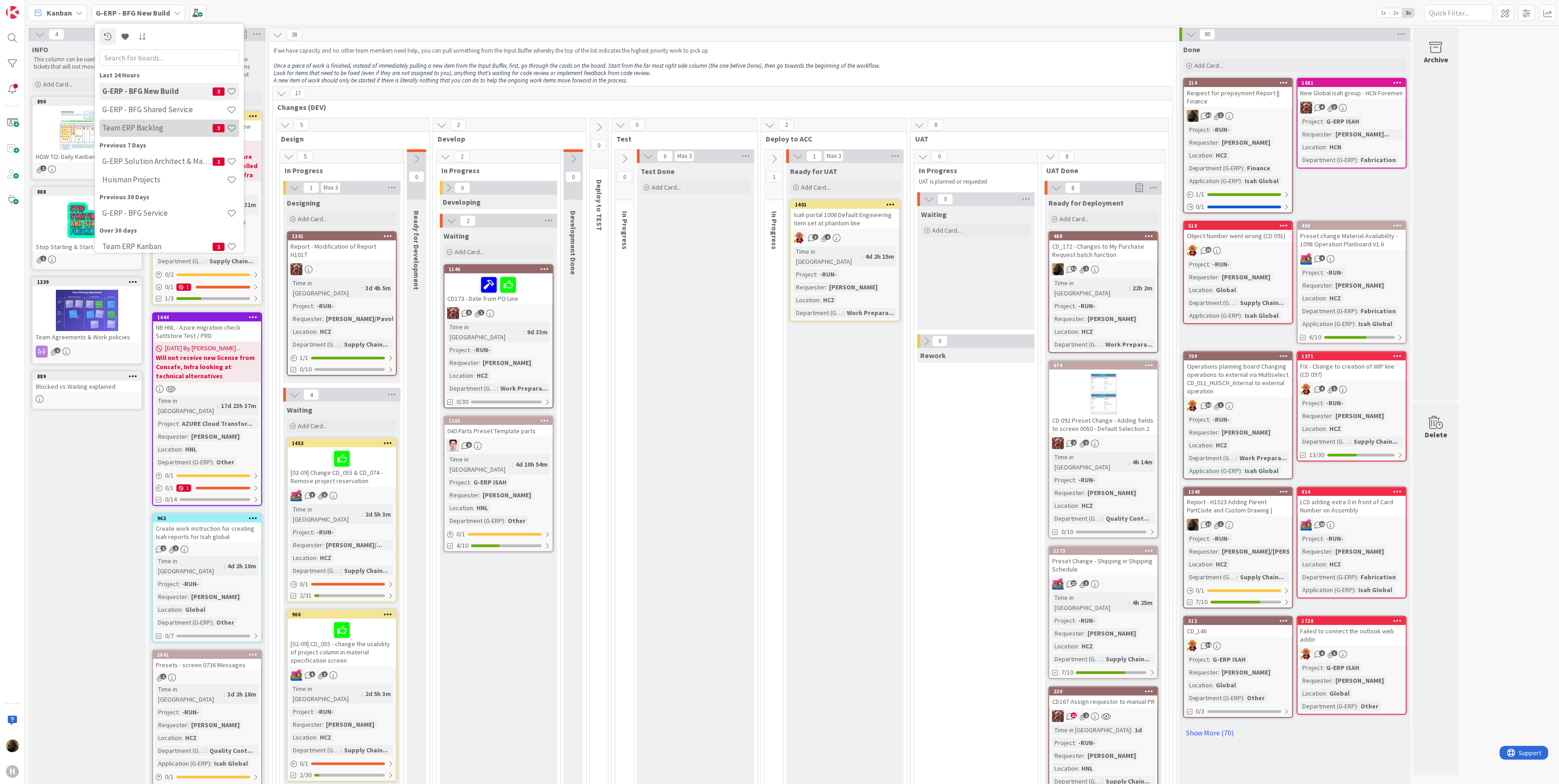
click at [139, 126] on h4 "Team ERP Backlog" at bounding box center [157, 128] width 110 height 9
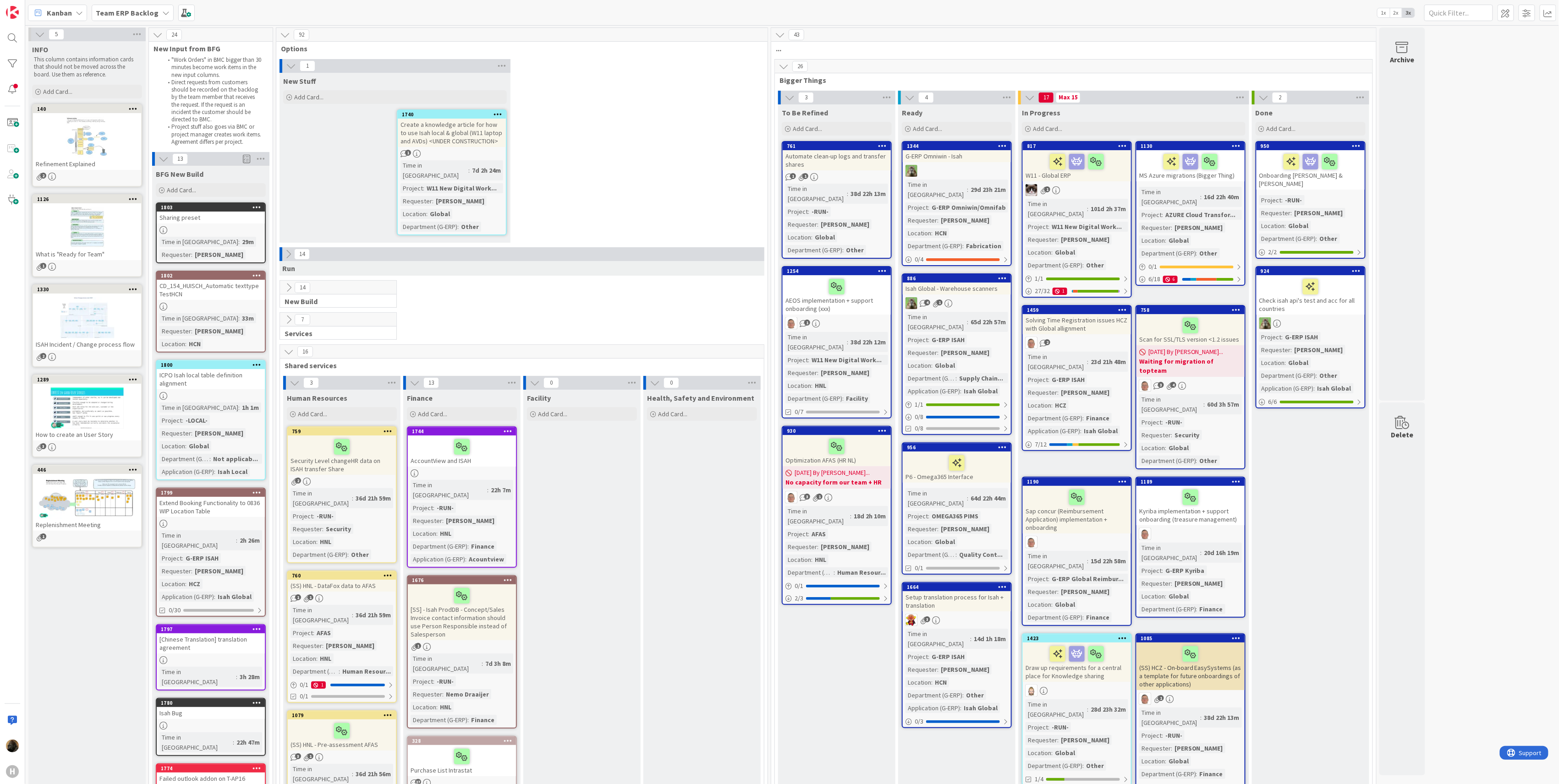
click at [231, 224] on link "1803 Sharing preset Time in [GEOGRAPHIC_DATA] : 29m Requester : [PERSON_NAME]" at bounding box center [211, 233] width 110 height 61
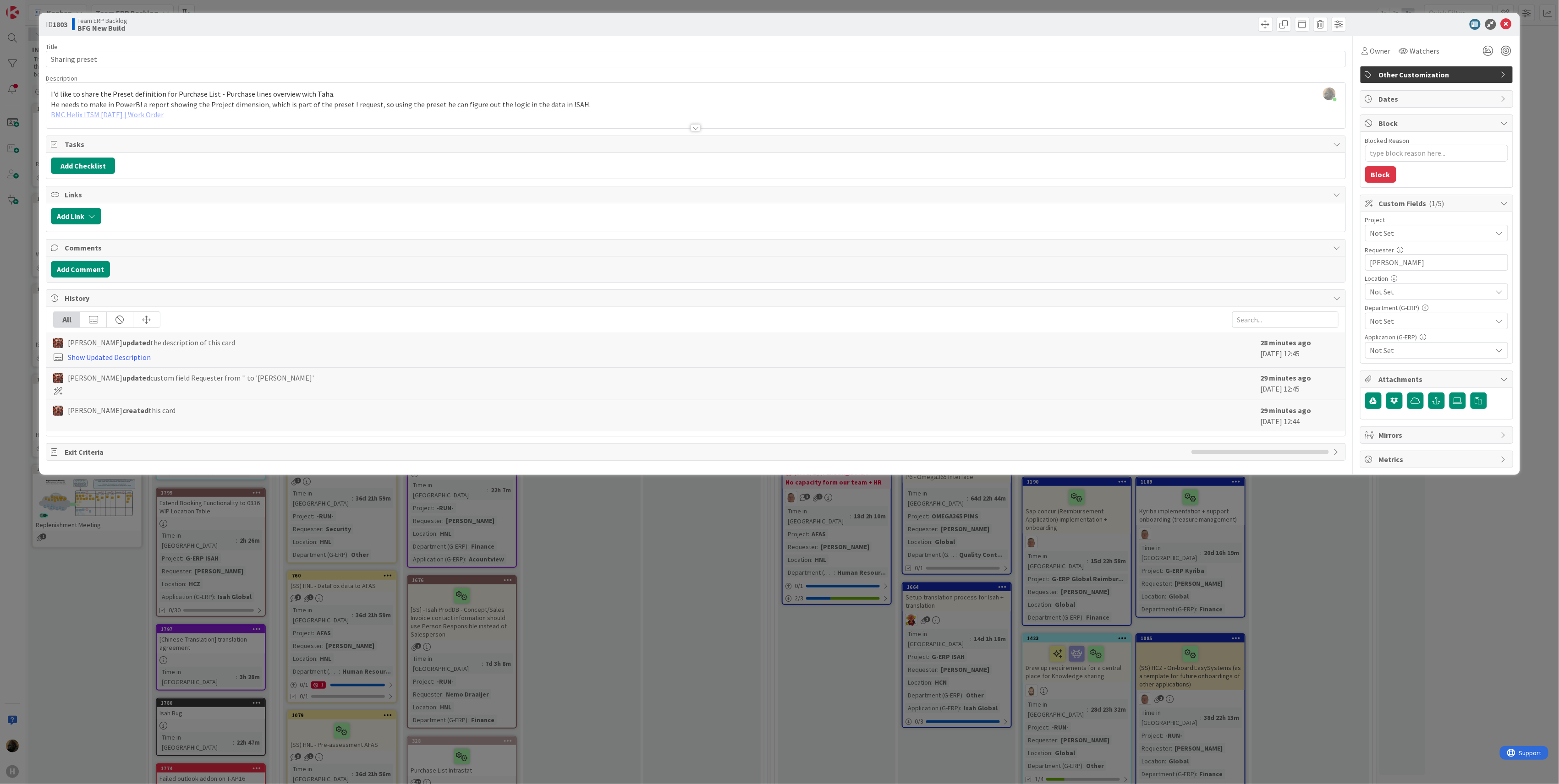
click at [699, 129] on div at bounding box center [695, 128] width 10 height 7
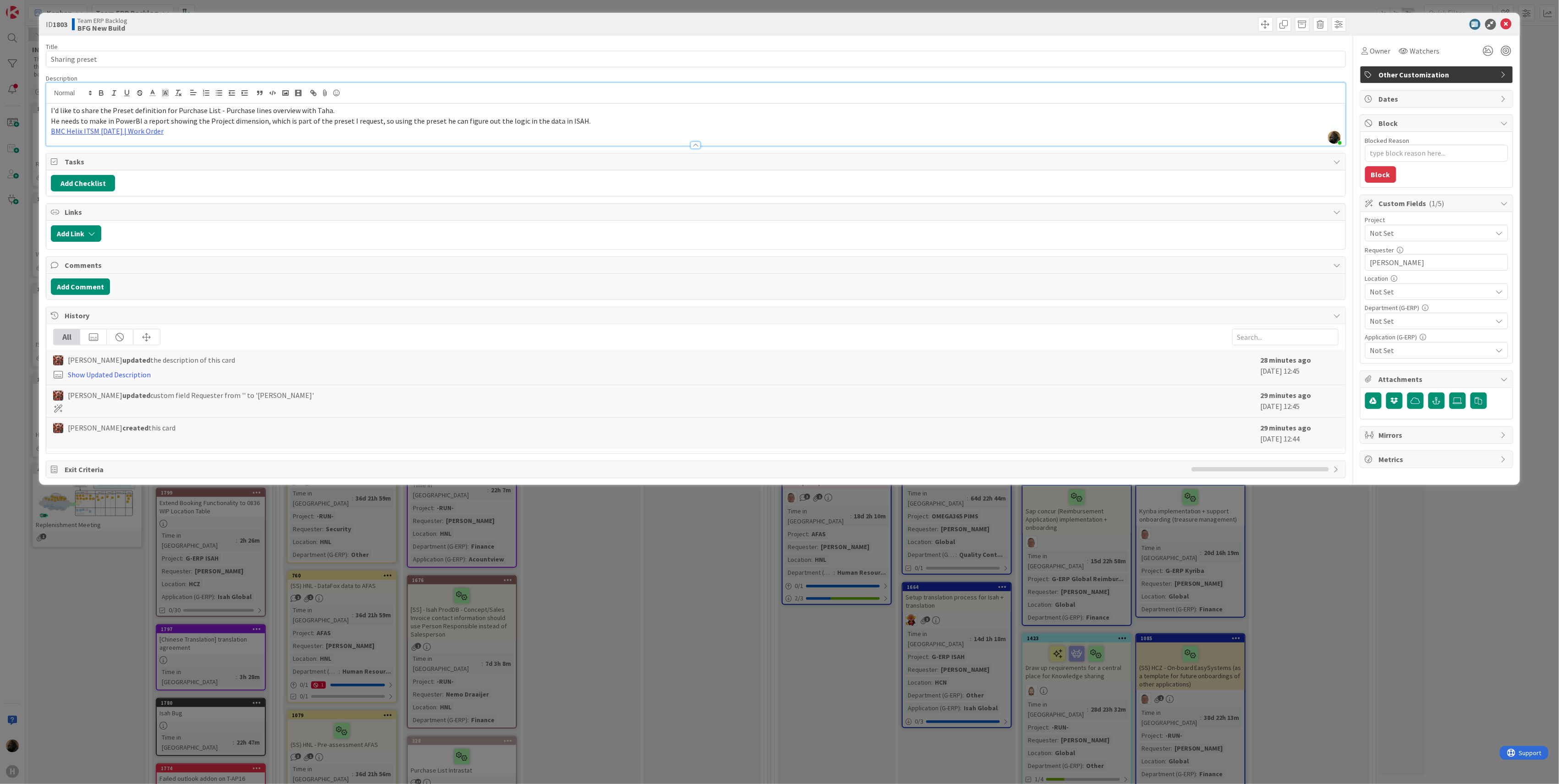
click at [491, 131] on p "BMC Helix ITSM [DATE] | Work Order" at bounding box center [696, 131] width 1290 height 10
click at [195, 174] on div "Add Checklist" at bounding box center [695, 183] width 1299 height 25
click at [1509, 24] on icon at bounding box center [1506, 24] width 11 height 11
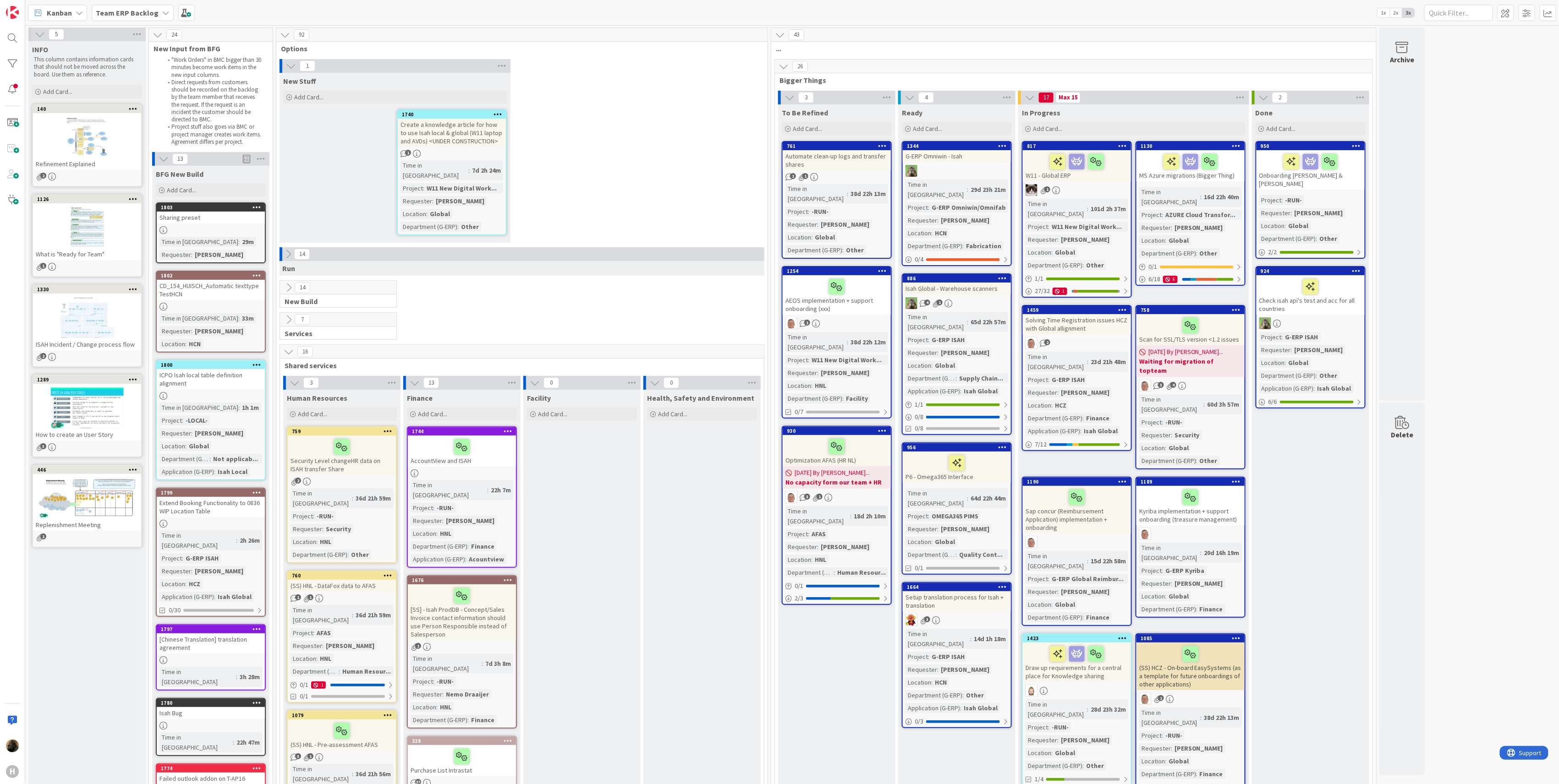
click at [505, 301] on div "14 New Build" at bounding box center [522, 296] width 488 height 32
click at [256, 206] on icon at bounding box center [257, 207] width 8 height 7
click at [670, 119] on div "1 New Stuff Add Card... 1740 Create a knowledge article for how to use Isah loc…" at bounding box center [522, 153] width 488 height 188
click at [258, 206] on icon at bounding box center [257, 207] width 8 height 7
click at [295, 192] on div "New Stuff Add Card... 1740 Create a knowledge article for how to use Isah local…" at bounding box center [395, 157] width 231 height 170
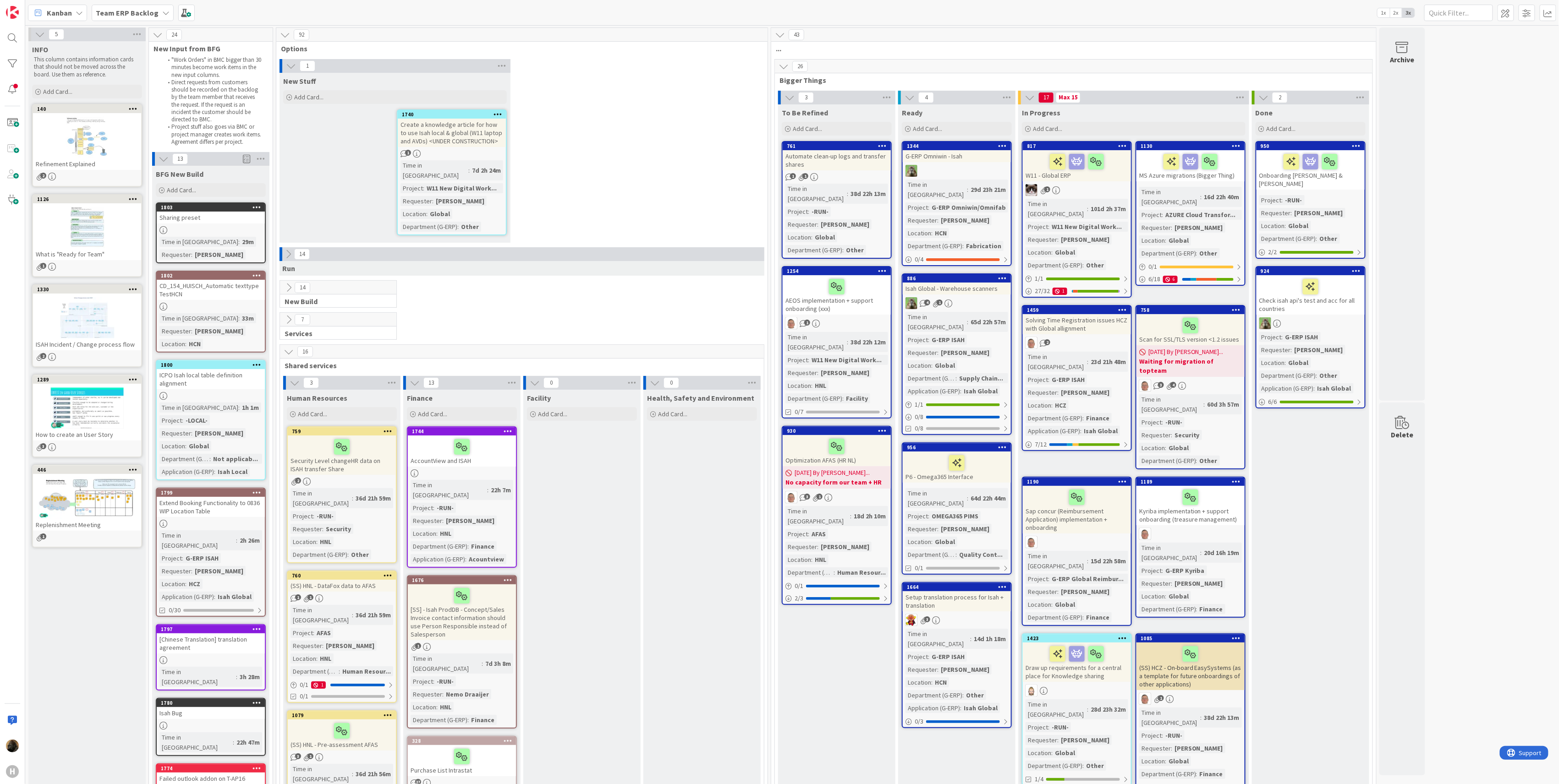
click at [200, 374] on div "ICPO Isah local table definition alignment" at bounding box center [211, 379] width 108 height 20
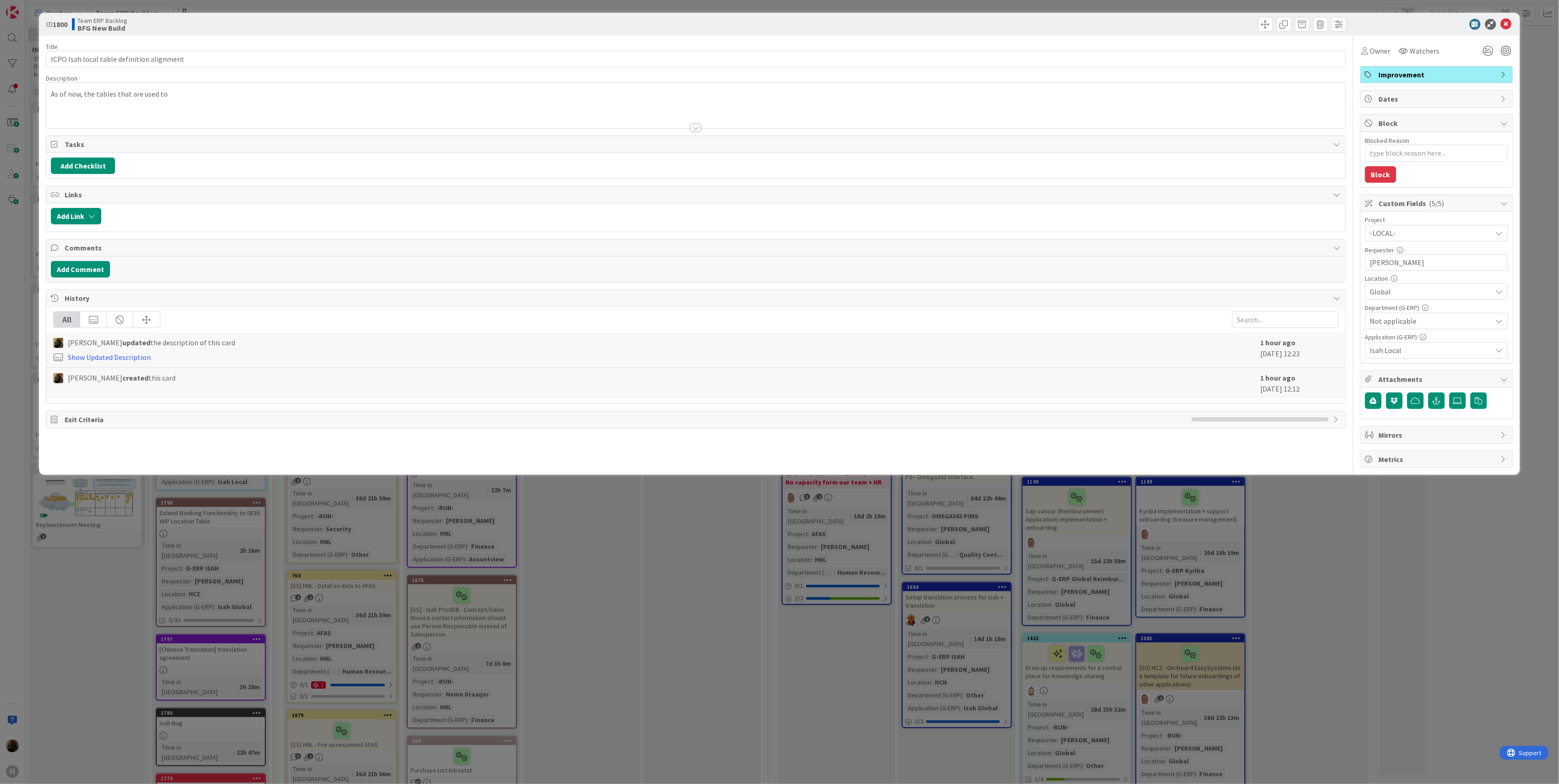
type textarea "x"
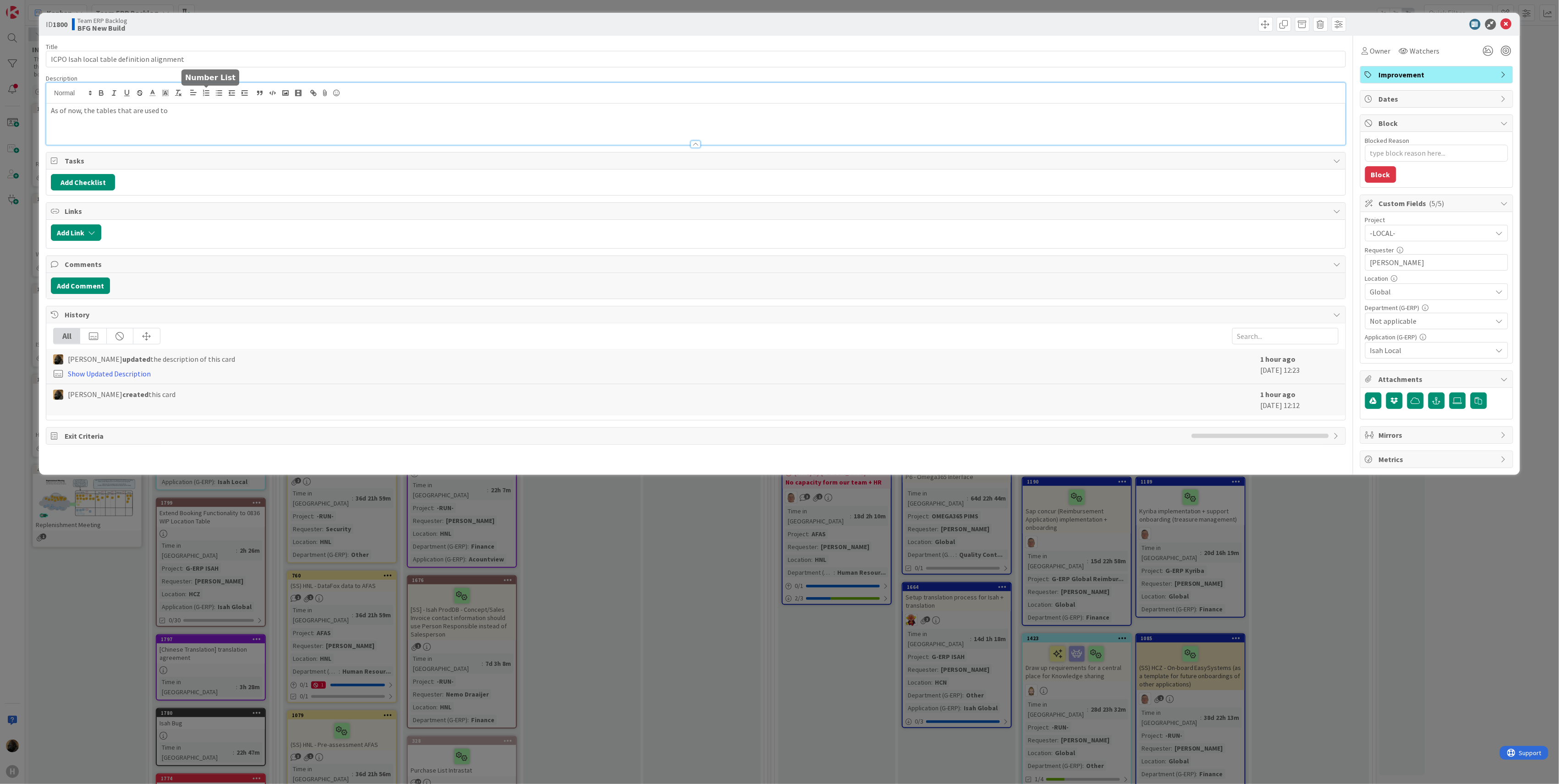
click at [207, 97] on div "As of now, the tables that are used to" at bounding box center [695, 114] width 1299 height 62
click at [216, 125] on div "As of now, the tables that are used to" at bounding box center [695, 124] width 1299 height 41
click at [694, 113] on p "As of now, the tables that are used to put the data from FHAdmin to Isah do not…" at bounding box center [696, 110] width 1290 height 10
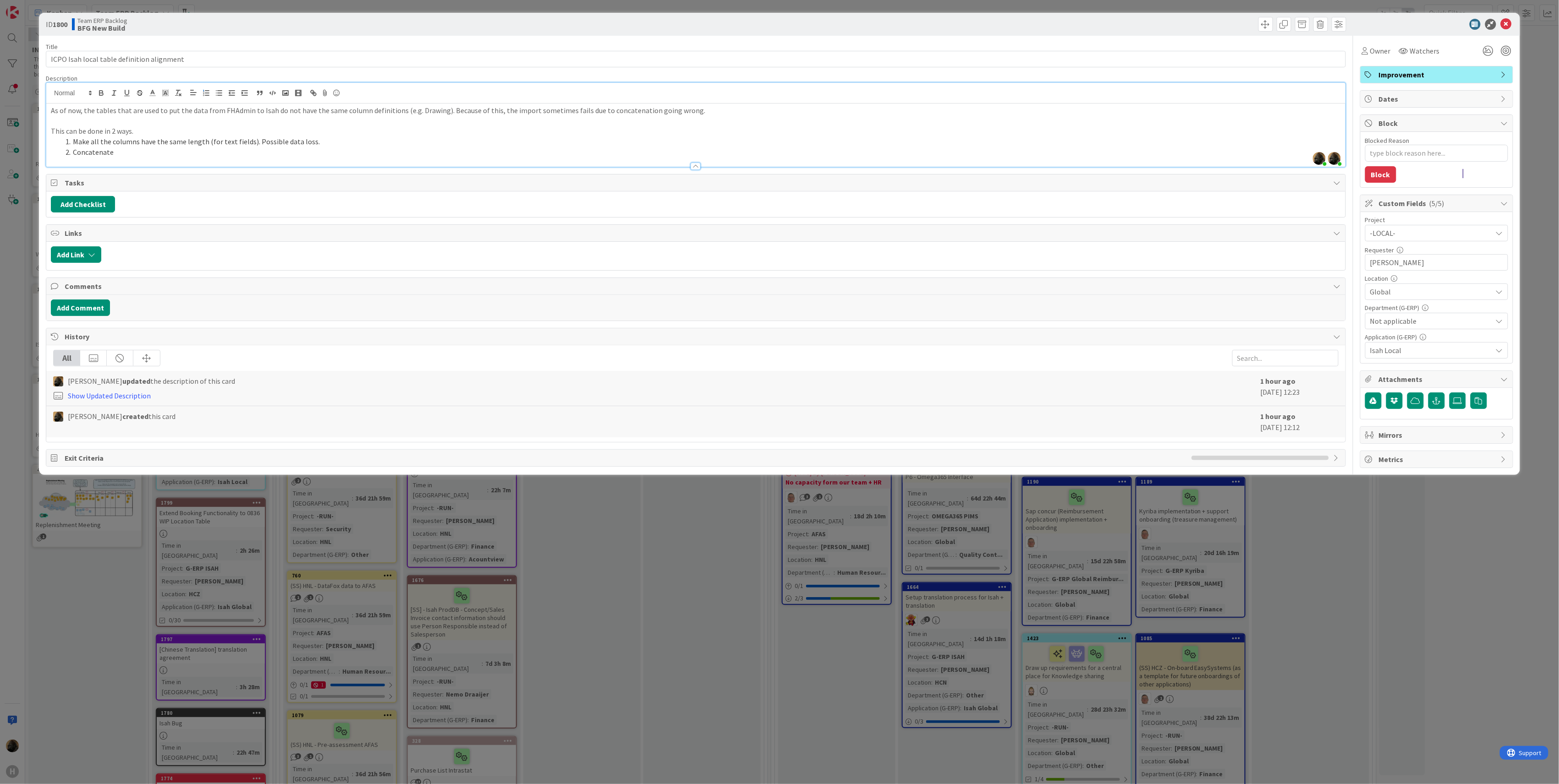
drag, startPoint x: 180, startPoint y: 150, endPoint x: 71, endPoint y: 154, distance: 109.1
click at [71, 154] on li "Concatenate" at bounding box center [701, 152] width 1279 height 10
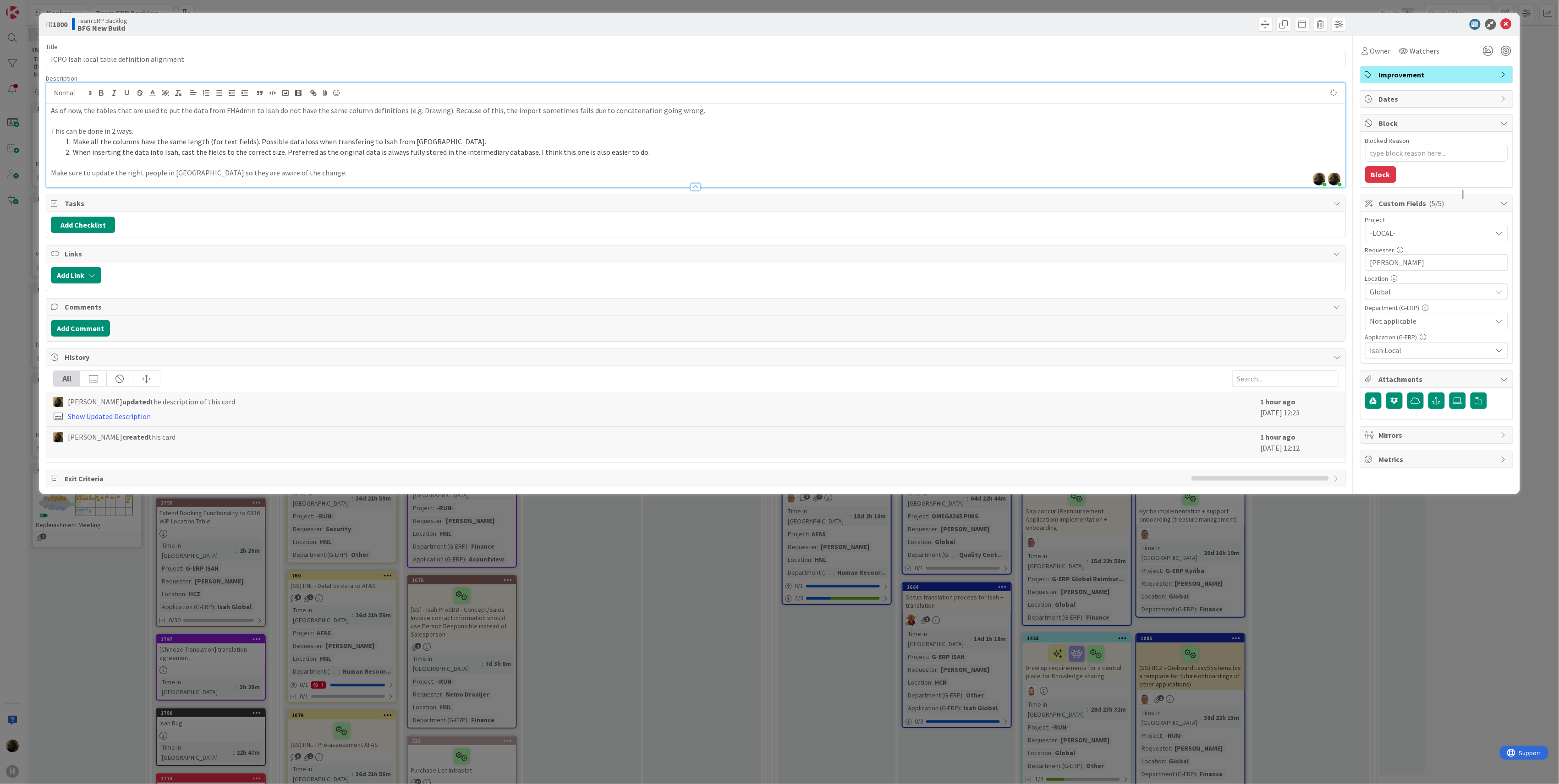
type textarea "x"
click at [255, 566] on div "ID 1800 Team ERP Backlog BFG New Build Title 42 / 128 ICPO Isah local table def…" at bounding box center [780, 392] width 1559 height 784
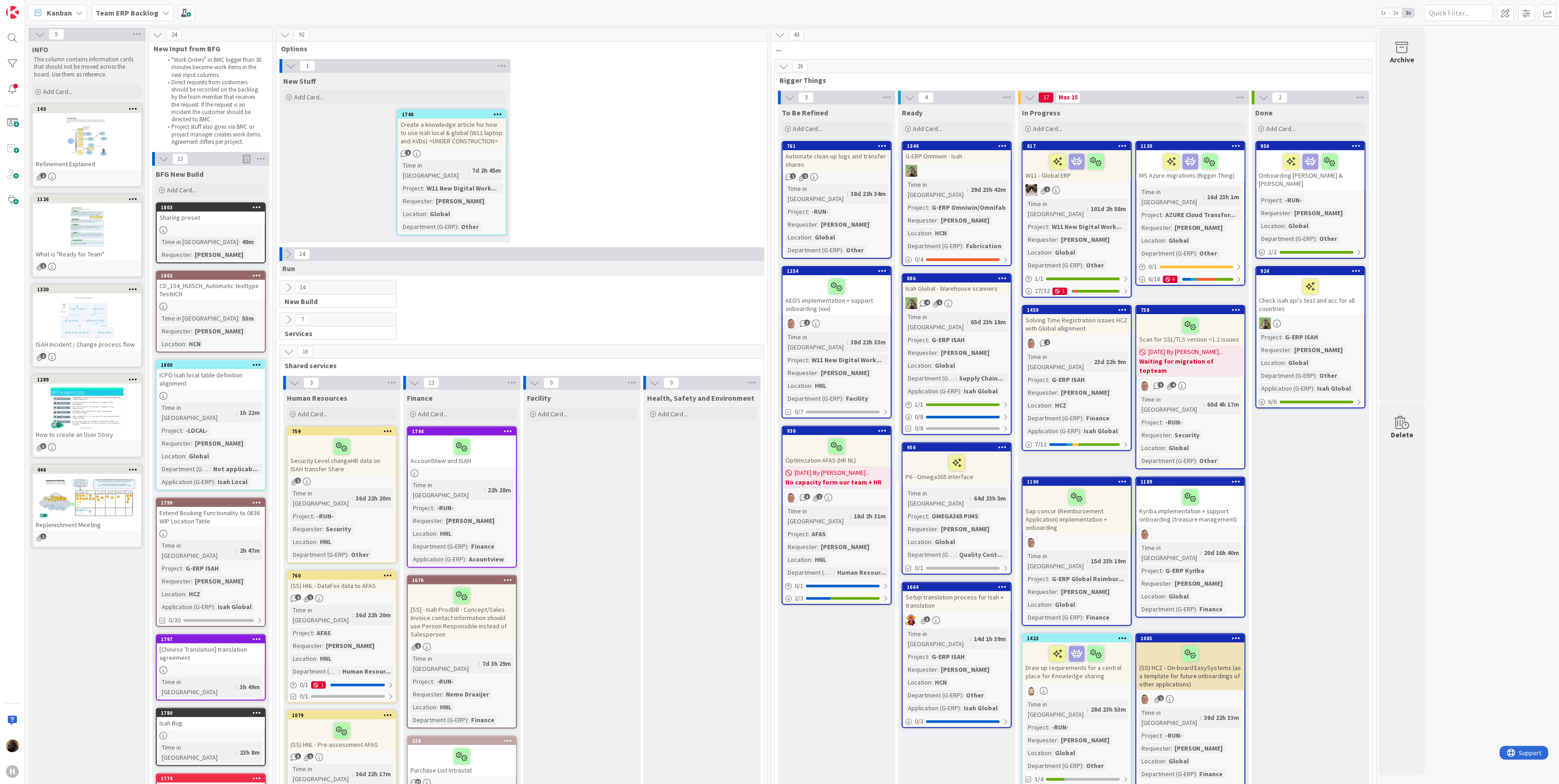
click at [259, 204] on icon at bounding box center [257, 207] width 8 height 7
click at [307, 164] on div "New Stuff Add Card... 1740 Create a knowledge article for how to use Isah local…" at bounding box center [395, 157] width 231 height 170
click at [209, 218] on div "Sharing preset" at bounding box center [211, 218] width 108 height 12
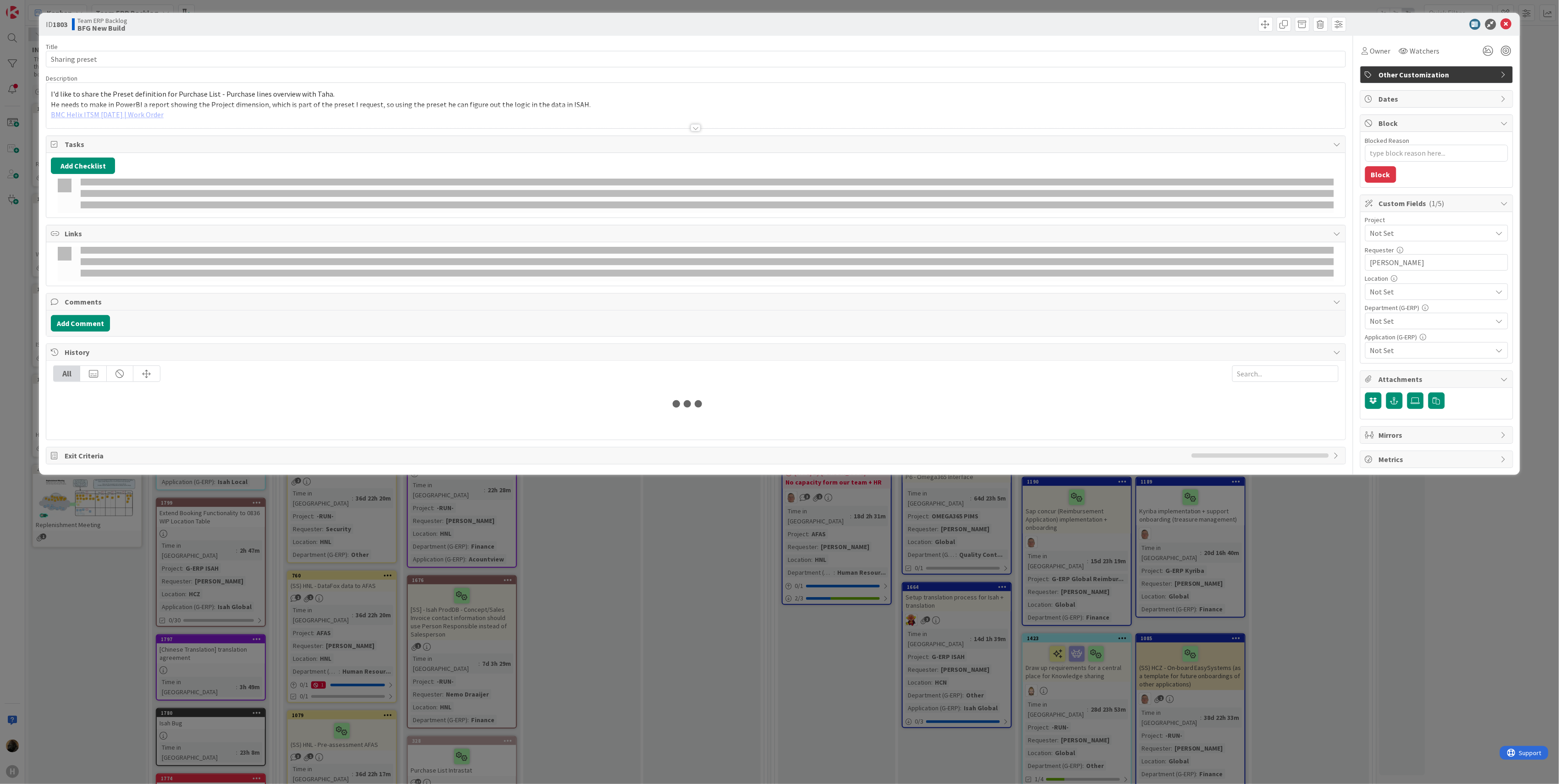
type textarea "x"
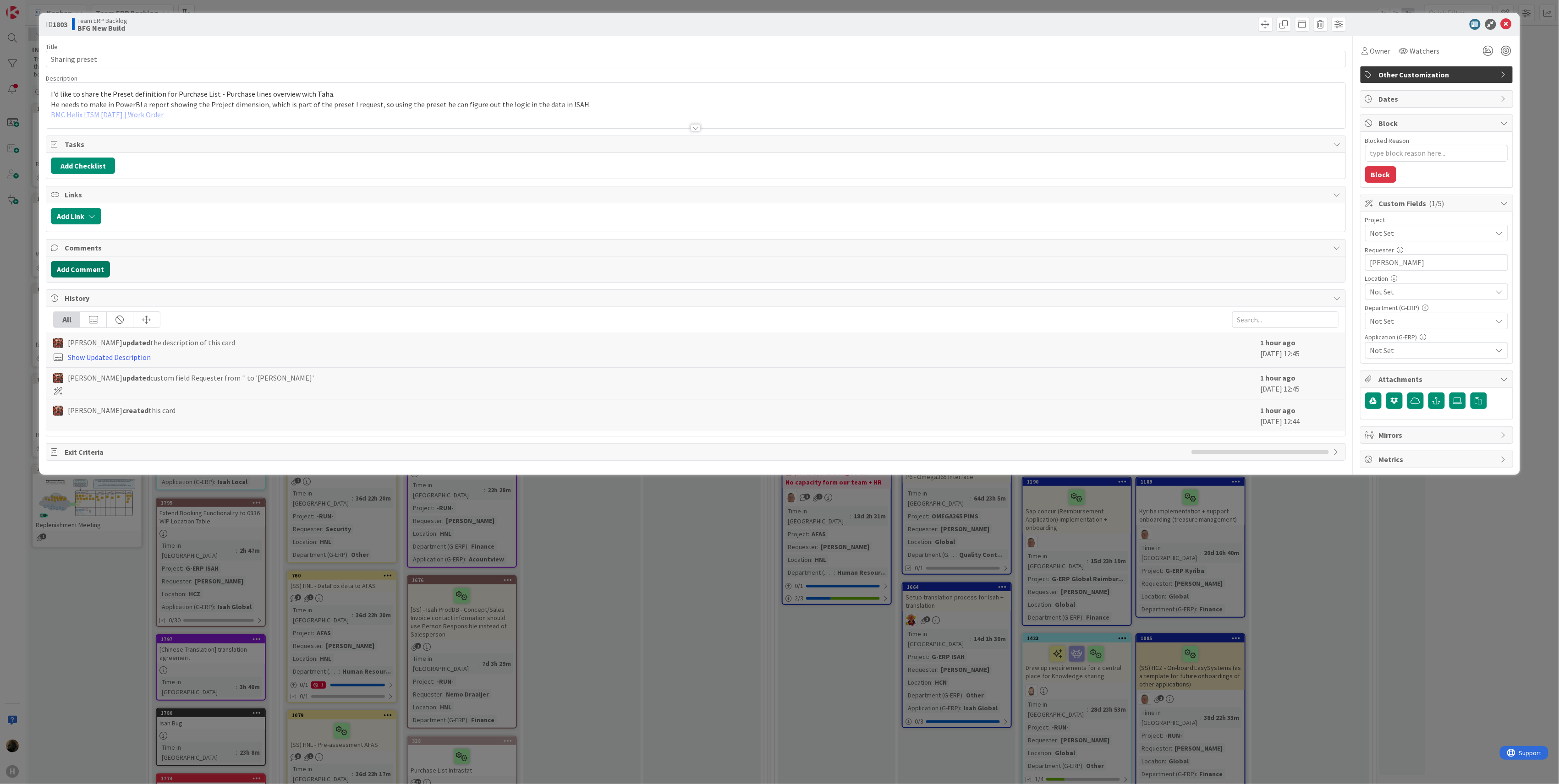
click at [95, 275] on button "Add Comment" at bounding box center [80, 269] width 59 height 16
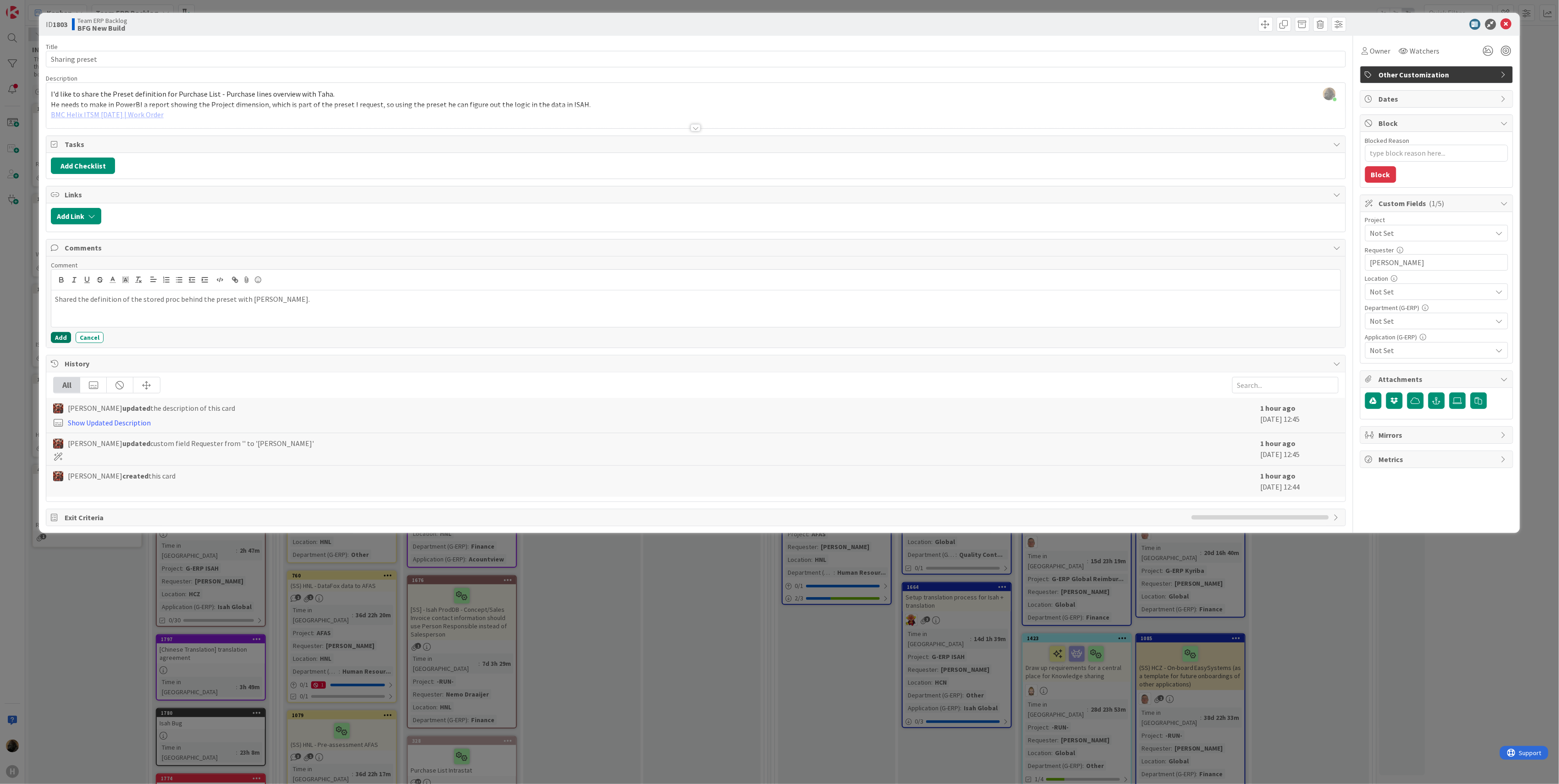
click at [57, 340] on button "Add" at bounding box center [61, 338] width 20 height 11
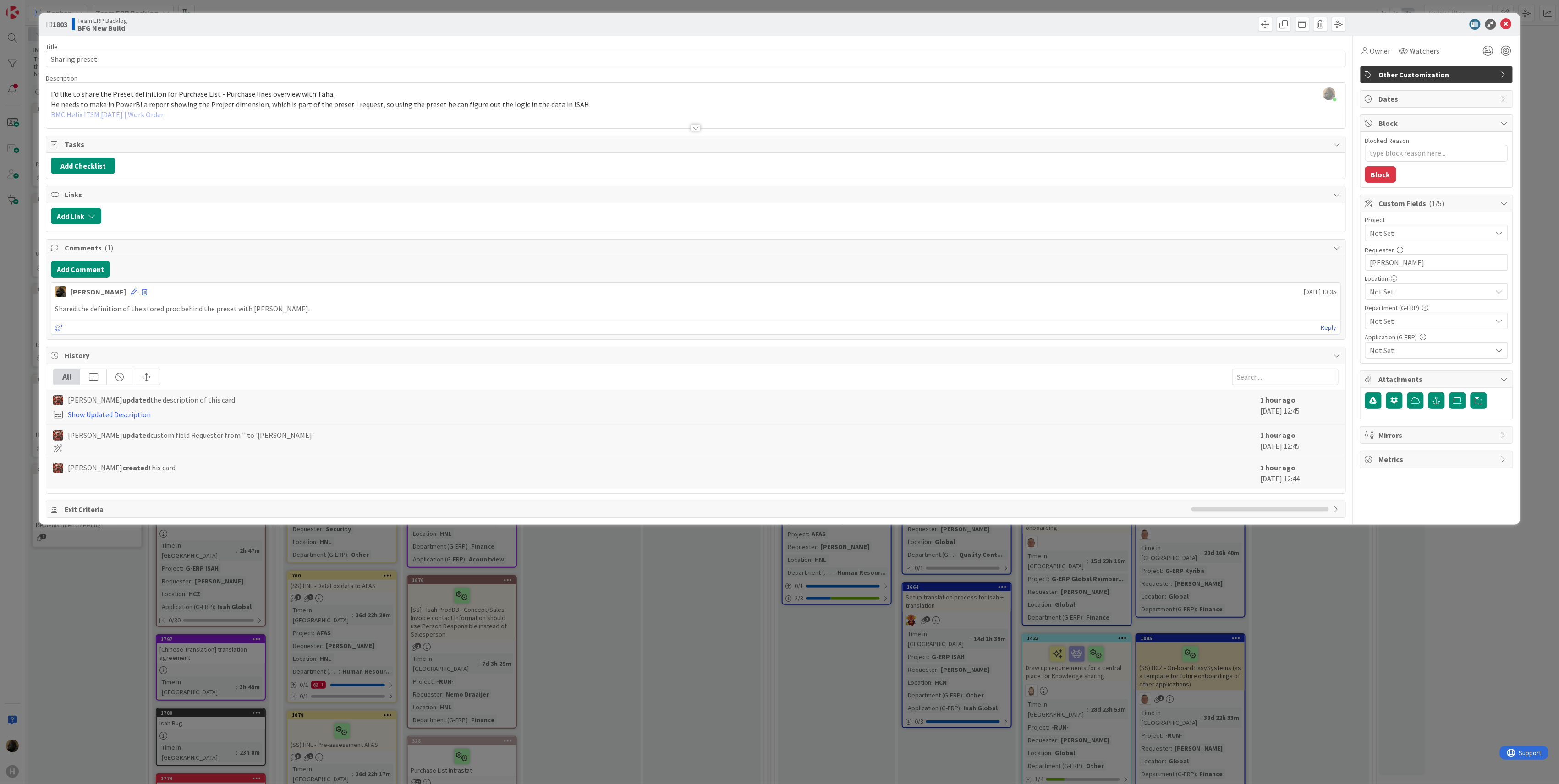
click at [105, 592] on div "ID 1803 Team ERP Backlog BFG New Build Title 14 / 128 Sharing preset Descriptio…" at bounding box center [780, 392] width 1559 height 784
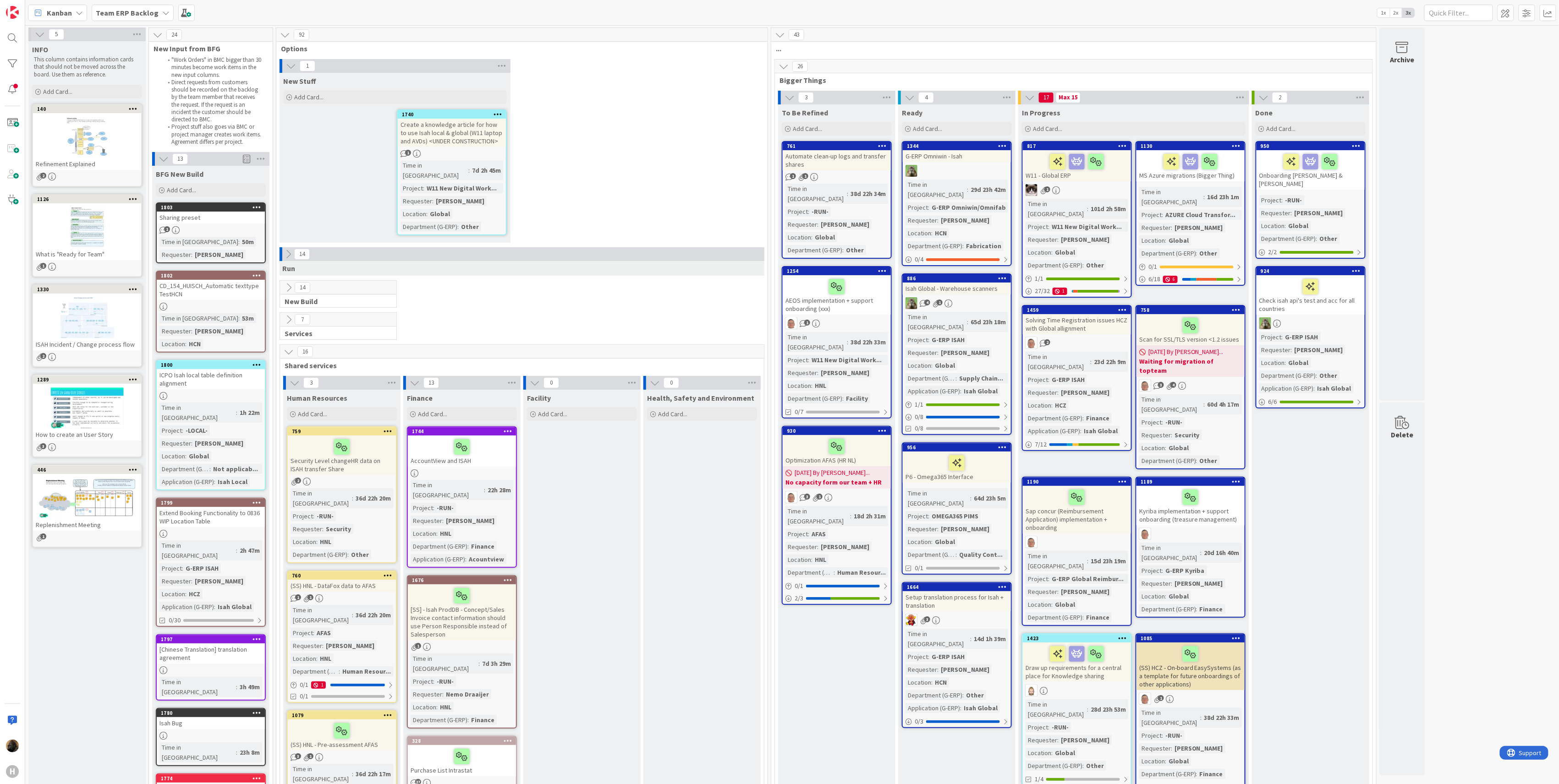
click at [261, 206] on div at bounding box center [256, 207] width 16 height 7
click at [192, 381] on link "Archive" at bounding box center [203, 382] width 123 height 13
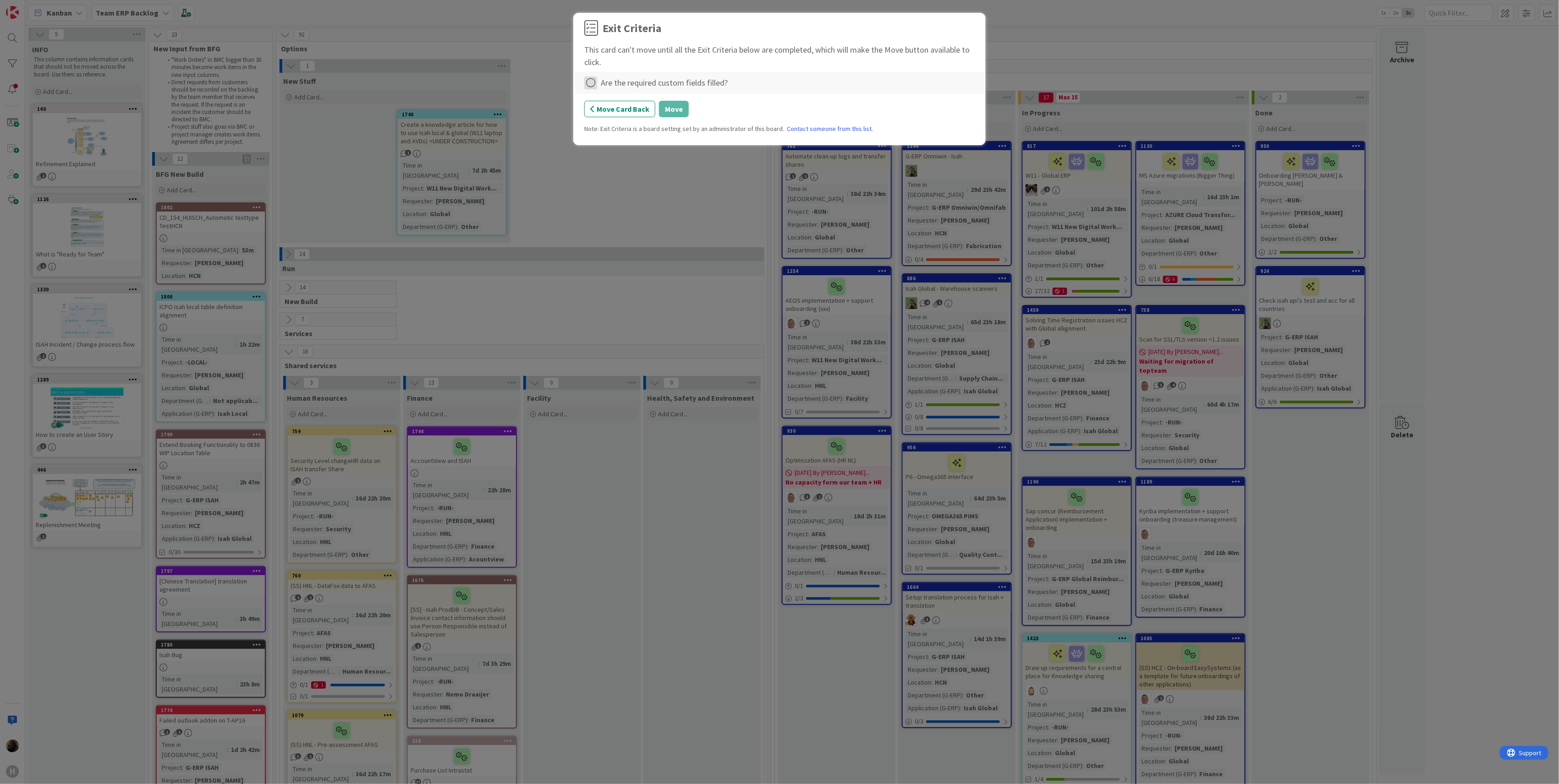
click at [595, 82] on icon at bounding box center [590, 82] width 13 height 13
click at [609, 108] on link "Complete" at bounding box center [641, 102] width 114 height 13
click at [682, 114] on button "Move" at bounding box center [674, 109] width 30 height 16
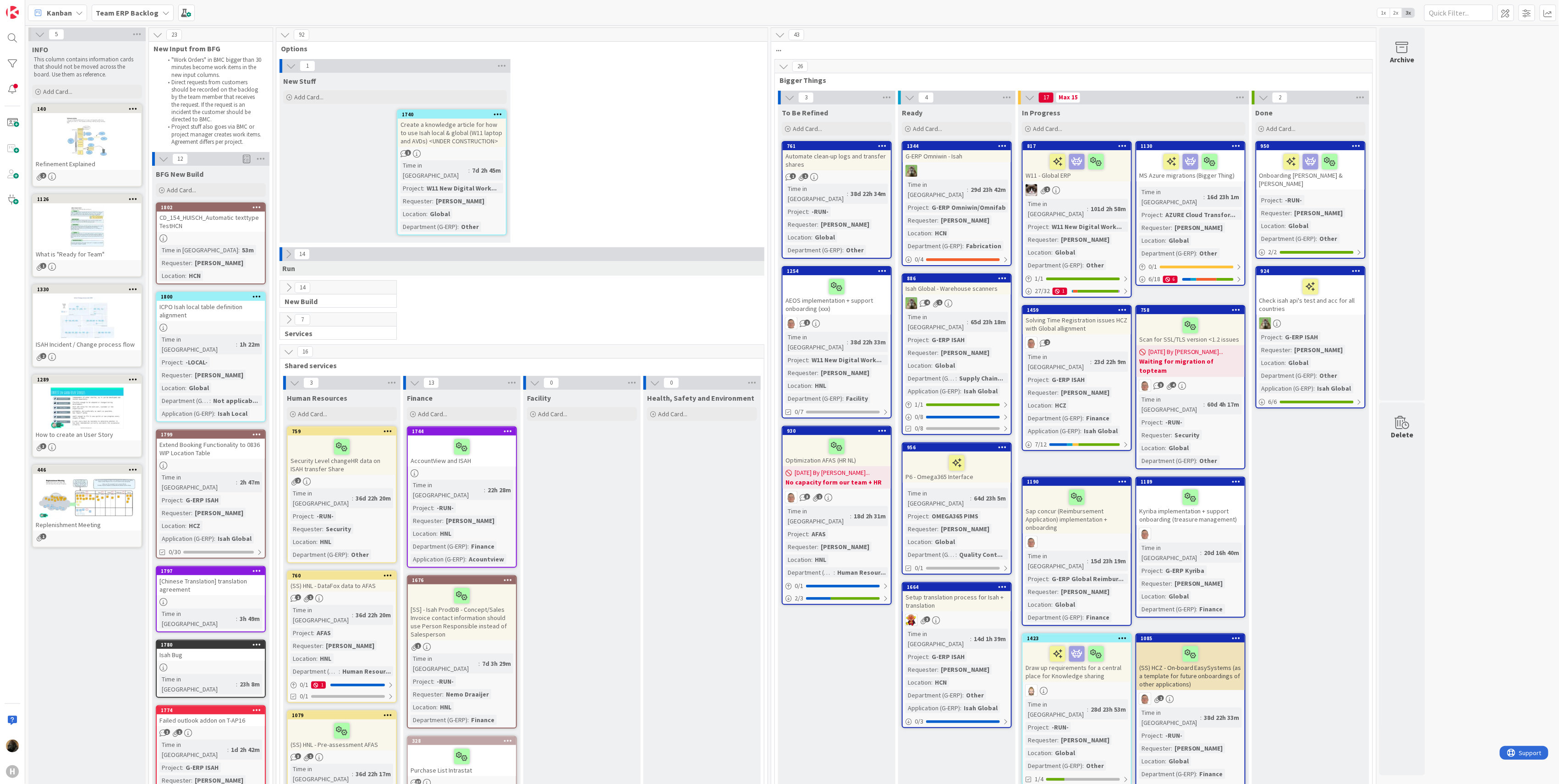
click at [508, 348] on div "16" at bounding box center [522, 351] width 484 height 14
click at [142, 8] on b "Team ERP Backlog" at bounding box center [127, 13] width 63 height 9
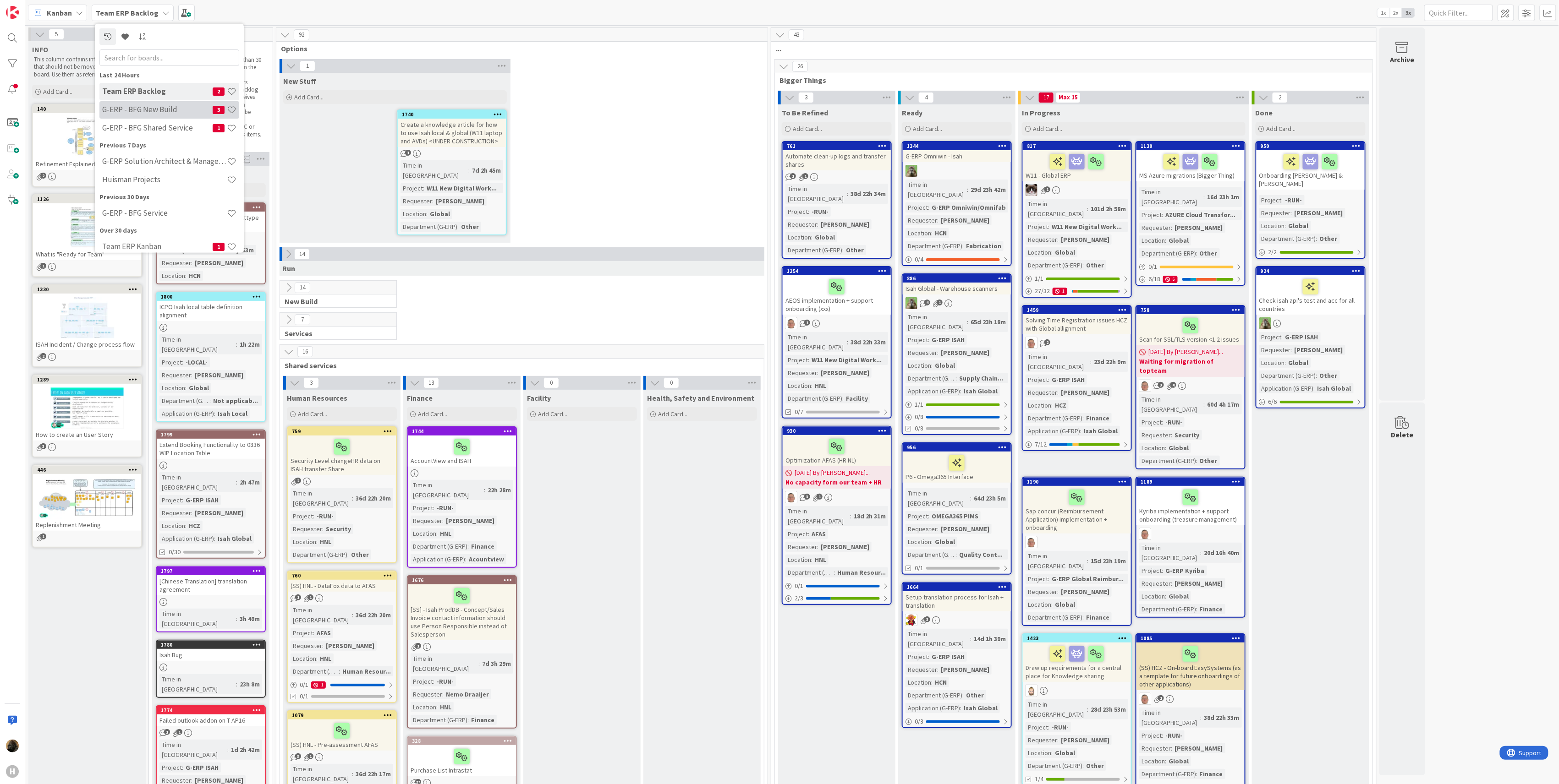
click at [143, 114] on h4 "G-ERP - BFG New Build" at bounding box center [157, 109] width 110 height 9
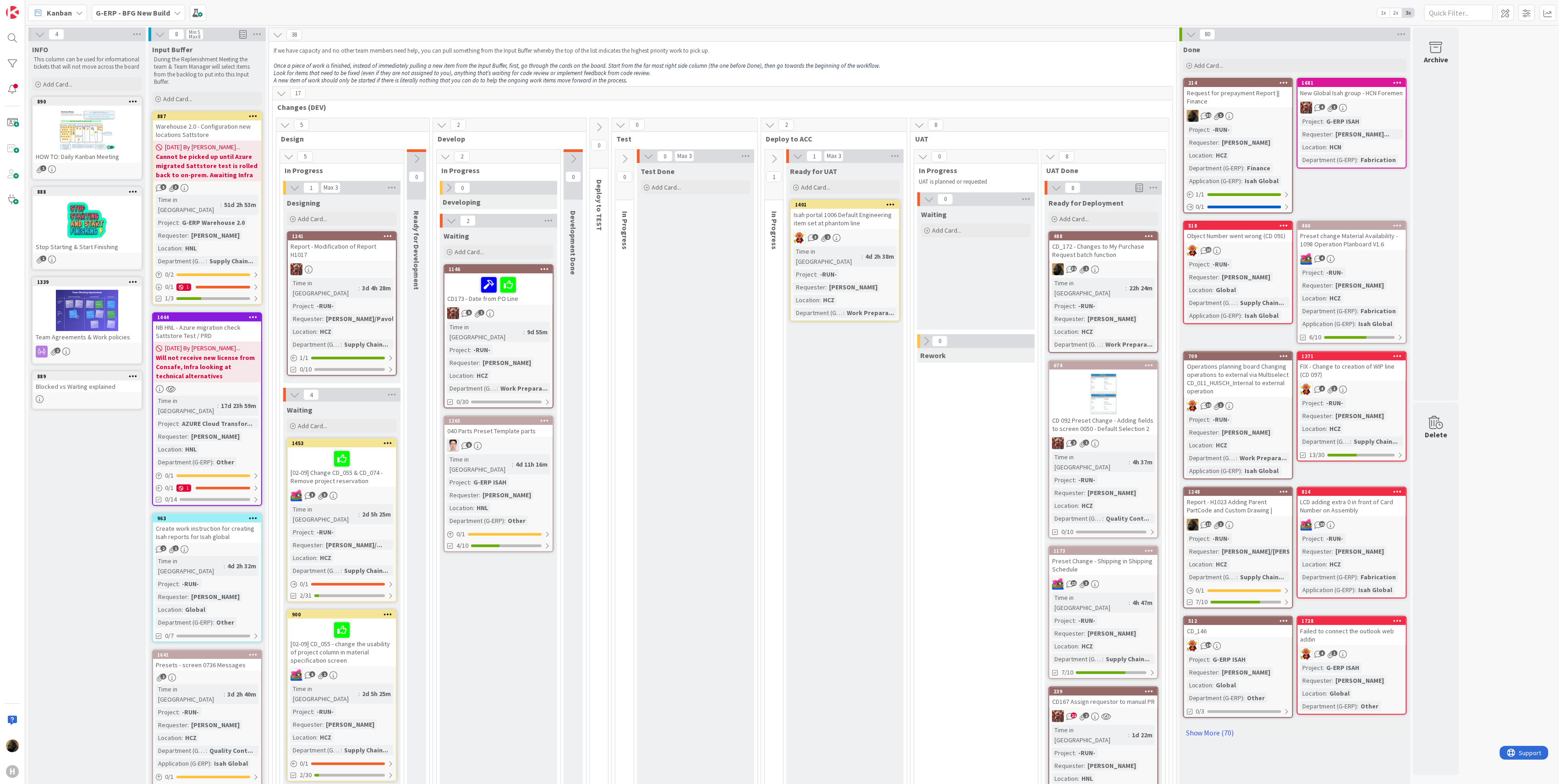
click at [871, 215] on div "Isah portal 1006 Default Engineering item set at phantom line" at bounding box center [845, 218] width 108 height 20
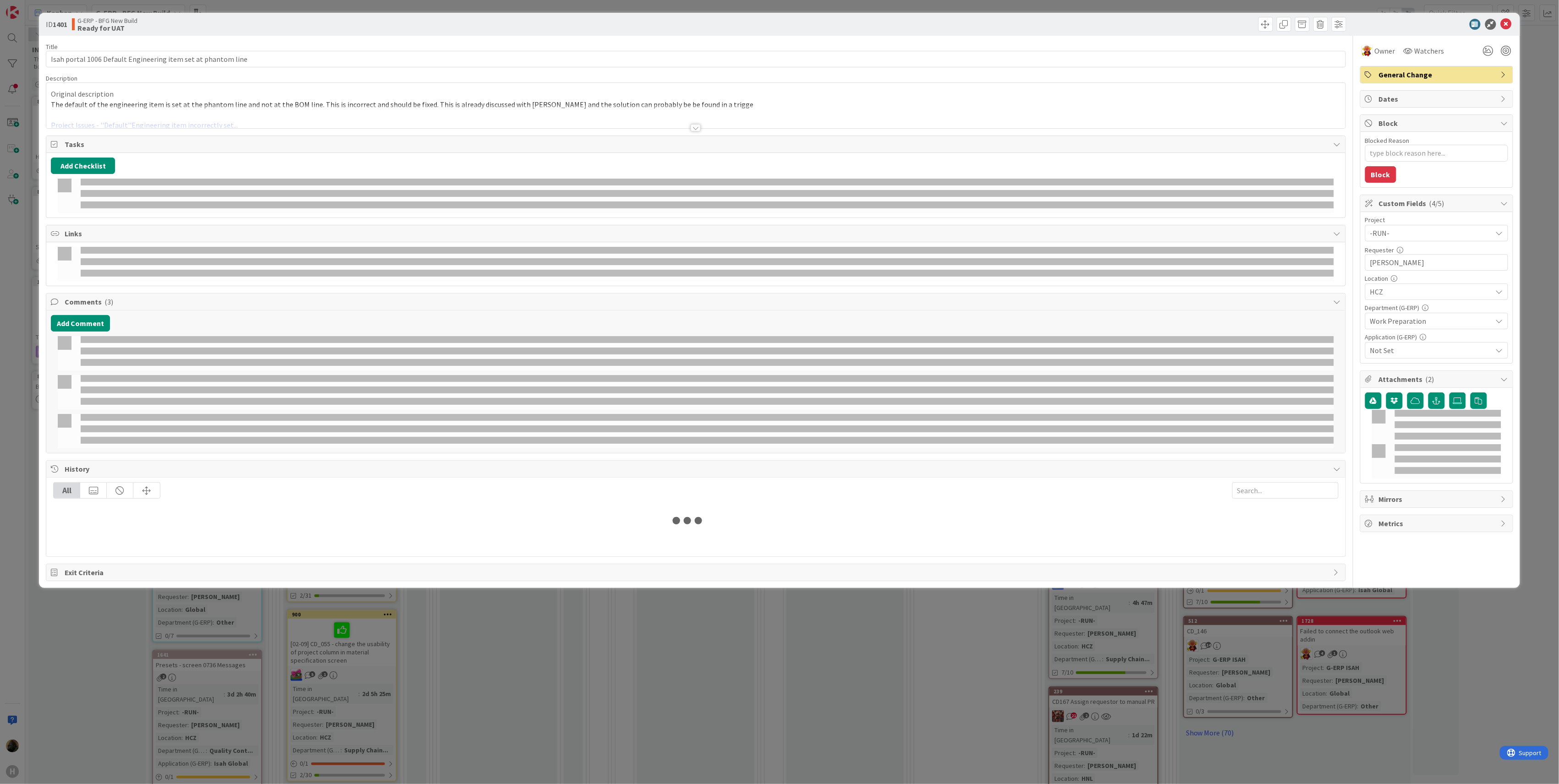
type textarea "x"
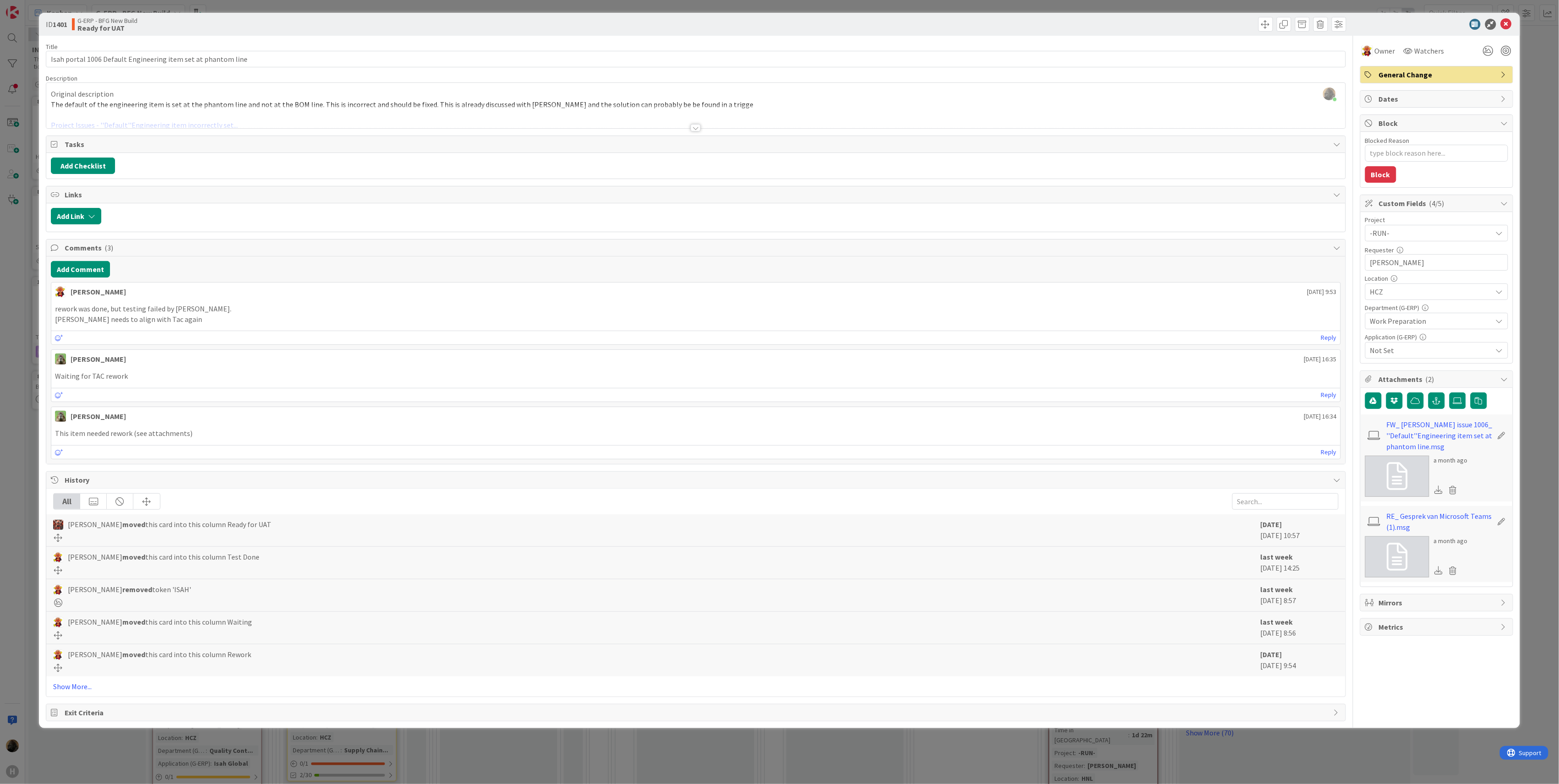
click at [695, 122] on div at bounding box center [695, 116] width 1299 height 24
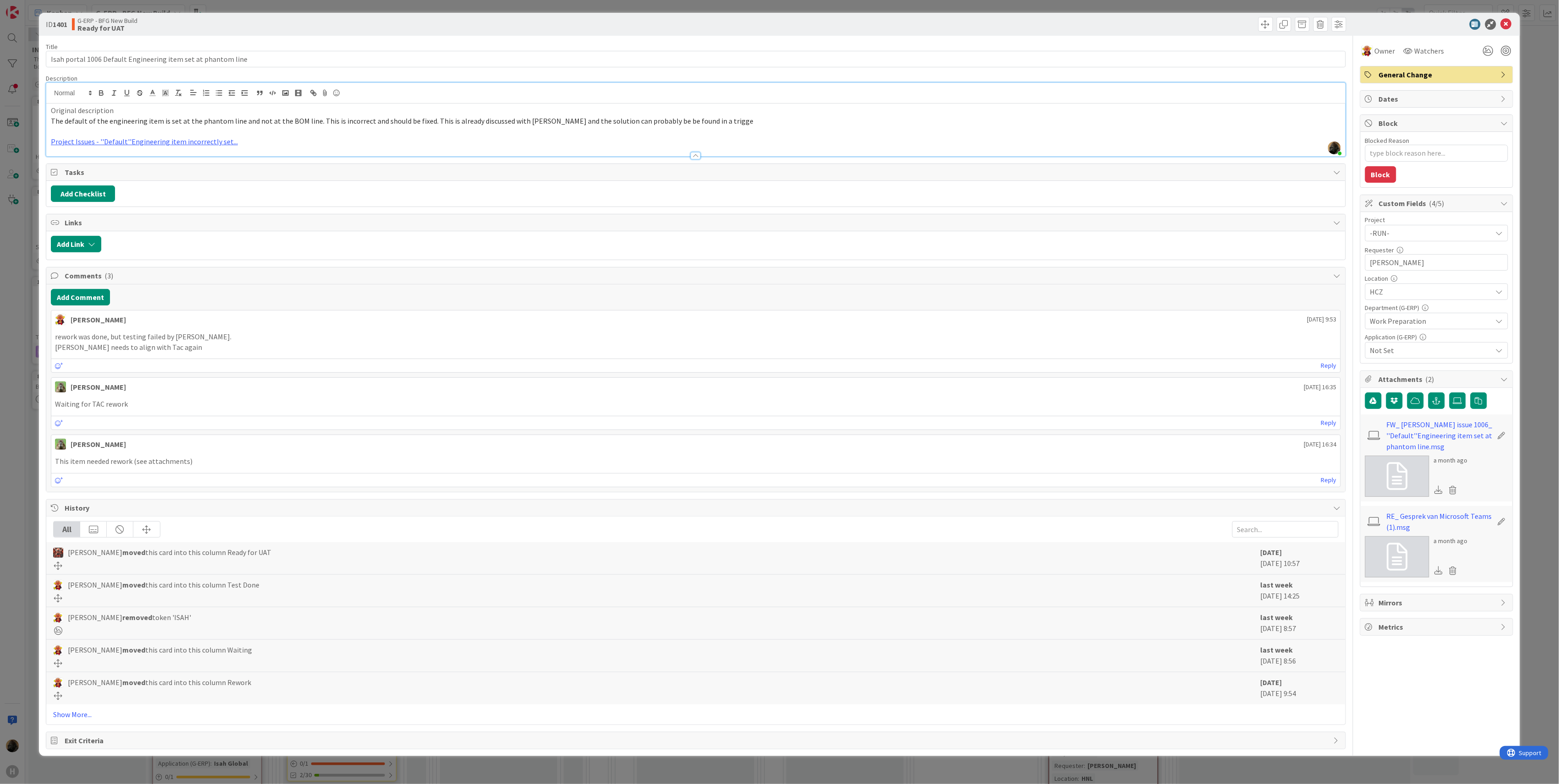
click at [15, 367] on div "ID 1401 G-ERP - BFG New Build Ready for UAT Title 61 / 128 Isah portal 1006 Def…" at bounding box center [780, 392] width 1559 height 784
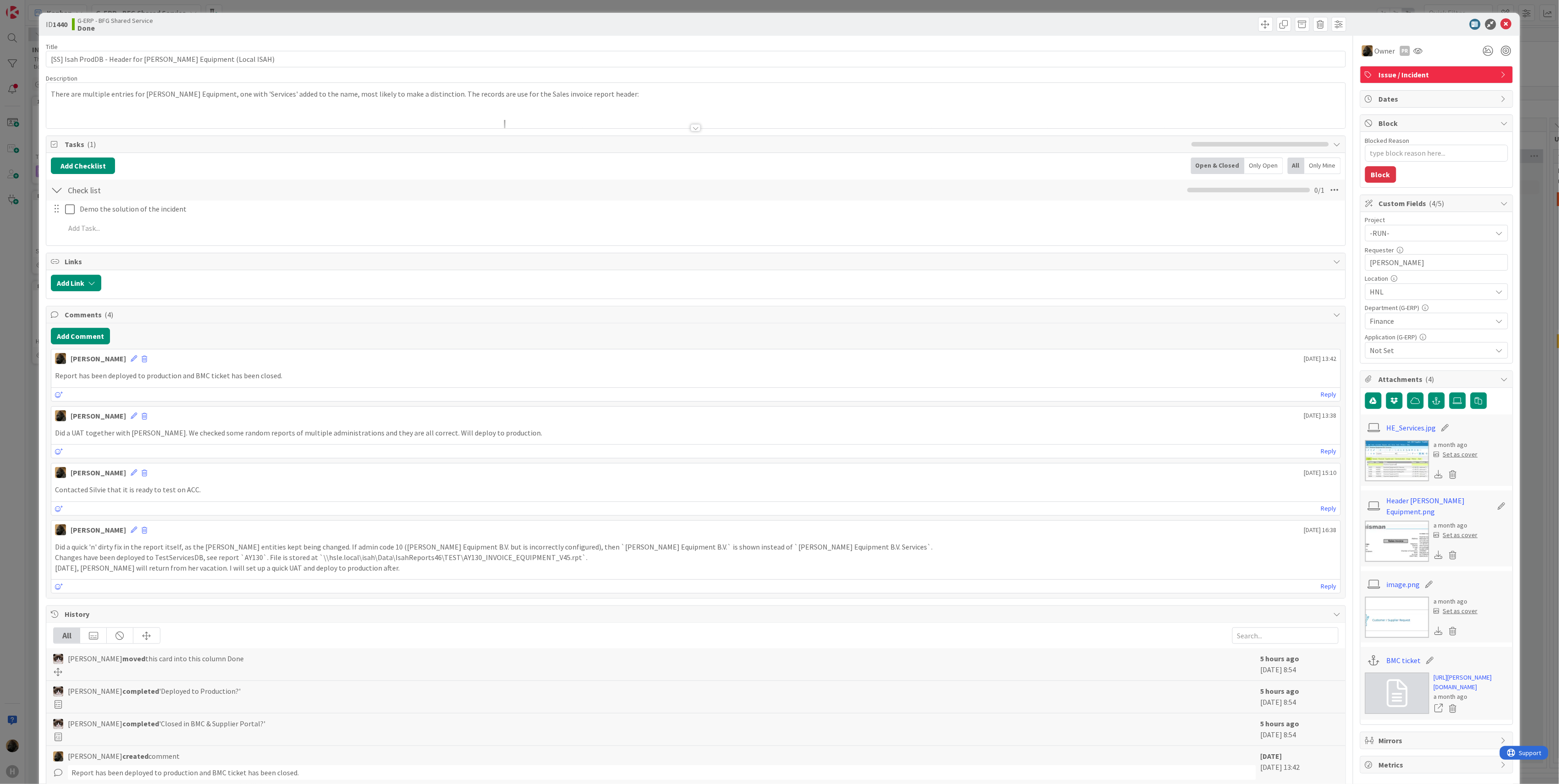
click at [18, 440] on div "ID 1440 G-ERP - BFG Shared Service Done Title 60 / 128 [SS] Isah ProdDB - Heade…" at bounding box center [780, 392] width 1559 height 784
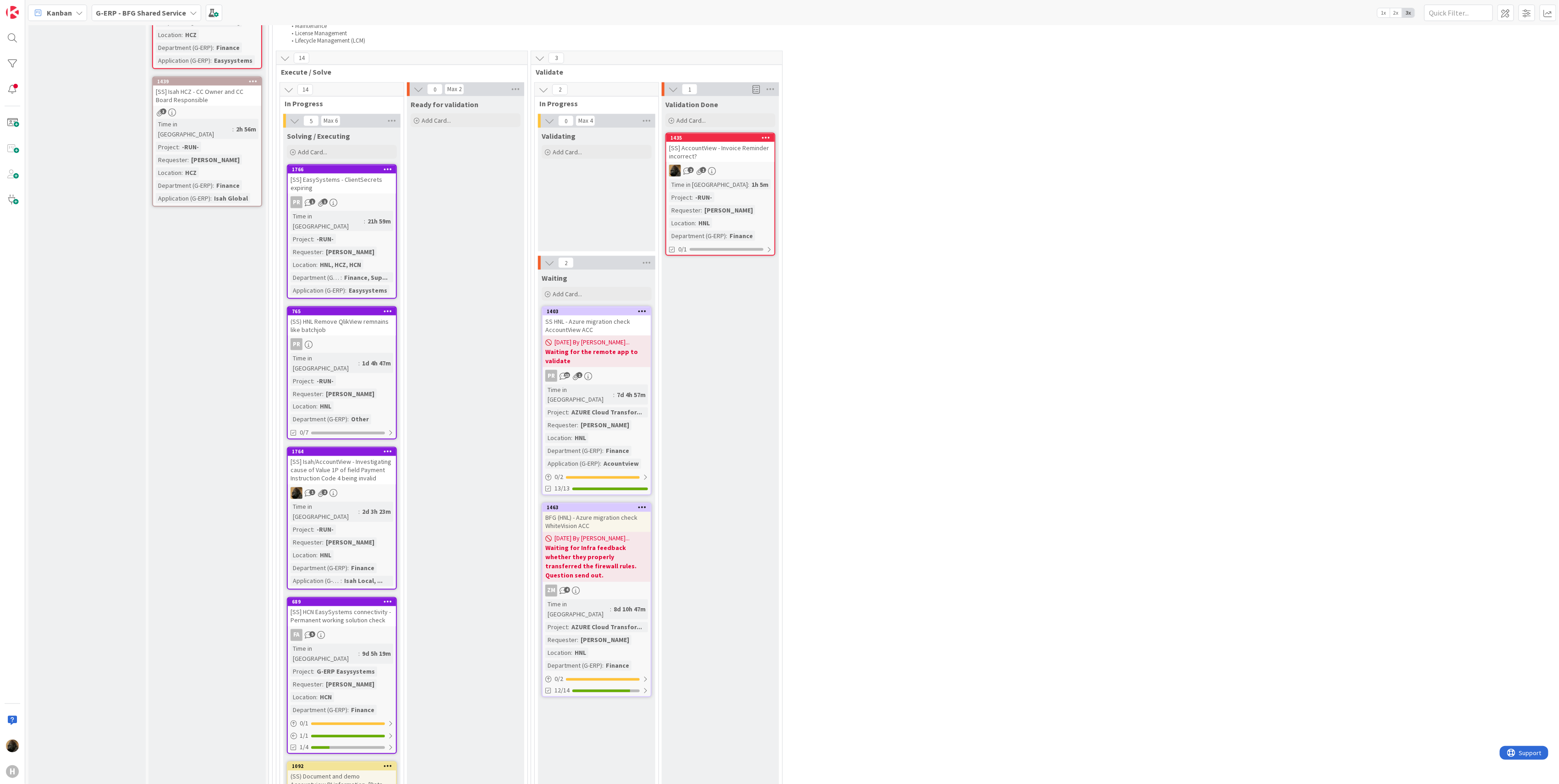
scroll to position [794, 0]
click at [736, 140] on div "[SS] AccountView - Invoice Reminder incorrect?" at bounding box center [720, 150] width 108 height 20
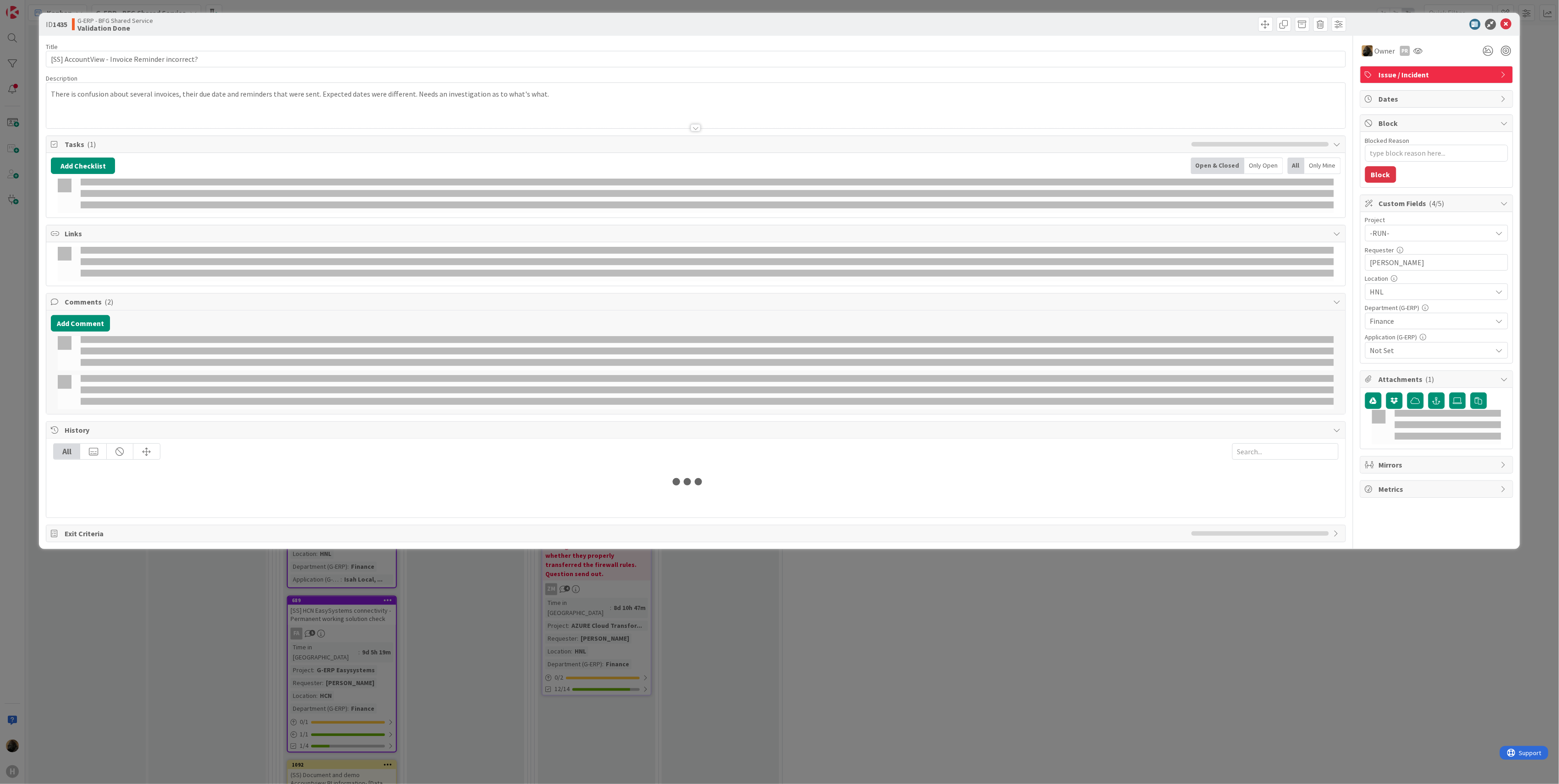
type textarea "x"
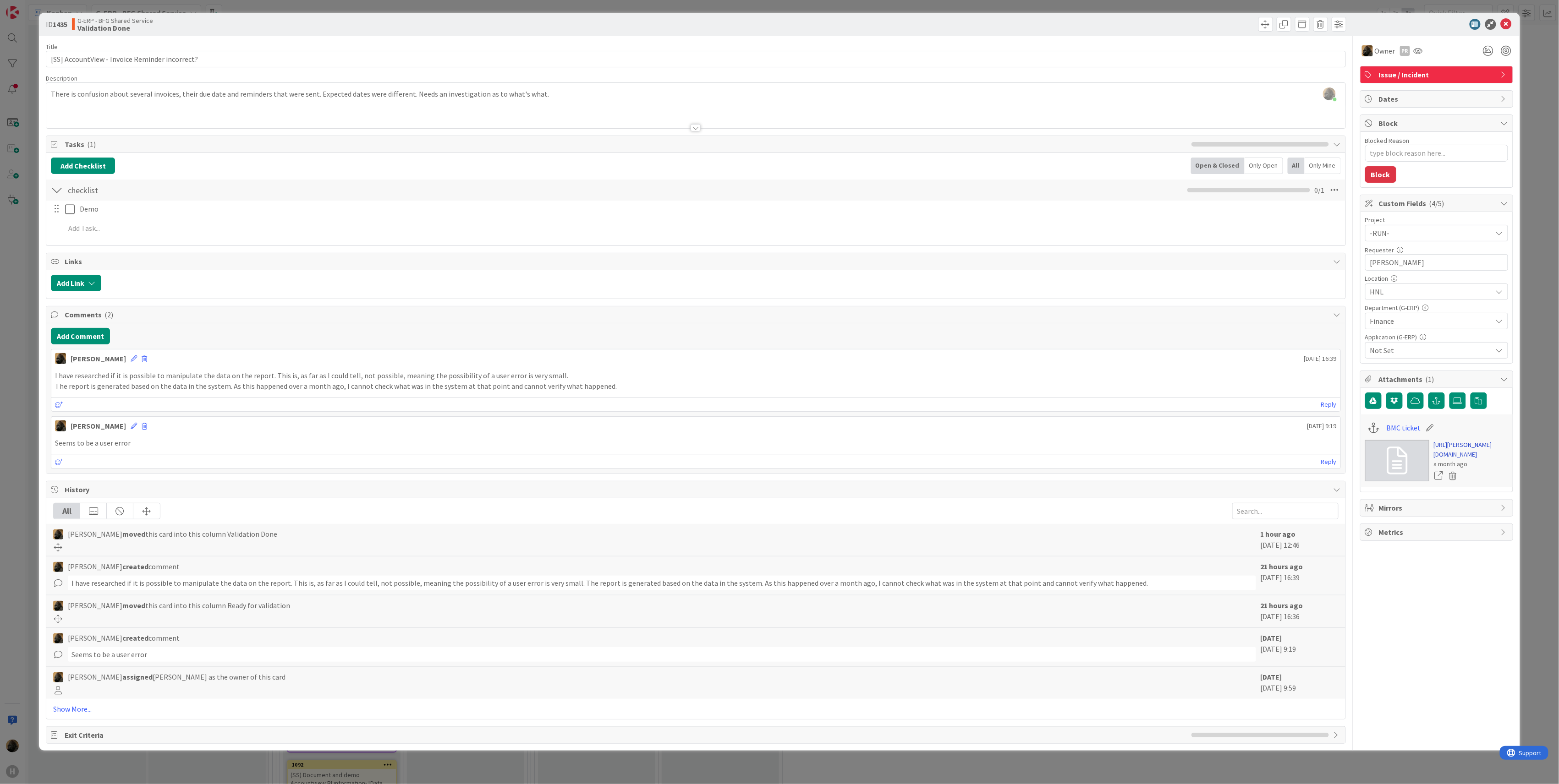
click at [1456, 459] on link "[URL][PERSON_NAME][DOMAIN_NAME]" at bounding box center [1471, 450] width 74 height 19
click at [82, 339] on button "Add Comment" at bounding box center [80, 336] width 59 height 16
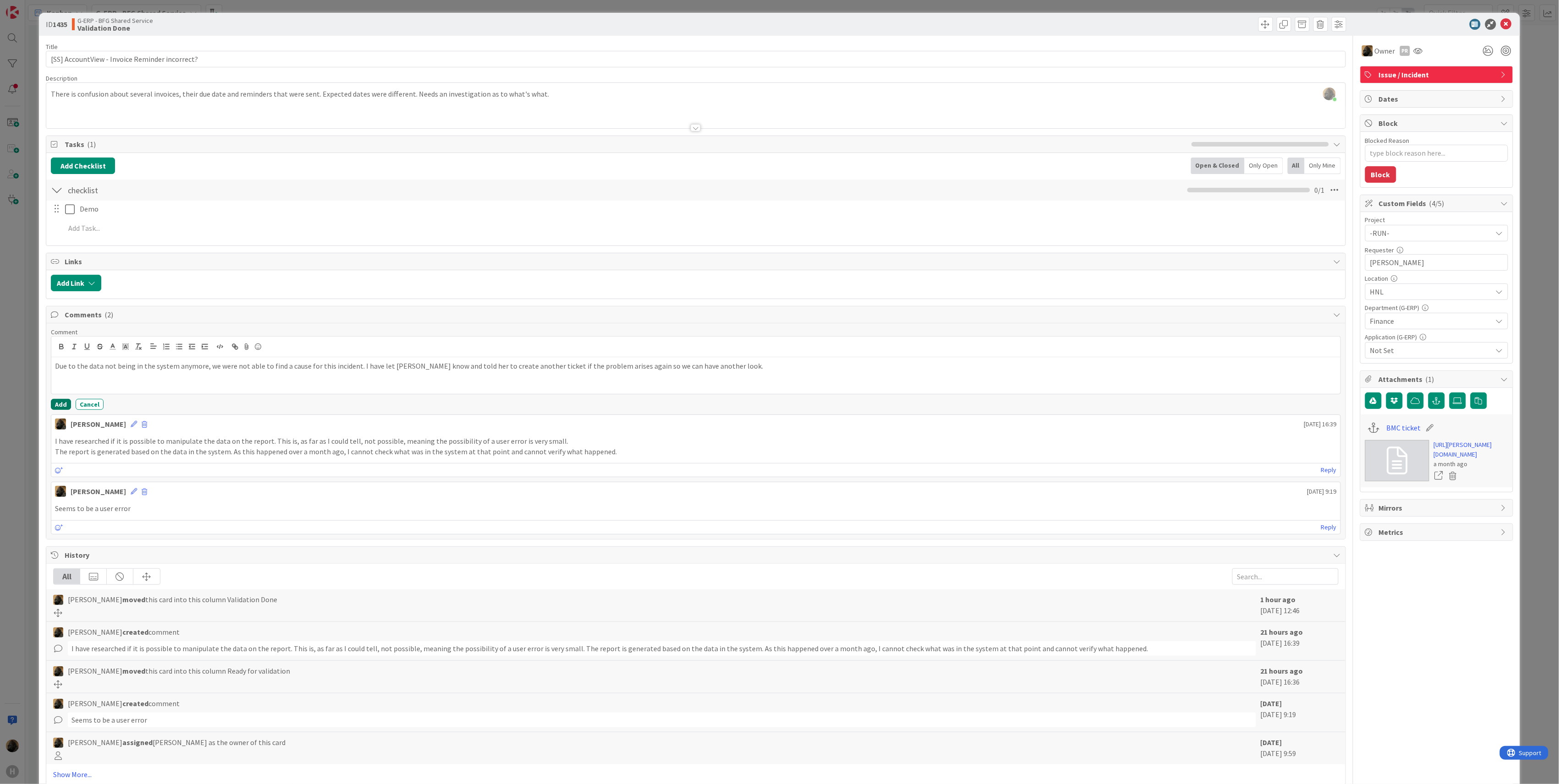
click at [61, 408] on button "Add" at bounding box center [61, 405] width 20 height 11
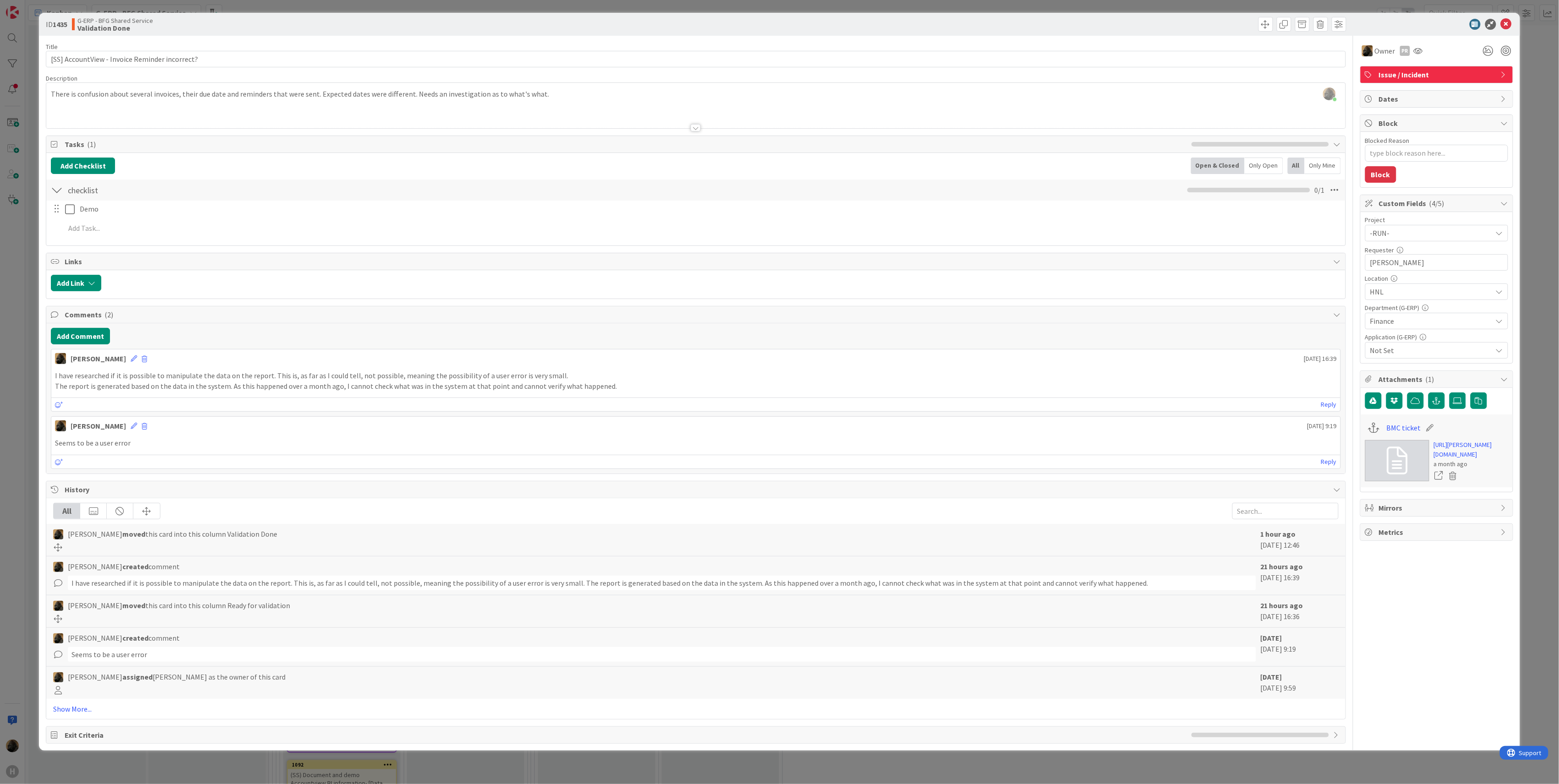
type textarea "x"
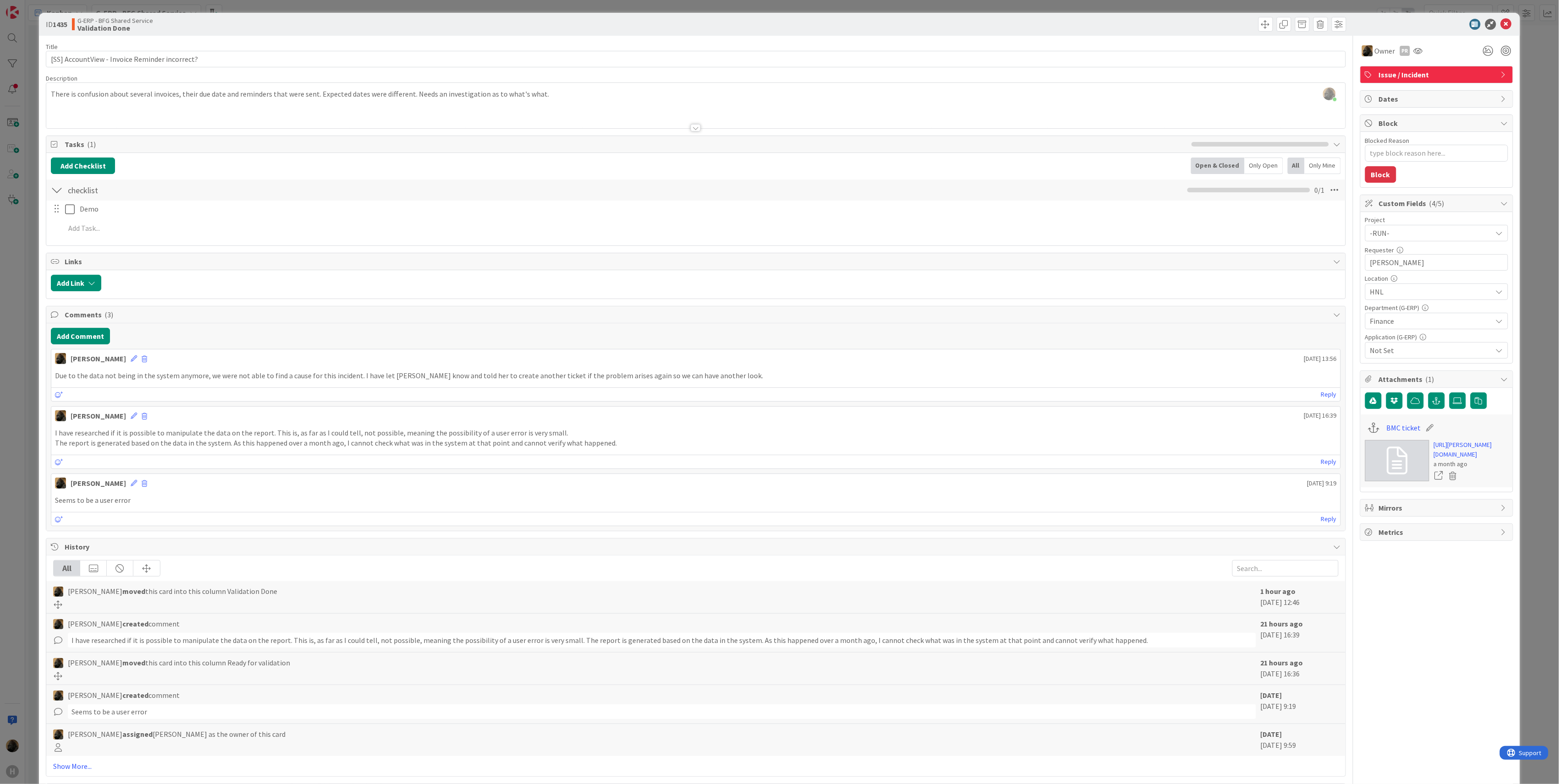
click at [10, 436] on div "ID 1435 G-ERP - BFG Shared Service Validation Done Title 46 / 128 [SS] AccountV…" at bounding box center [780, 392] width 1559 height 784
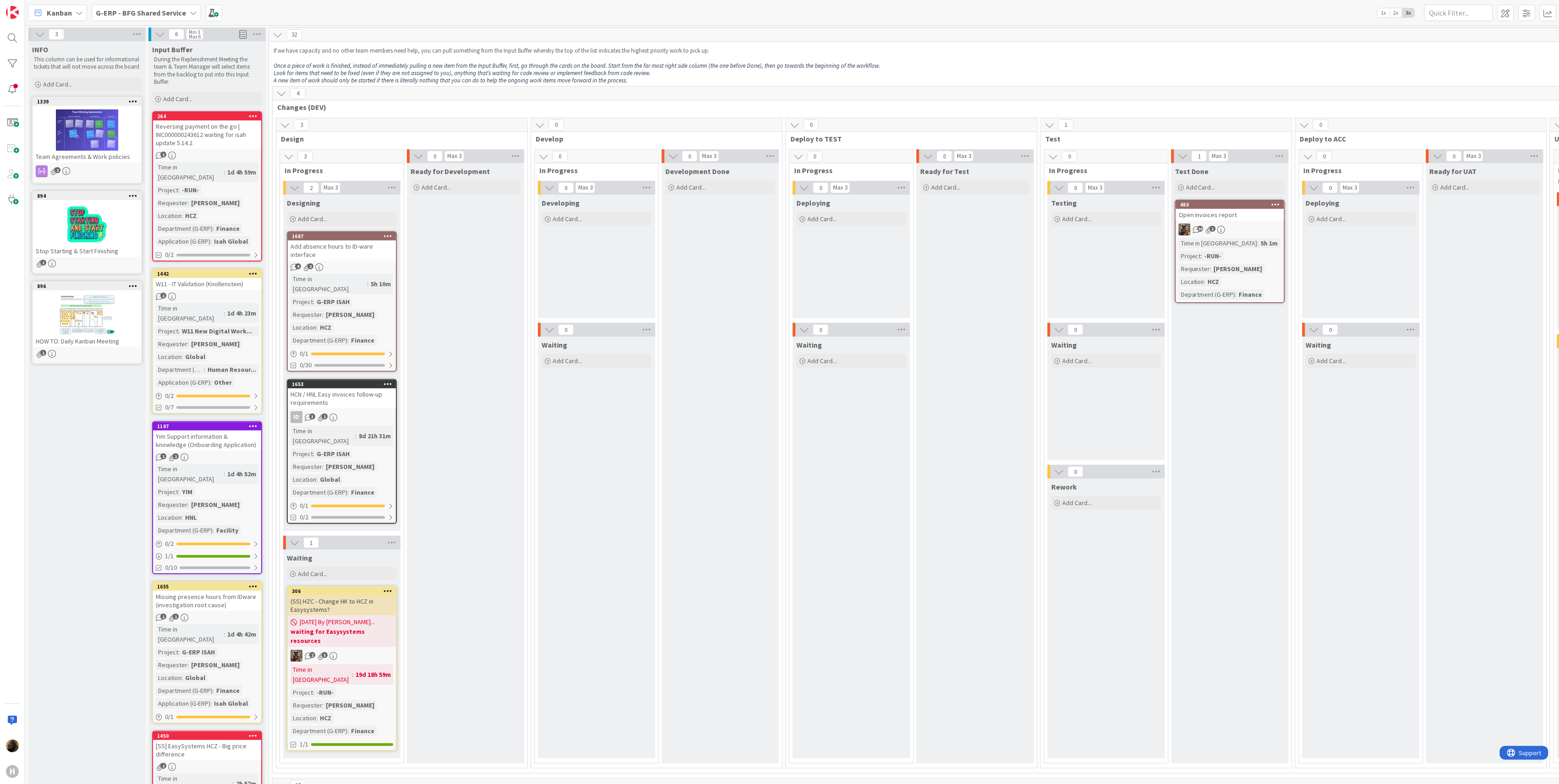
click at [135, 14] on b "G-ERP - BFG Shared Service" at bounding box center [140, 13] width 90 height 9
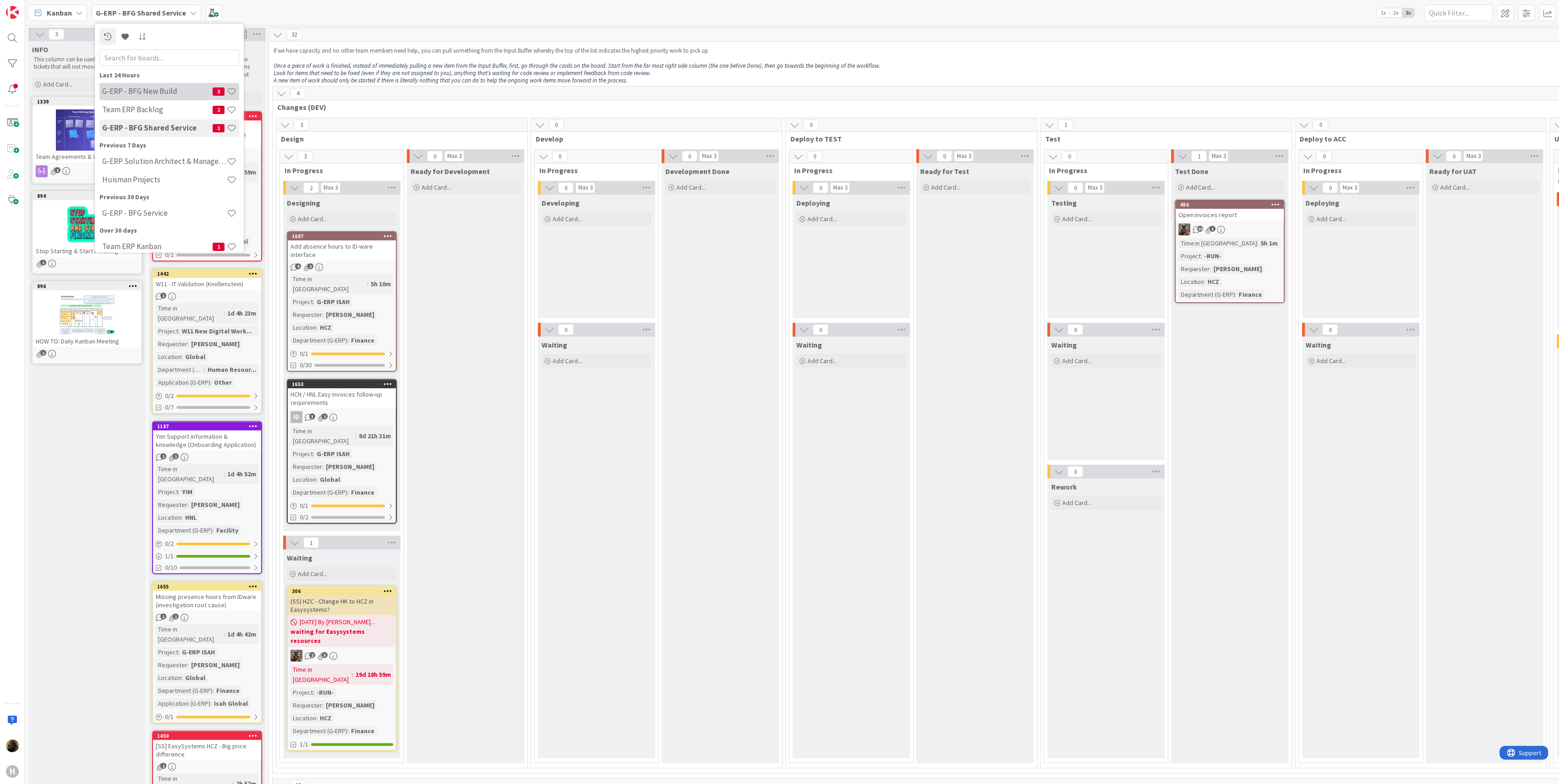
click at [142, 95] on h4 "G-ERP - BFG New Build" at bounding box center [157, 91] width 110 height 9
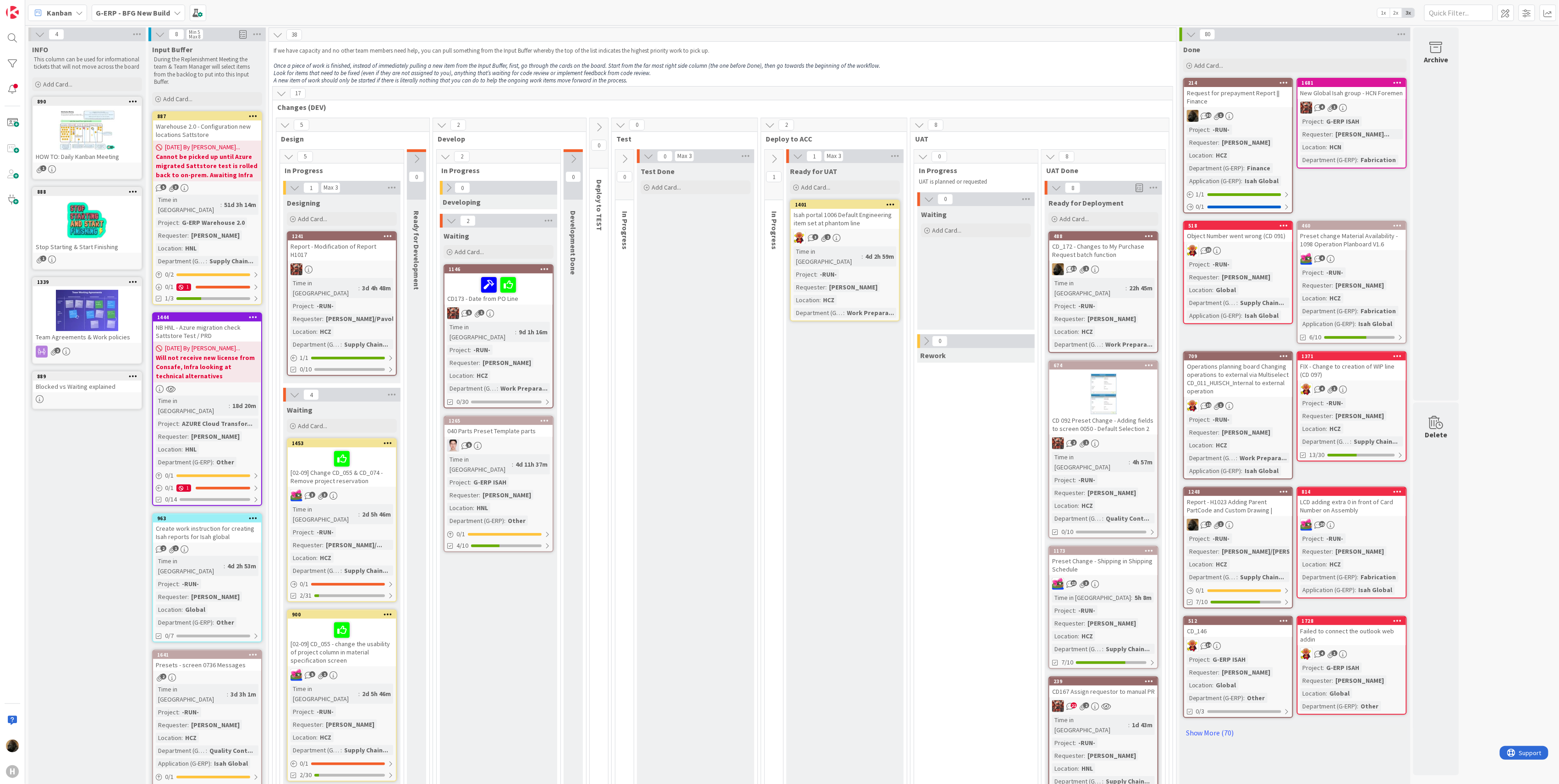
click at [697, 410] on div "Test Done Add Card..." at bounding box center [696, 791] width 117 height 1255
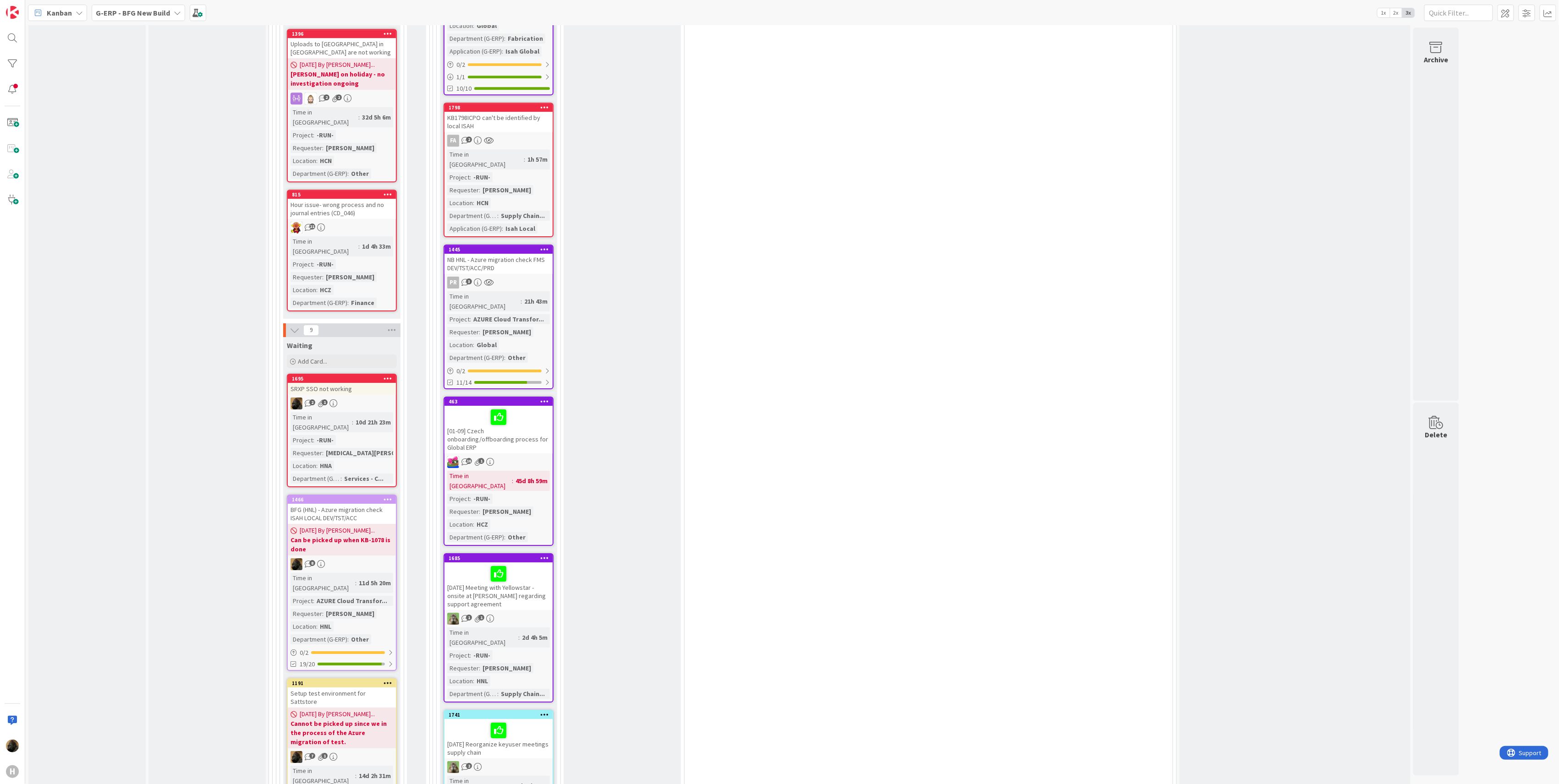
scroll to position [1893, 0]
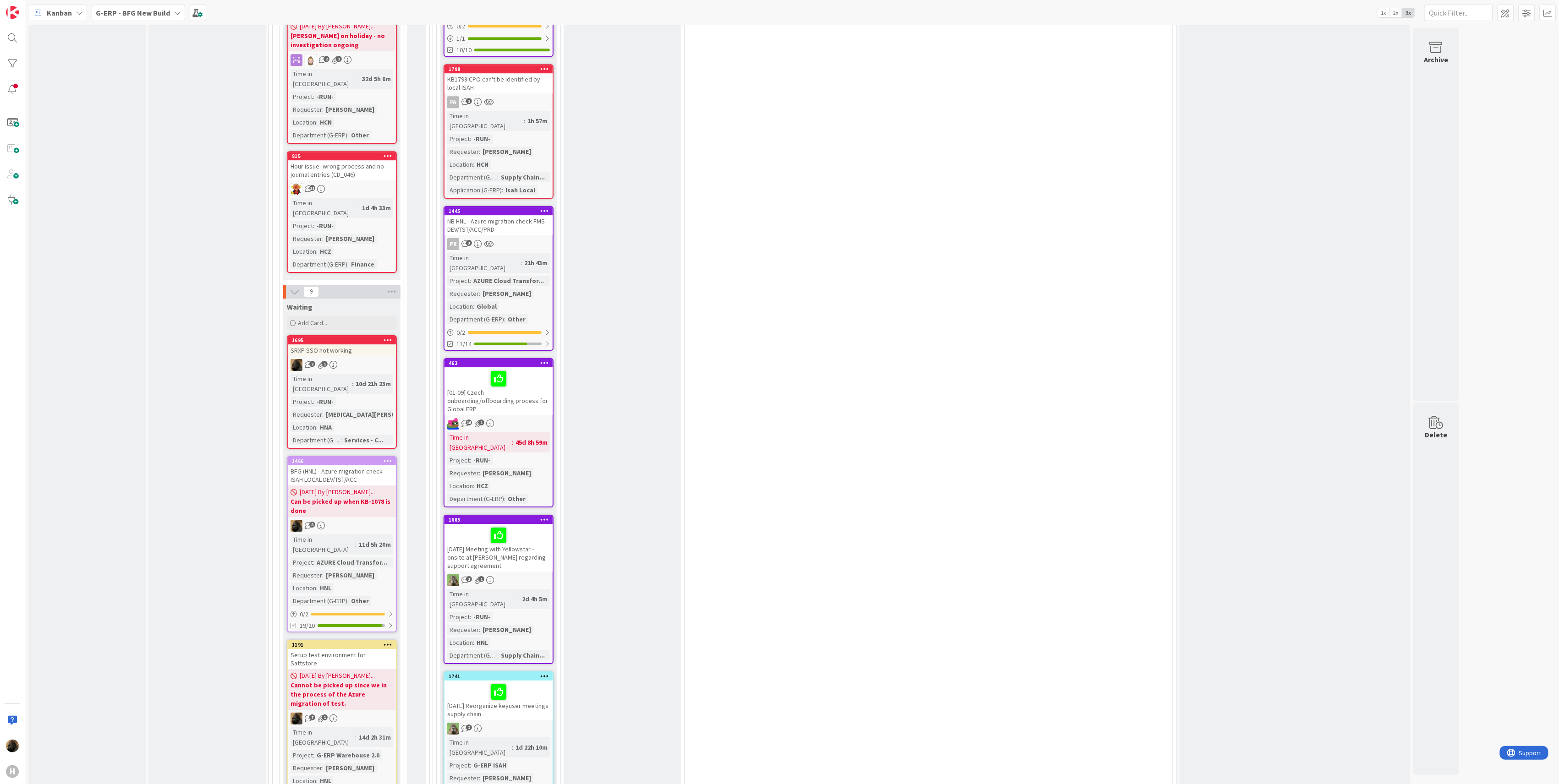
click at [370, 465] on div "BFG (HNL) - Azure migration check ISAH LOCAL DEV/TST/ACC" at bounding box center [342, 475] width 108 height 20
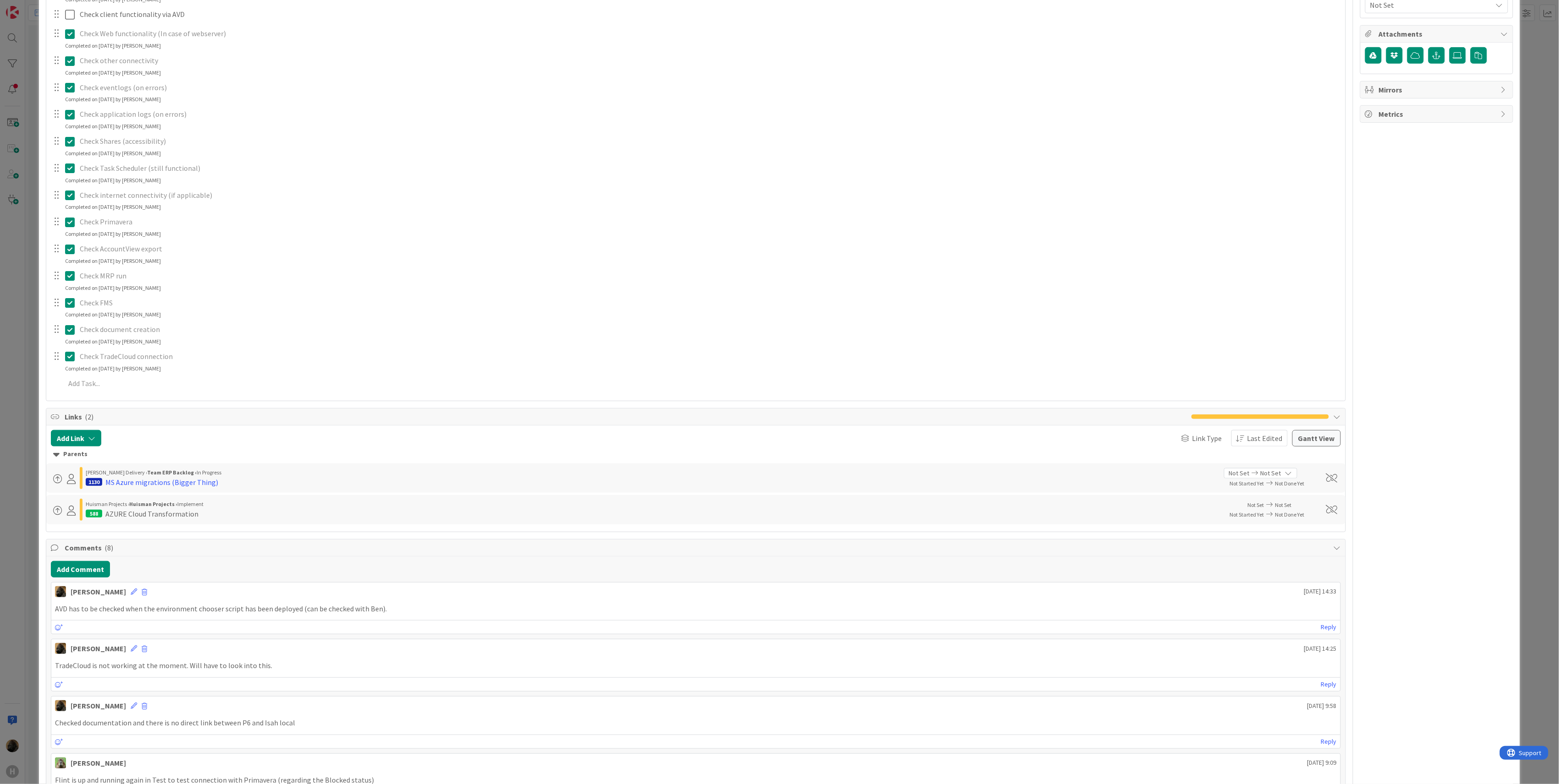
scroll to position [367, 0]
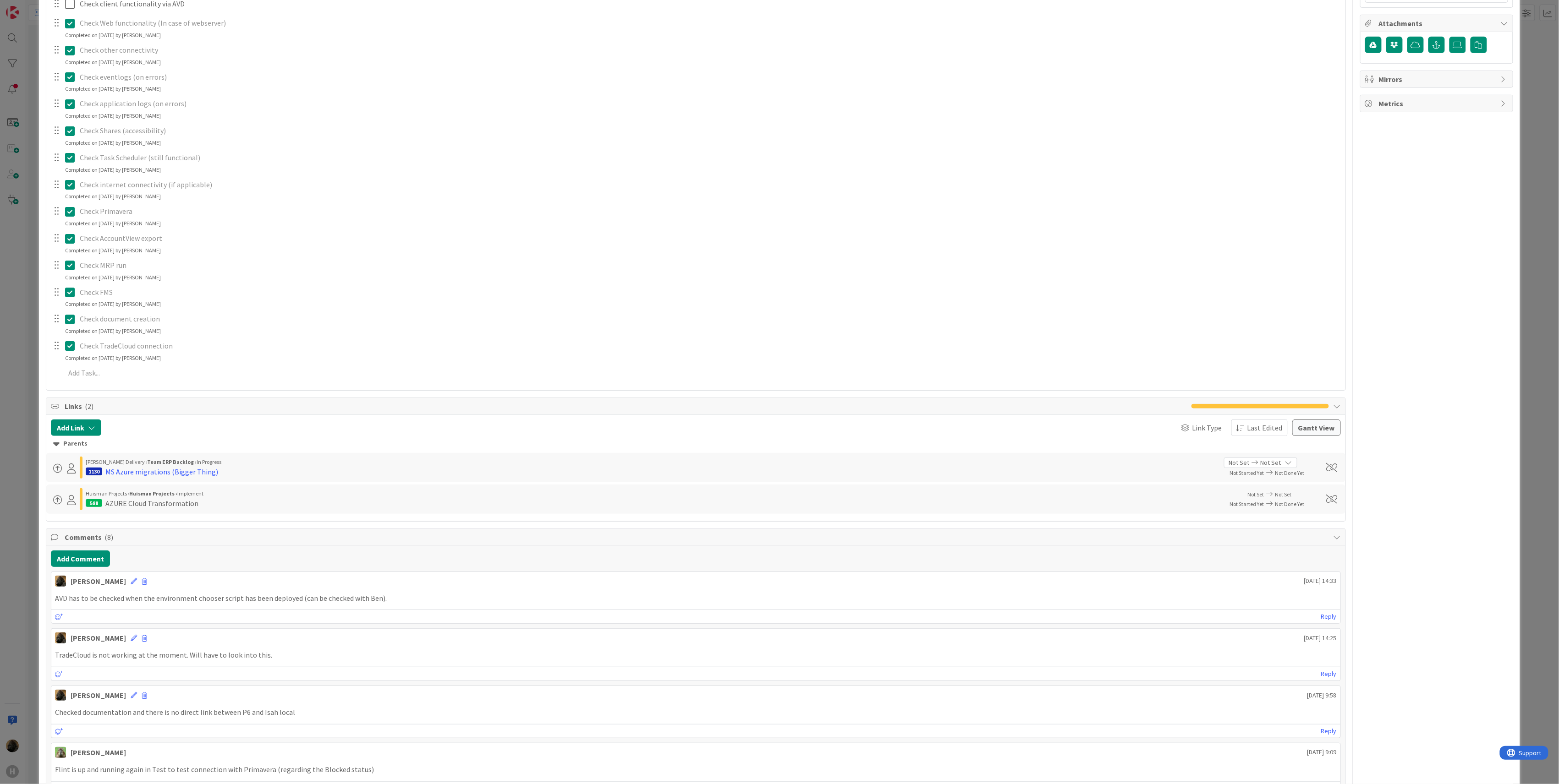
click at [98, 351] on p "Check TradeCloud connection" at bounding box center [709, 345] width 1259 height 10
click at [71, 349] on icon at bounding box center [72, 346] width 14 height 11
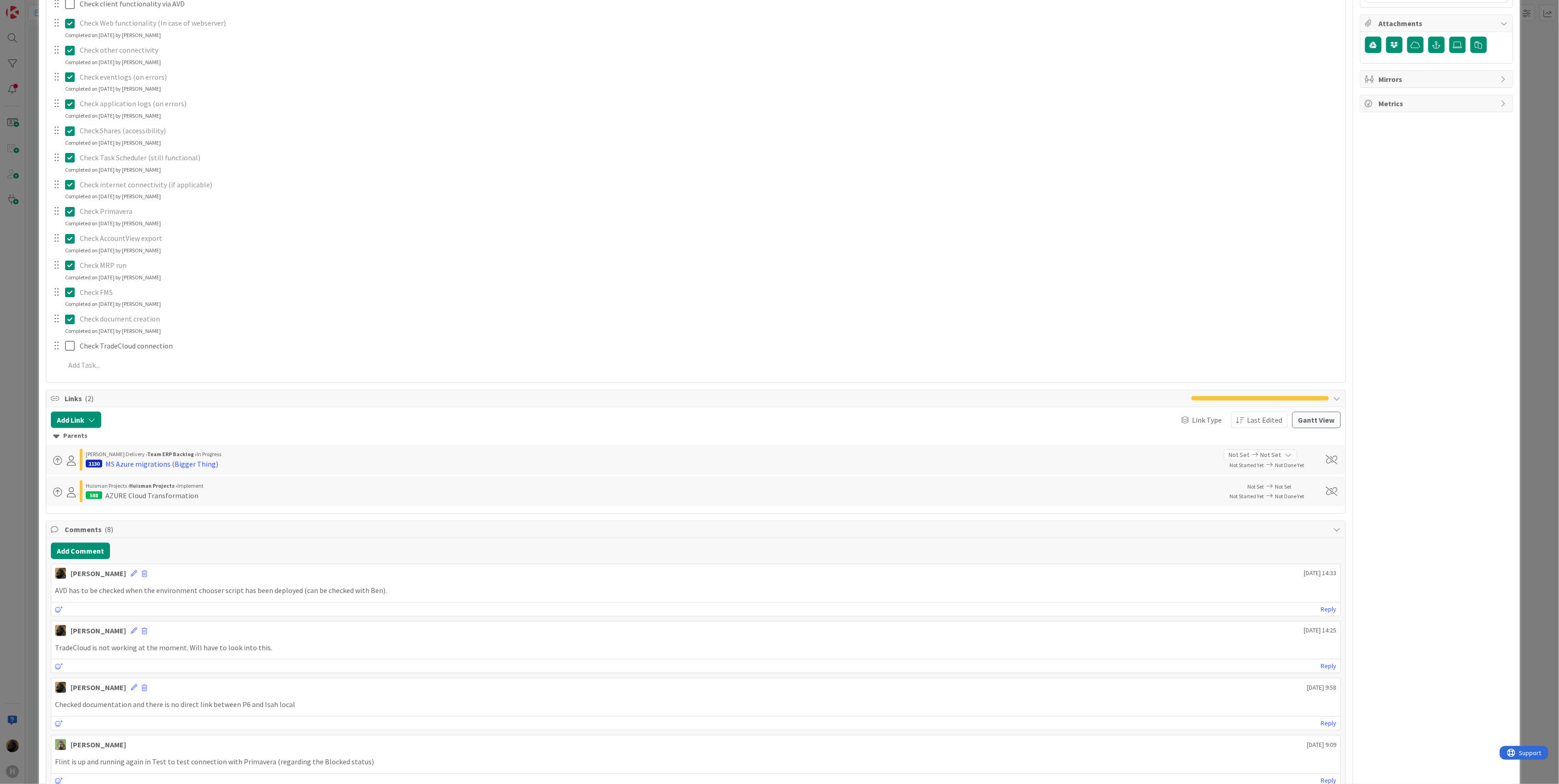
click at [116, 402] on div "Title 56 / 128 BFG (HNL) - Azure migration check ISAH LOCAL DEV/TST/ACC Descrip…" at bounding box center [696, 497] width 1300 height 1656
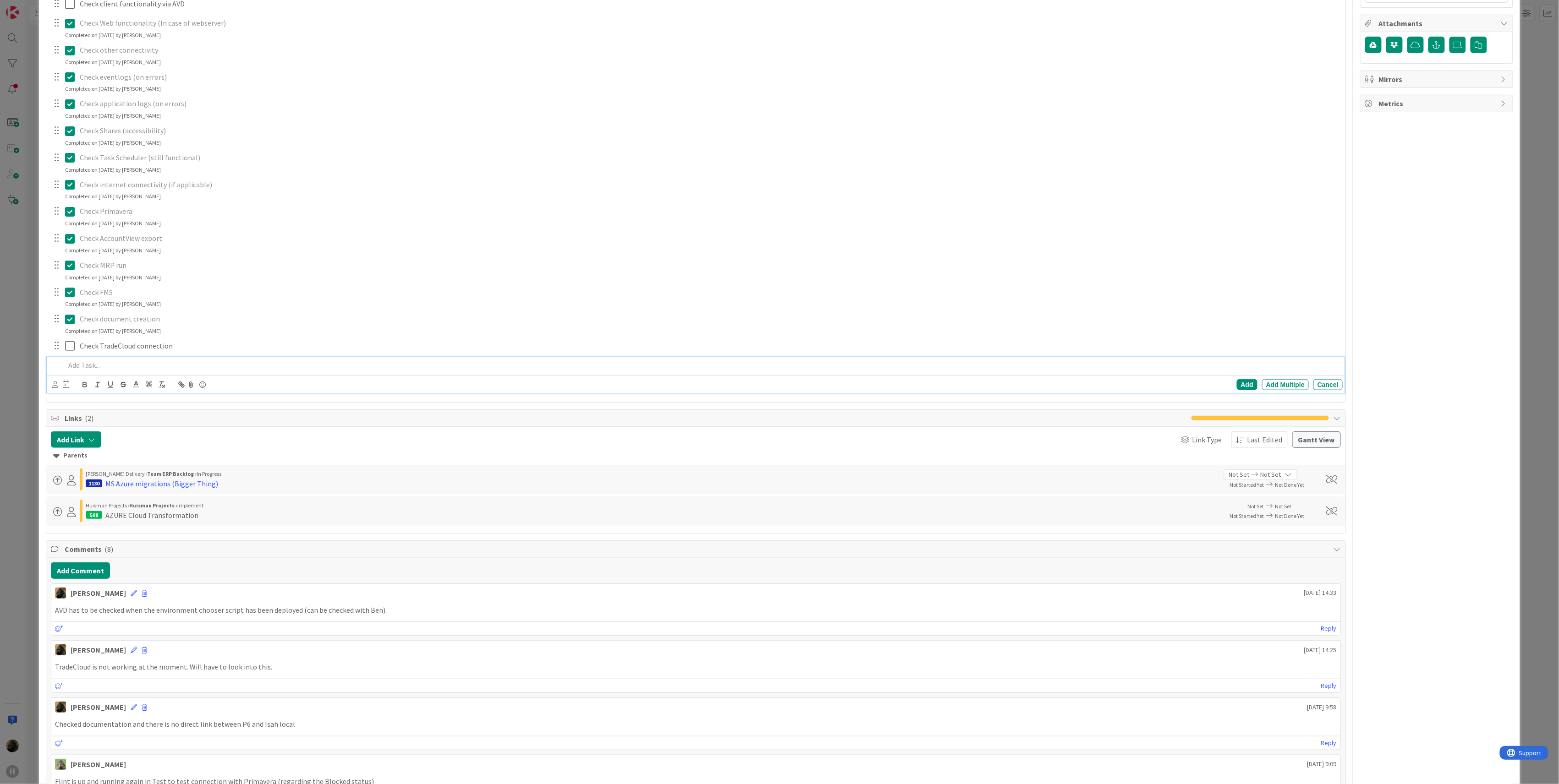
click at [105, 367] on p at bounding box center [702, 365] width 1274 height 10
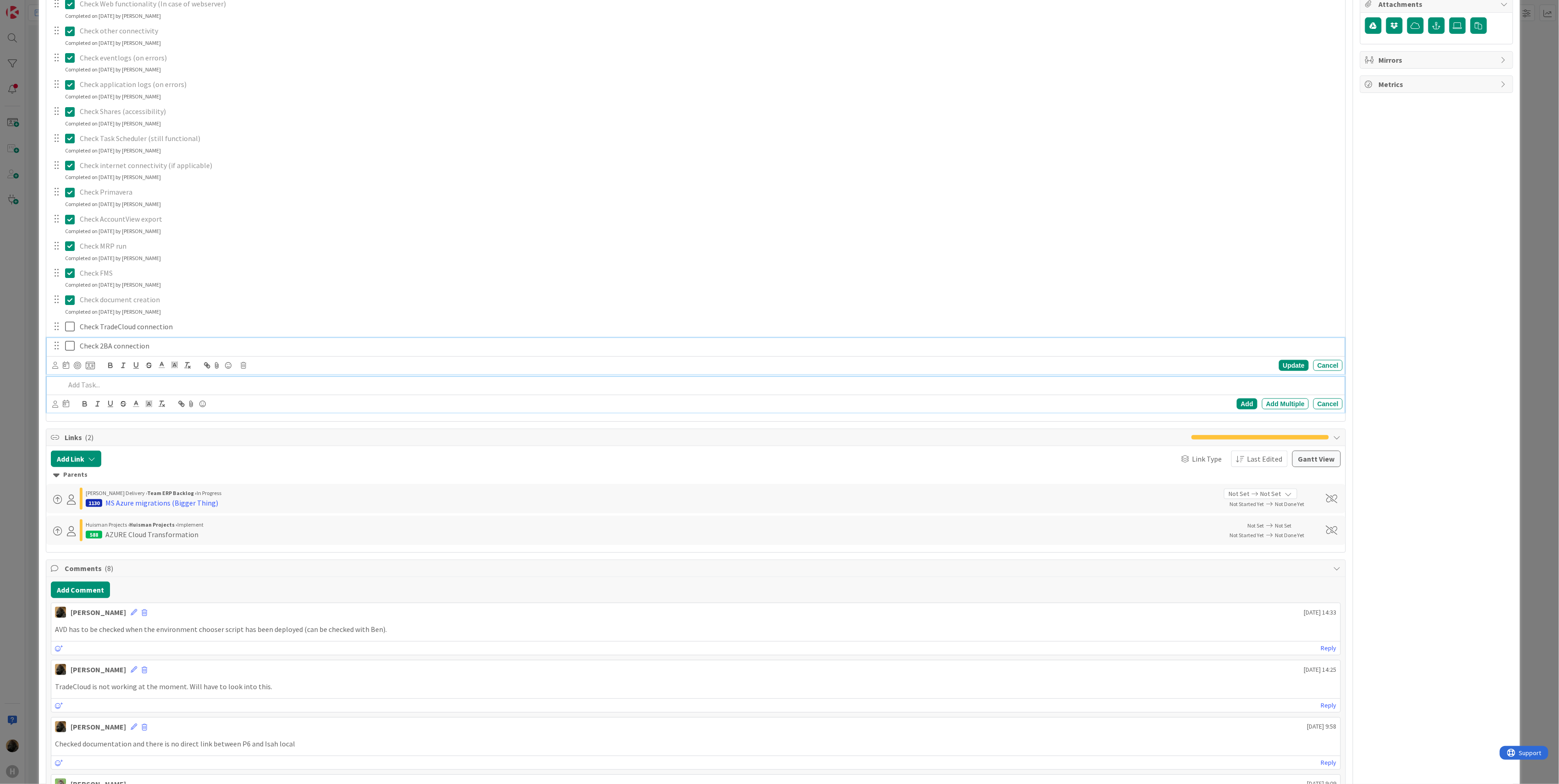
click at [72, 349] on div "Check 2BA connection Update Cancel" at bounding box center [695, 356] width 1298 height 36
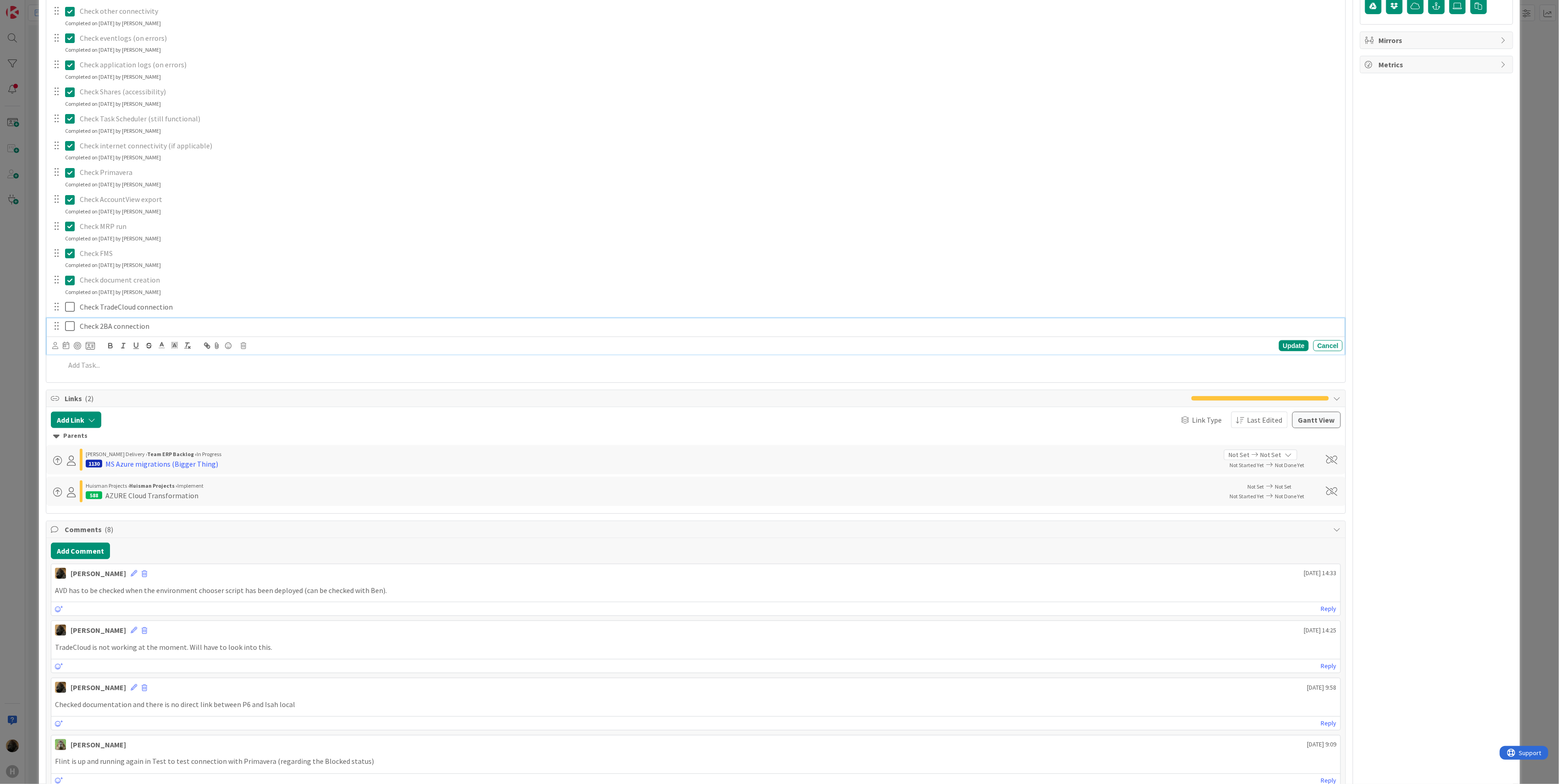
click at [71, 327] on icon at bounding box center [72, 326] width 14 height 11
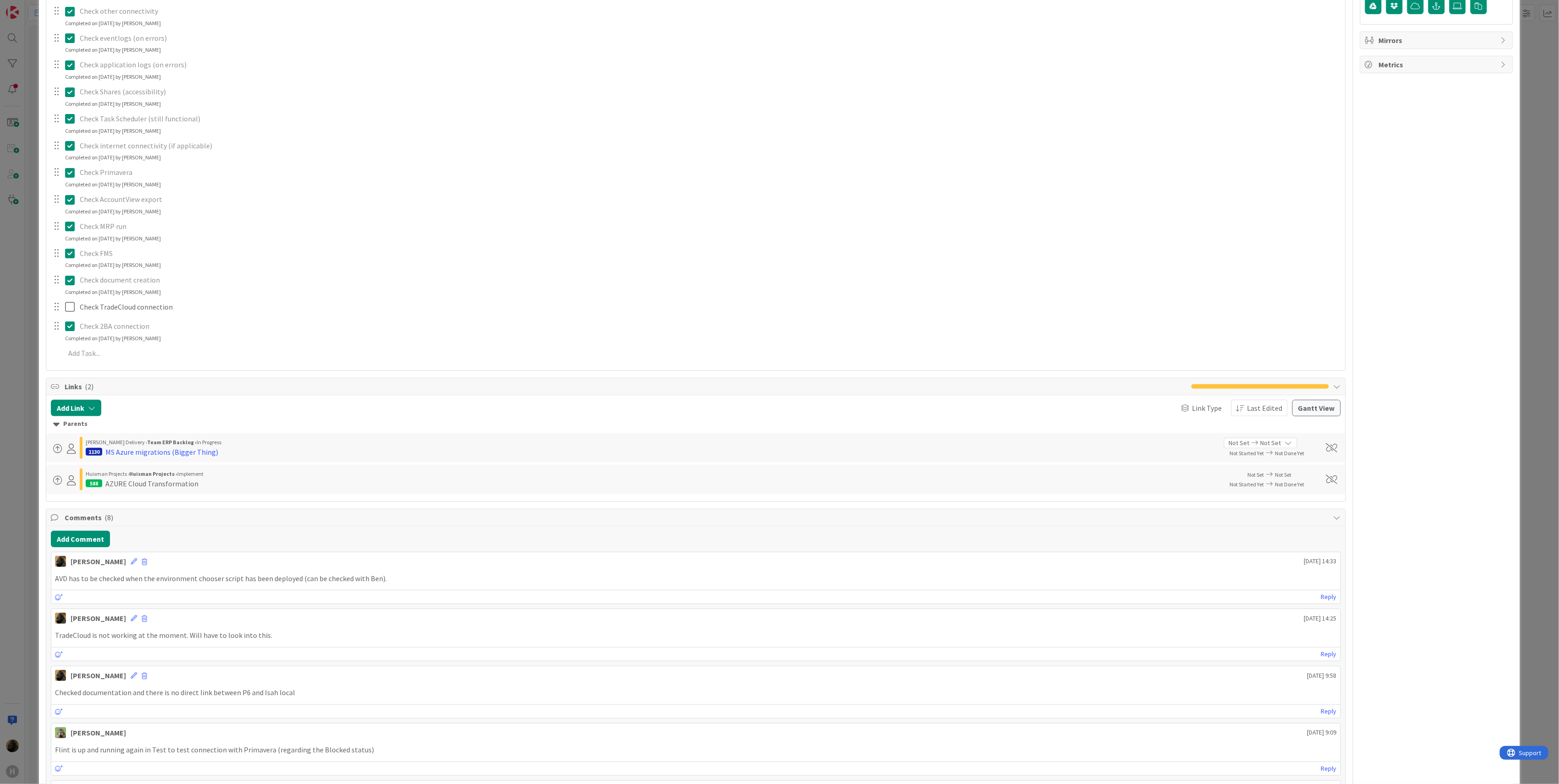
click at [195, 380] on div "Links ( 2 )" at bounding box center [695, 387] width 1299 height 17
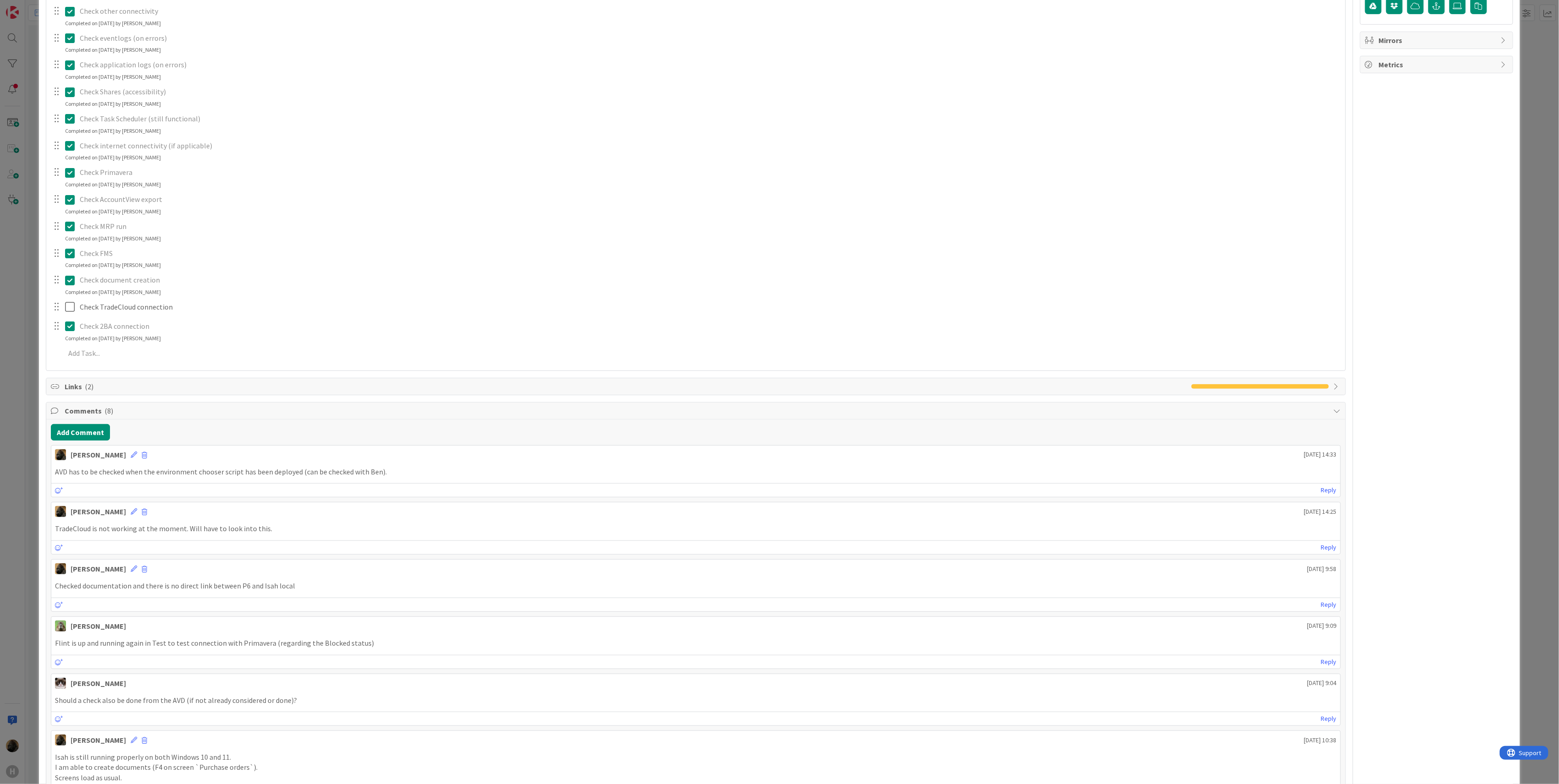
click at [195, 380] on div "Links ( 2 )" at bounding box center [695, 386] width 1299 height 16
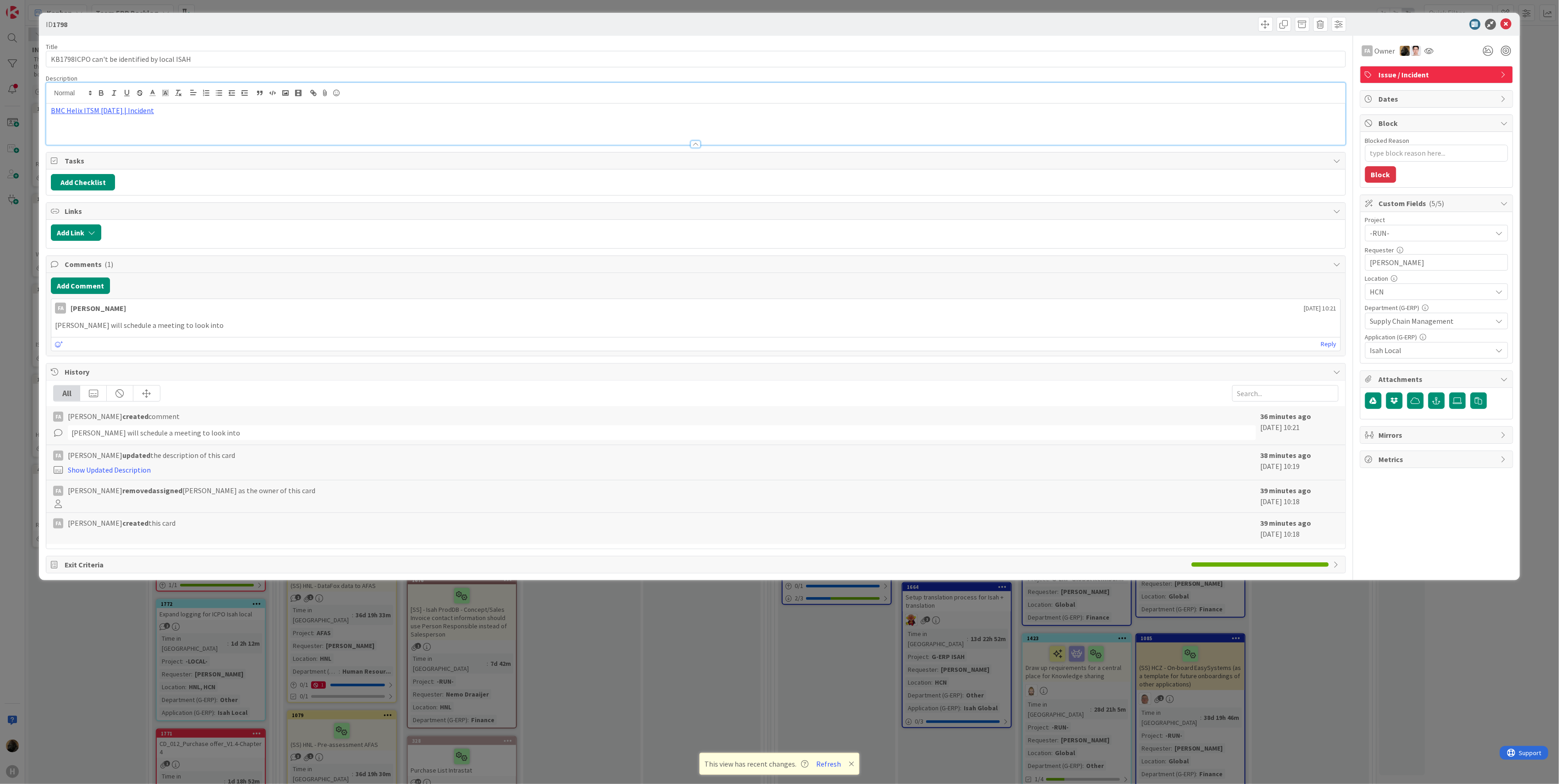
click at [214, 150] on div "Title 44 / 128 KB1798ICPO can't be identified by local ISAH Description BMC Hel…" at bounding box center [696, 304] width 1300 height 538
click at [25, 416] on div "ID 1798 Title 44 / 128 KB1798ICPO can't be identified by local ISAH Description…" at bounding box center [780, 392] width 1559 height 784
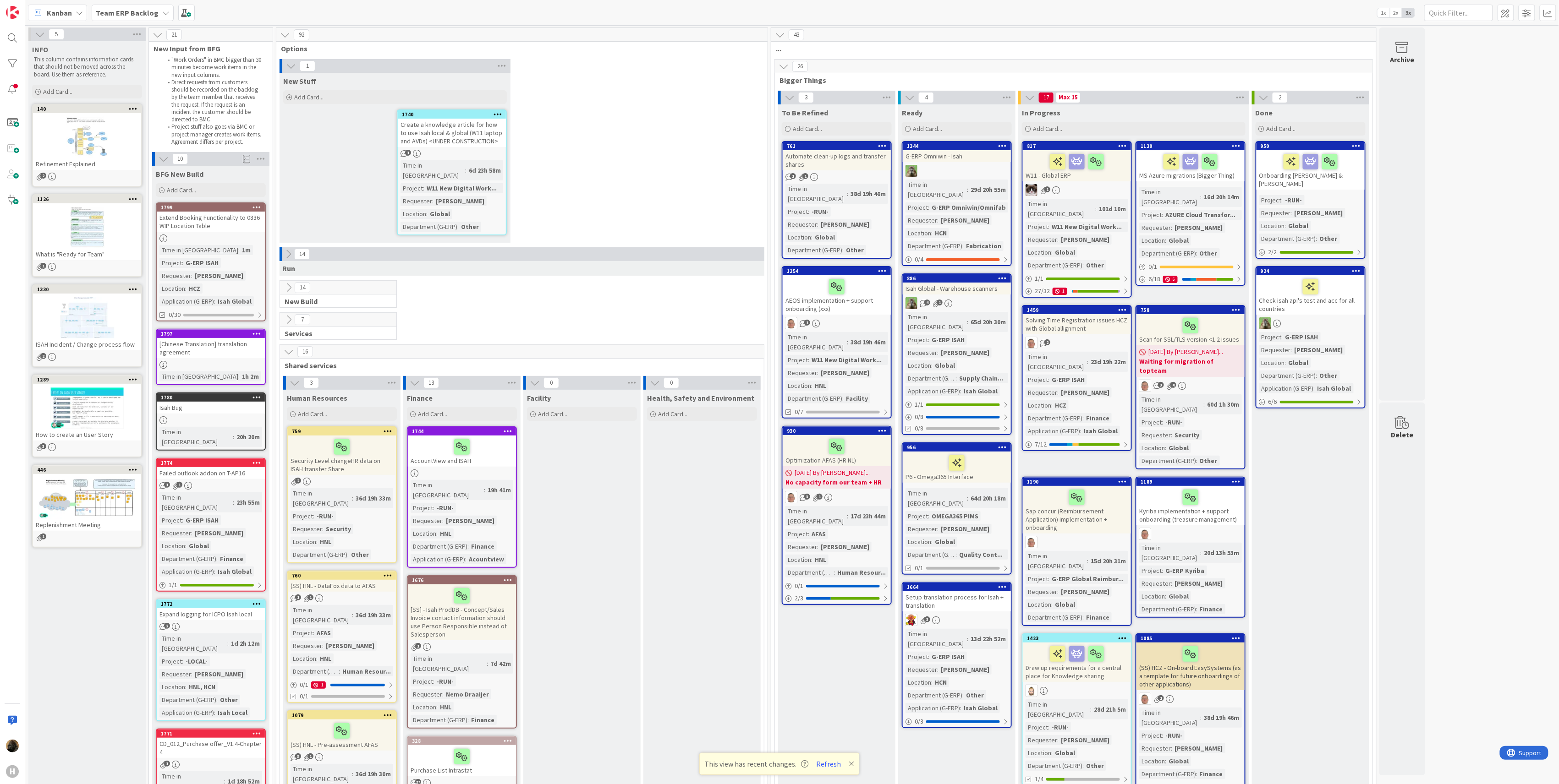
click at [122, 13] on b "Team ERP Backlog" at bounding box center [127, 13] width 63 height 9
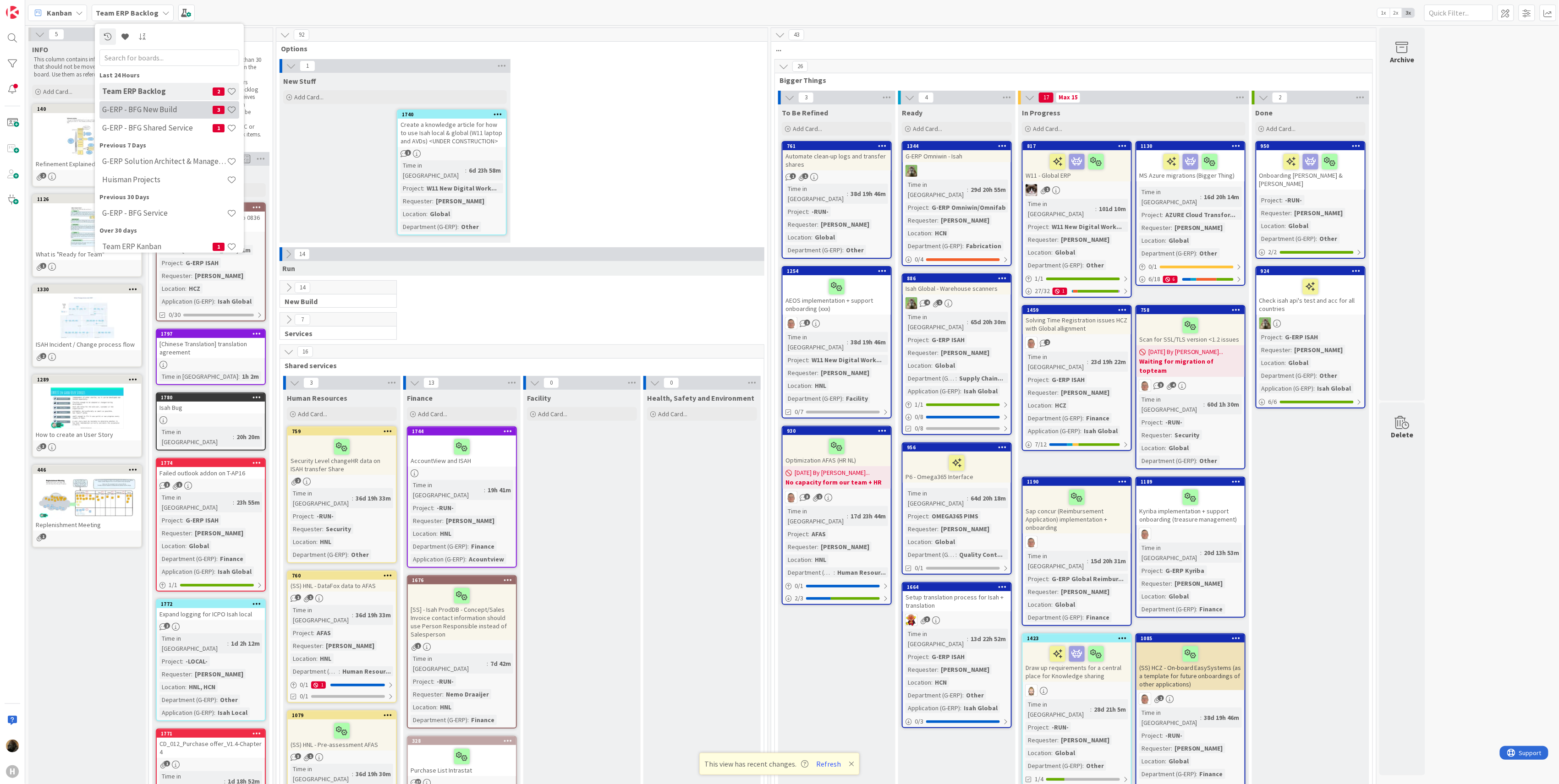
click at [140, 106] on h4 "G-ERP - BFG New Build" at bounding box center [157, 109] width 110 height 9
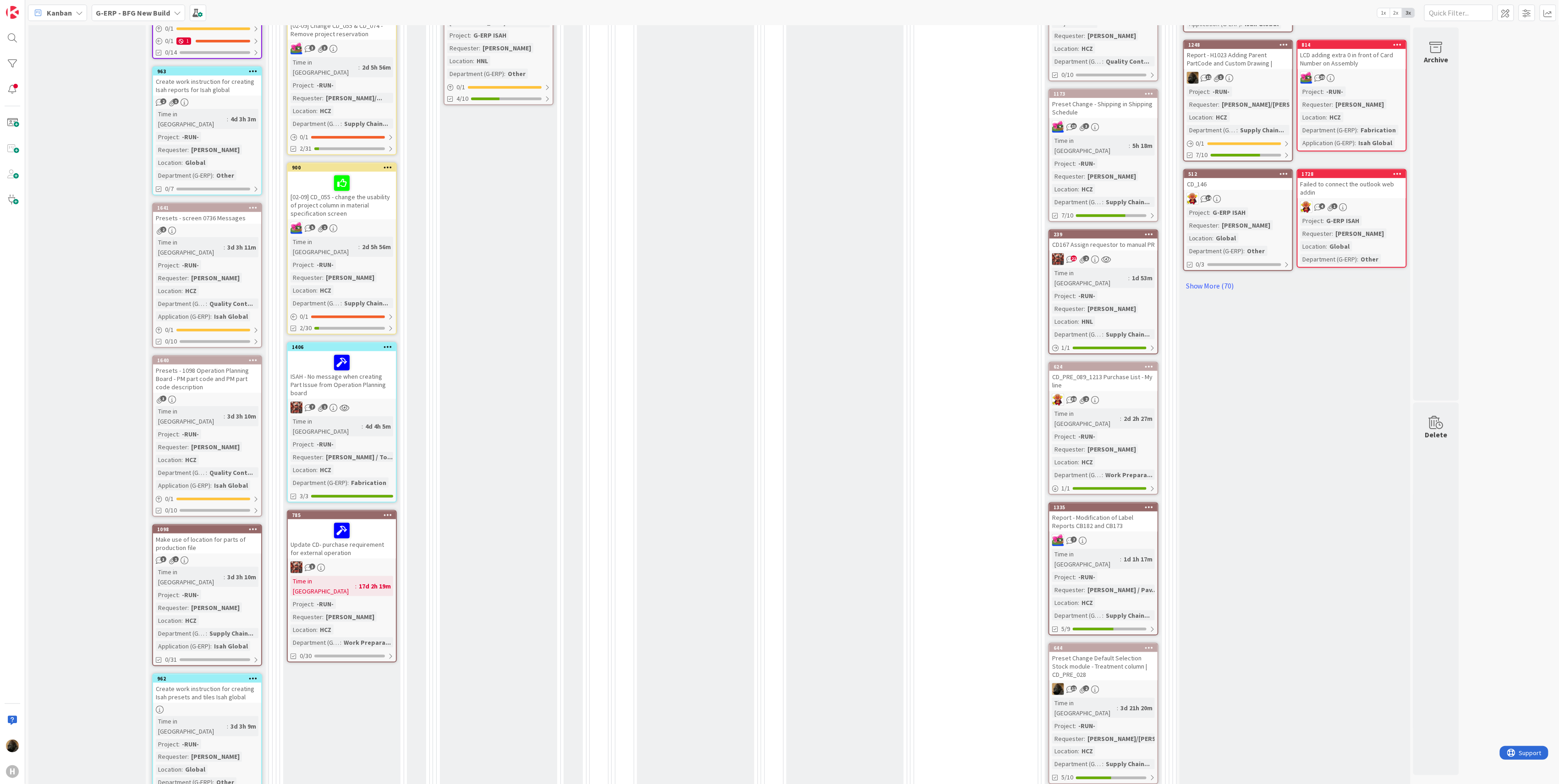
scroll to position [420, 0]
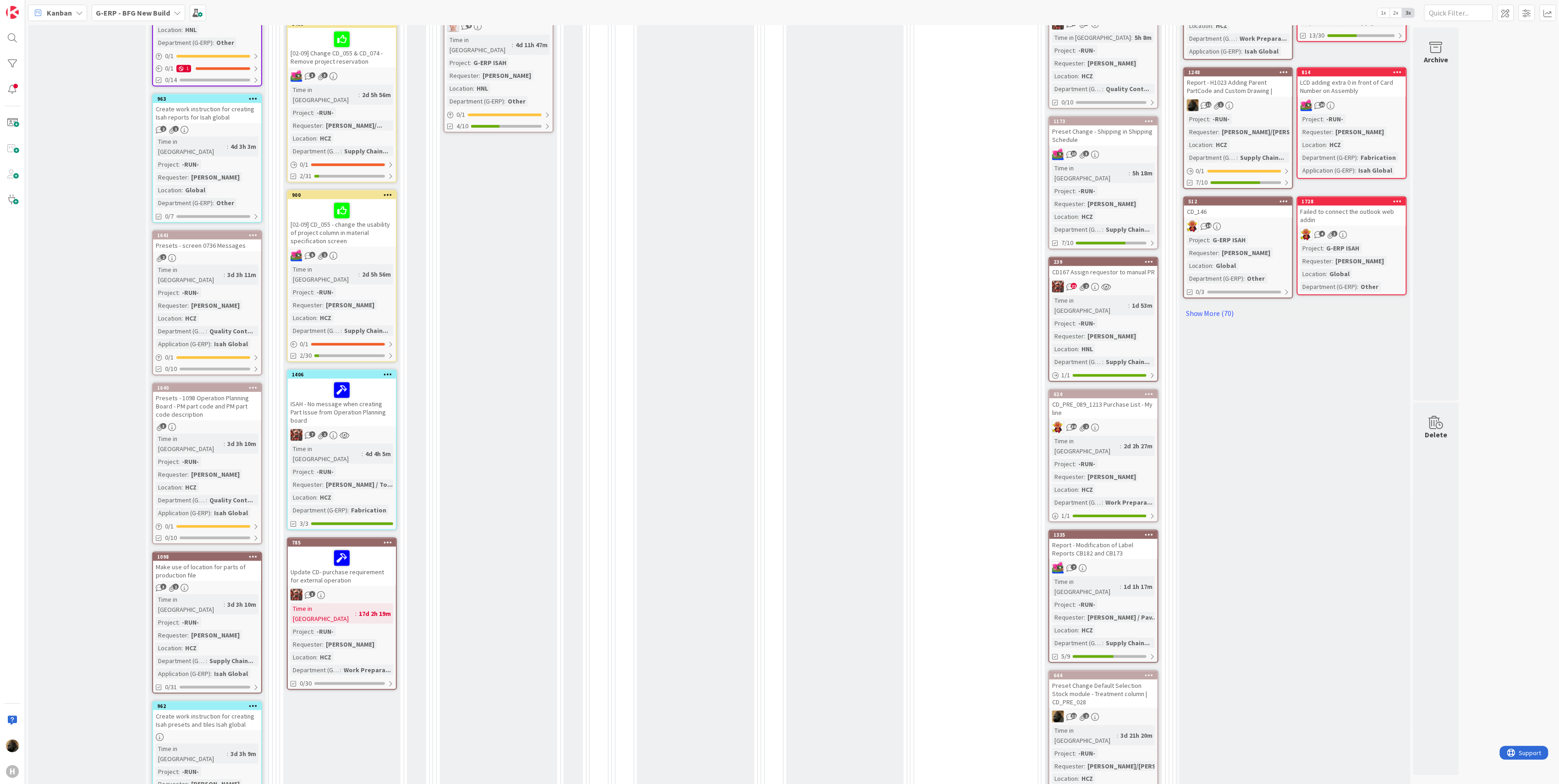
click at [385, 379] on div "ISAH - No message when creating Part Issue from Operation Planning board" at bounding box center [342, 402] width 108 height 48
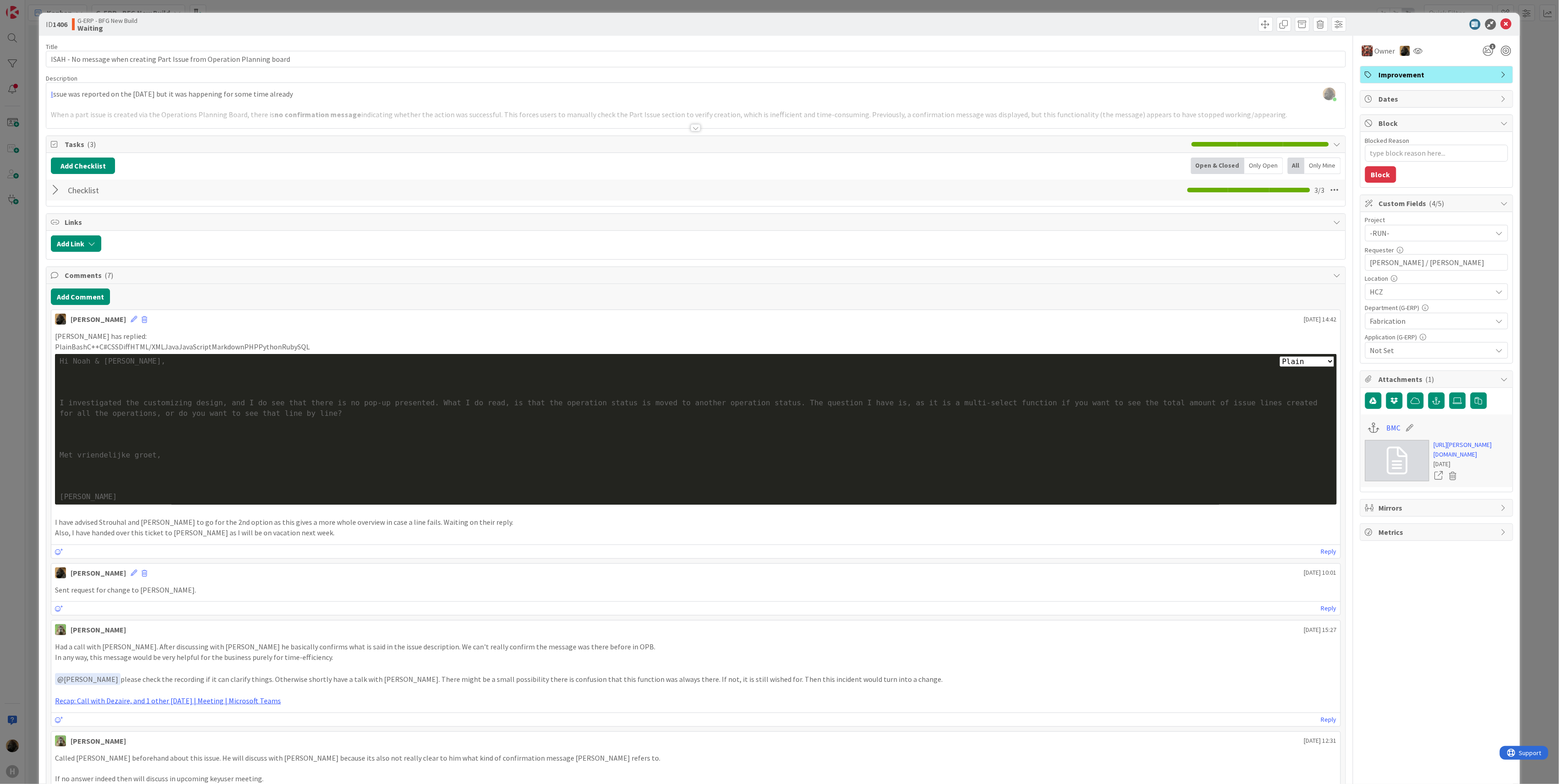
click at [9, 392] on div "ID 1406 G-ERP - BFG New Build Waiting Title 73 / 128 ISAH - No message when cre…" at bounding box center [780, 392] width 1559 height 784
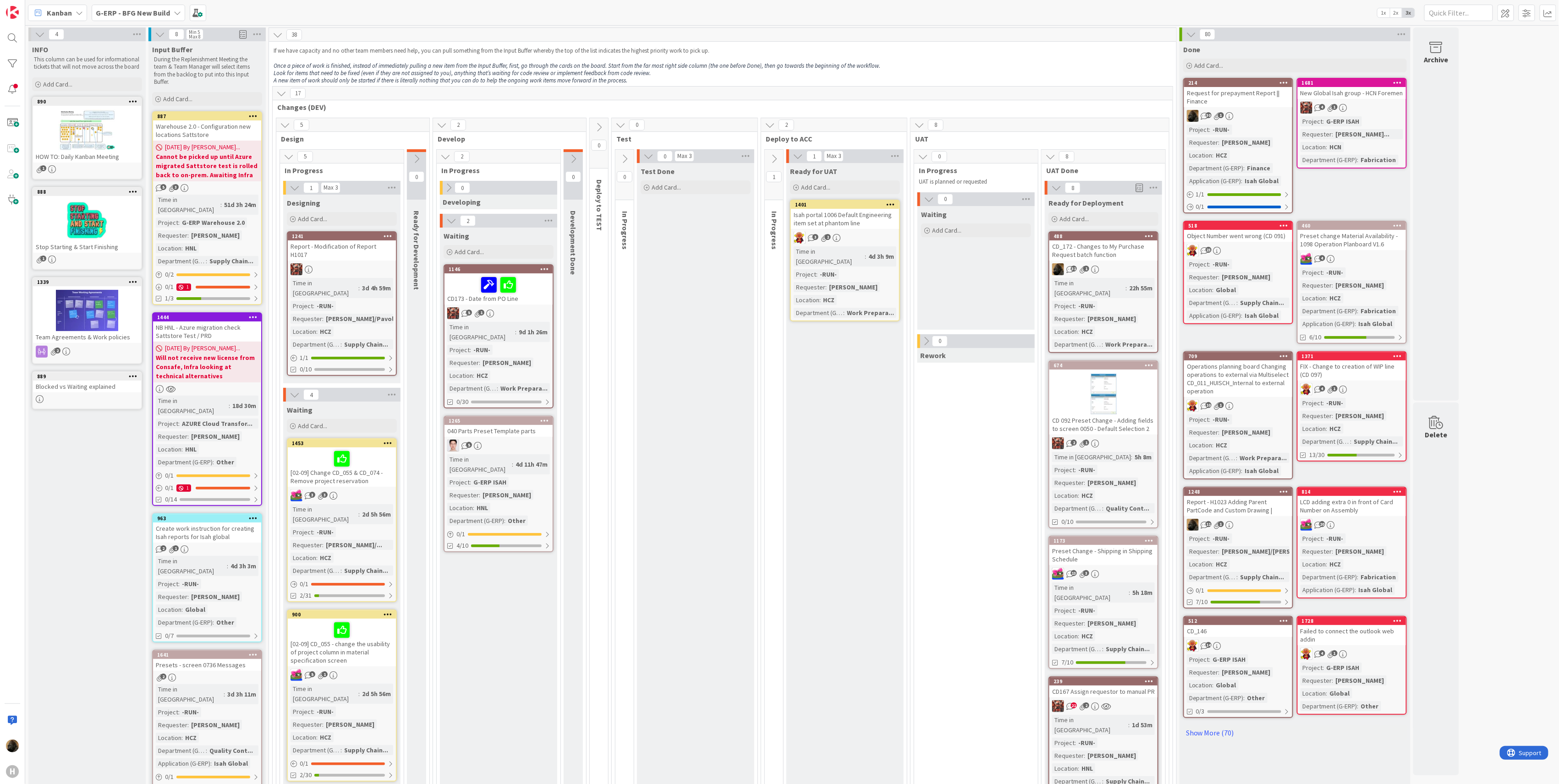
click at [1192, 208] on icon at bounding box center [1190, 207] width 7 height 7
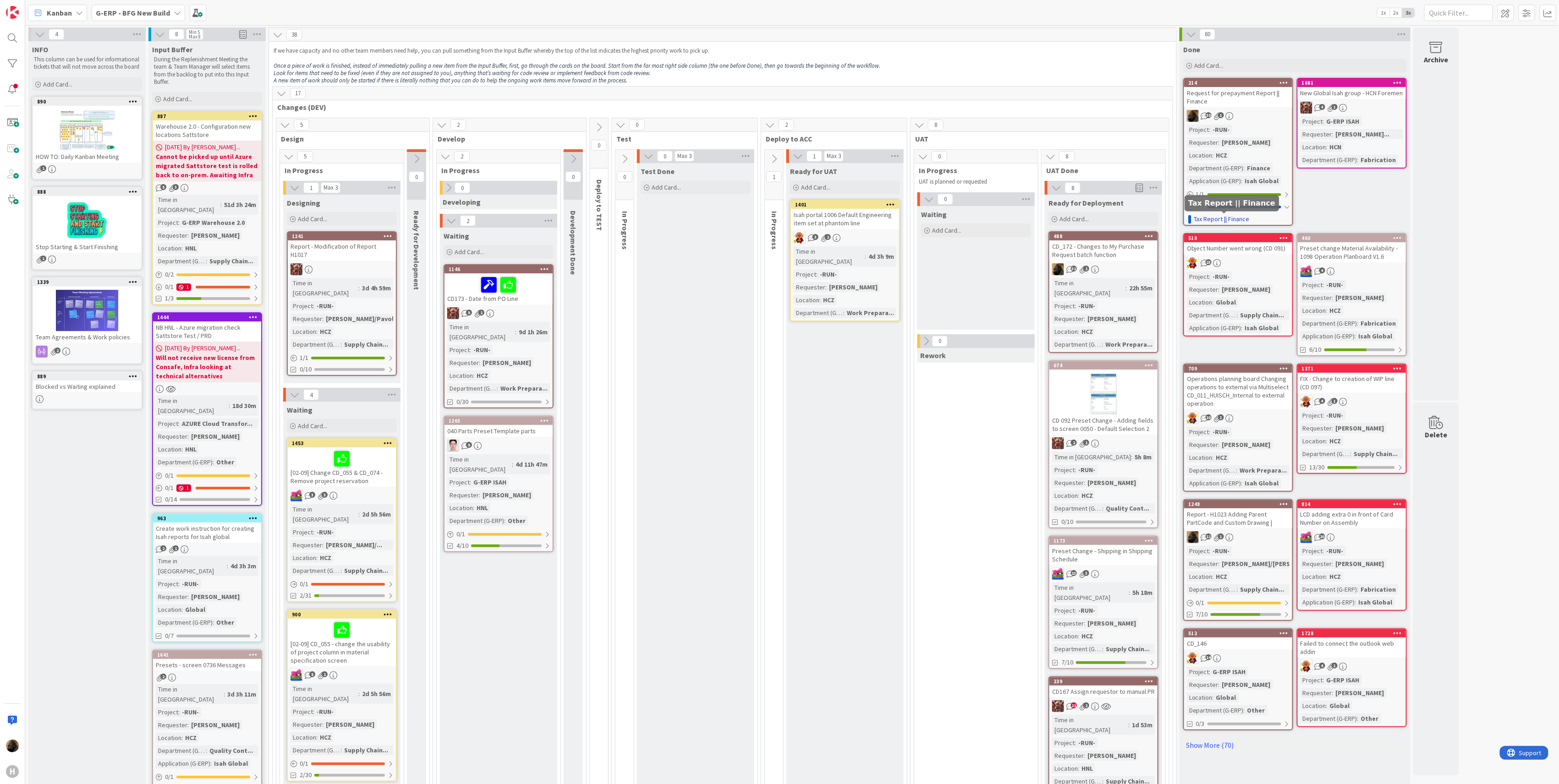
click at [1208, 223] on link "Tax Report || Finance" at bounding box center [1222, 219] width 56 height 10
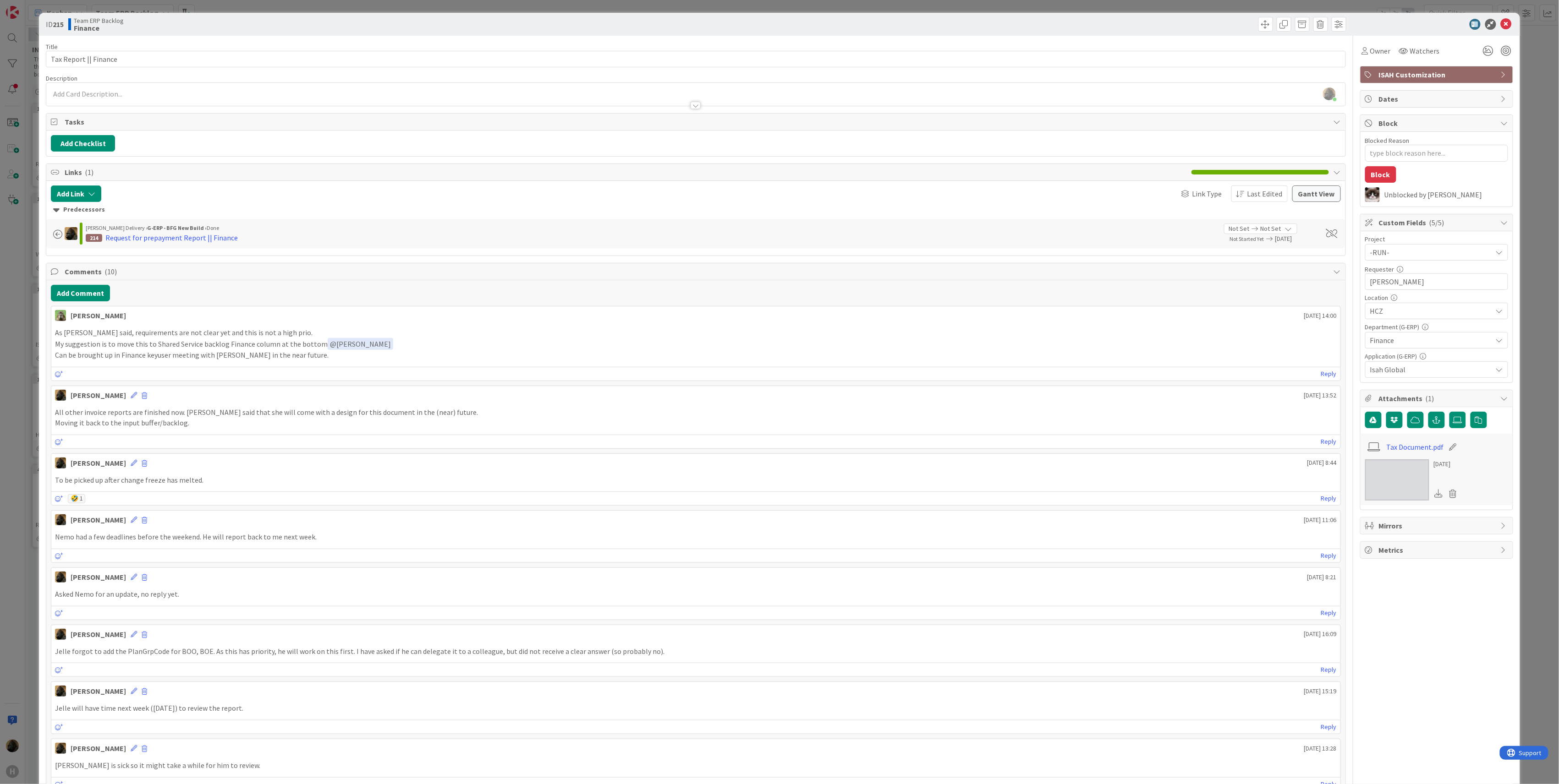
click at [0, 452] on html "H Kanban Team ERP Backlog 1x 2x 3x 5 INFO This column contains information card…" at bounding box center [780, 392] width 1559 height 784
click at [44, 474] on div "ID 215 Team ERP Backlog Finance Title 21 / 128 Tax Report || Finance Descriptio…" at bounding box center [779, 602] width 1481 height 1178
click at [30, 480] on div "ID 215 Team ERP Backlog Finance Title 21 / 128 Tax Report || Finance Descriptio…" at bounding box center [780, 392] width 1559 height 784
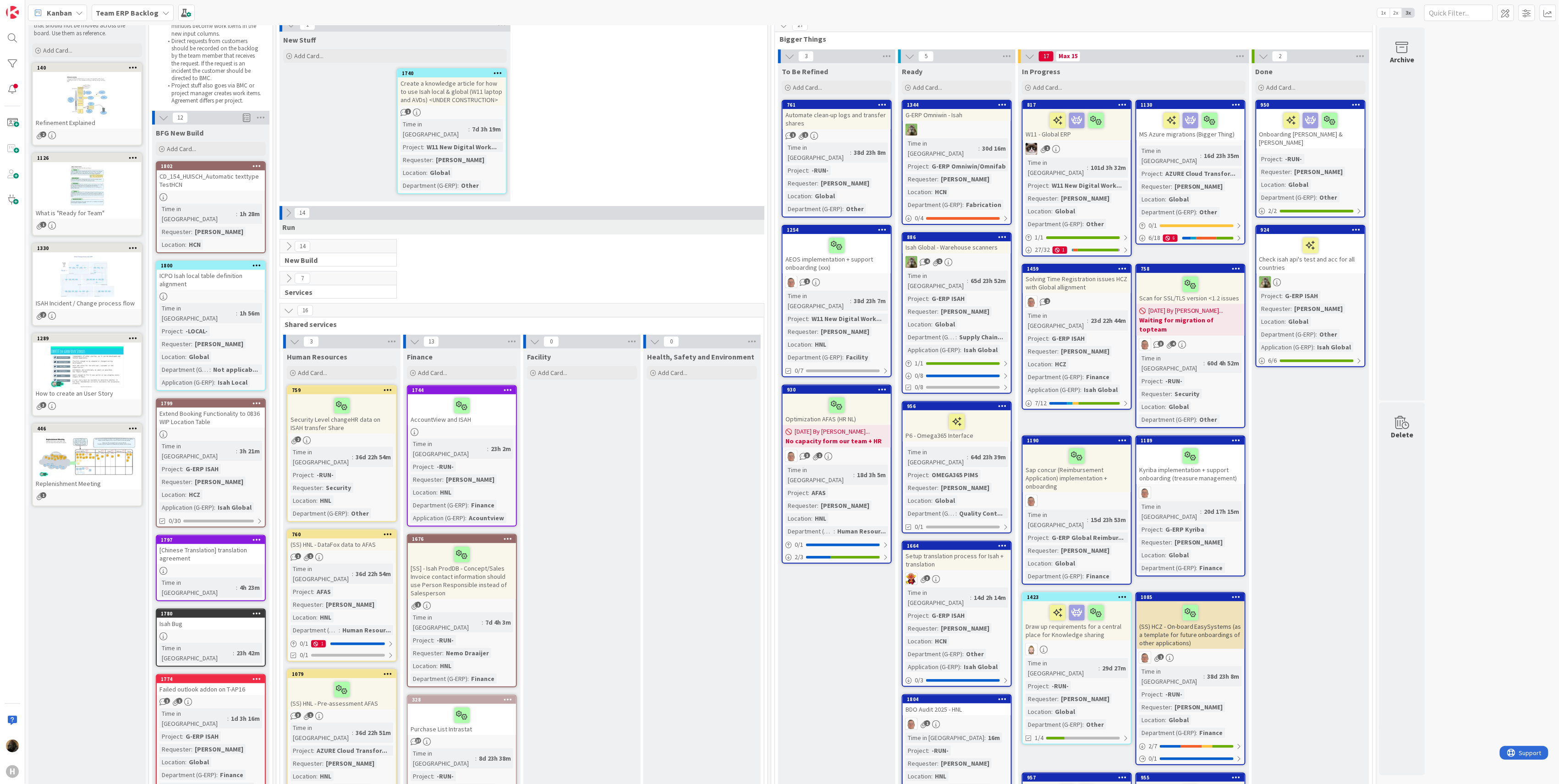
scroll to position [61, 0]
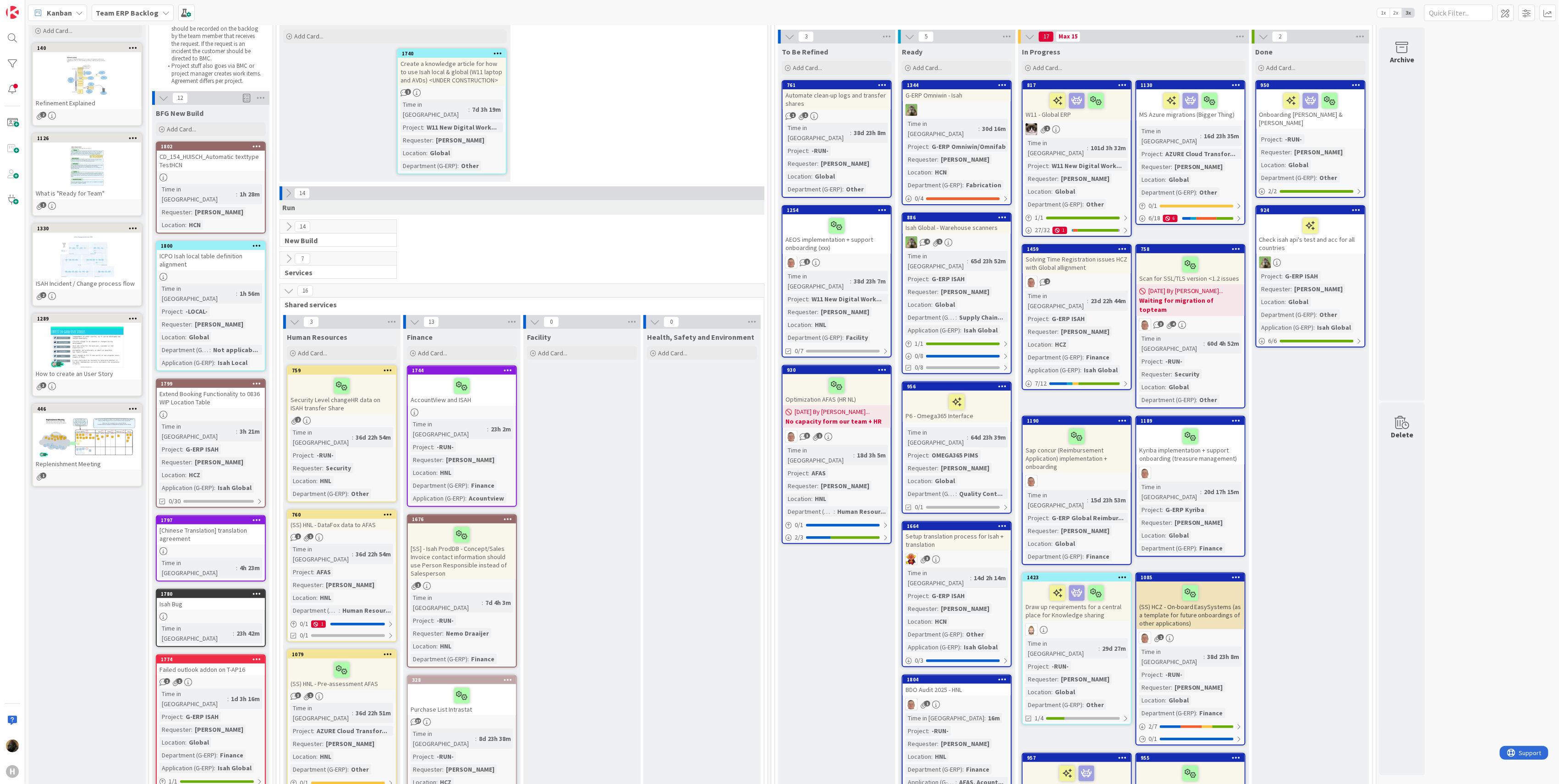
click at [537, 229] on div "14 New Build" at bounding box center [522, 235] width 488 height 32
click at [540, 220] on div "14 New Build" at bounding box center [522, 235] width 488 height 32
click at [497, 231] on div "14 New Build" at bounding box center [522, 235] width 488 height 32
drag, startPoint x: 624, startPoint y: 425, endPoint x: 473, endPoint y: 320, distance: 183.9
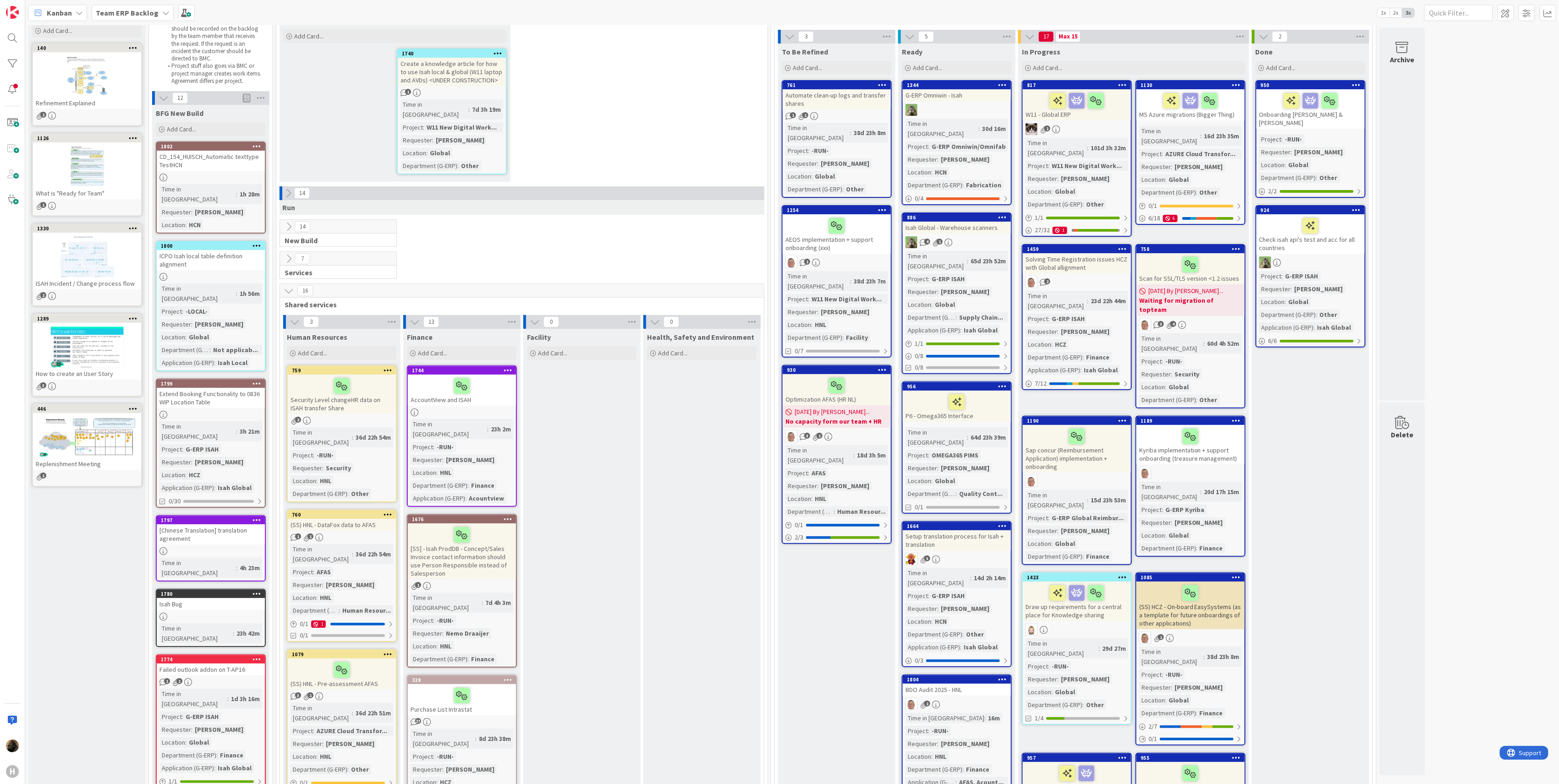
click at [139, 19] on div "Team ERP Backlog" at bounding box center [133, 13] width 82 height 16
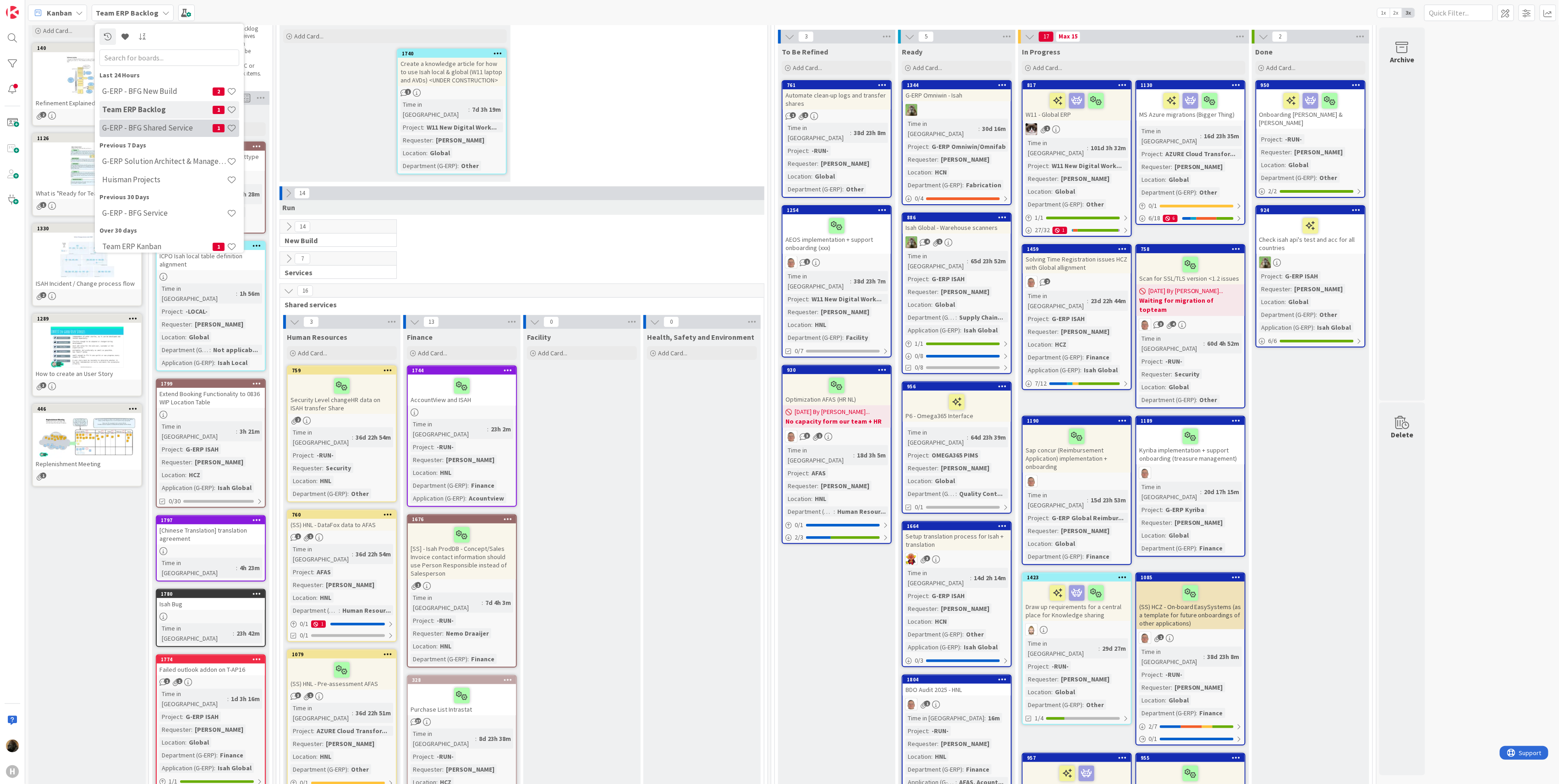
click at [139, 123] on h4 "G-ERP - BFG Shared Service" at bounding box center [157, 128] width 110 height 9
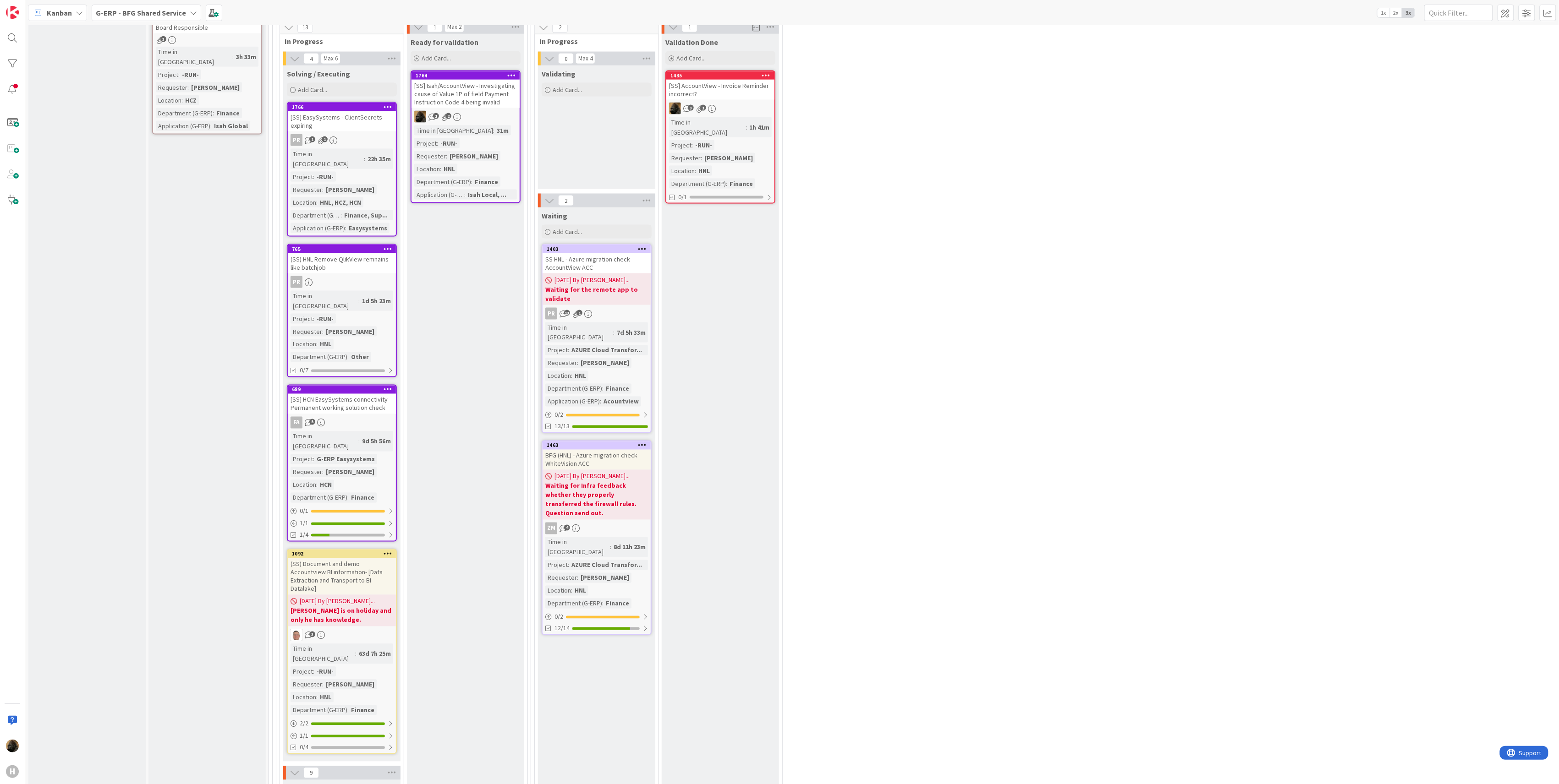
scroll to position [794, 0]
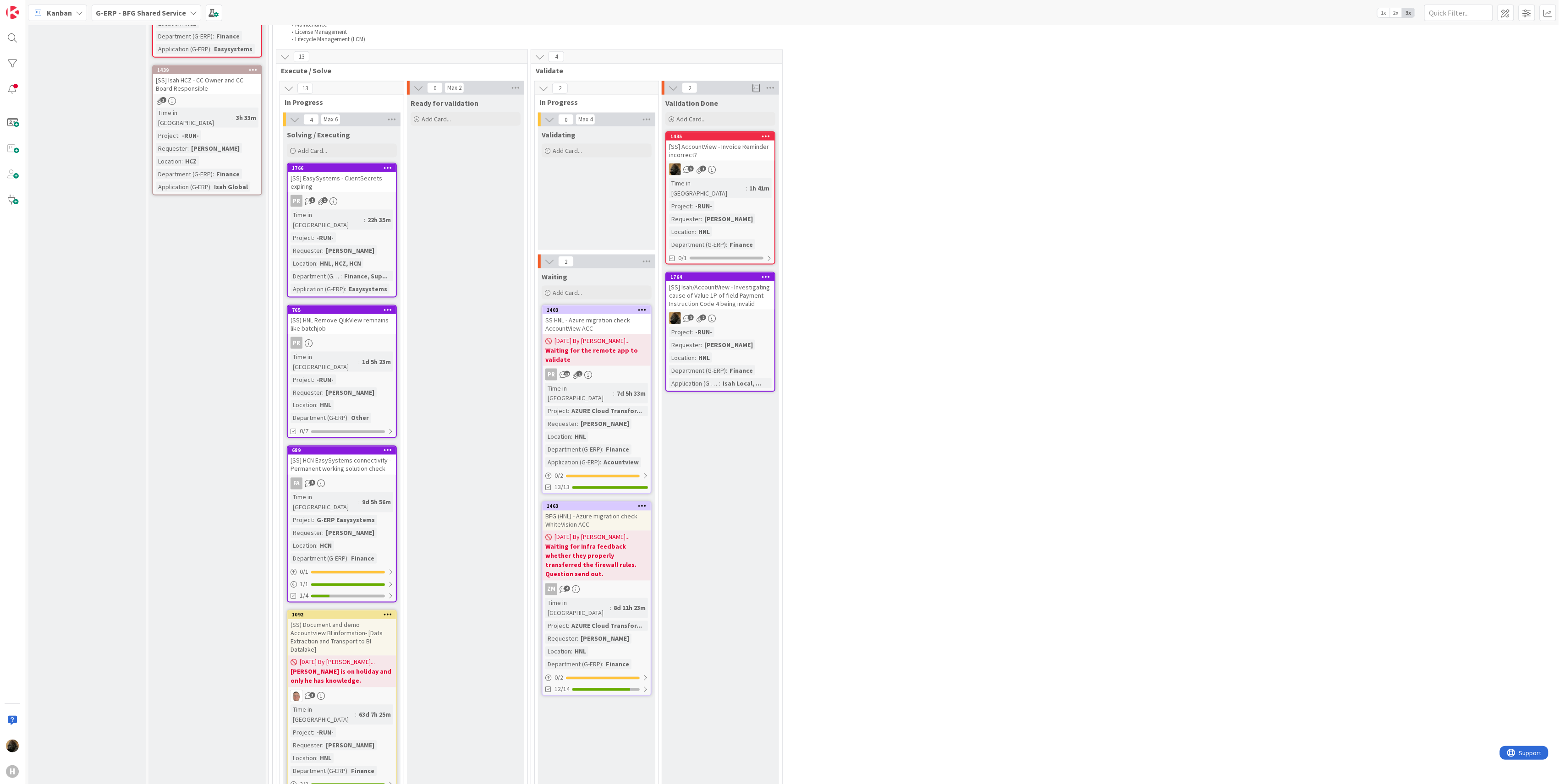
click at [740, 281] on div "[SS] Isah/AccountView - Investigating cause of Value 1P of field Payment Instru…" at bounding box center [720, 295] width 108 height 28
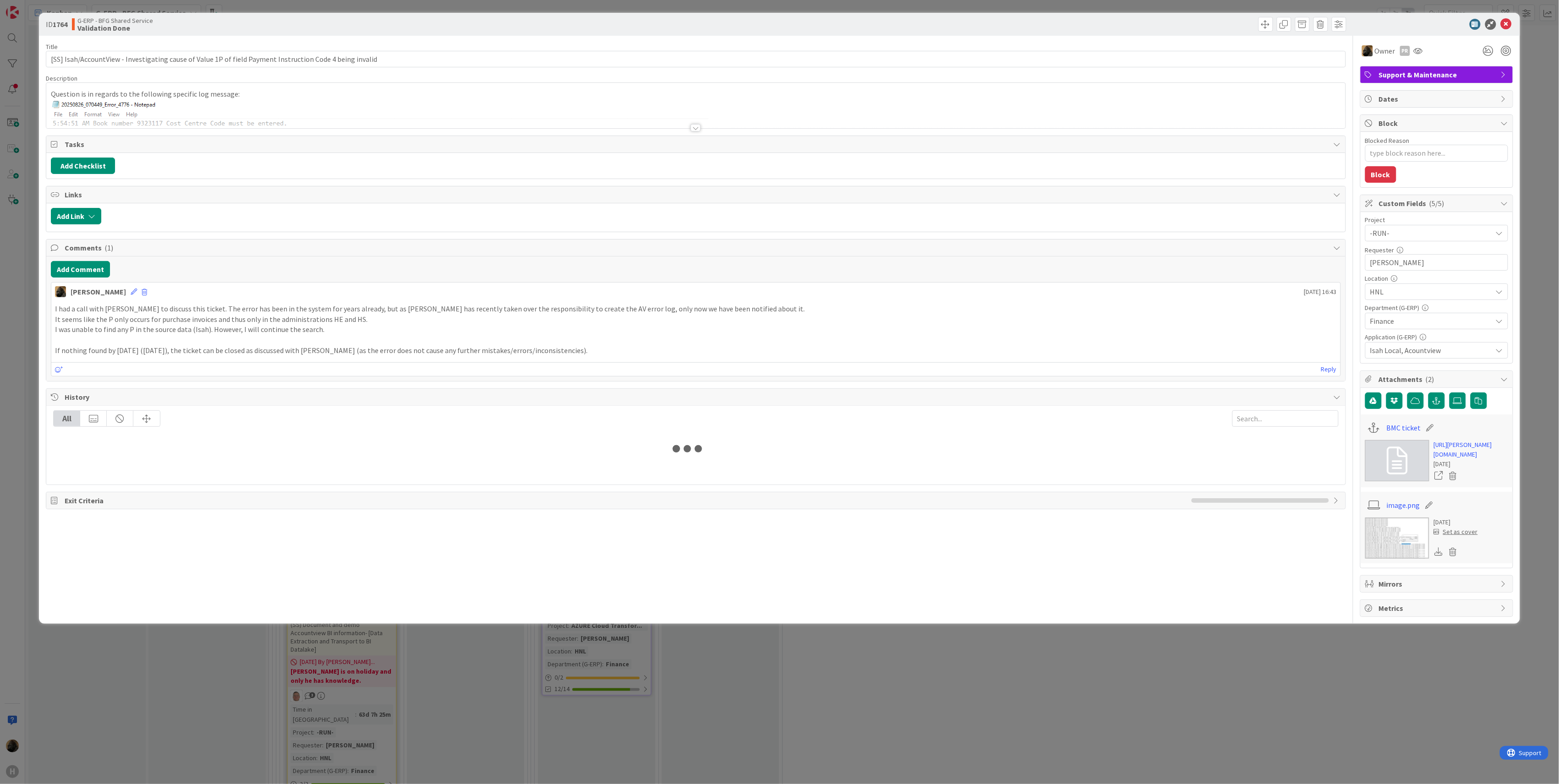
type textarea "x"
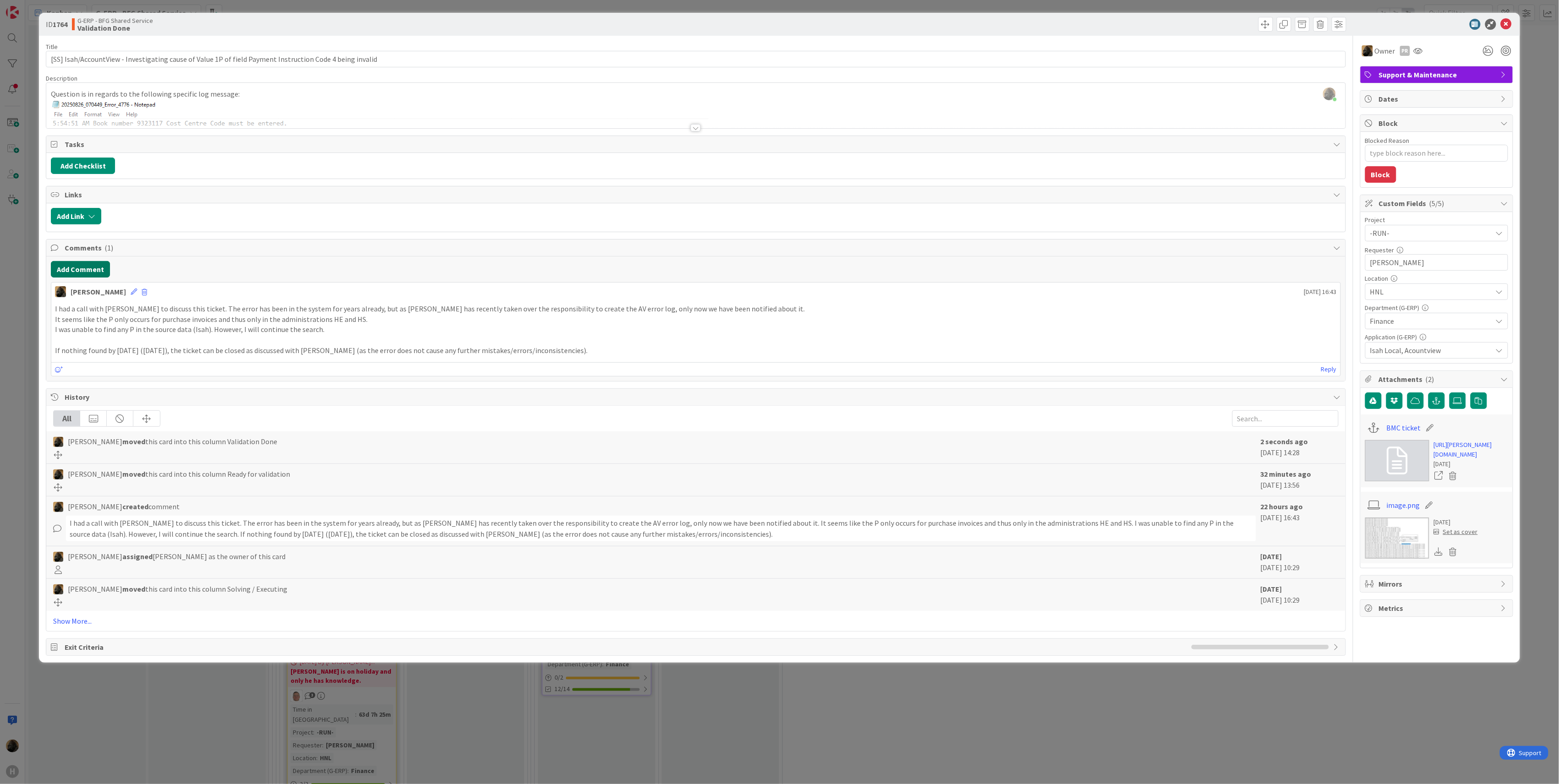
click at [89, 271] on button "Add Comment" at bounding box center [80, 269] width 59 height 16
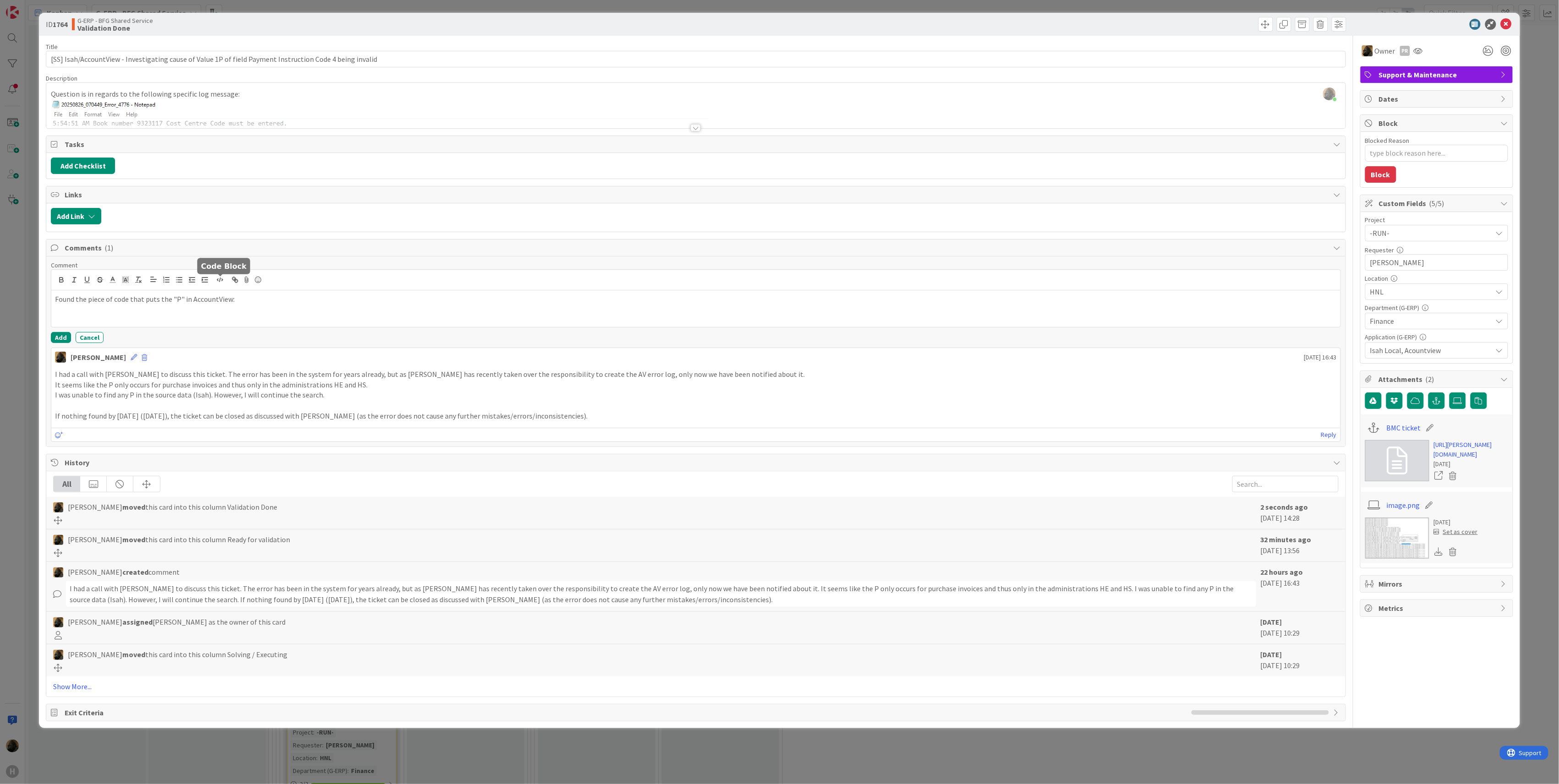
click at [222, 279] on icon "button" at bounding box center [220, 280] width 8 height 8
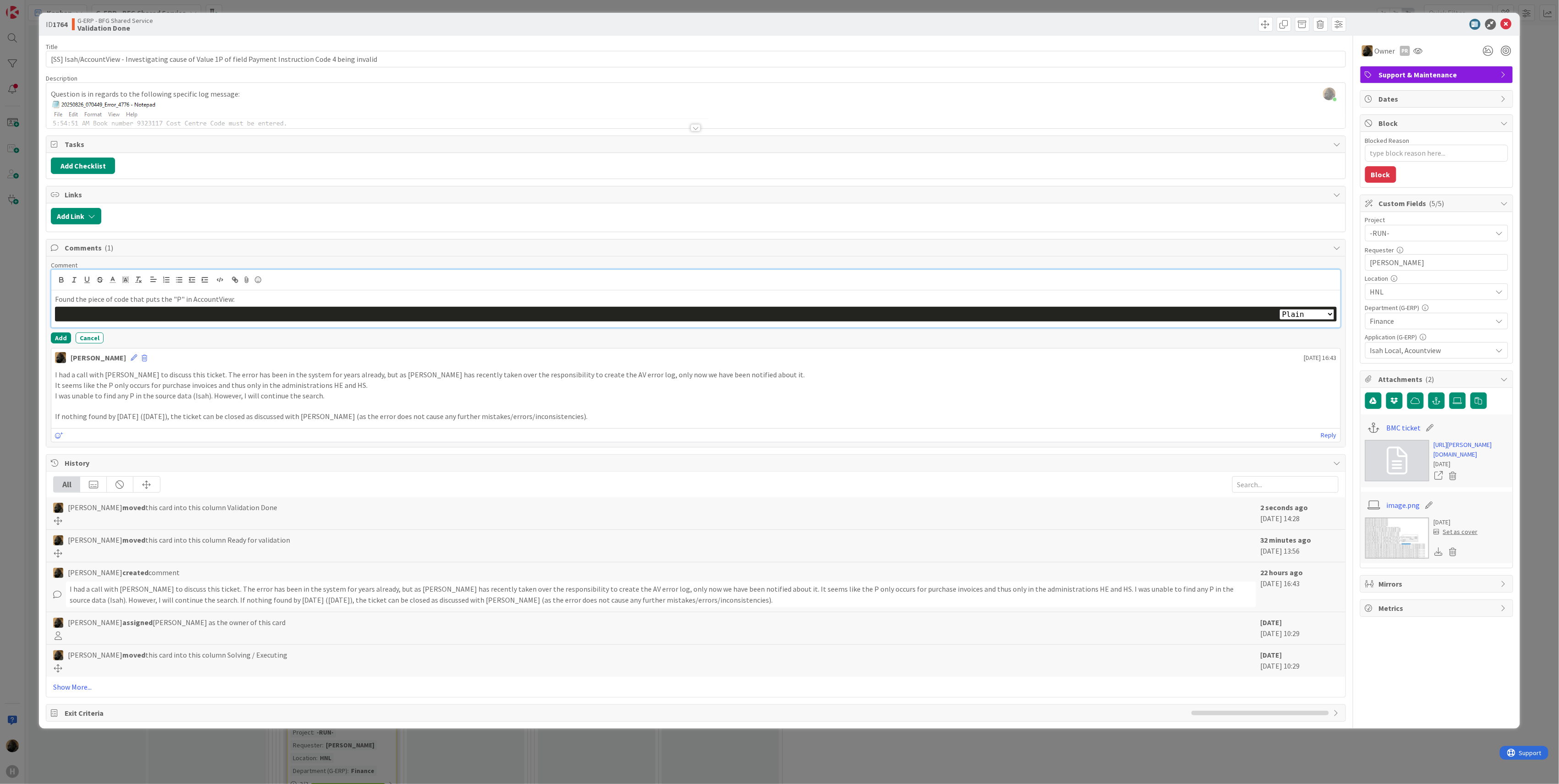
click at [1298, 320] on select "Plain Bash C++ C# CSS Diff HTML/XML Java JavaScript Markdown PHP Python Ruby SQL" at bounding box center [1307, 314] width 54 height 10
select select "sql"
click at [1281, 312] on select "Plain Bash C++ C# CSS Diff HTML/XML Java JavaScript Markdown PHP Python Ruby SQL" at bounding box center [1307, 314] width 54 height 10
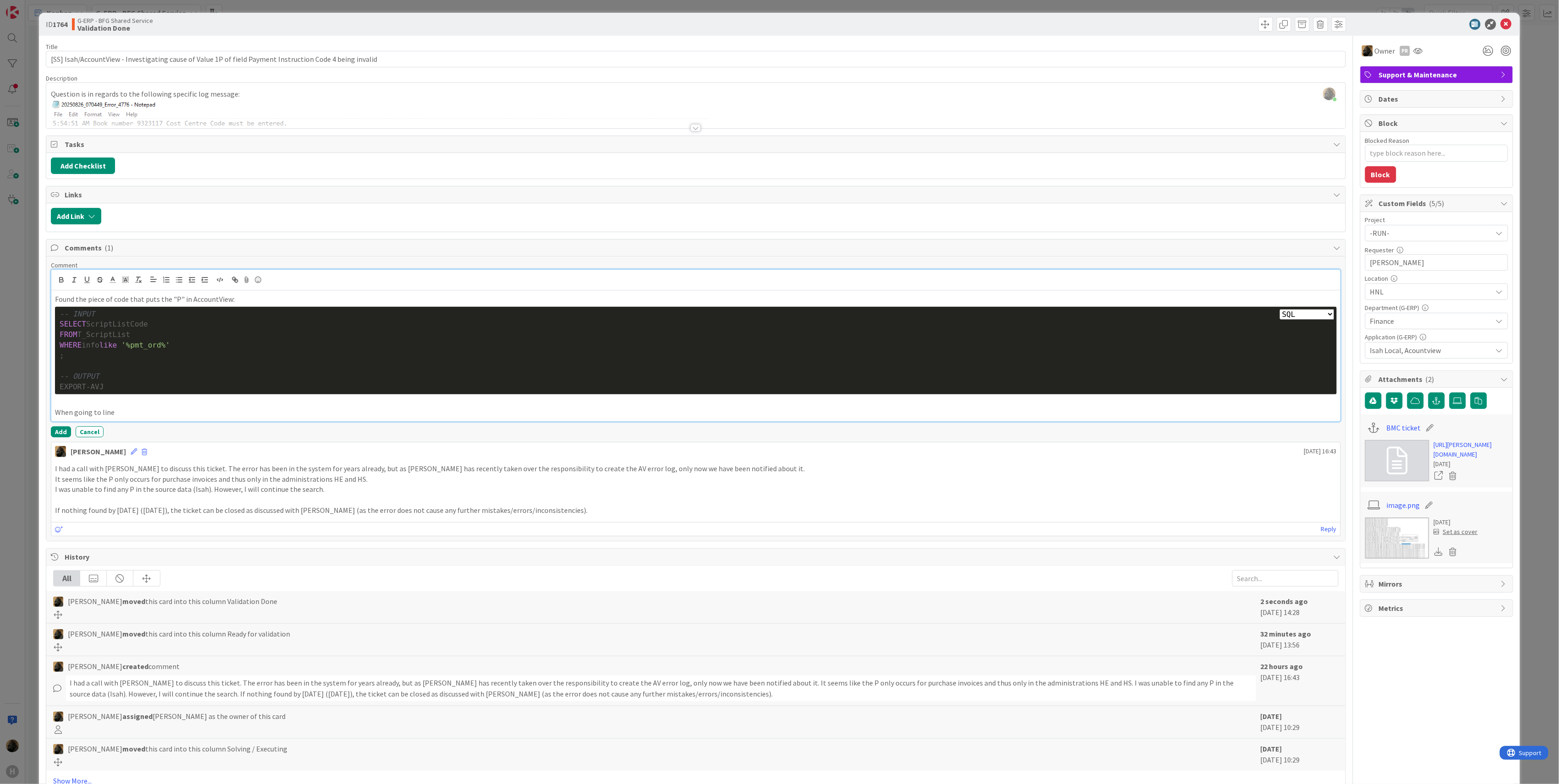
click at [239, 417] on p "When going to line" at bounding box center [696, 412] width 1282 height 10
click at [222, 284] on icon "button" at bounding box center [220, 280] width 8 height 8
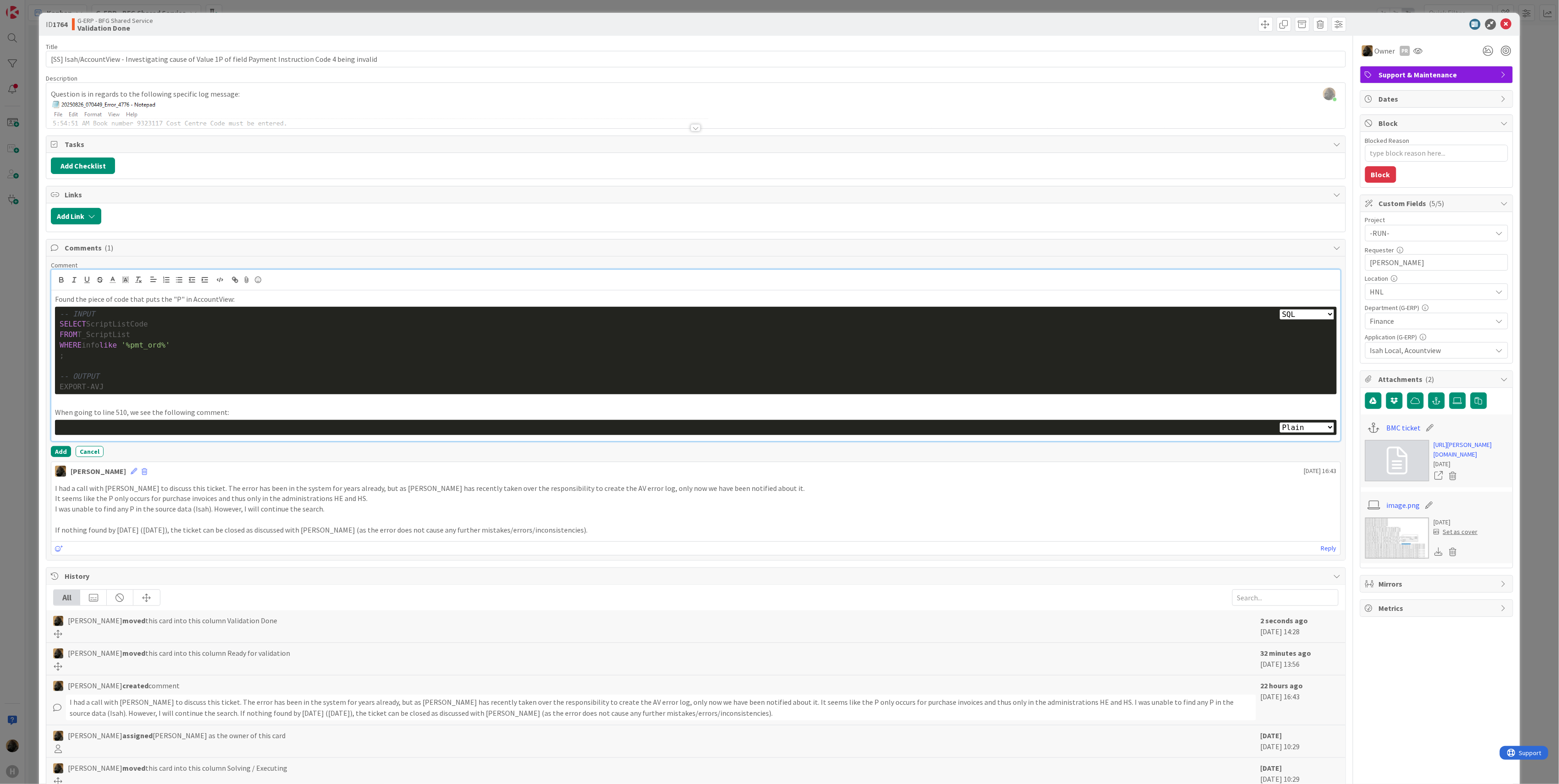
click at [229, 433] on div at bounding box center [695, 427] width 1273 height 10
click at [96, 429] on div at bounding box center [695, 427] width 1273 height 10
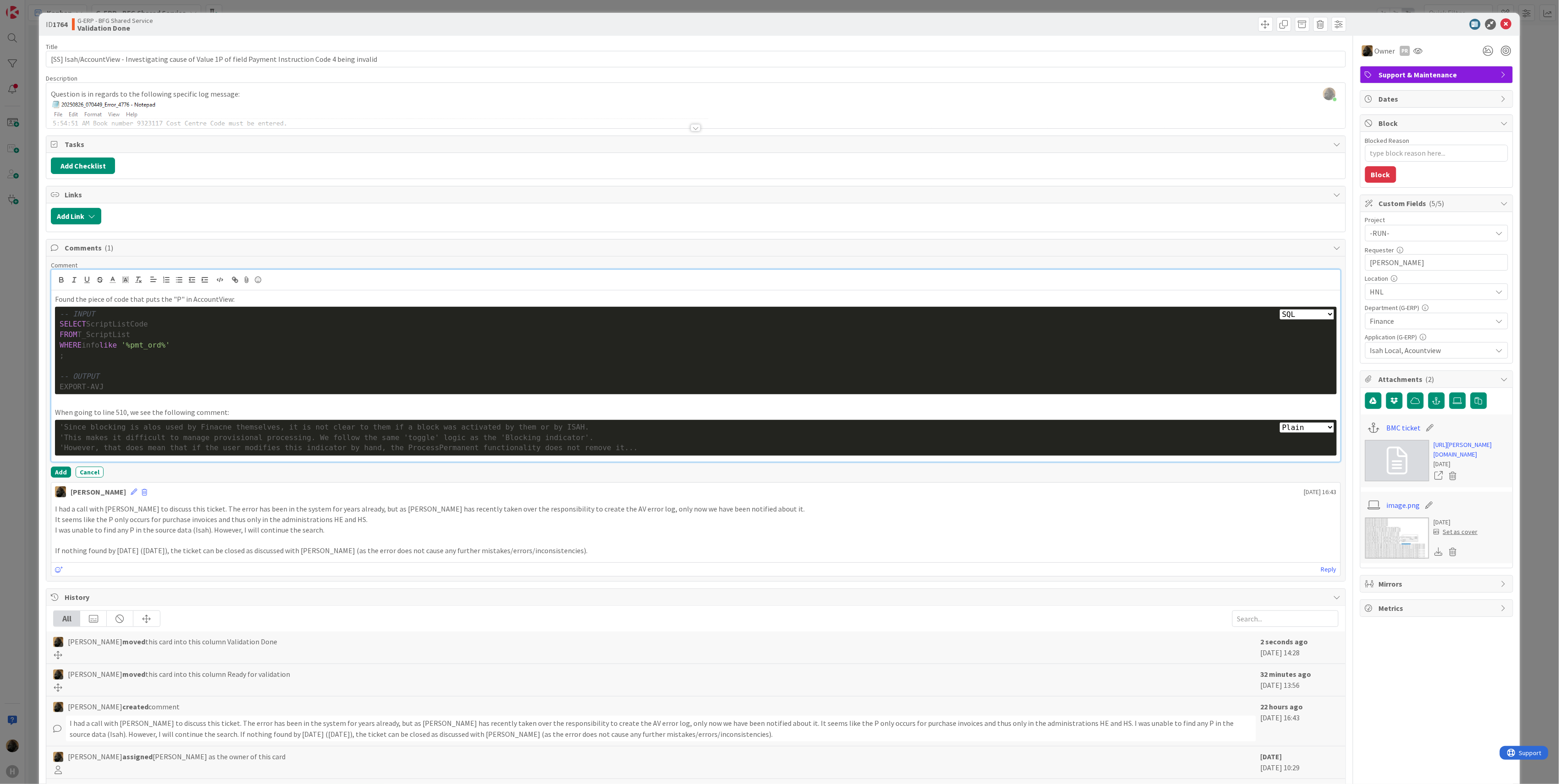
click at [1286, 431] on select "Plain Bash C++ C# CSS Diff HTML/XML Java JavaScript Markdown PHP Python Ruby SQL" at bounding box center [1307, 427] width 54 height 10
click at [1280, 425] on select "Plain Bash C++ C# CSS Diff HTML/XML Java JavaScript Markdown PHP Python Ruby SQL" at bounding box center [1307, 427] width 54 height 10
click at [1285, 430] on select "Plain Bash C++ C# CSS Diff HTML/XML Java JavaScript Markdown PHP Python Ruby SQL" at bounding box center [1307, 427] width 54 height 10
click at [1280, 425] on select "Plain Bash C++ C# CSS Diff HTML/XML Java JavaScript Markdown PHP Python Ruby SQL" at bounding box center [1307, 427] width 54 height 10
click at [1301, 429] on select "Plain Bash C++ C# CSS Diff HTML/XML Java JavaScript Markdown PHP Python Ruby SQL" at bounding box center [1307, 427] width 54 height 10
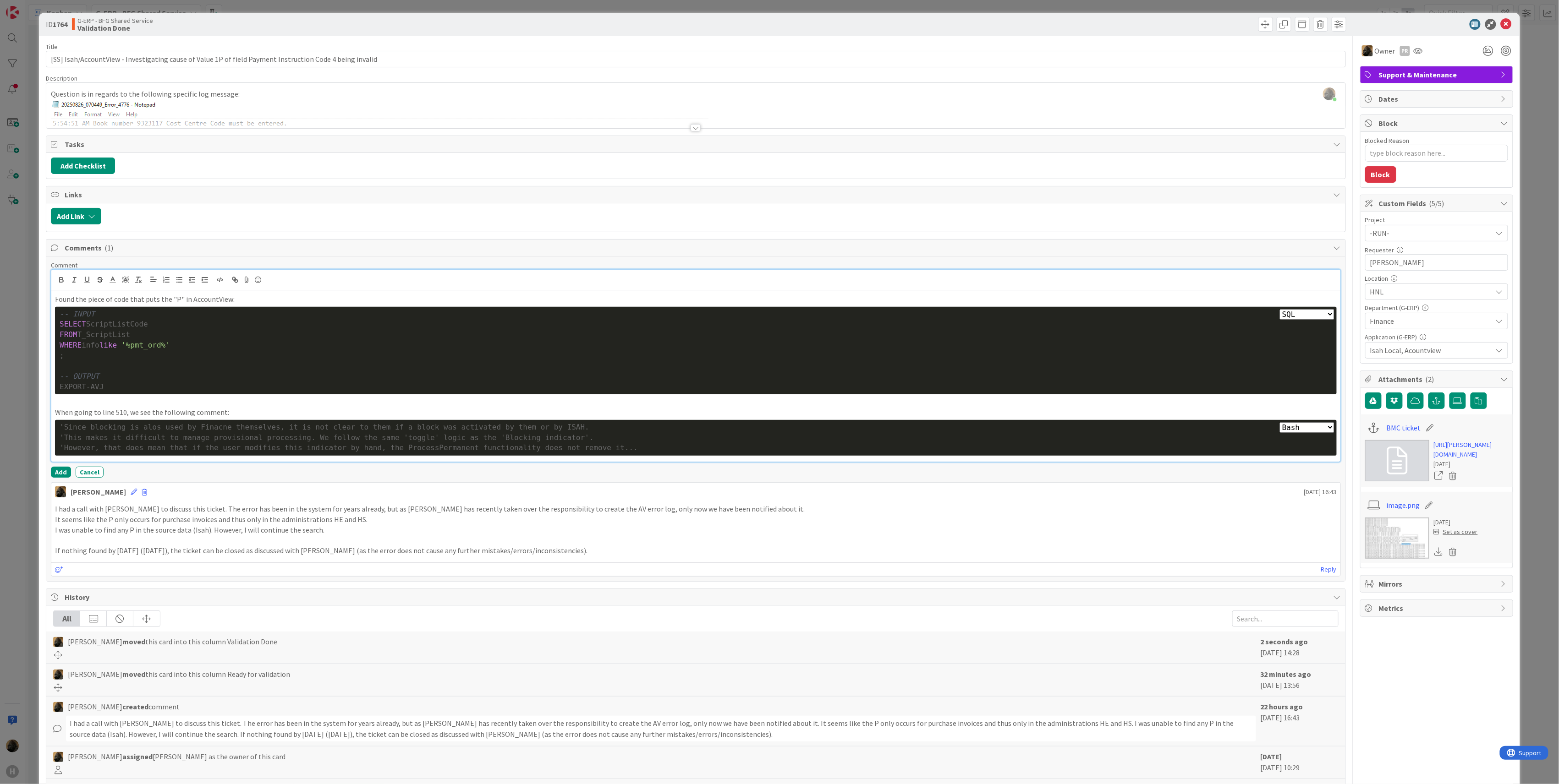
click at [1280, 425] on select "Plain Bash C++ C# CSS Diff HTML/XML Java JavaScript Markdown PHP Python Ruby SQL" at bounding box center [1307, 427] width 54 height 10
click at [1296, 431] on select "Plain Bash C++ C# CSS Diff HTML/XML Java JavaScript Markdown PHP Python Ruby SQL" at bounding box center [1307, 427] width 54 height 10
click at [1280, 425] on select "Plain Bash C++ C# CSS Diff HTML/XML Java JavaScript Markdown PHP Python Ruby SQL" at bounding box center [1307, 427] width 54 height 10
click at [1295, 431] on select "Plain Bash C++ C# CSS Diff HTML/XML Java JavaScript Markdown PHP Python Ruby SQL" at bounding box center [1307, 427] width 54 height 10
click at [1280, 425] on select "Plain Bash C++ C# CSS Diff HTML/XML Java JavaScript Markdown PHP Python Ruby SQL" at bounding box center [1307, 427] width 54 height 10
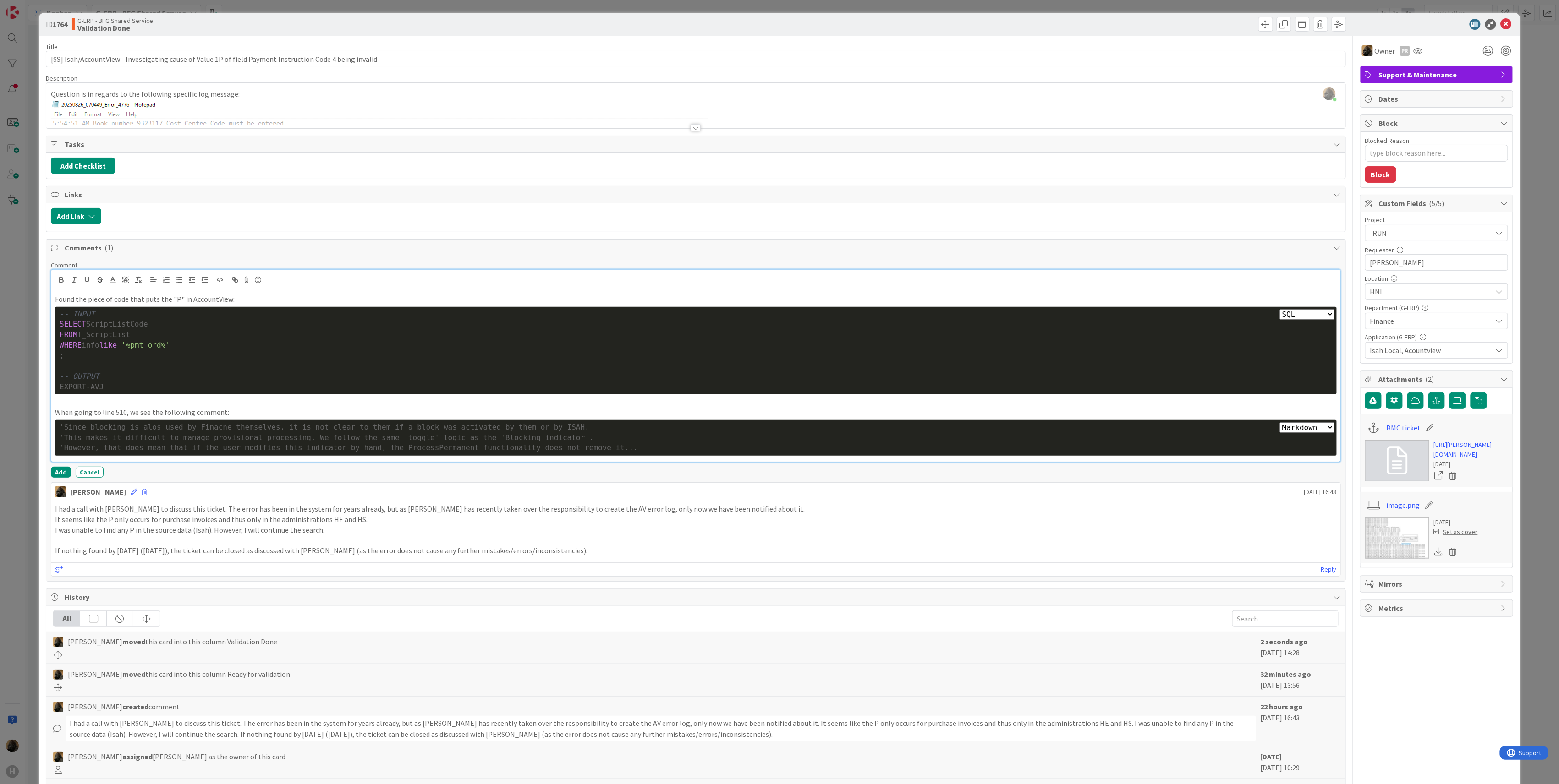
click at [1287, 433] on select "Plain Bash C++ C# CSS Diff HTML/XML Java JavaScript Markdown PHP Python Ruby SQL" at bounding box center [1307, 427] width 54 height 10
select select "cs"
click at [1280, 425] on select "Plain Bash C++ C# CSS Diff HTML/XML Java JavaScript Markdown PHP Python Ruby SQL" at bounding box center [1307, 427] width 54 height 10
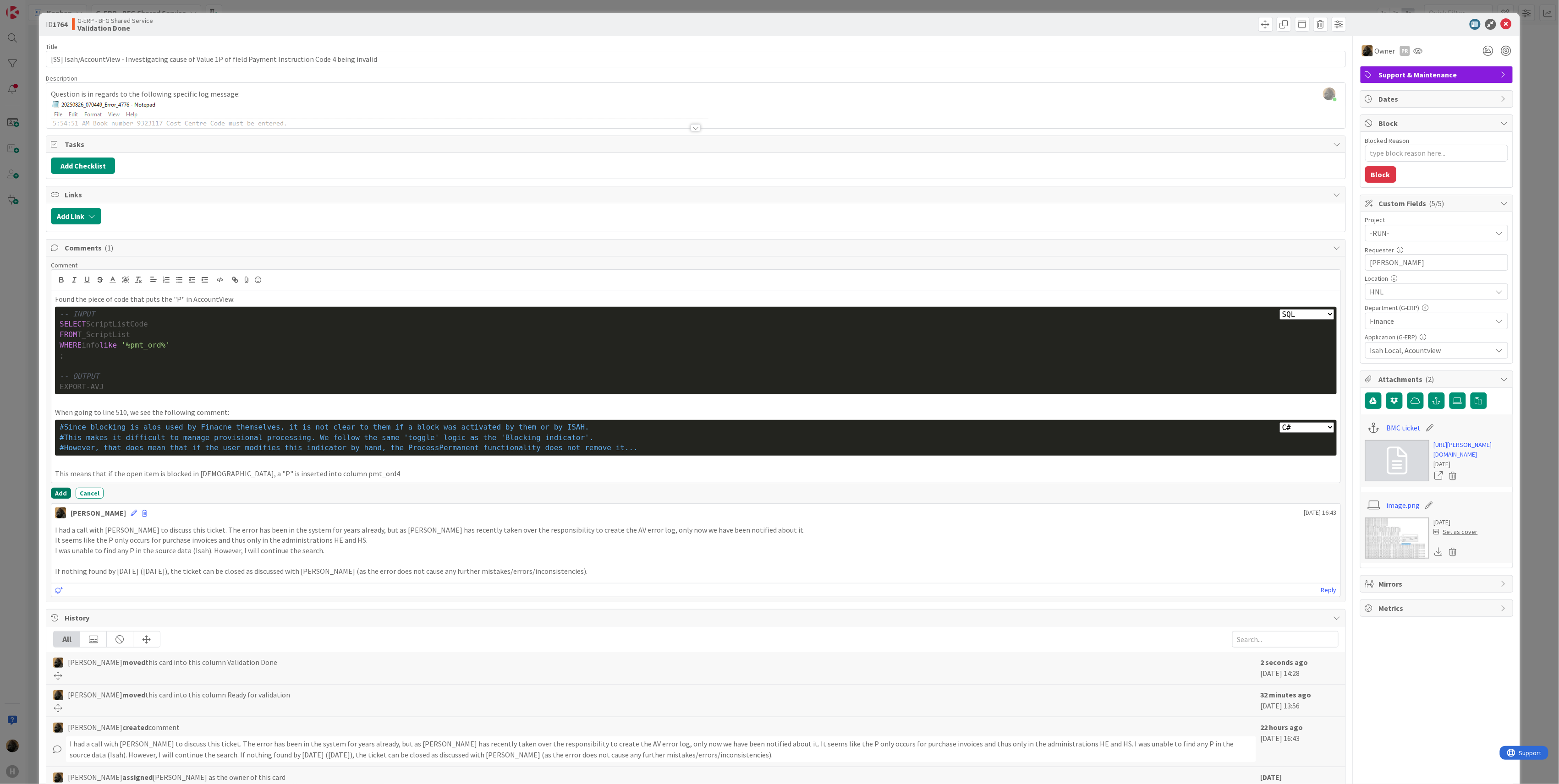
click at [56, 497] on button "Add" at bounding box center [61, 493] width 20 height 11
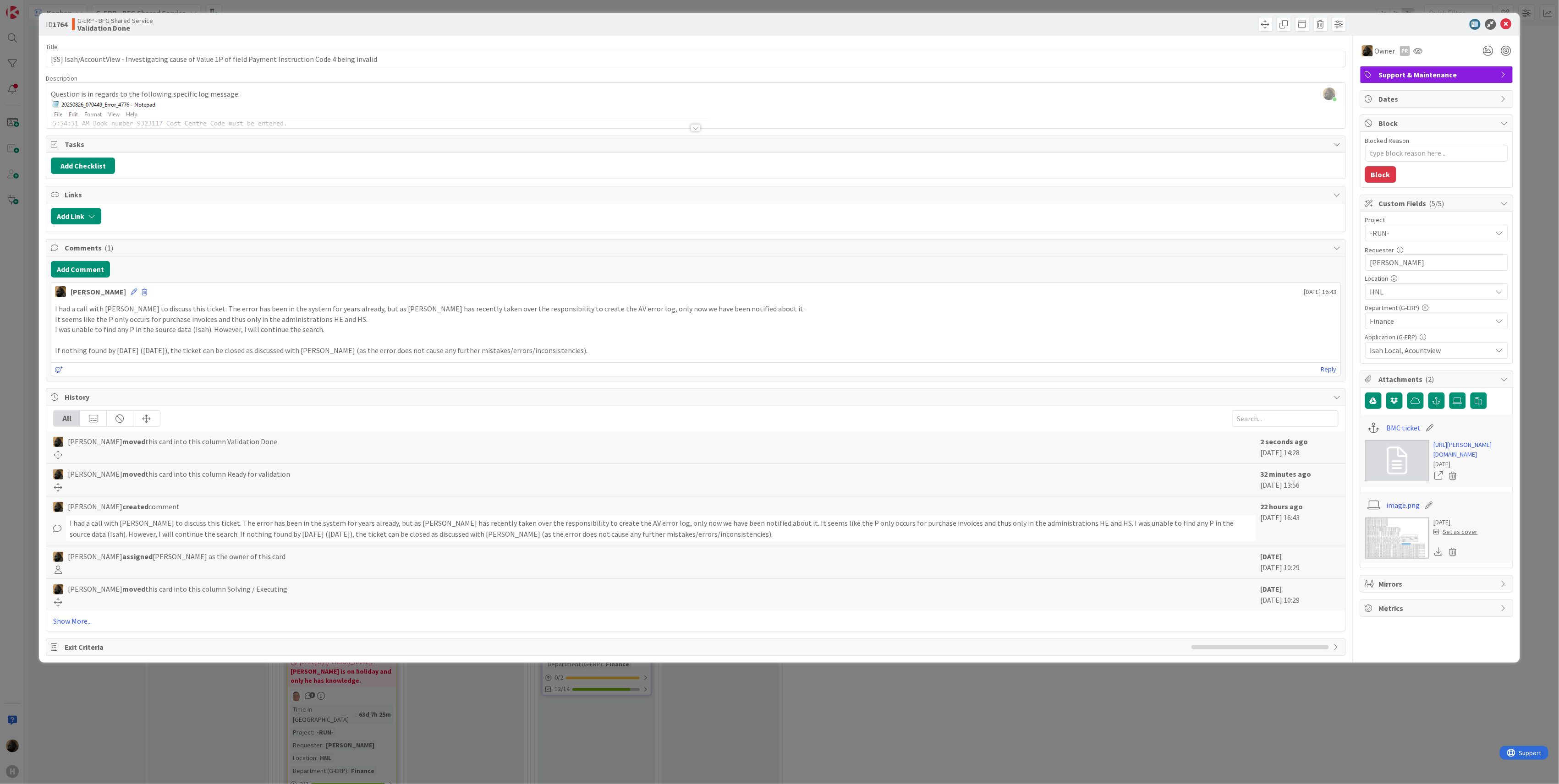
type textarea "x"
select select "sql"
select select "cs"
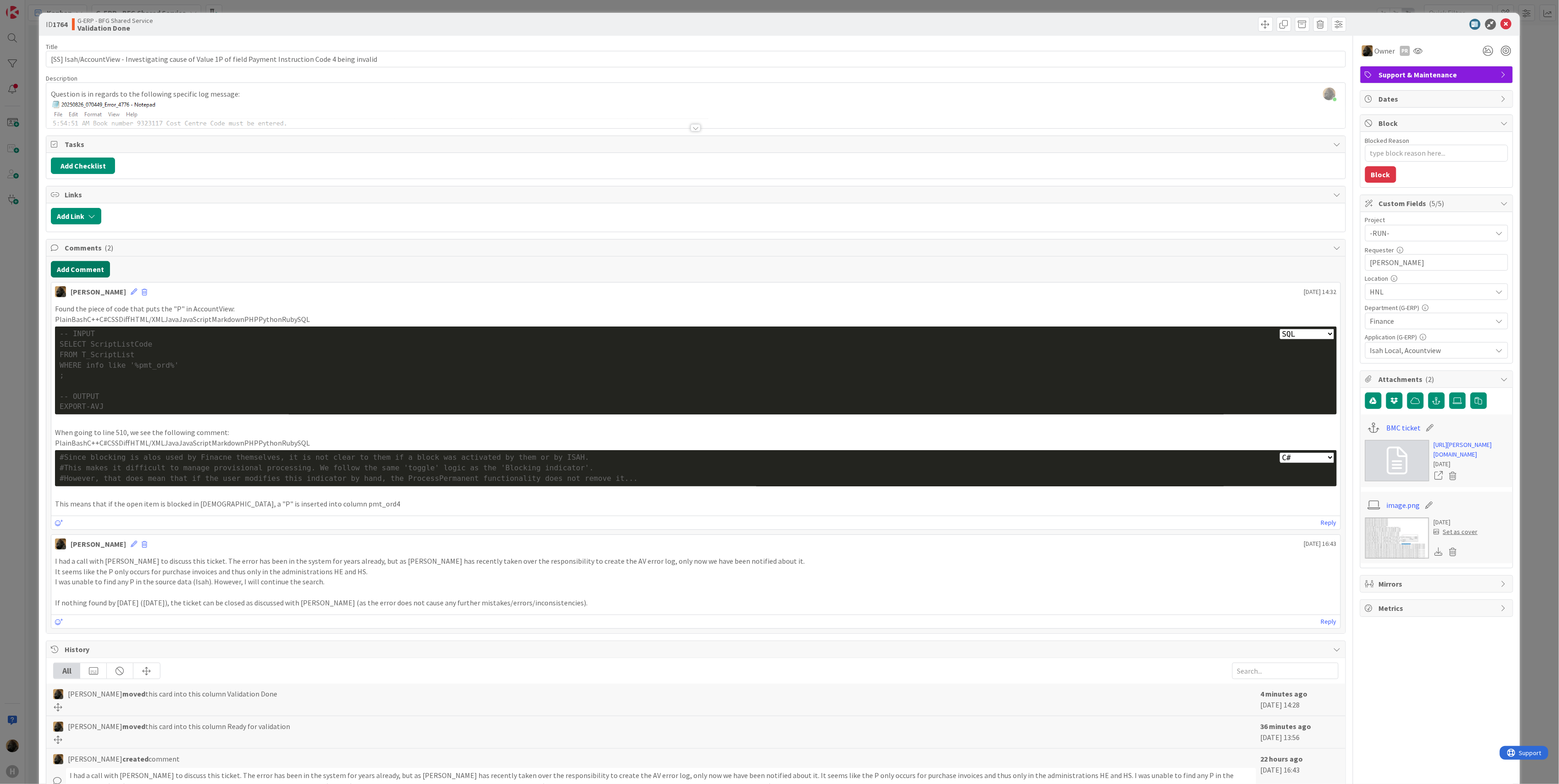
click at [80, 267] on button "Add Comment" at bounding box center [80, 269] width 59 height 16
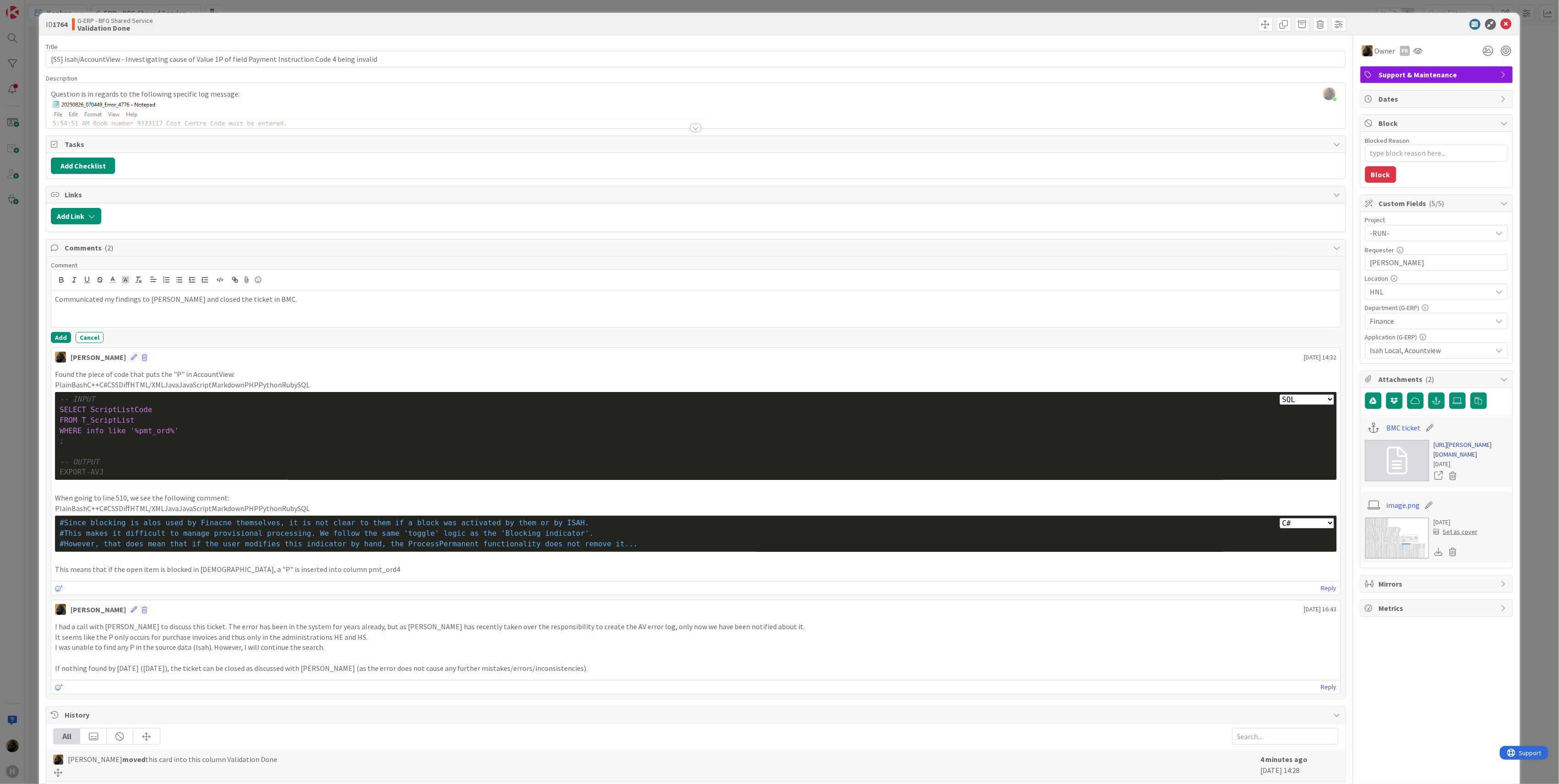
click at [1460, 459] on link "https://huisman-smartit.onbmc.com/smartit/app/#/incident/AGGF4KX6HRENQATBLQHCTB…" at bounding box center [1471, 450] width 74 height 19
click at [63, 343] on button "Add" at bounding box center [61, 338] width 20 height 11
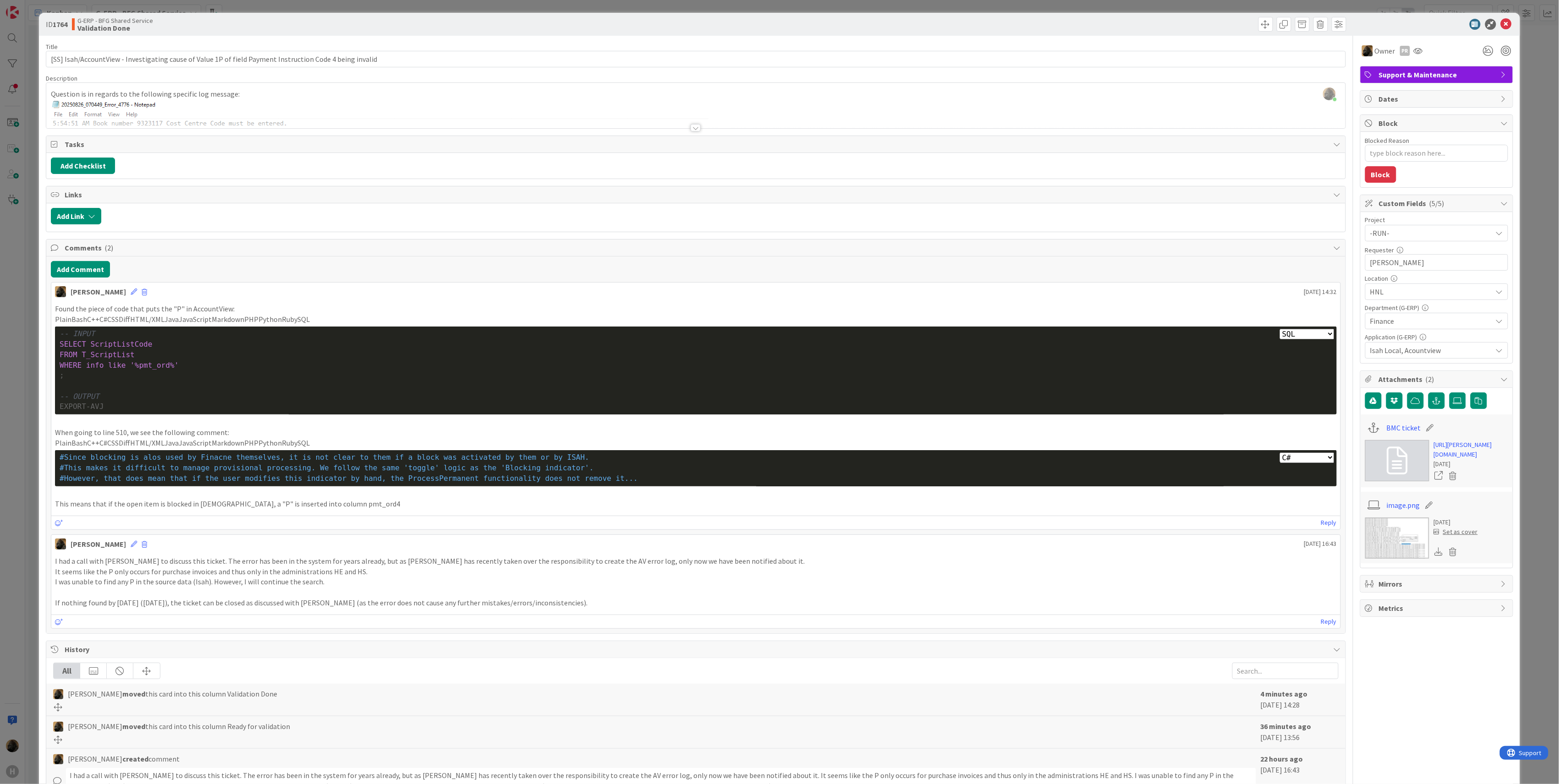
type textarea "x"
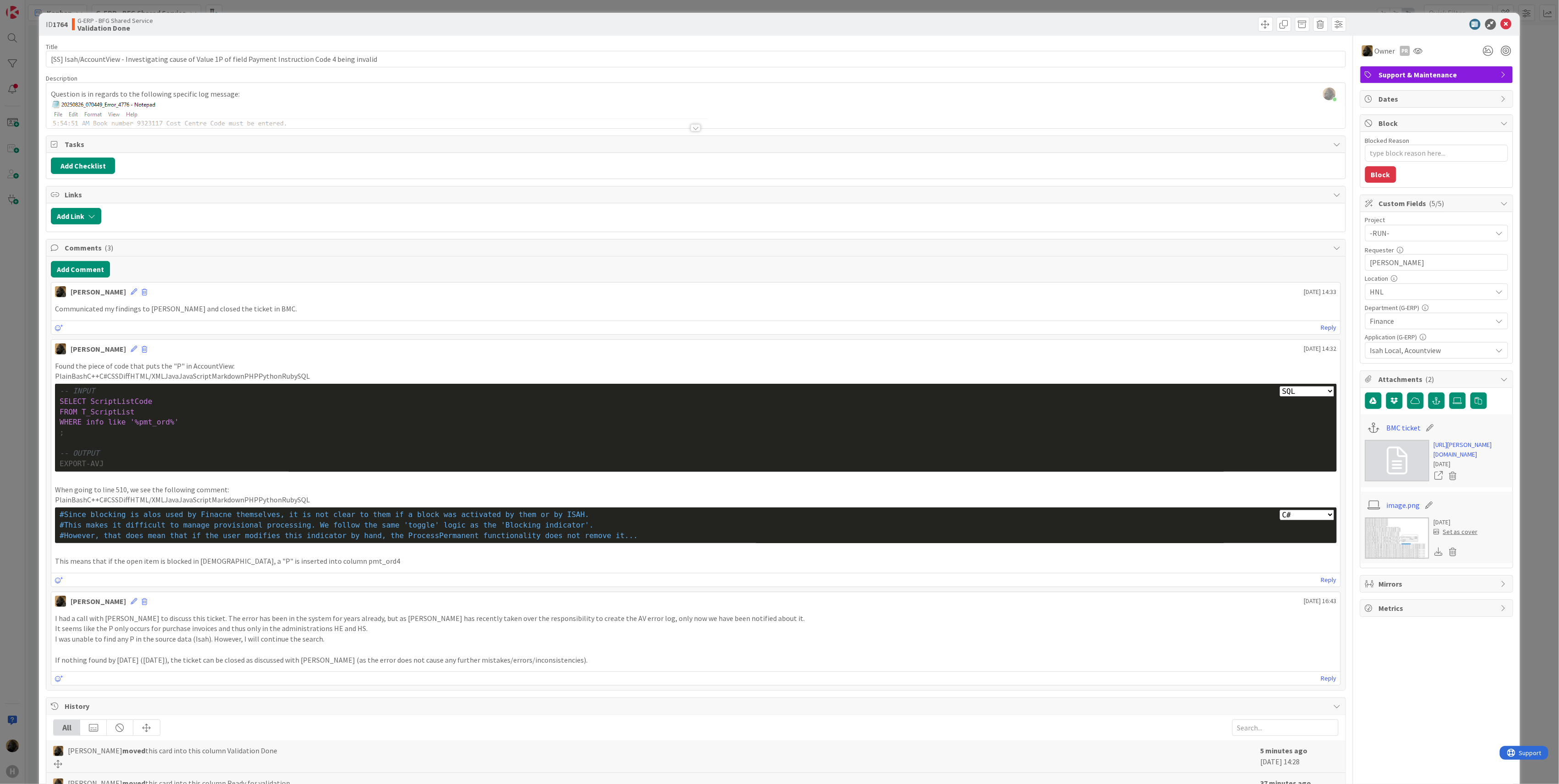
click at [8, 424] on div "ID 1764 G-ERP - BFG Shared Service Validation Done Title 105 / 128 [SS] Isah/Ac…" at bounding box center [780, 392] width 1559 height 784
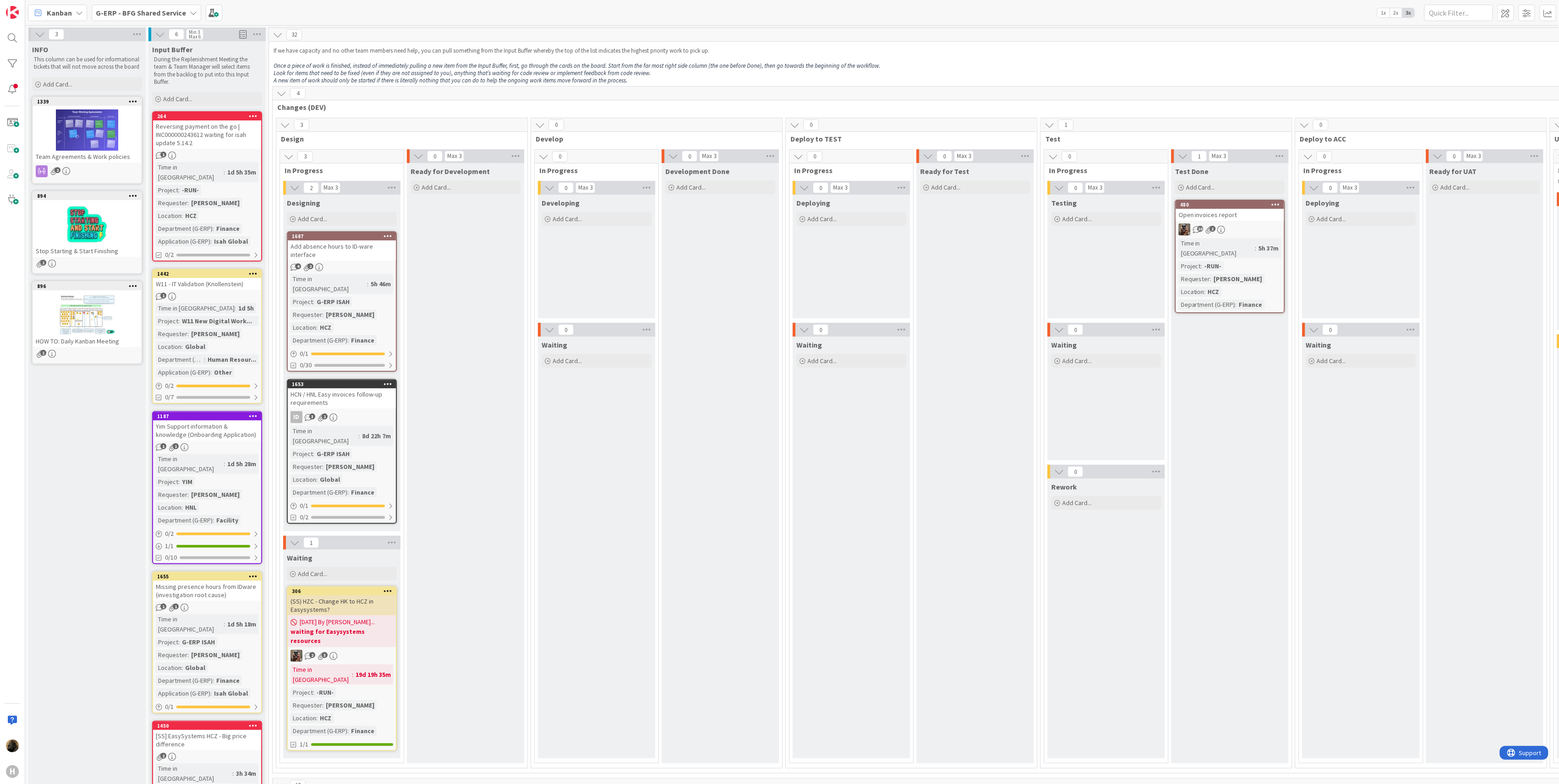
click at [126, 17] on span "G-ERP - BFG Shared Service" at bounding box center [140, 13] width 90 height 11
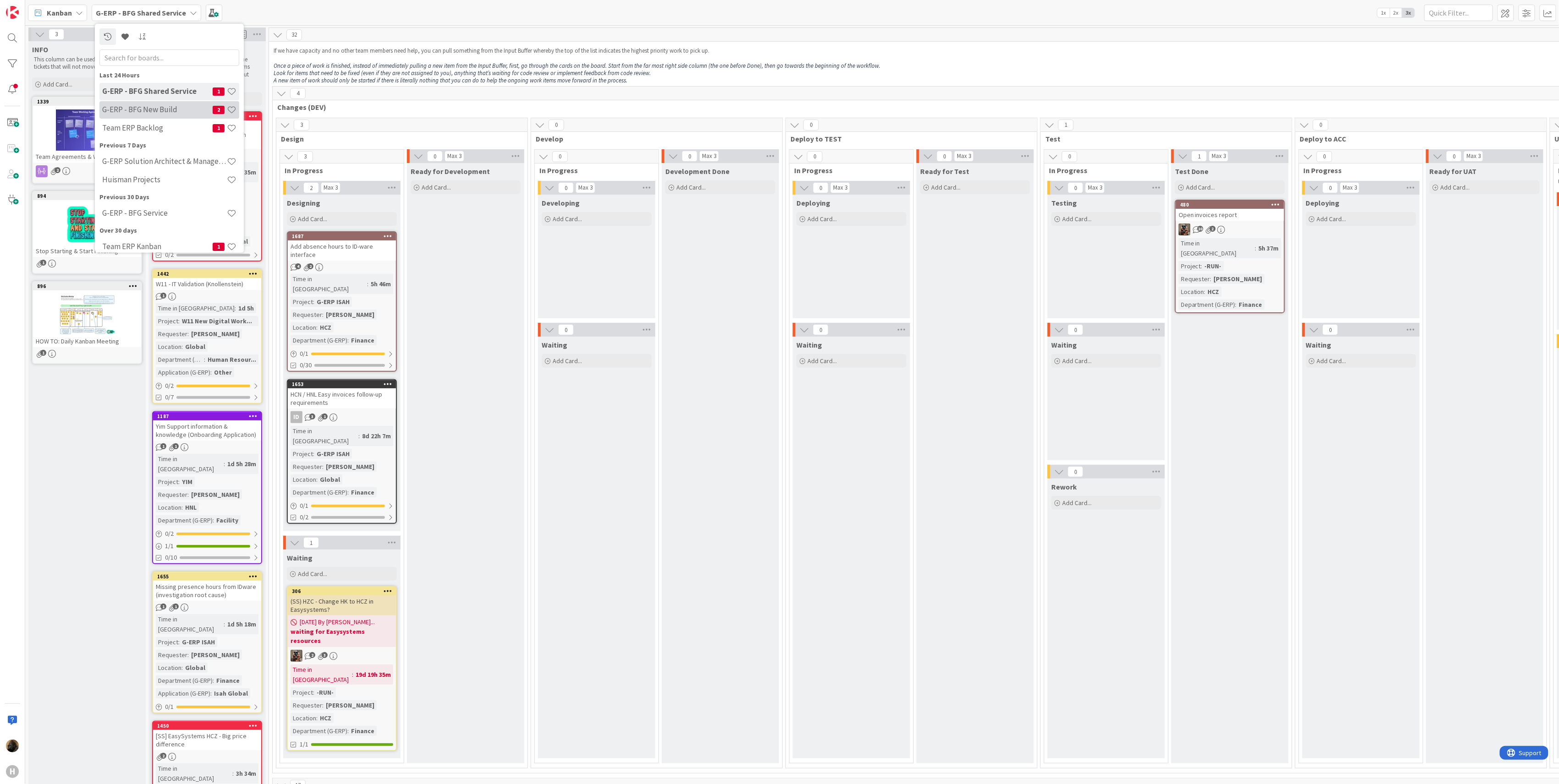
click at [137, 110] on h4 "G-ERP - BFG New Build" at bounding box center [157, 109] width 110 height 9
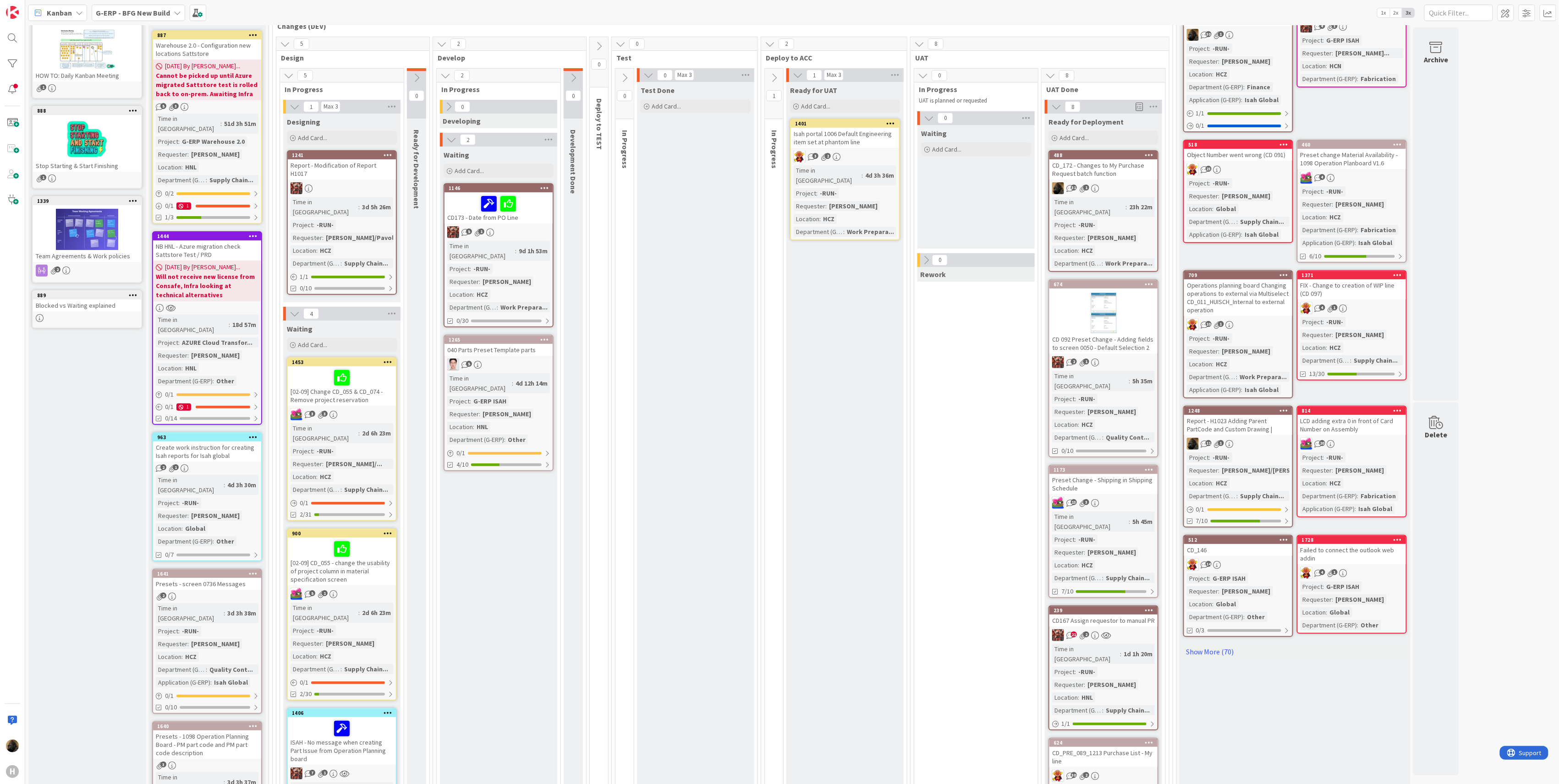
scroll to position [53, 0]
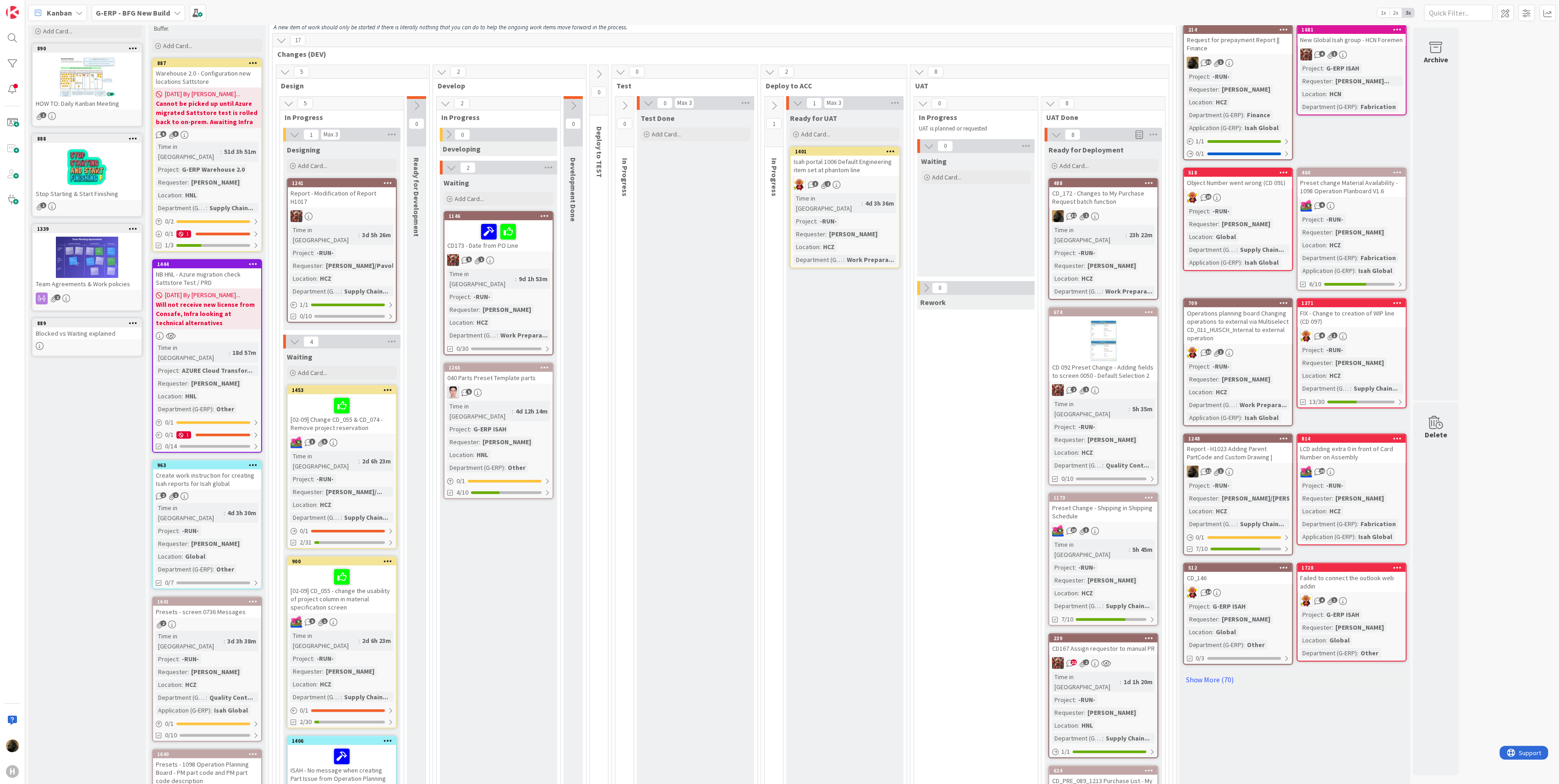
click at [889, 578] on div "Ready for UAT Add Card... 1401 Isah portal 1006 Default Engineering item set at…" at bounding box center [845, 742] width 117 height 1265
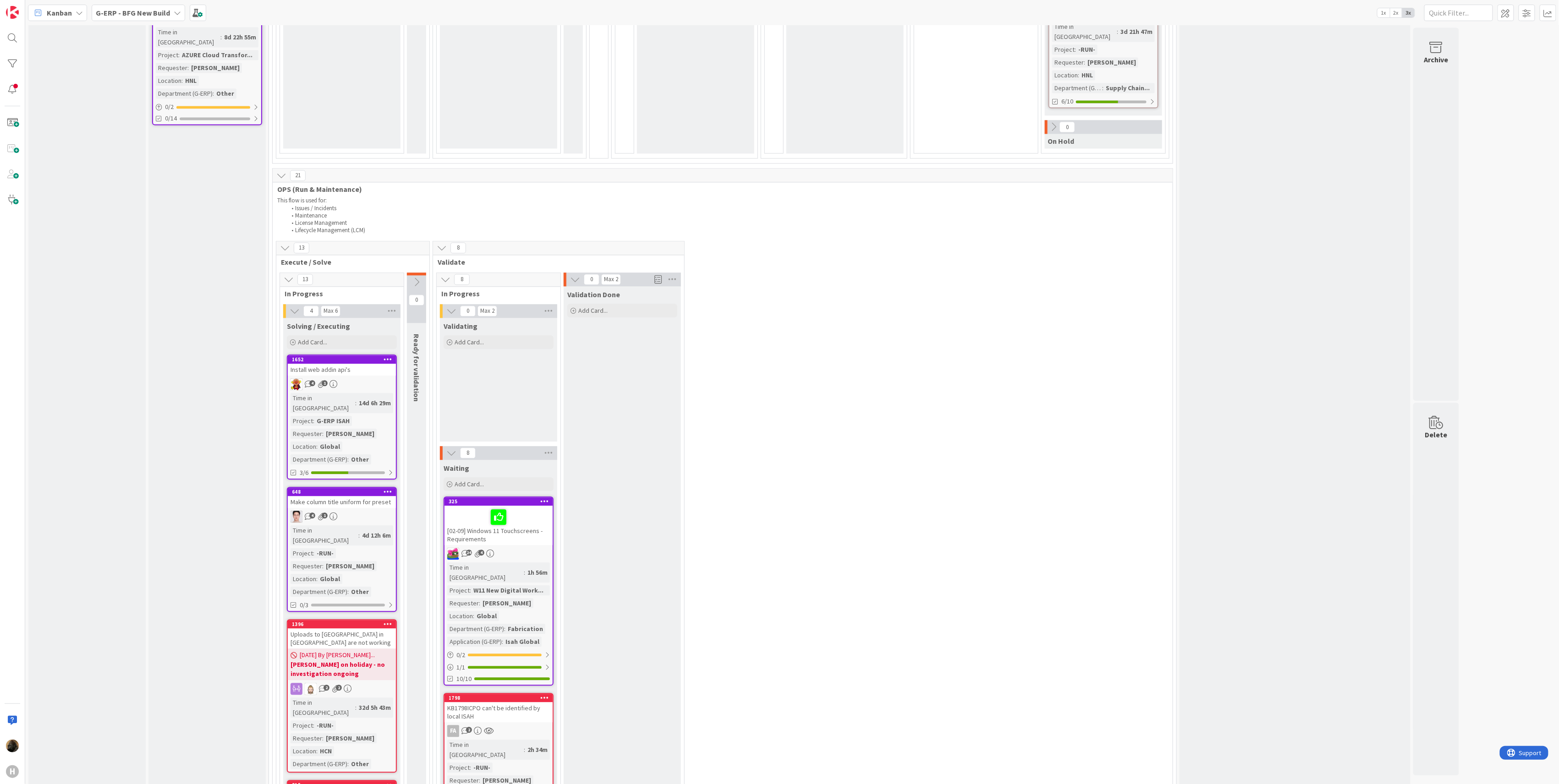
scroll to position [1702, 0]
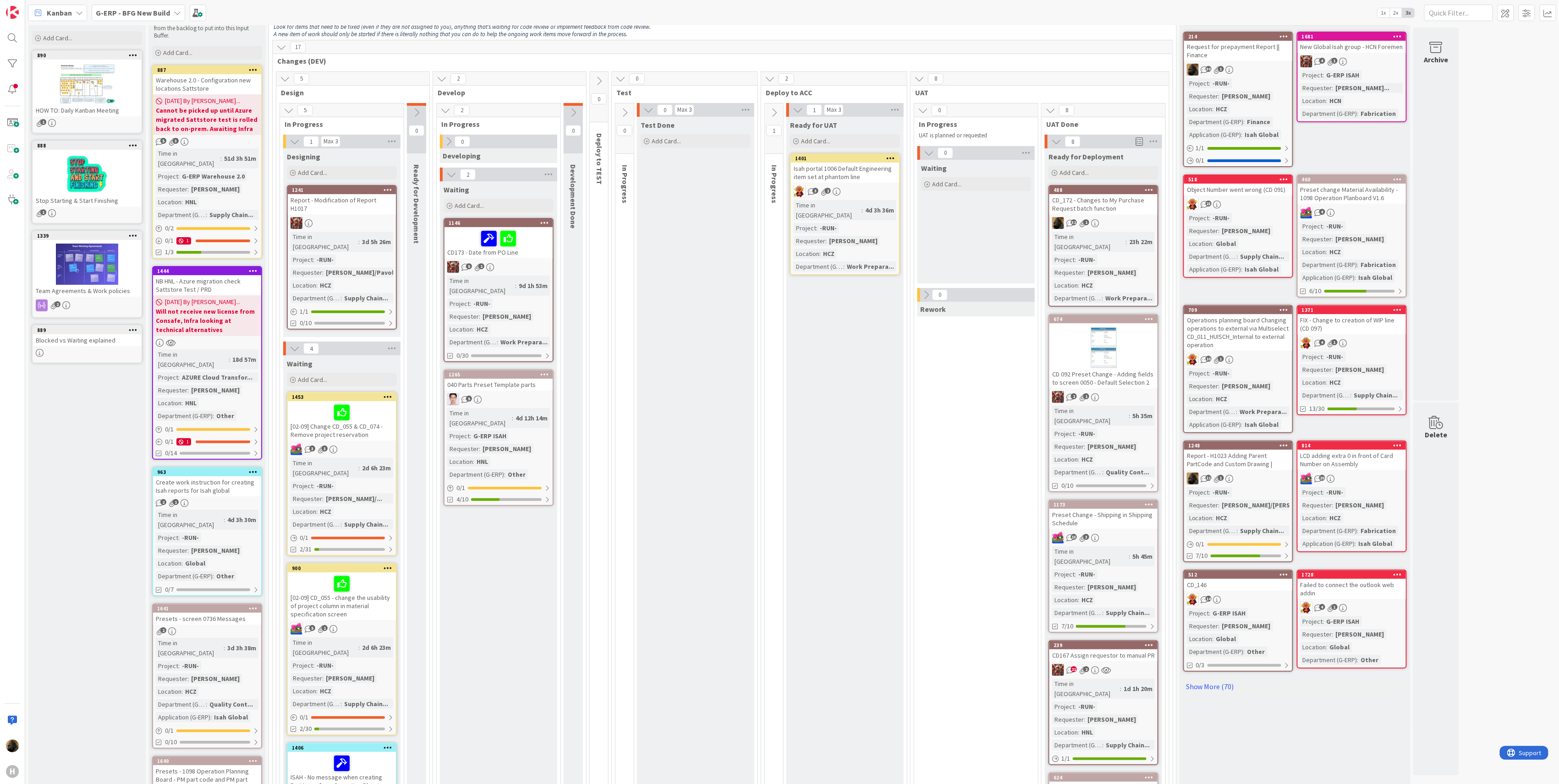
scroll to position [0, 0]
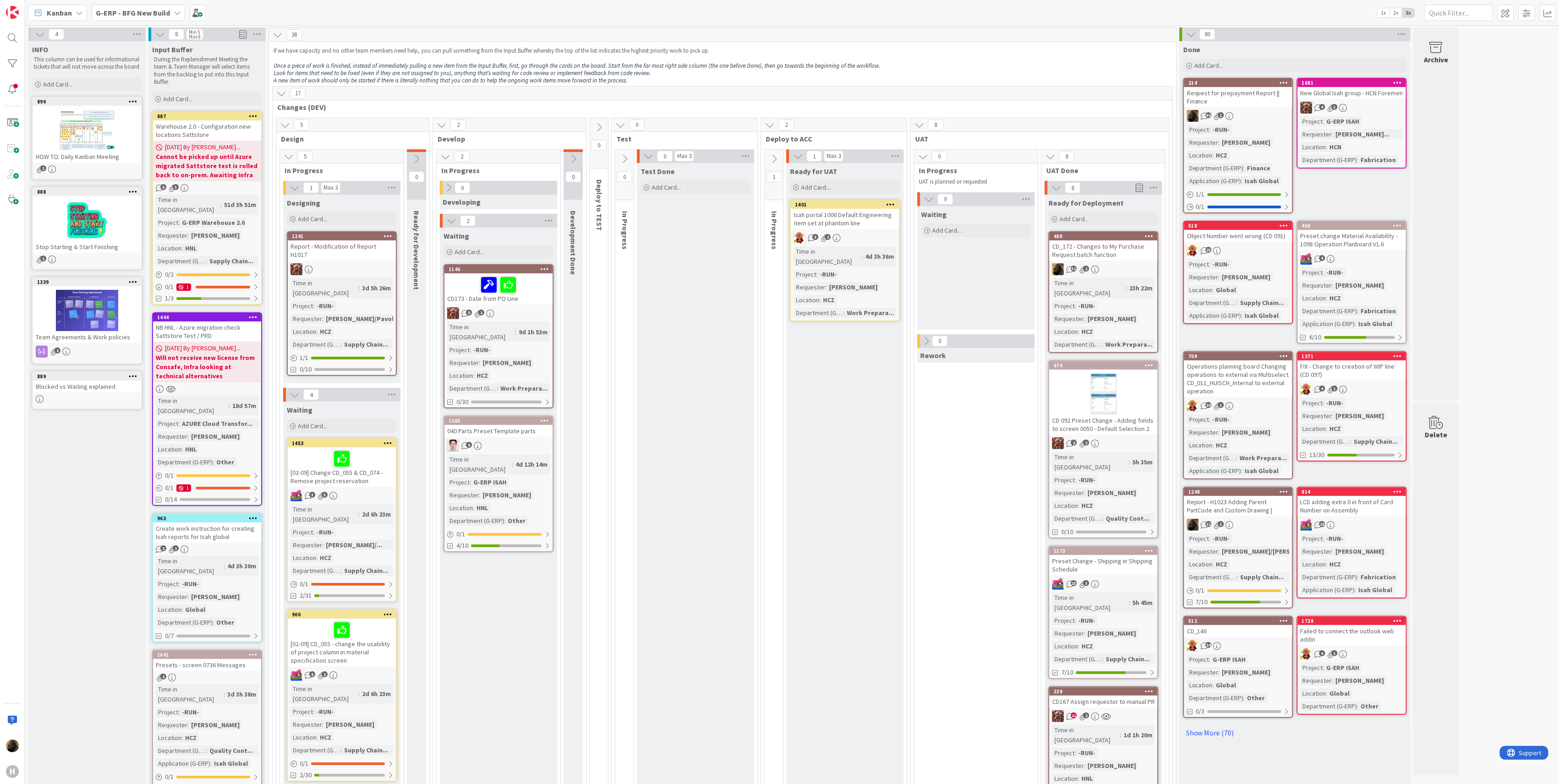
click at [652, 535] on div "Test Done Add Card..." at bounding box center [696, 795] width 117 height 1265
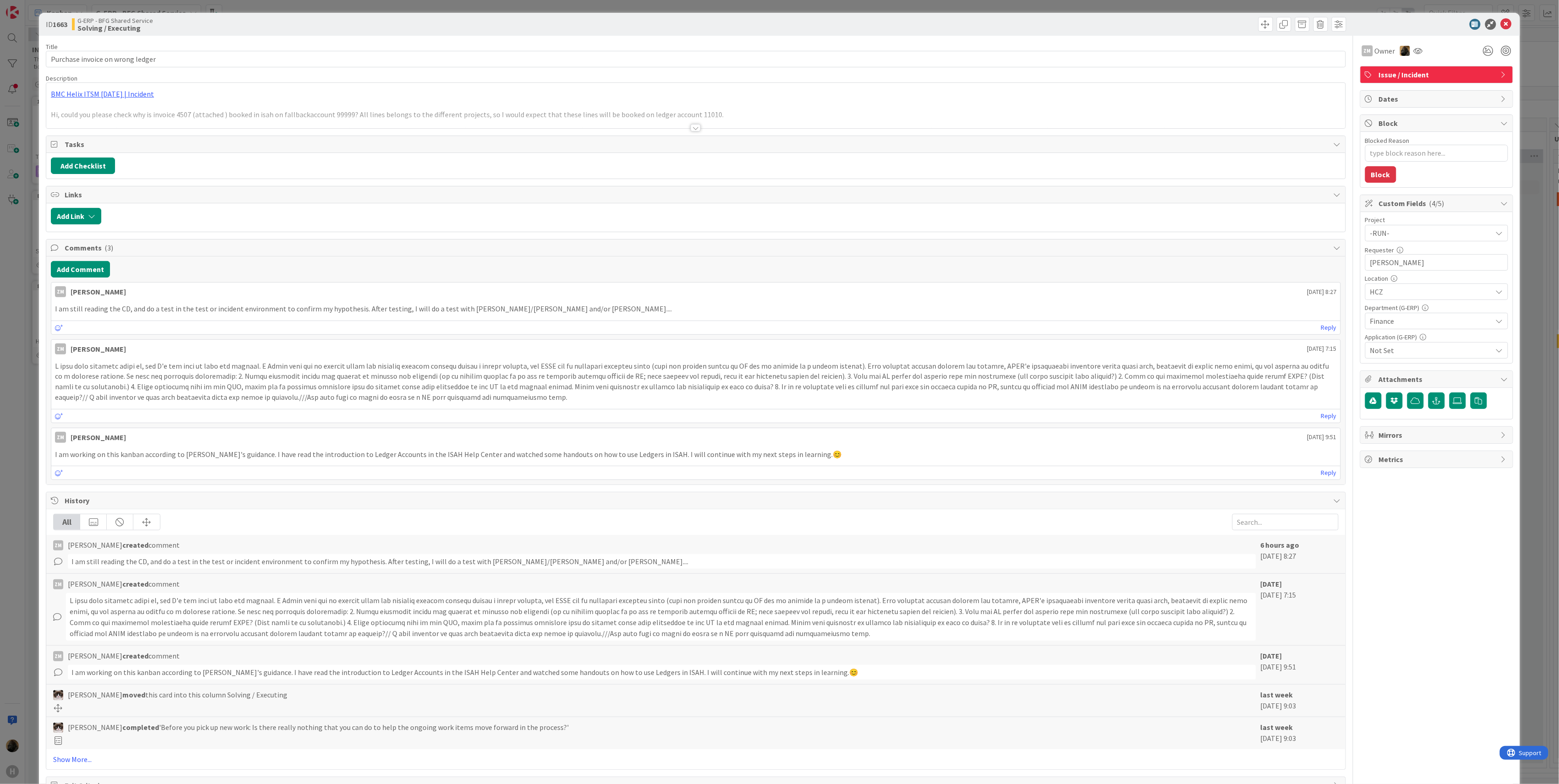
type textarea "x"
click at [1501, 21] on icon at bounding box center [1506, 24] width 11 height 11
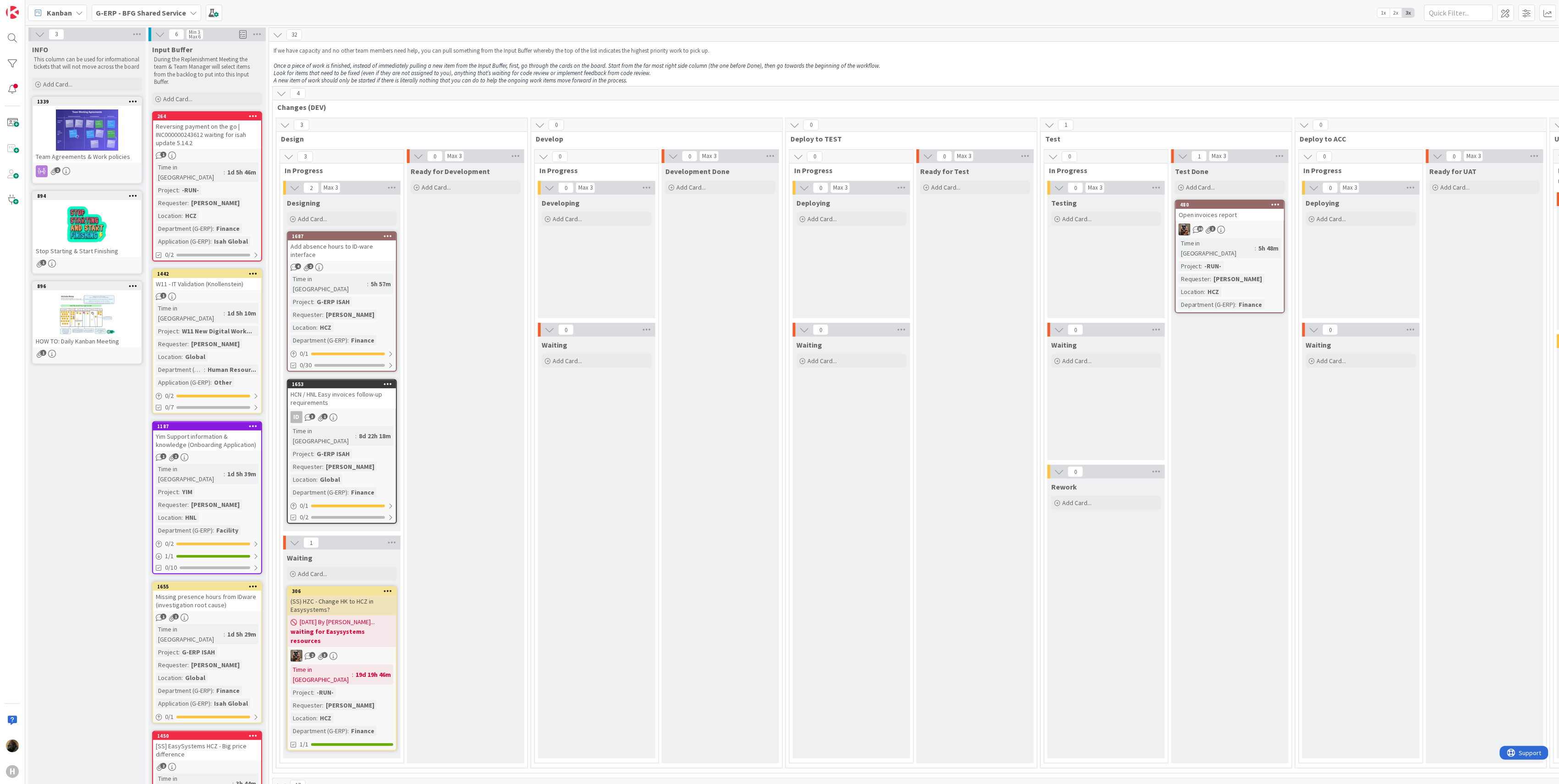
click at [743, 378] on div "Development Done Add Card..." at bounding box center [720, 463] width 117 height 601
